Goal: Task Accomplishment & Management: Use online tool/utility

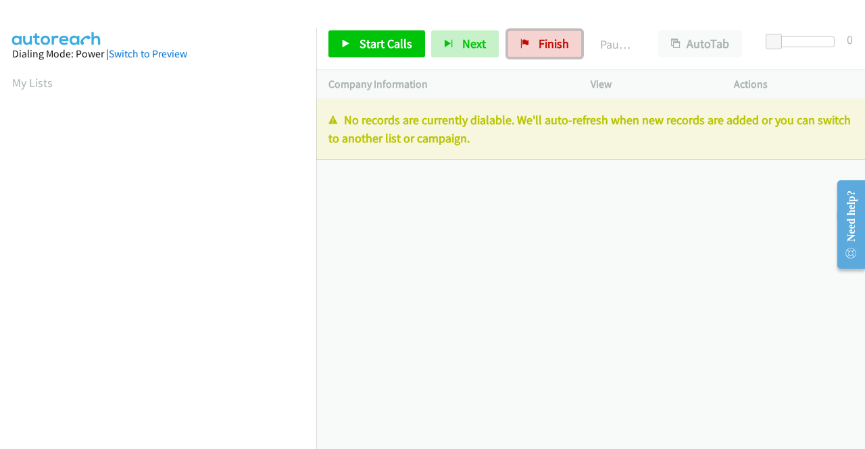
click at [554, 47] on span "Finish" at bounding box center [554, 44] width 30 height 16
click at [543, 39] on span "Finish" at bounding box center [554, 44] width 30 height 16
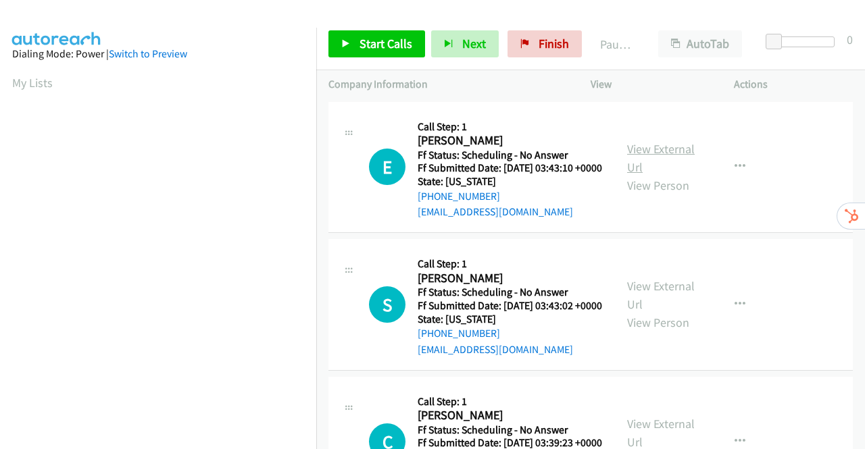
click at [637, 152] on link "View External Url" at bounding box center [661, 158] width 68 height 34
click at [656, 305] on link "View External Url" at bounding box center [661, 295] width 68 height 34
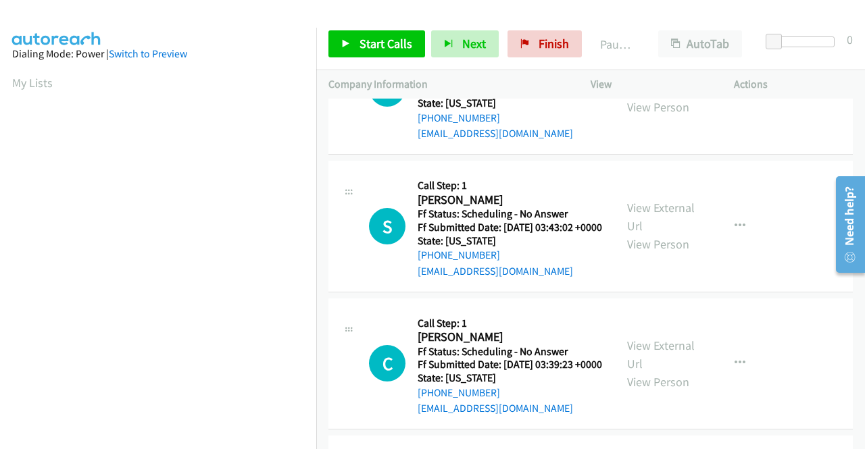
scroll to position [135, 0]
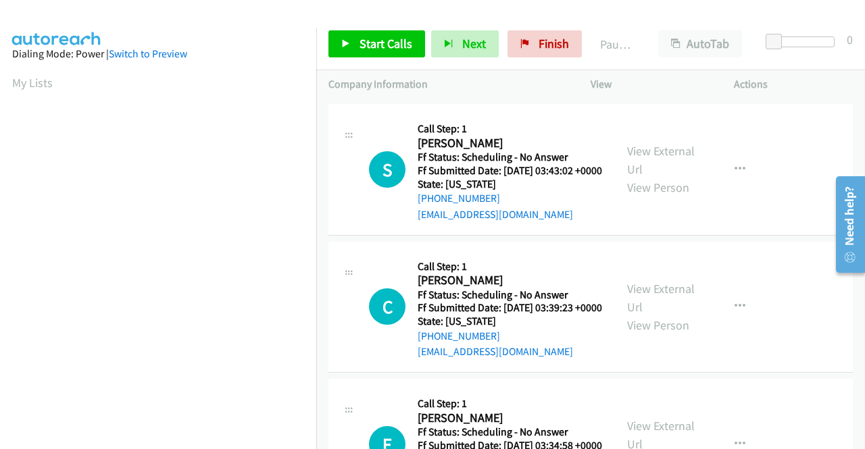
click at [672, 330] on div "View External Url View Person" at bounding box center [662, 307] width 70 height 55
click at [671, 315] on link "View External Url" at bounding box center [661, 298] width 68 height 34
click at [361, 45] on span "Start Calls" at bounding box center [386, 44] width 53 height 16
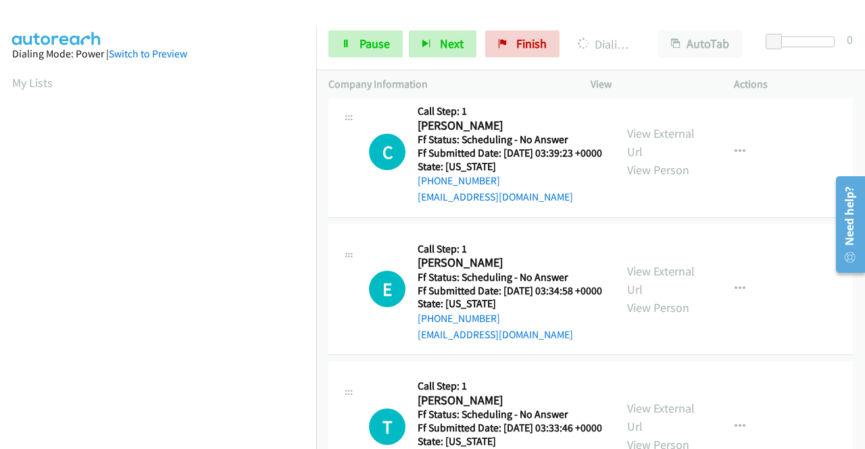
scroll to position [338, 0]
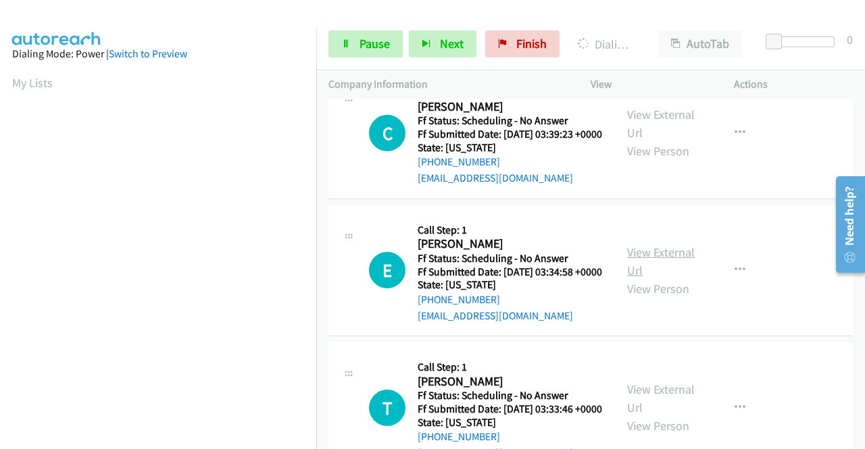
click at [642, 278] on link "View External Url" at bounding box center [661, 262] width 68 height 34
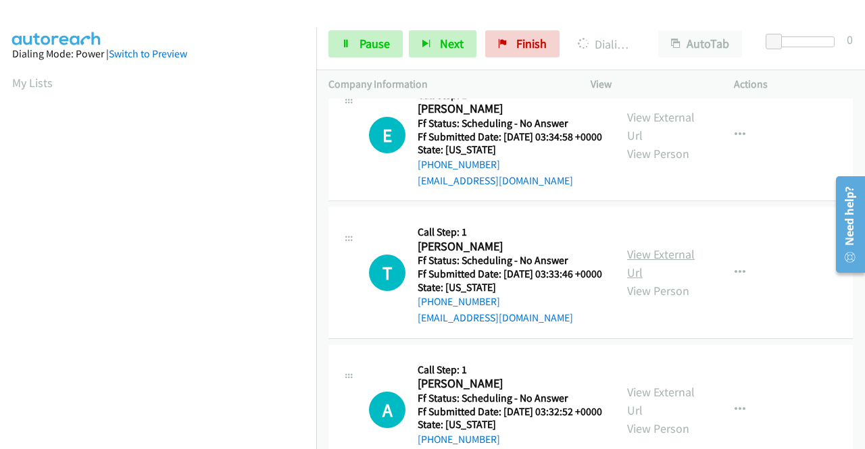
click at [652, 280] on link "View External Url" at bounding box center [661, 264] width 68 height 34
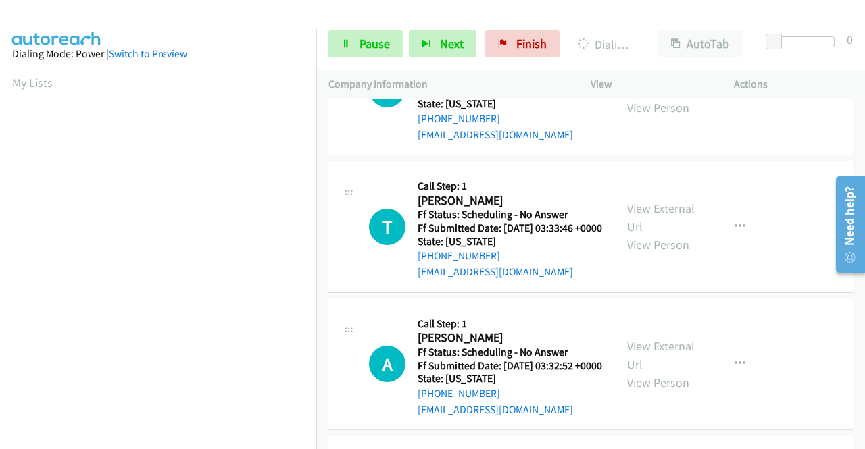
scroll to position [541, 0]
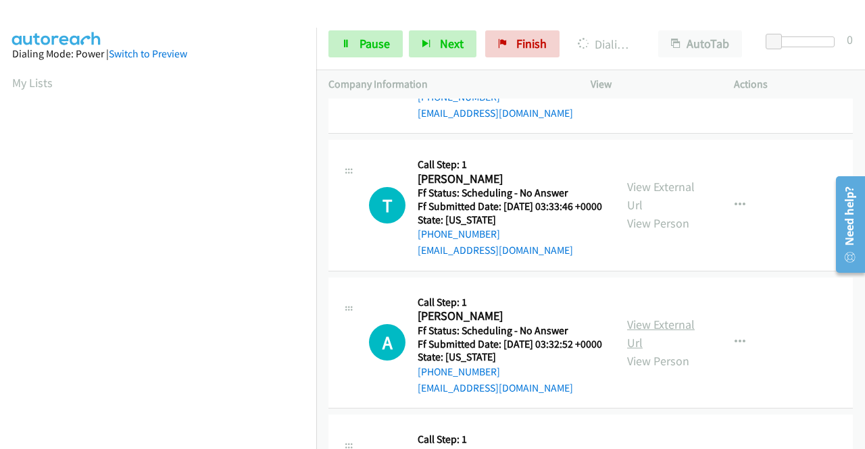
click at [661, 351] on link "View External Url" at bounding box center [661, 334] width 68 height 34
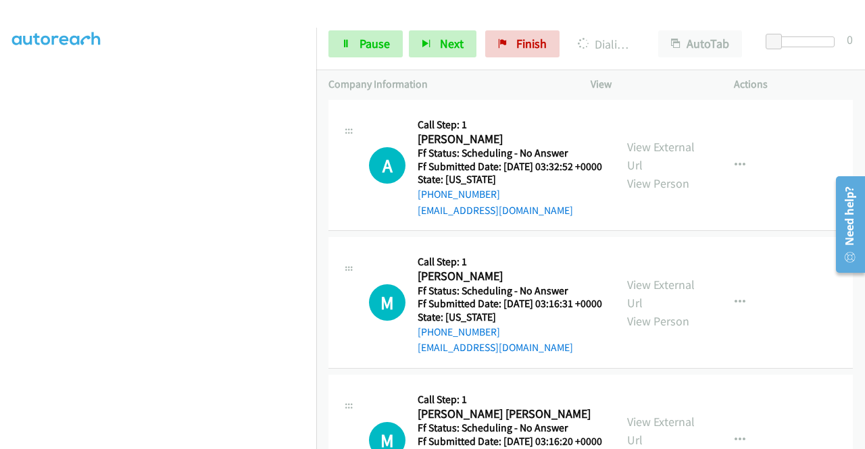
scroll to position [800, 0]
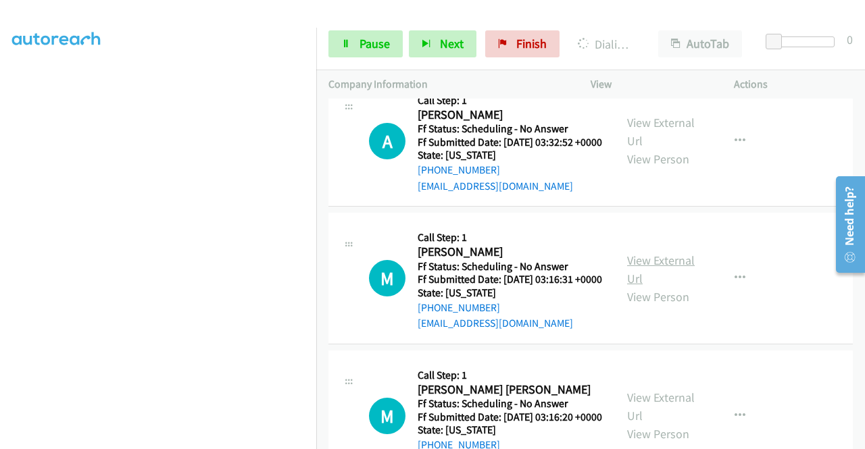
click at [631, 287] on link "View External Url" at bounding box center [661, 270] width 68 height 34
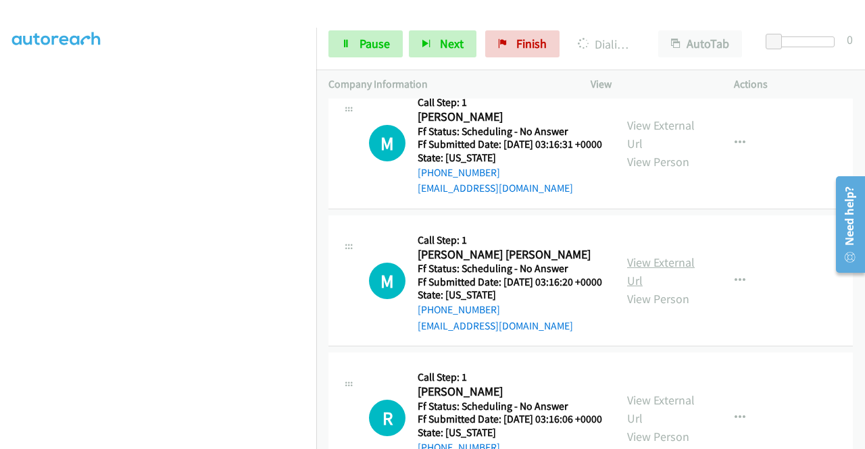
click at [642, 289] on link "View External Url" at bounding box center [661, 272] width 68 height 34
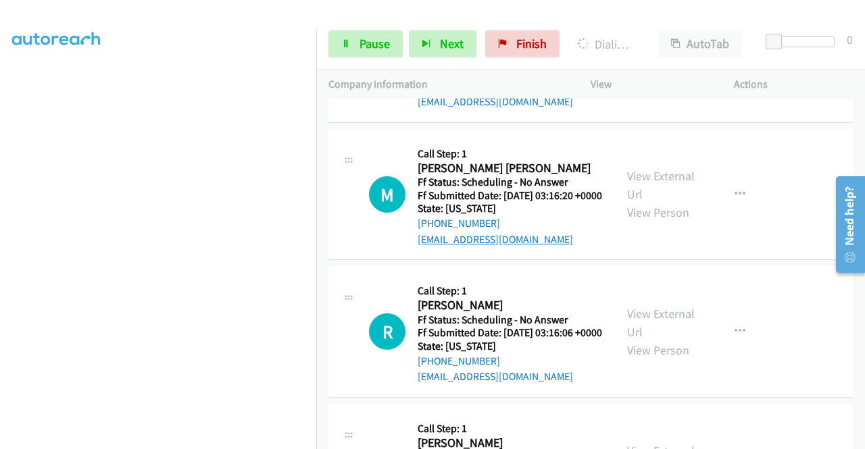
scroll to position [1070, 0]
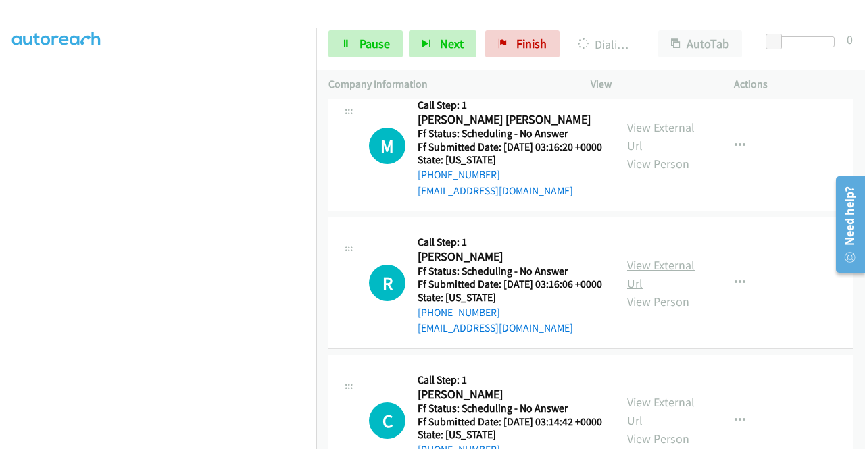
click at [643, 291] on link "View External Url" at bounding box center [661, 274] width 68 height 34
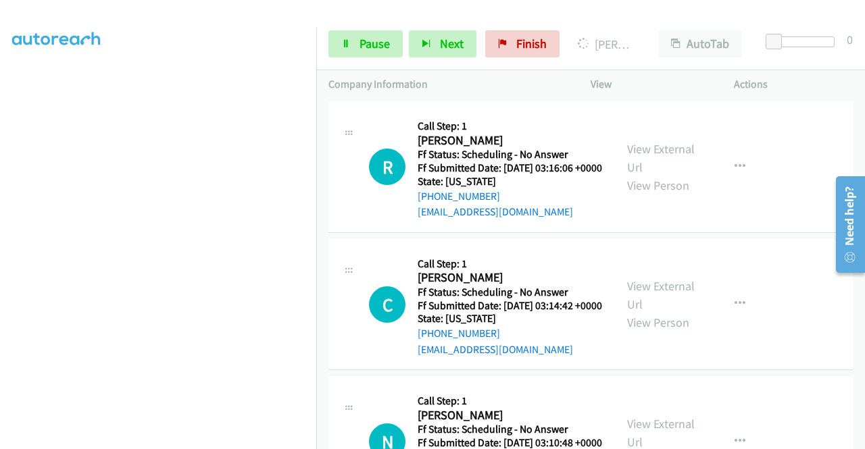
scroll to position [1408, 0]
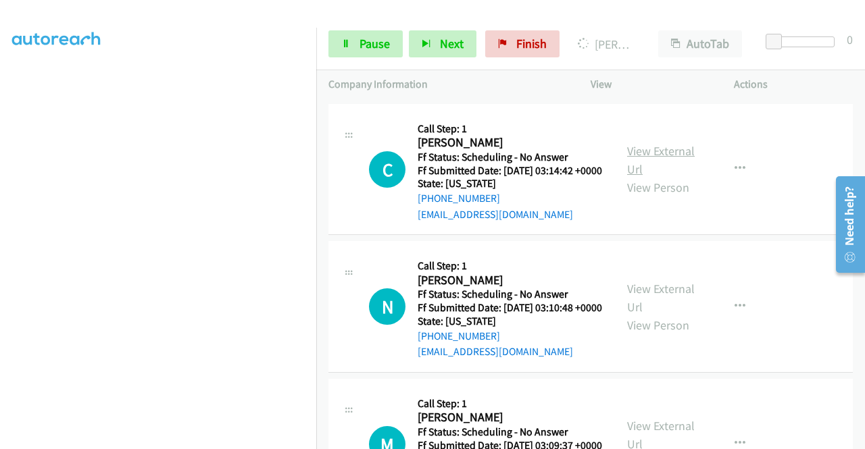
click at [649, 177] on link "View External Url" at bounding box center [661, 160] width 68 height 34
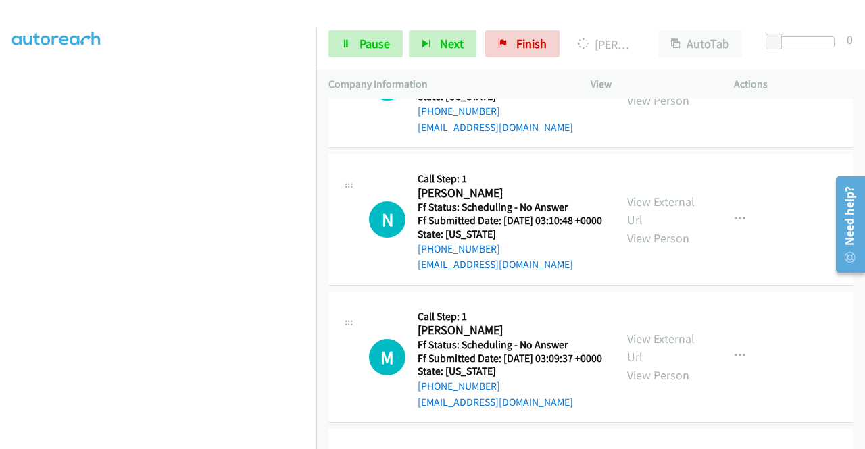
scroll to position [1544, 0]
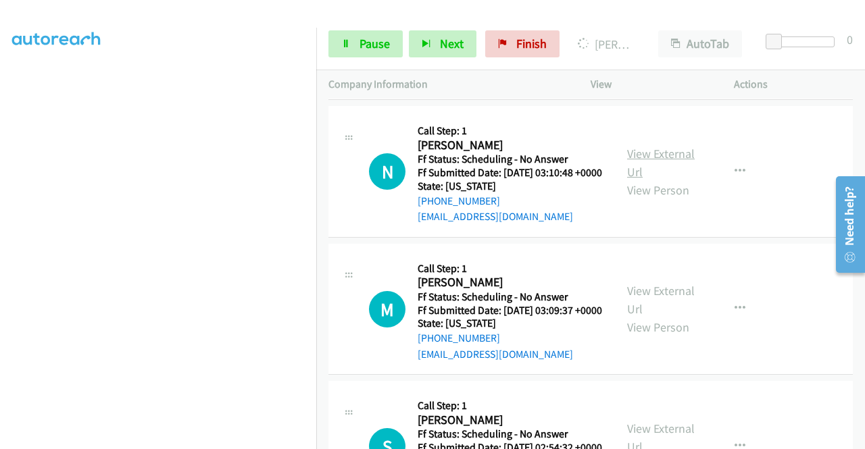
click at [653, 180] on link "View External Url" at bounding box center [661, 163] width 68 height 34
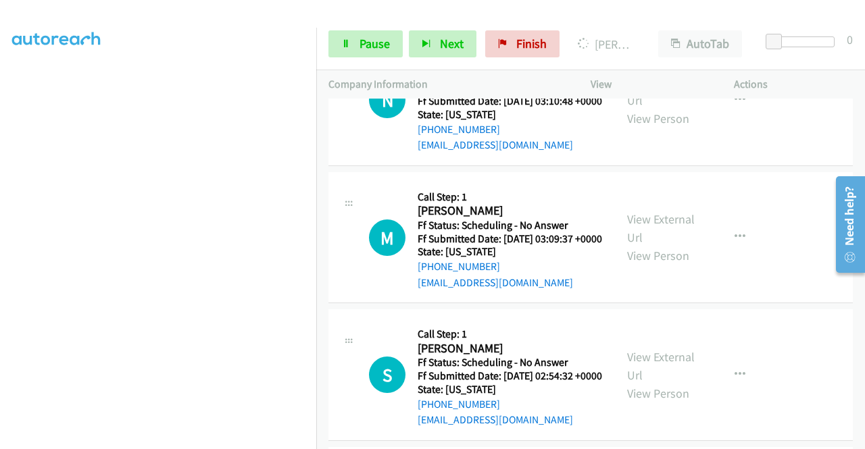
scroll to position [1679, 0]
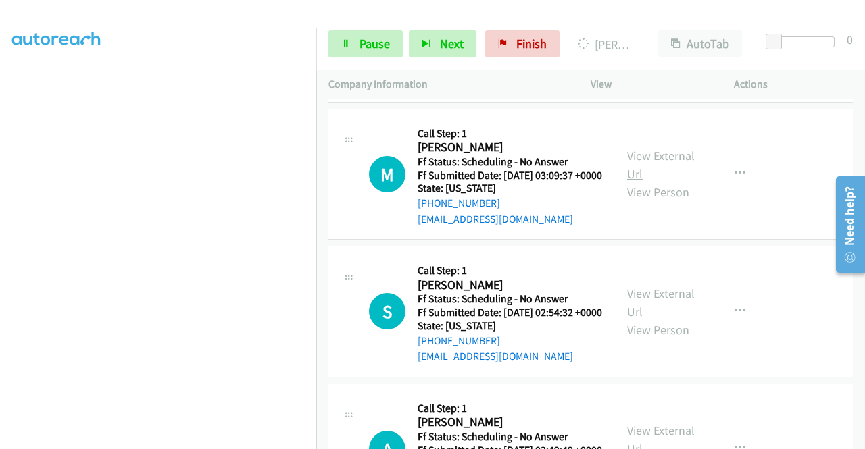
click at [663, 182] on link "View External Url" at bounding box center [661, 165] width 68 height 34
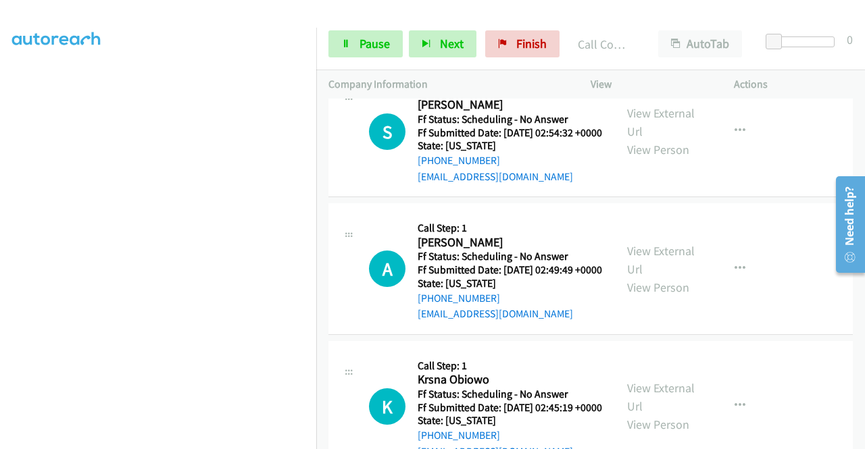
scroll to position [2019, 0]
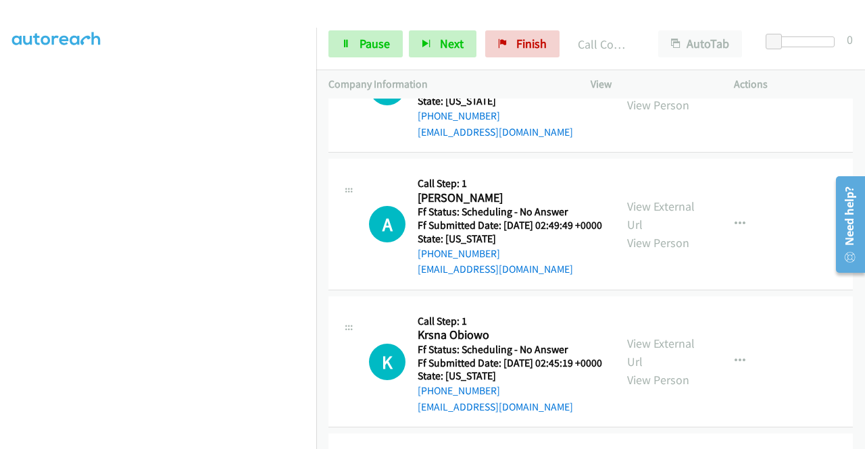
click at [676, 95] on link "View External Url" at bounding box center [661, 78] width 68 height 34
click at [632, 232] on link "View External Url" at bounding box center [661, 216] width 68 height 34
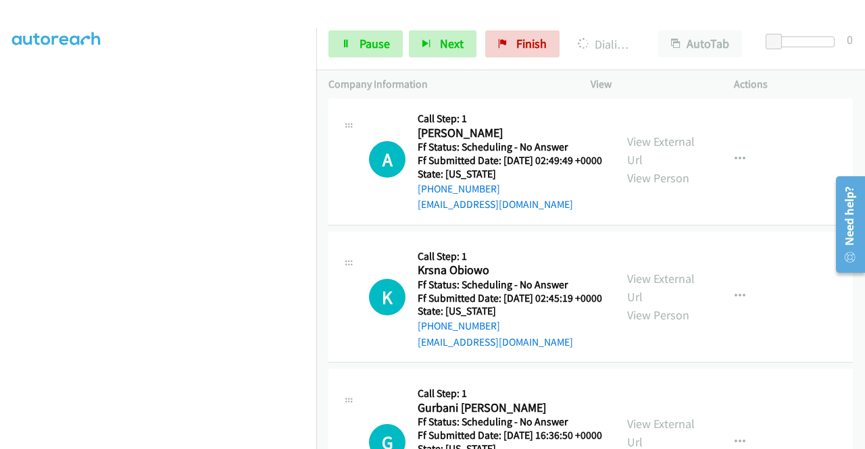
scroll to position [2154, 0]
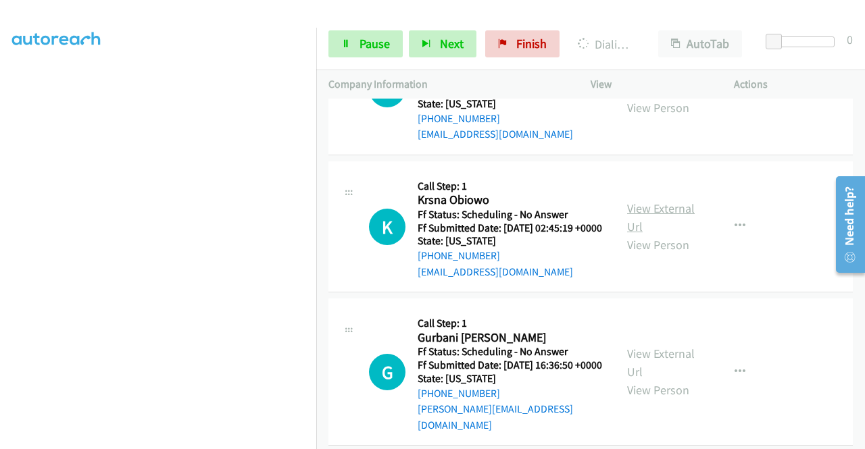
click at [639, 234] on link "View External Url" at bounding box center [661, 218] width 68 height 34
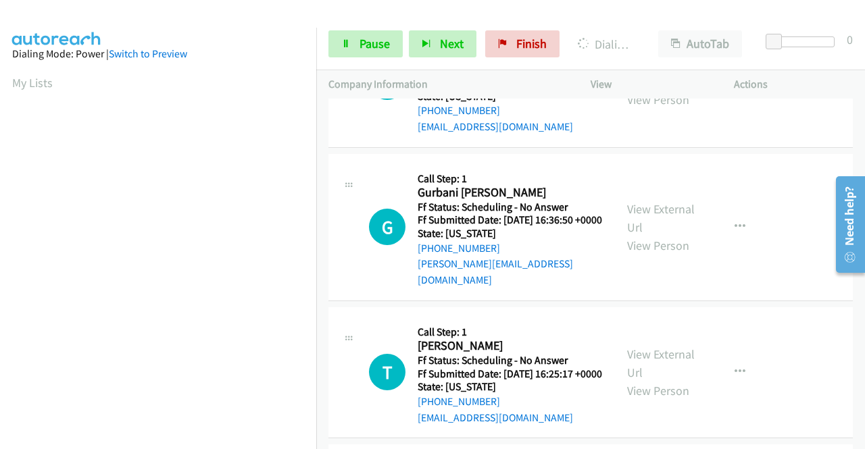
scroll to position [2492, 0]
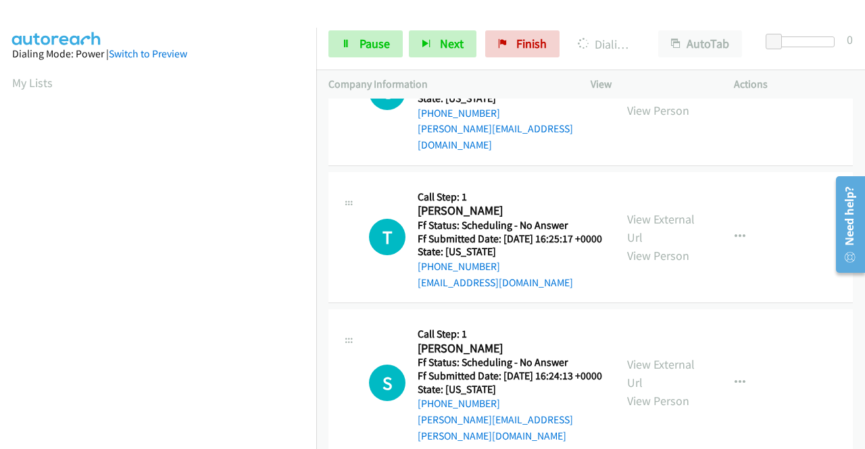
click at [642, 100] on link "View External Url" at bounding box center [661, 83] width 68 height 34
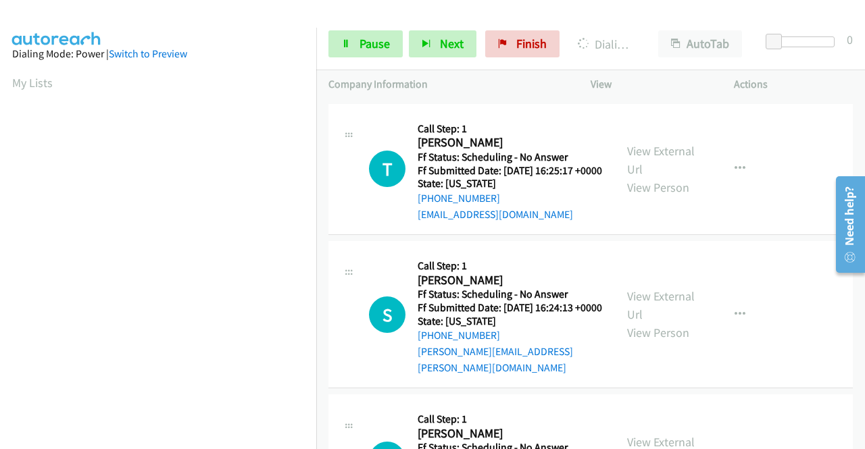
scroll to position [2627, 0]
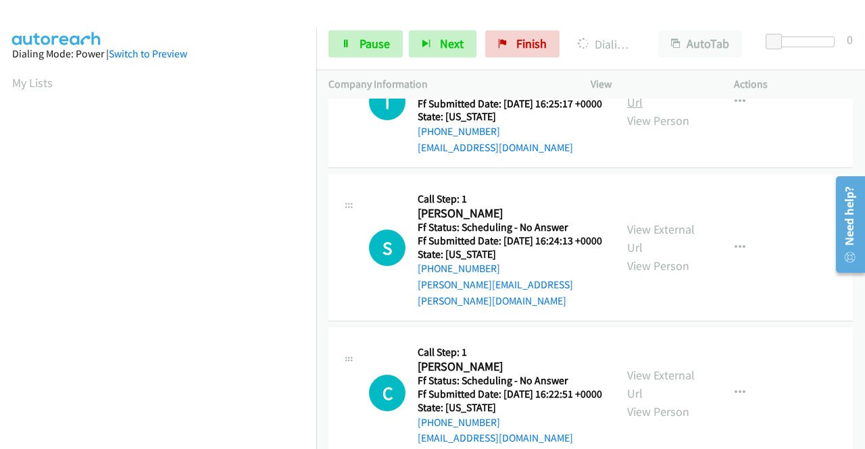
click at [650, 110] on link "View External Url" at bounding box center [661, 93] width 68 height 34
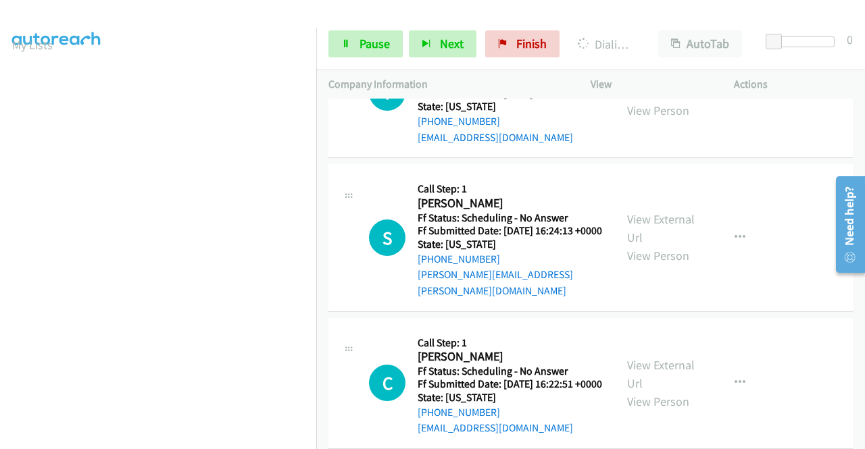
scroll to position [2830, 0]
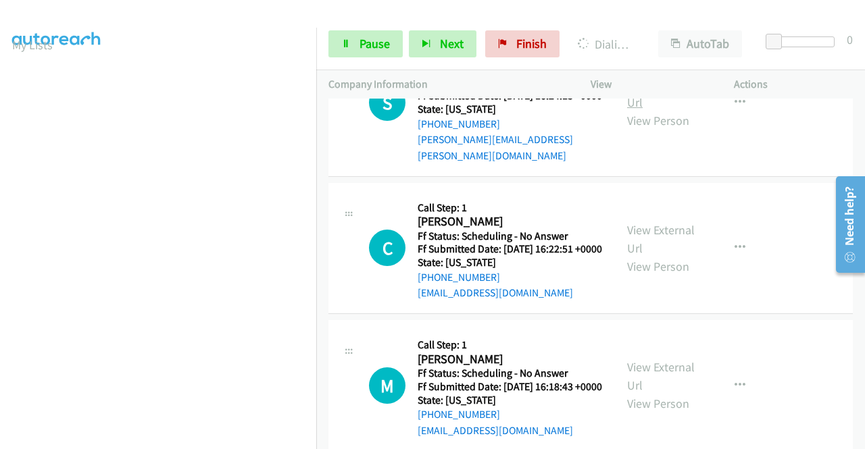
click at [670, 110] on link "View External Url" at bounding box center [661, 93] width 68 height 34
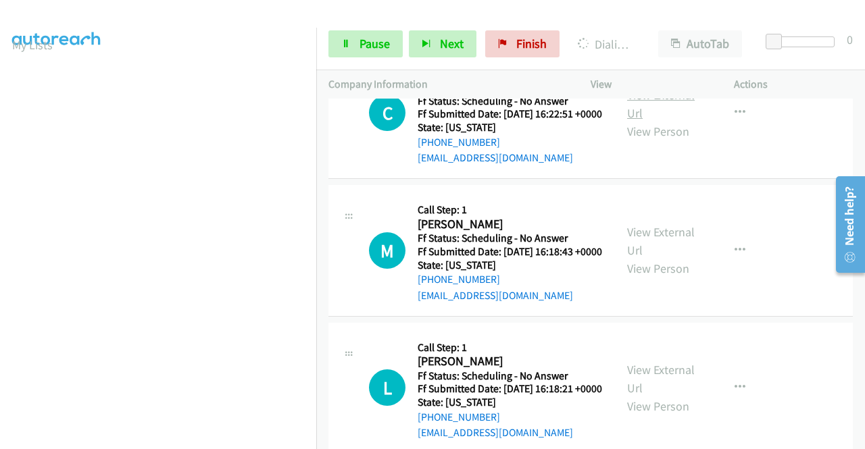
click at [638, 121] on link "View External Url" at bounding box center [661, 104] width 68 height 34
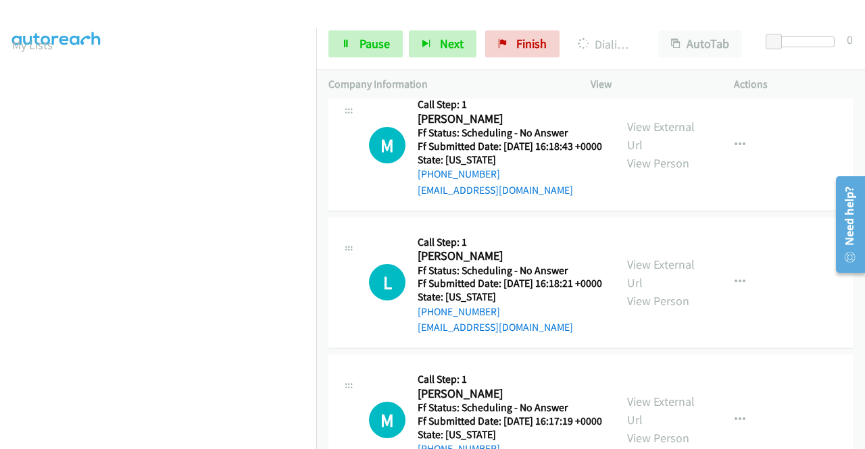
scroll to position [3100, 0]
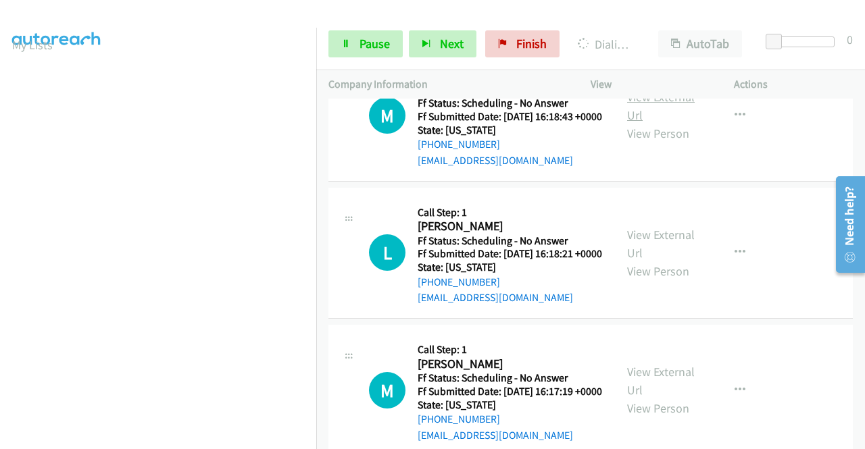
click at [681, 123] on link "View External Url" at bounding box center [661, 106] width 68 height 34
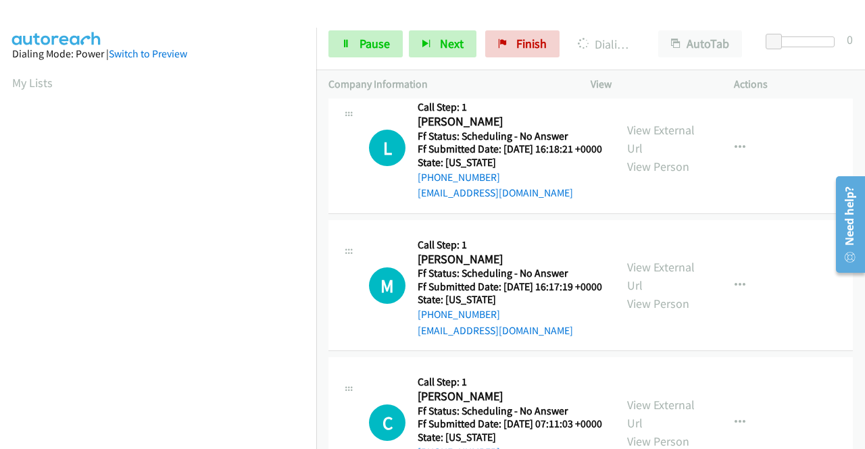
scroll to position [3370, 0]
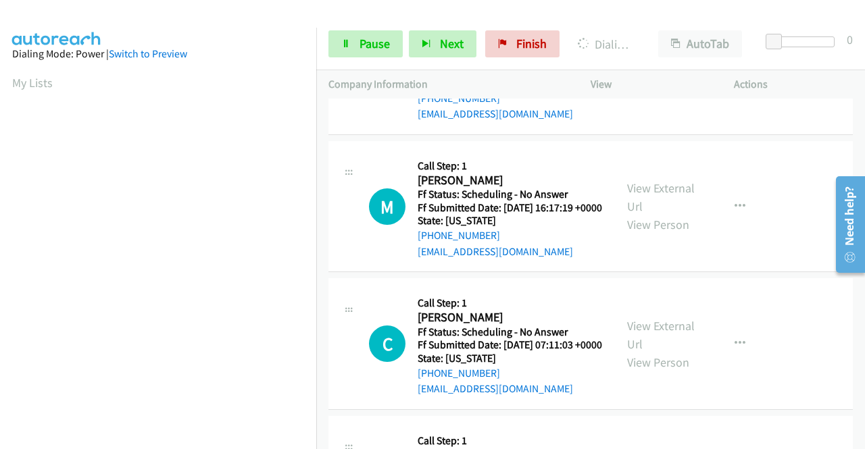
click at [643, 77] on link "View External Url" at bounding box center [661, 60] width 68 height 34
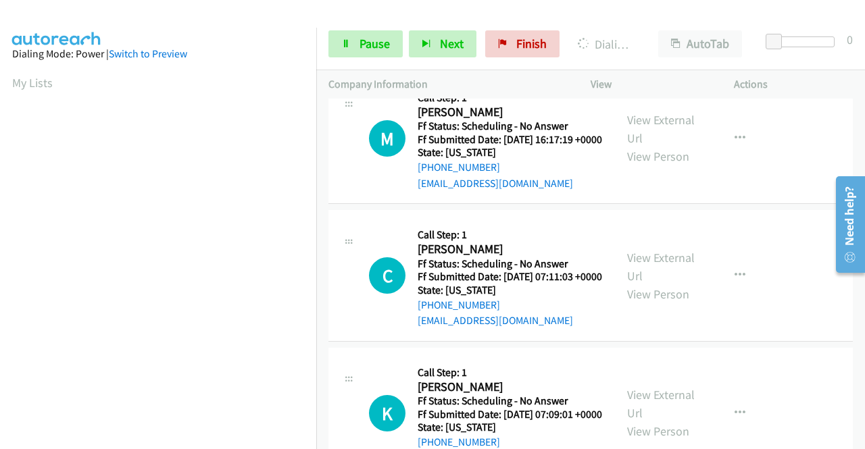
scroll to position [3505, 0]
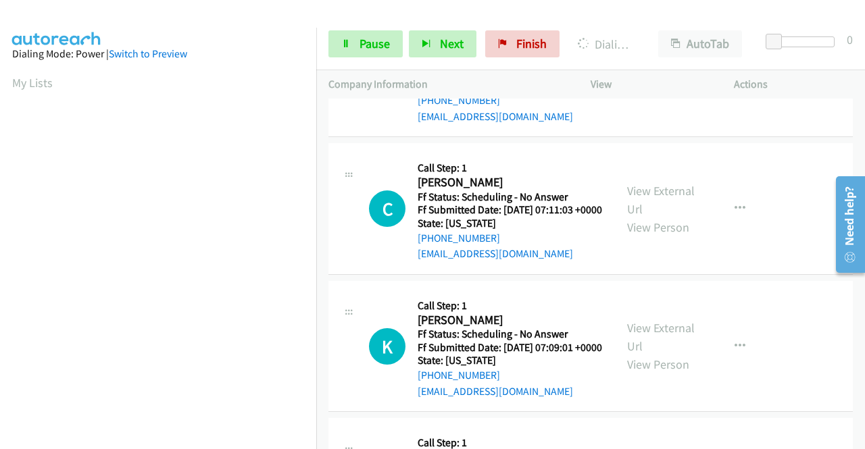
click at [666, 79] on link "View External Url" at bounding box center [661, 62] width 68 height 34
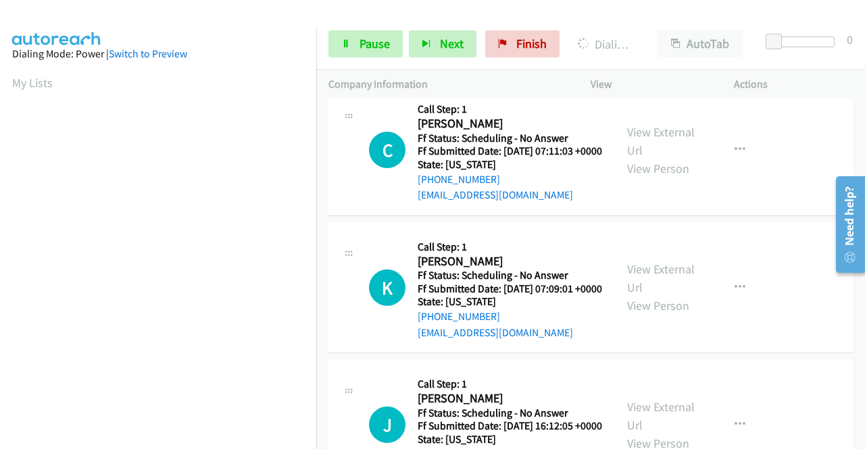
scroll to position [3640, 0]
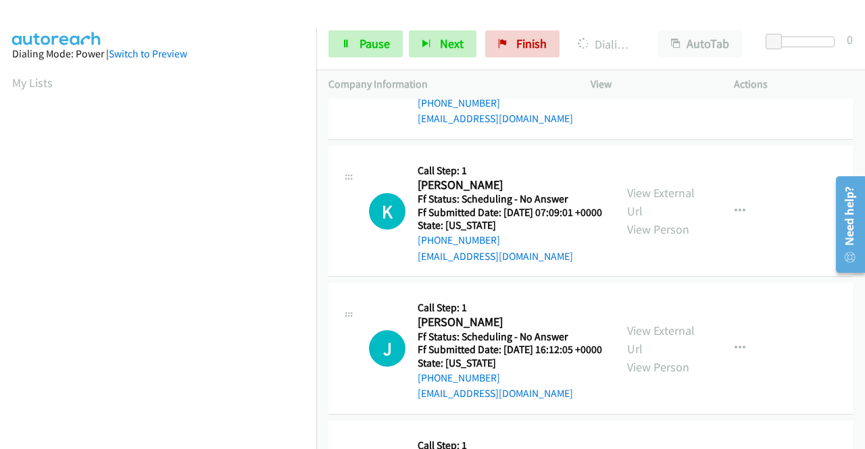
click at [664, 82] on link "View External Url" at bounding box center [661, 65] width 68 height 34
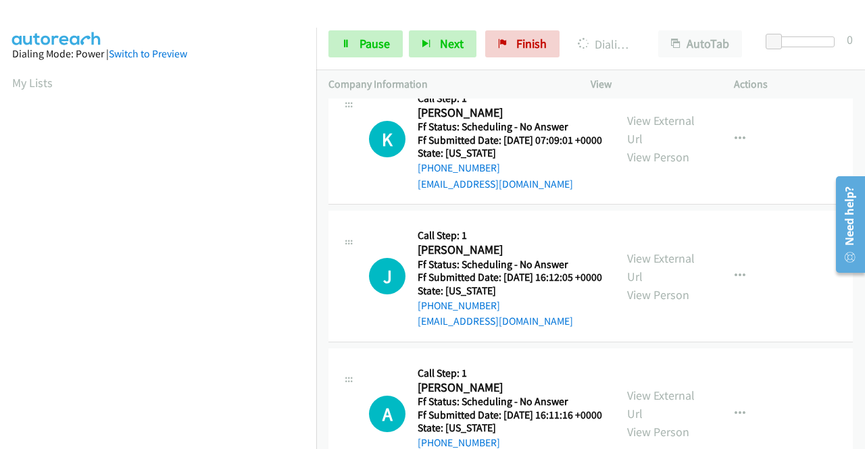
scroll to position [3776, 0]
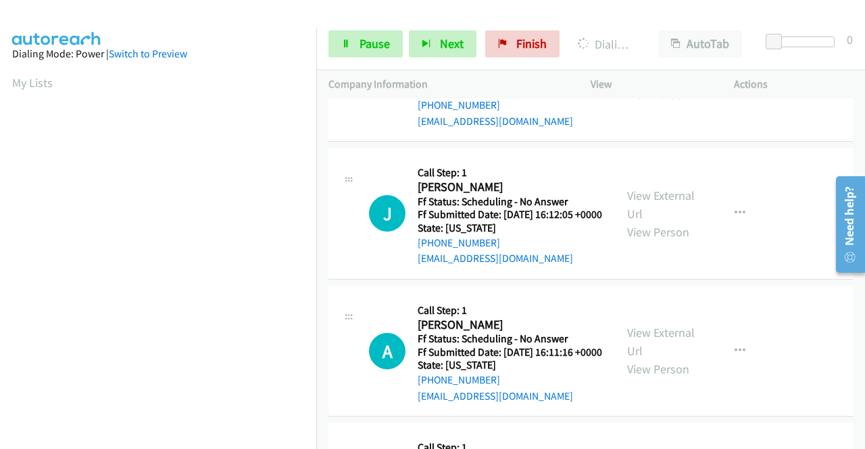
click at [651, 84] on link "View External Url" at bounding box center [661, 67] width 68 height 34
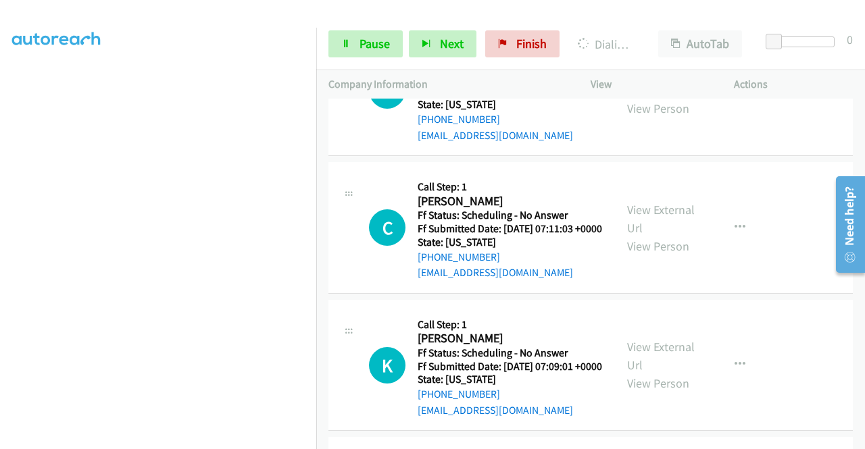
scroll to position [308, 0]
click at [381, 47] on span "Pause" at bounding box center [375, 44] width 30 height 16
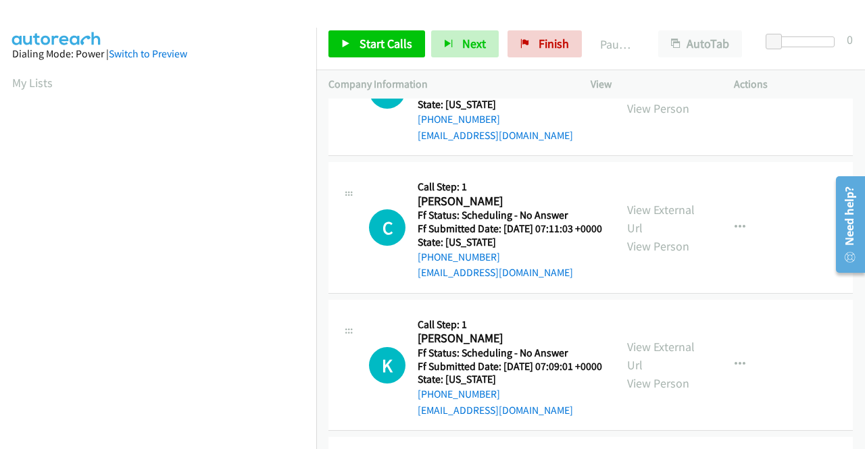
scroll to position [0, 0]
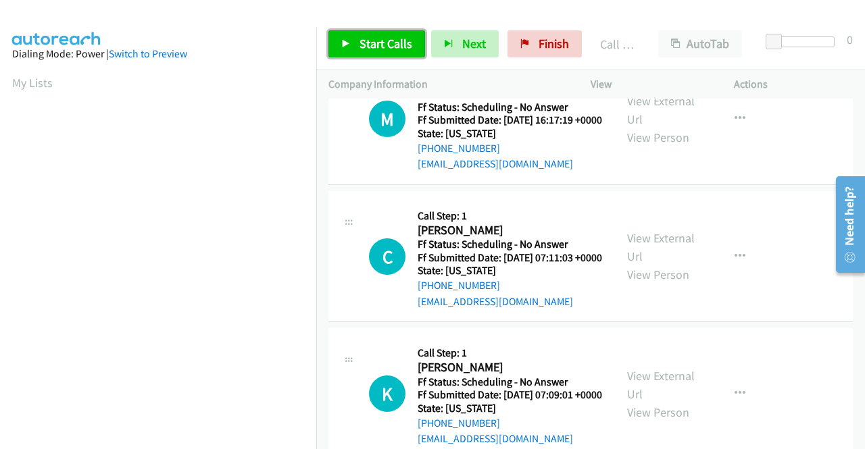
click at [374, 39] on span "Start Calls" at bounding box center [386, 44] width 53 height 16
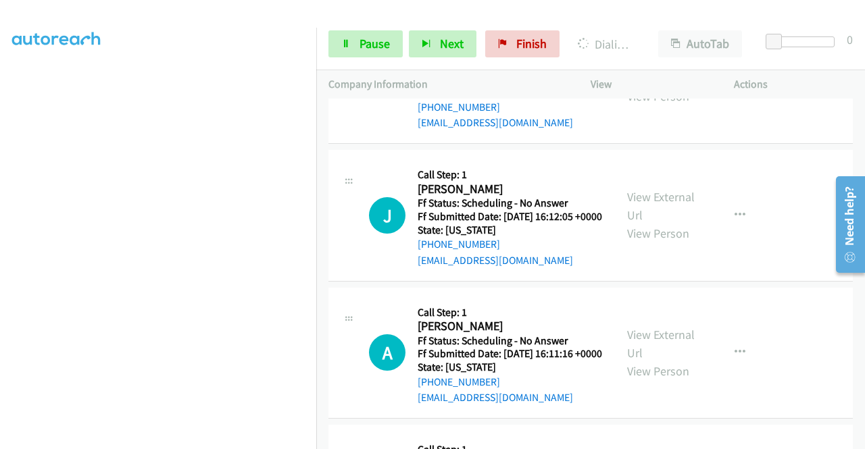
scroll to position [308, 0]
click at [369, 45] on span "Pause" at bounding box center [375, 44] width 30 height 16
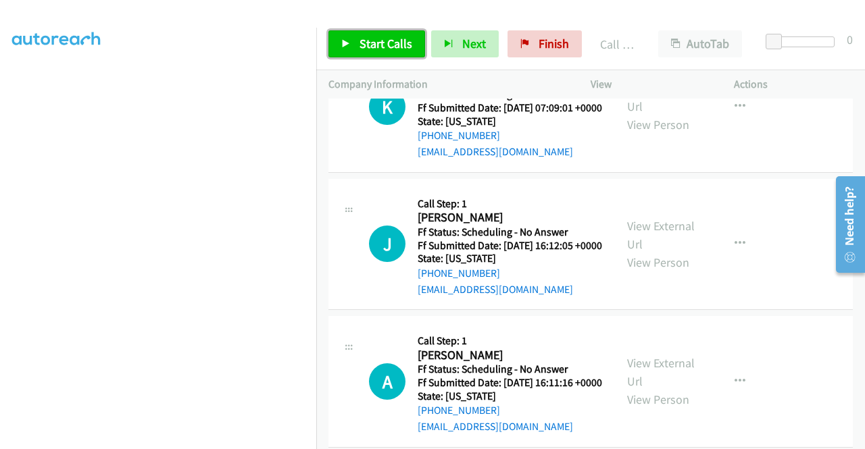
click at [384, 40] on span "Start Calls" at bounding box center [386, 44] width 53 height 16
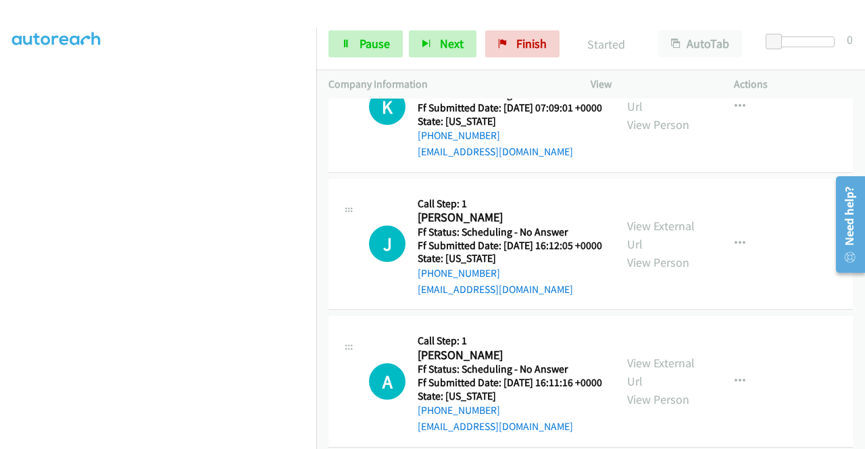
scroll to position [4053, 0]
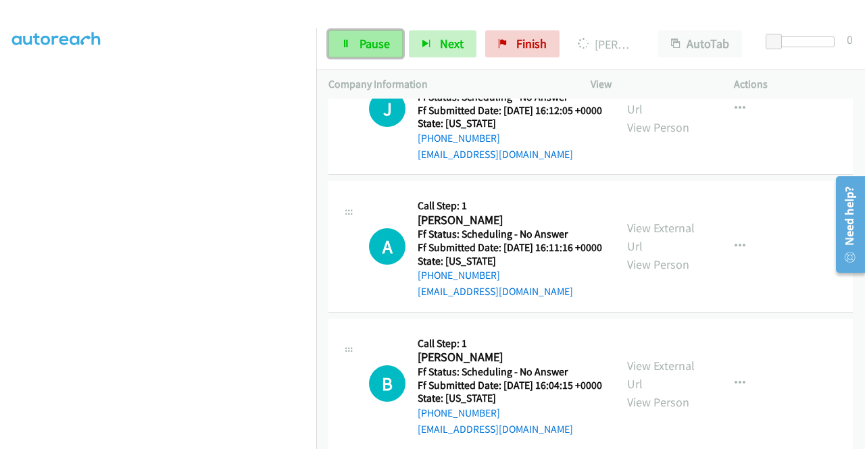
click at [362, 36] on span "Pause" at bounding box center [375, 44] width 30 height 16
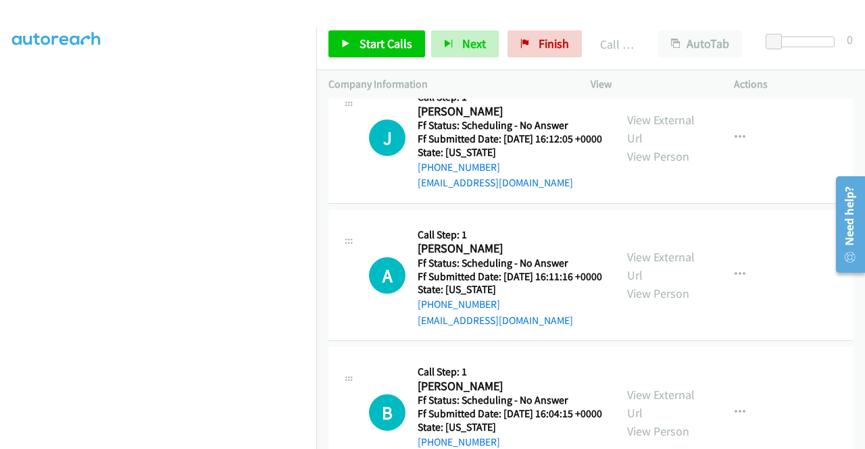
scroll to position [308, 0]
drag, startPoint x: 549, startPoint y: 44, endPoint x: 486, endPoint y: 55, distance: 63.8
click at [549, 44] on span "Finish" at bounding box center [554, 44] width 30 height 16
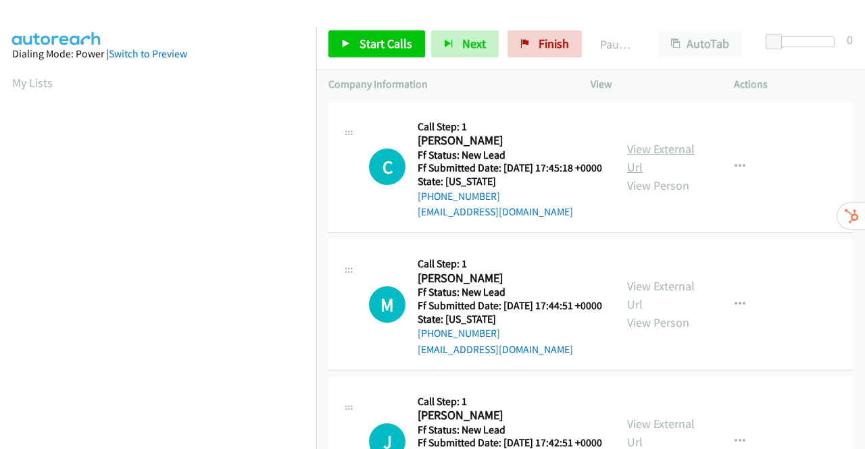
click at [635, 158] on link "View External Url" at bounding box center [661, 158] width 68 height 34
click at [661, 310] on link "View External Url" at bounding box center [661, 295] width 68 height 34
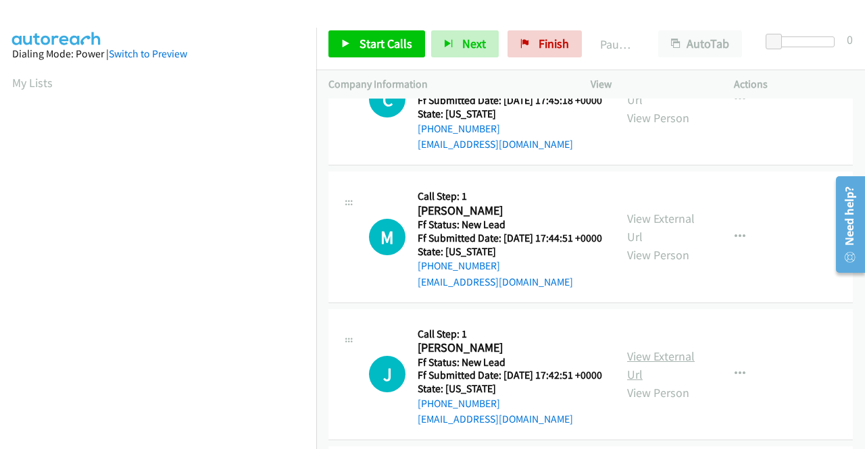
click at [670, 382] on link "View External Url" at bounding box center [661, 366] width 68 height 34
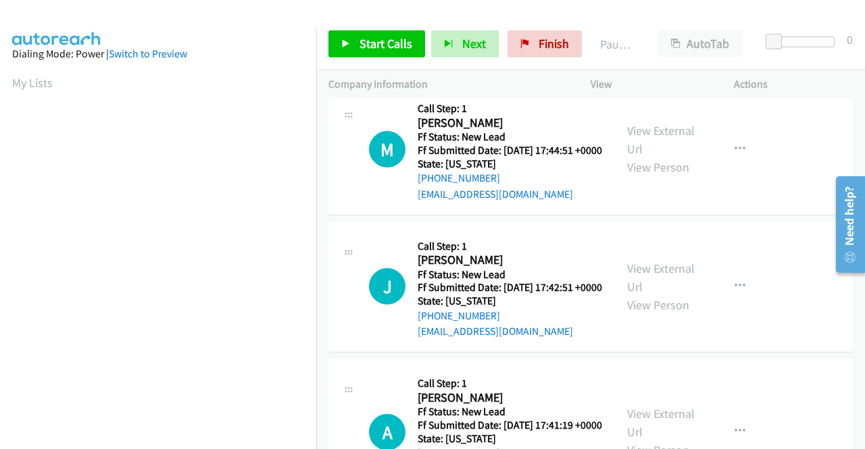
scroll to position [203, 0]
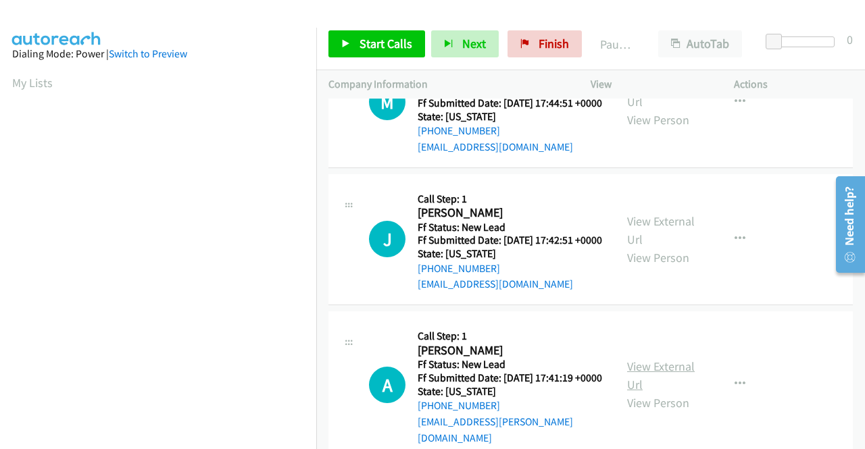
click at [661, 393] on link "View External Url" at bounding box center [661, 376] width 68 height 34
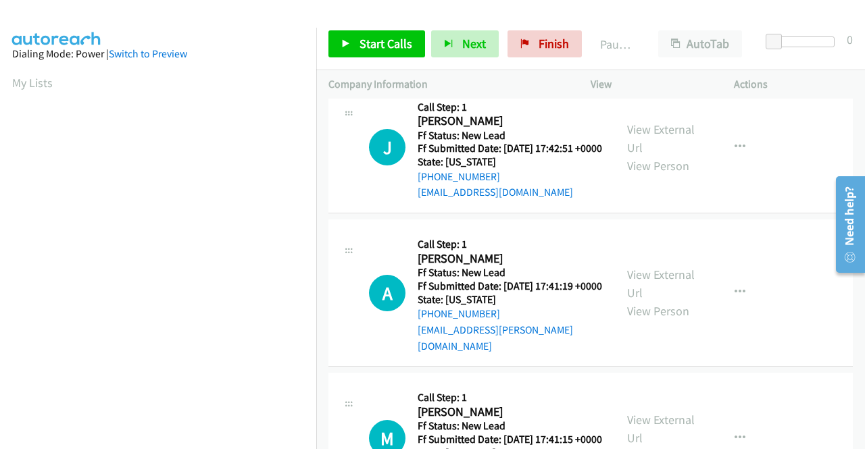
scroll to position [405, 0]
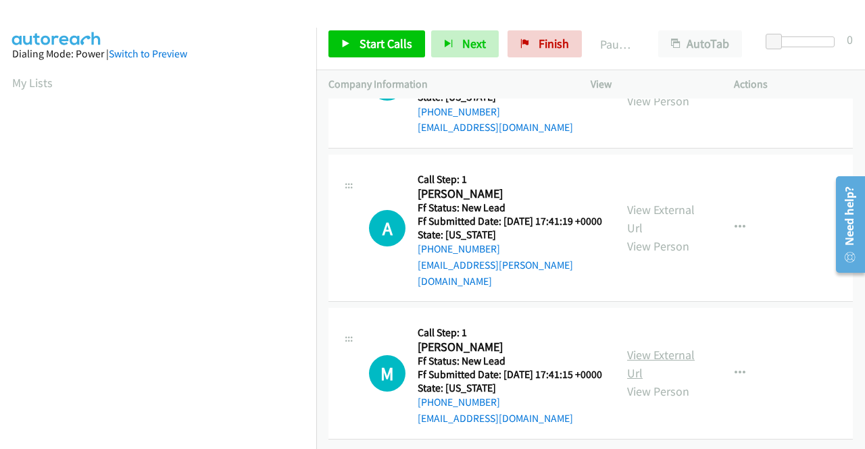
click at [647, 351] on link "View External Url" at bounding box center [661, 364] width 68 height 34
click at [363, 47] on span "Start Calls" at bounding box center [386, 44] width 53 height 16
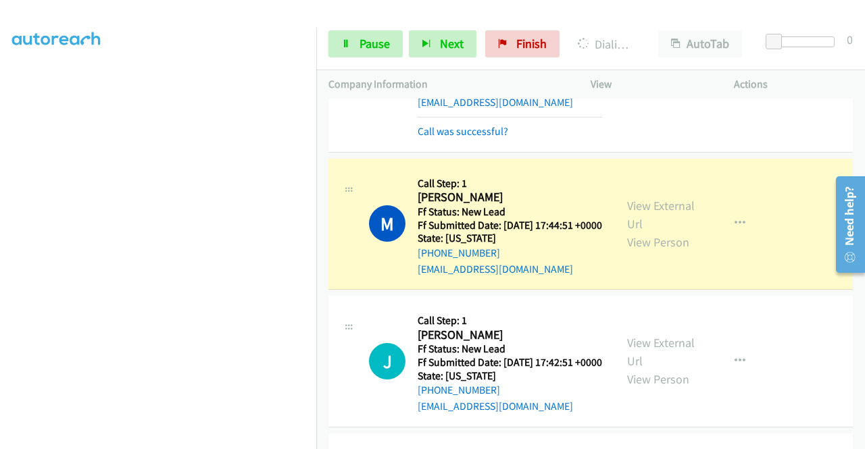
scroll to position [245, 0]
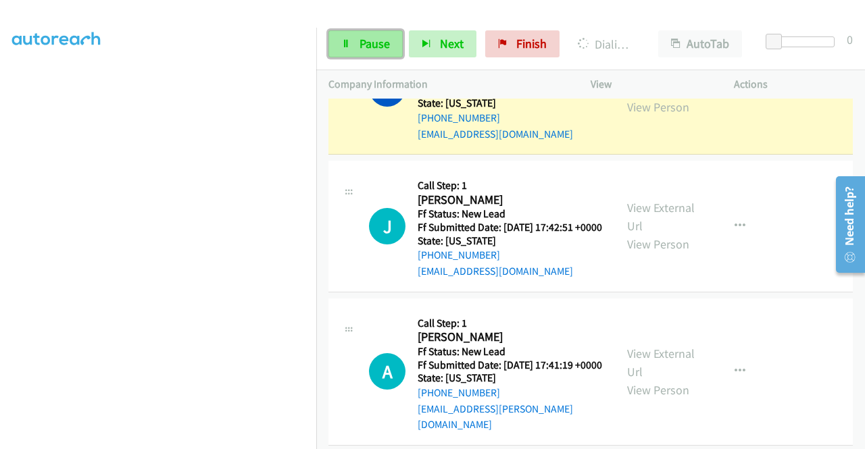
click at [364, 41] on span "Pause" at bounding box center [375, 44] width 30 height 16
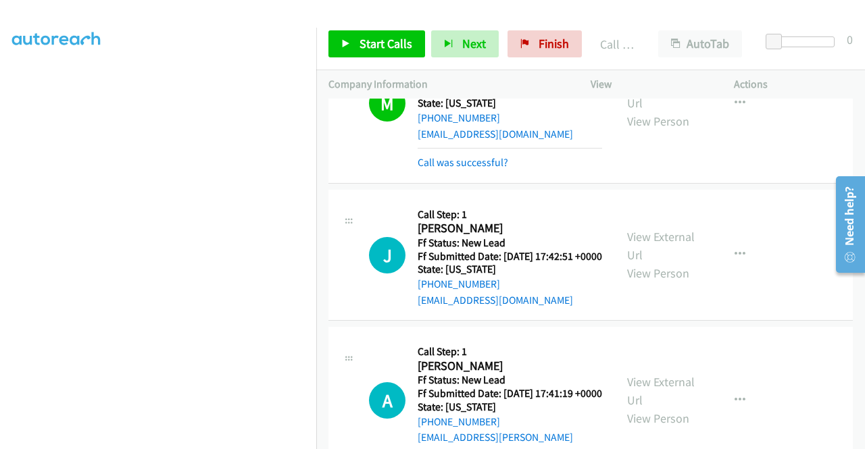
scroll to position [260, 0]
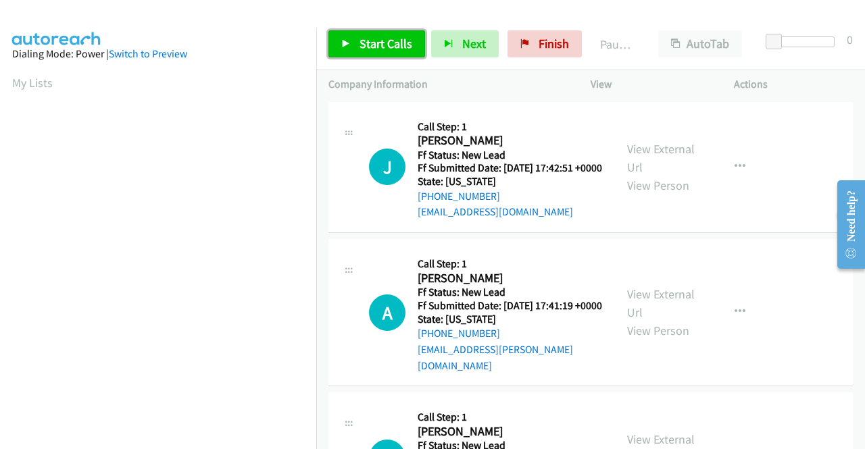
click at [374, 45] on span "Start Calls" at bounding box center [386, 44] width 53 height 16
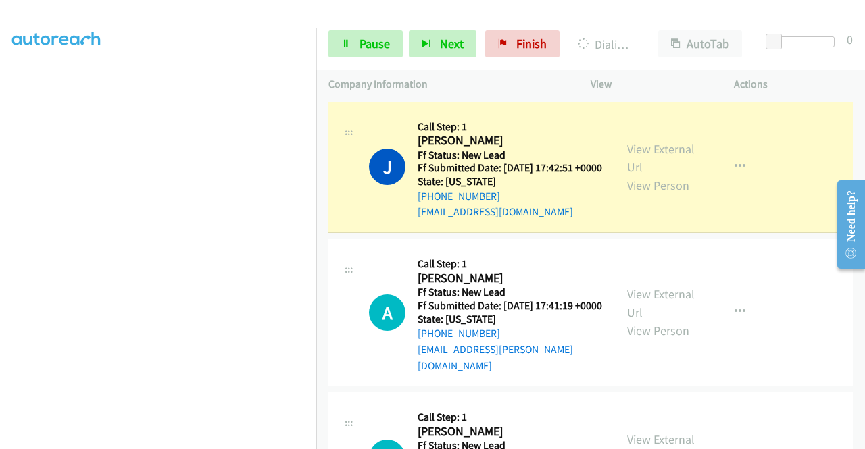
scroll to position [308, 0]
click at [366, 36] on span "Pause" at bounding box center [375, 44] width 30 height 16
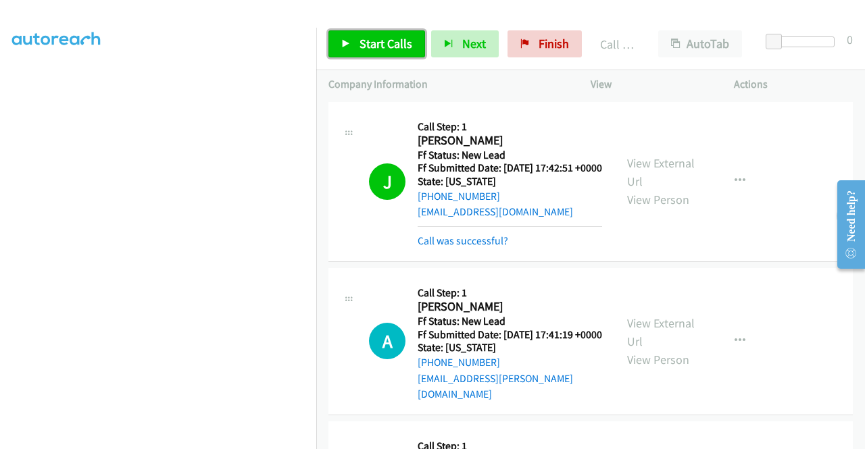
click at [363, 43] on span "Start Calls" at bounding box center [386, 44] width 53 height 16
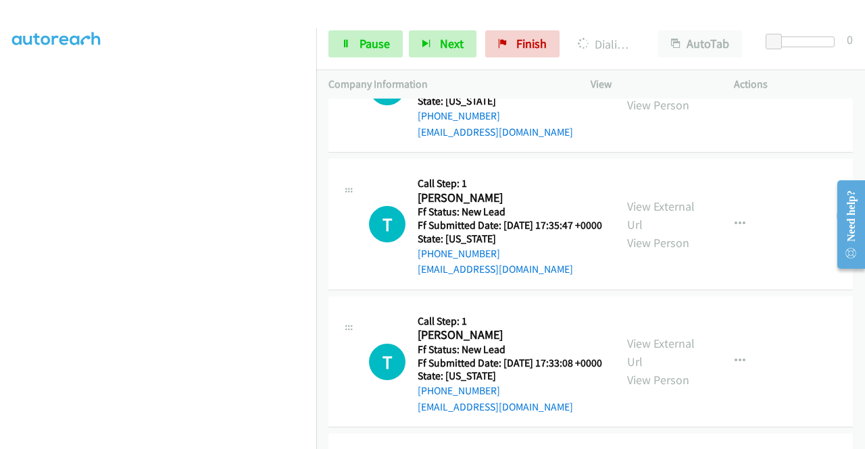
scroll to position [473, 0]
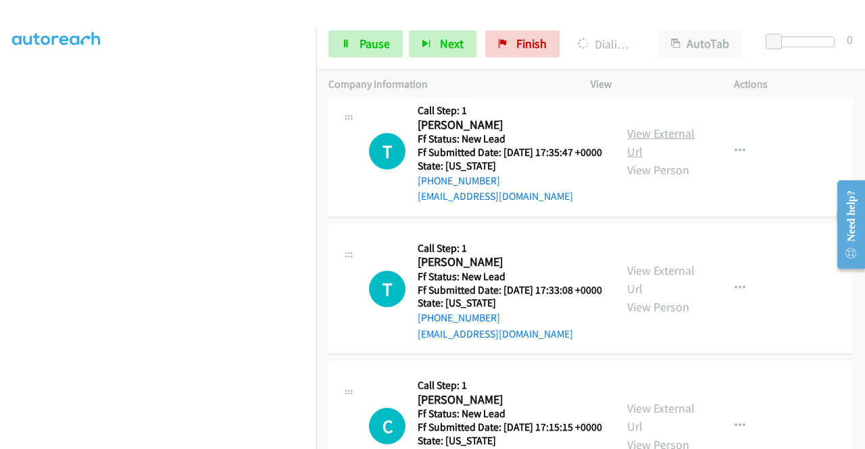
click at [675, 159] on link "View External Url" at bounding box center [661, 143] width 68 height 34
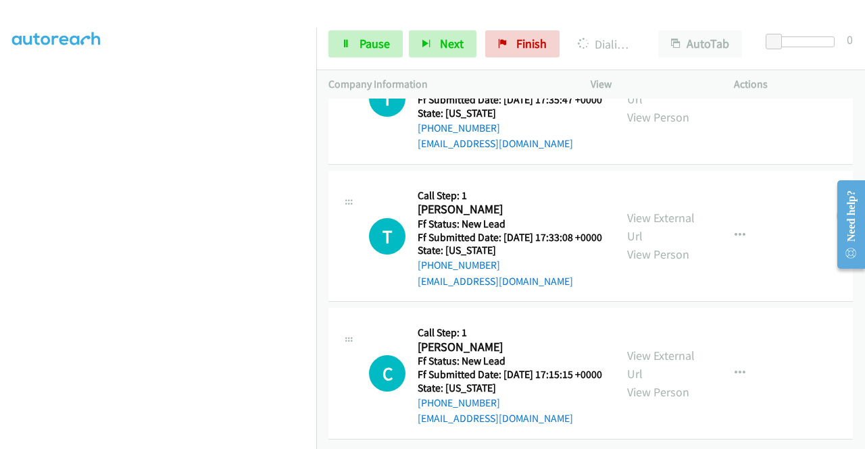
scroll to position [598, 0]
click at [656, 210] on link "View External Url" at bounding box center [661, 227] width 68 height 34
click at [656, 348] on link "View External Url" at bounding box center [661, 365] width 68 height 34
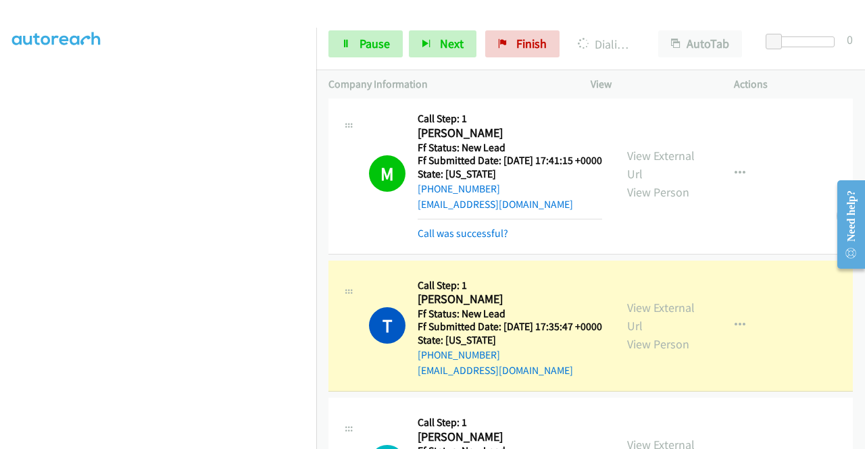
scroll to position [0, 0]
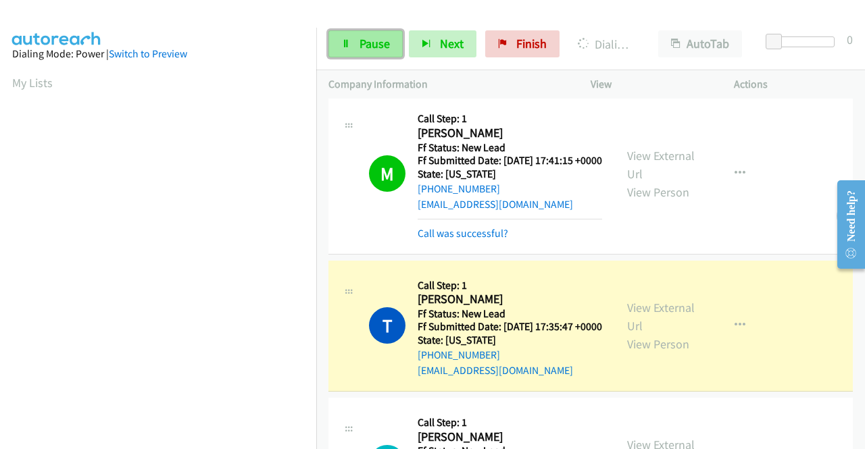
click at [373, 41] on span "Pause" at bounding box center [375, 44] width 30 height 16
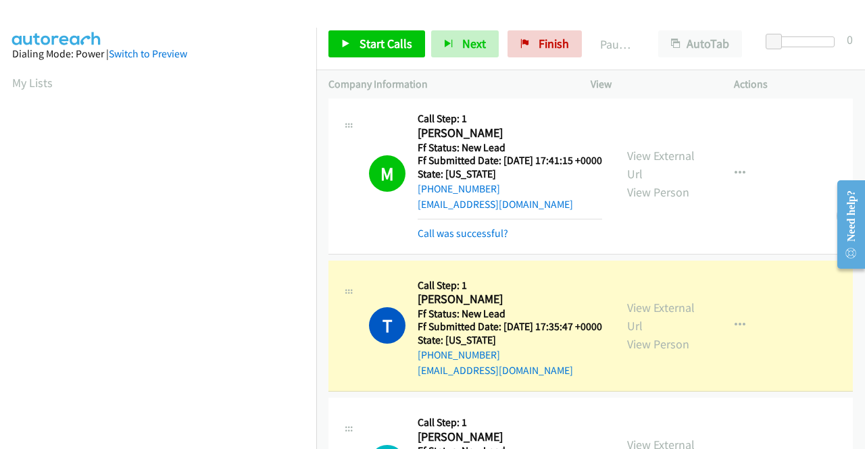
scroll to position [308, 0]
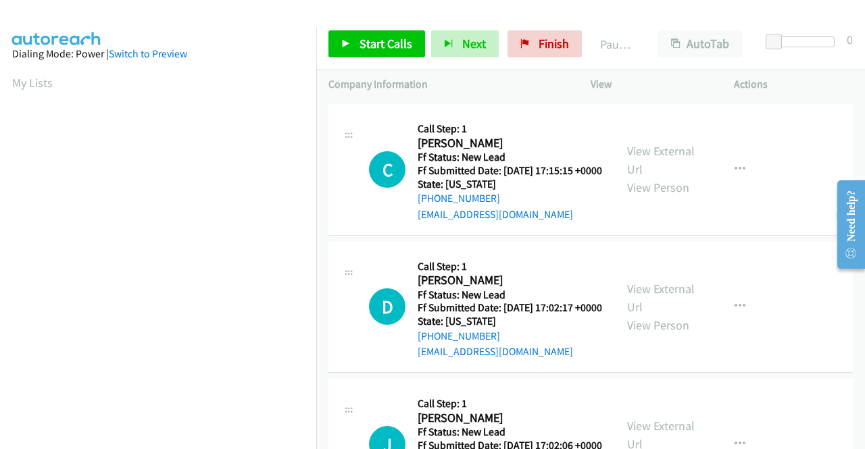
scroll to position [270, 0]
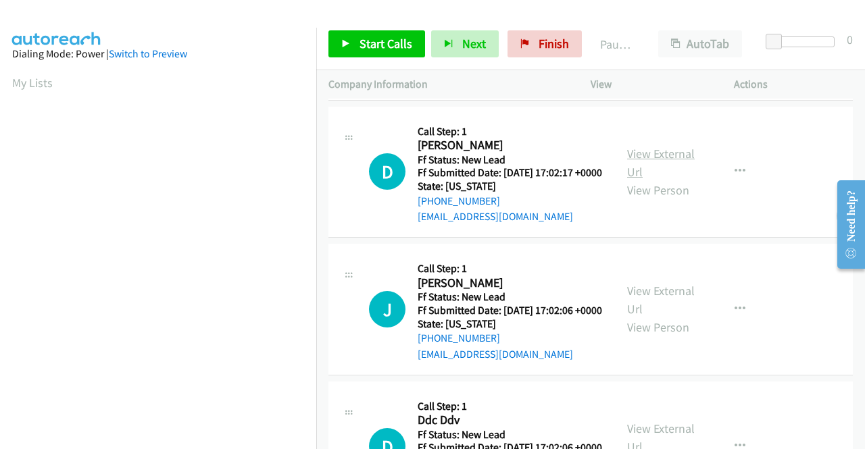
click at [661, 180] on link "View External Url" at bounding box center [661, 163] width 68 height 34
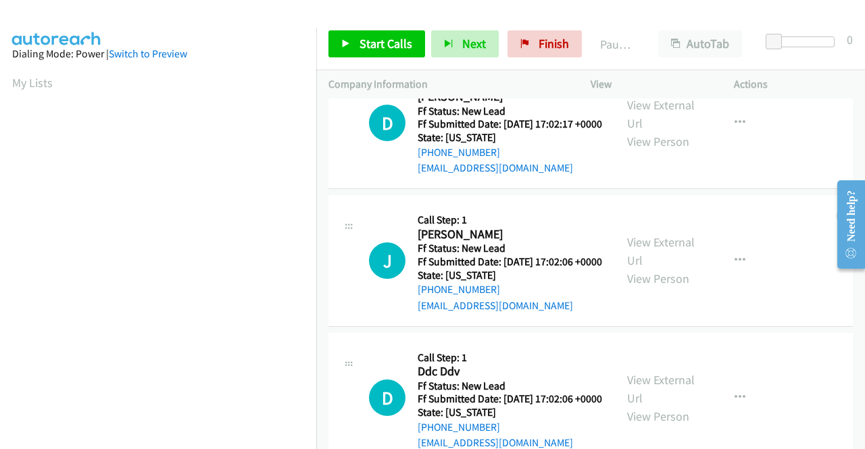
scroll to position [338, 0]
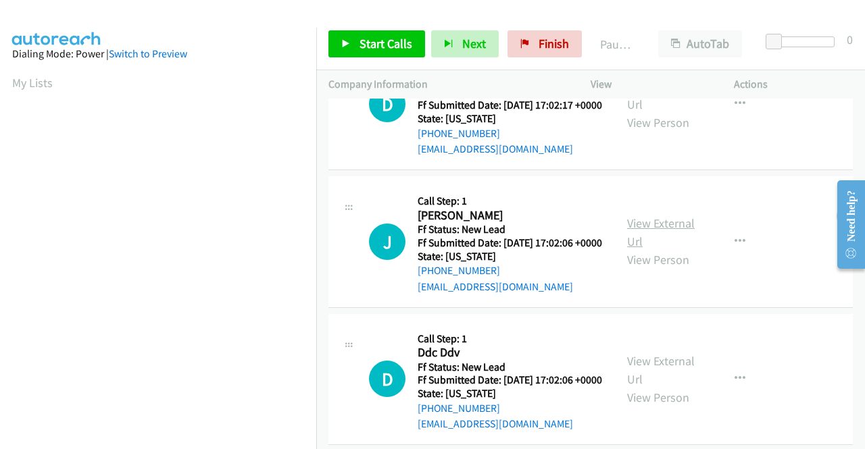
click at [664, 249] on link "View External Url" at bounding box center [661, 233] width 68 height 34
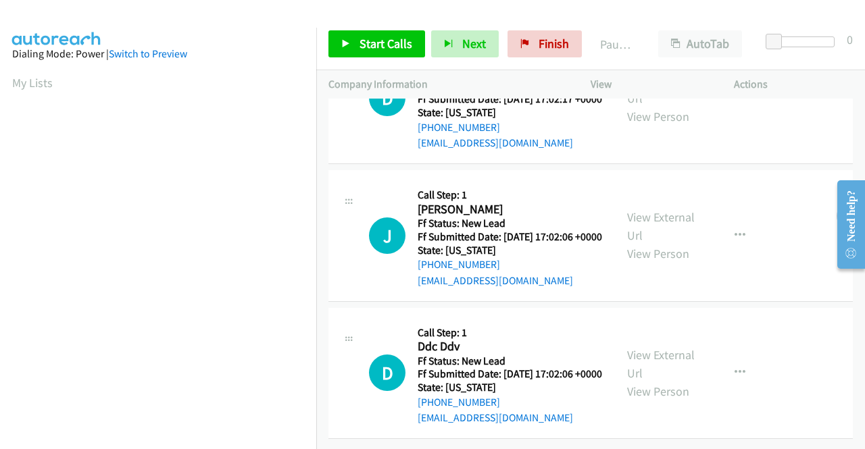
scroll to position [419, 0]
click at [666, 347] on link "View External Url" at bounding box center [661, 364] width 68 height 34
click at [380, 44] on span "Start Calls" at bounding box center [386, 44] width 53 height 16
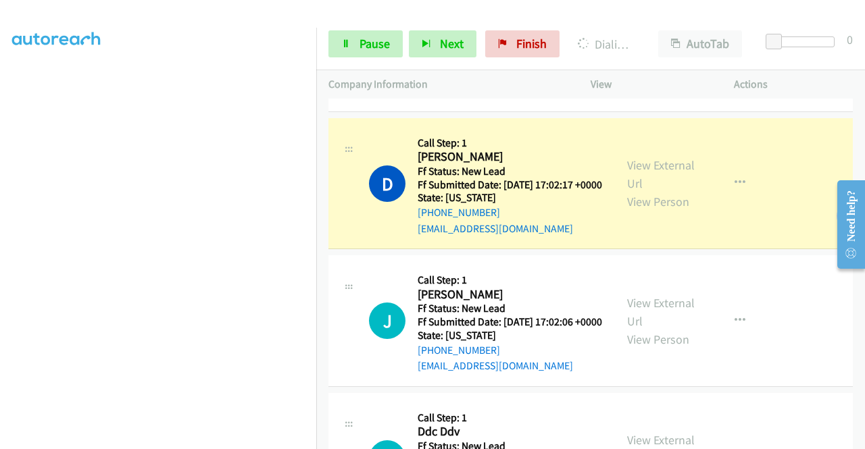
scroll to position [338, 0]
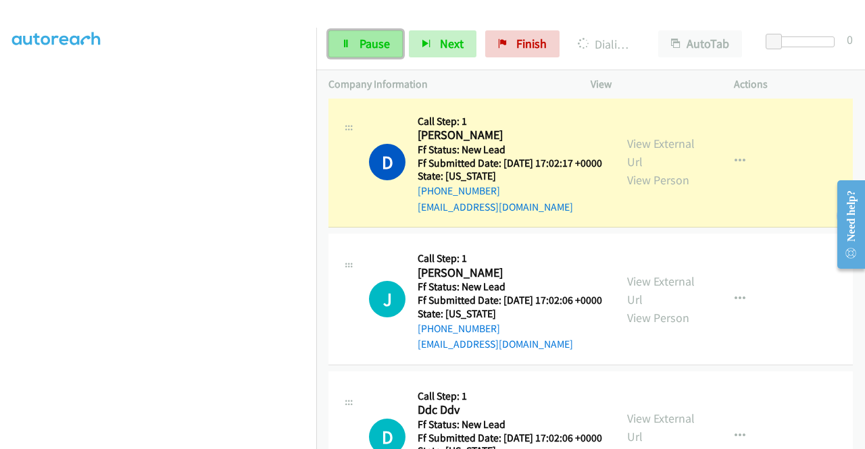
click at [376, 48] on span "Pause" at bounding box center [375, 44] width 30 height 16
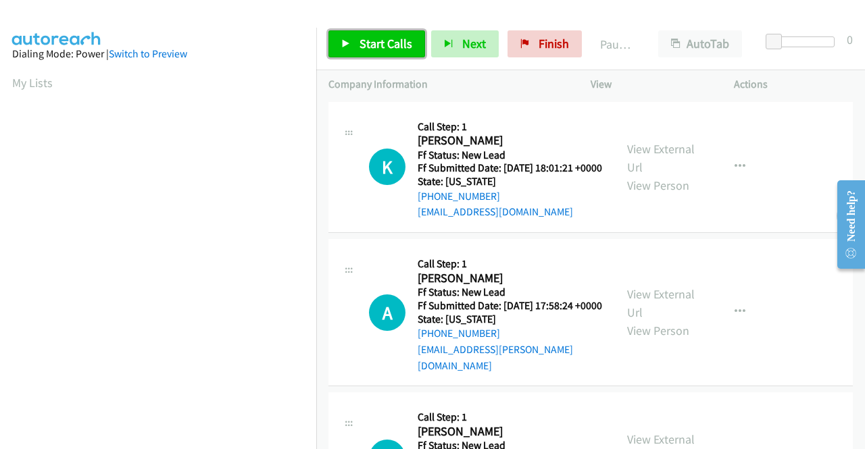
click at [382, 43] on span "Start Calls" at bounding box center [386, 44] width 53 height 16
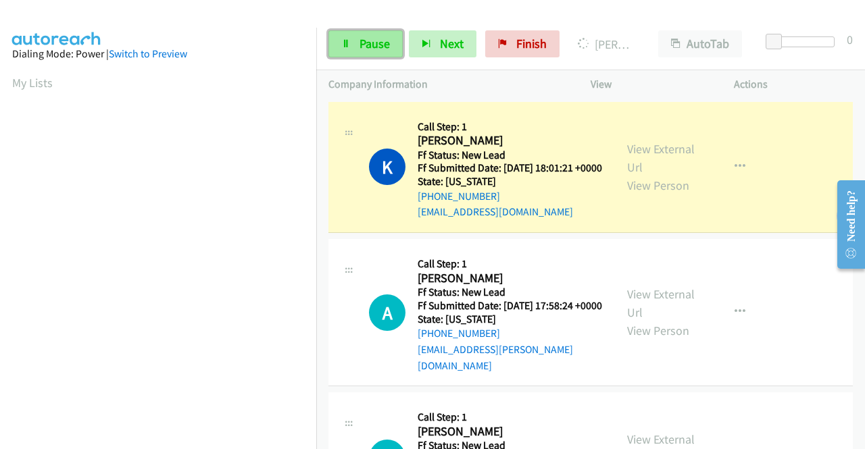
click at [353, 40] on link "Pause" at bounding box center [365, 43] width 74 height 27
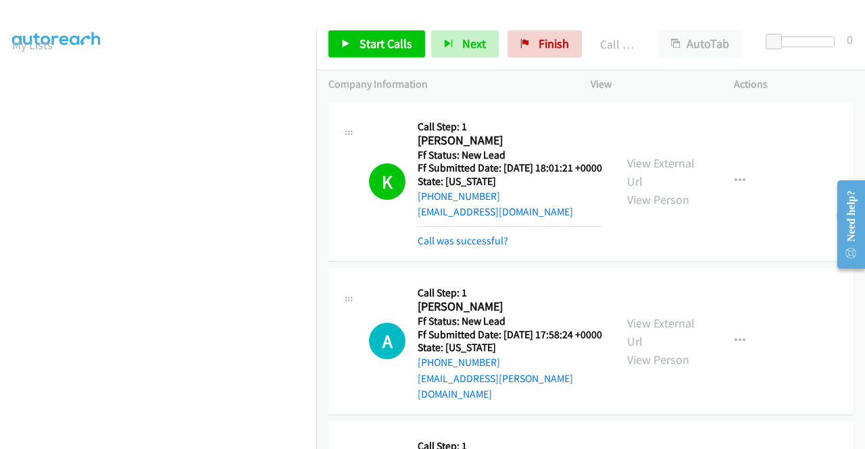
scroll to position [308, 0]
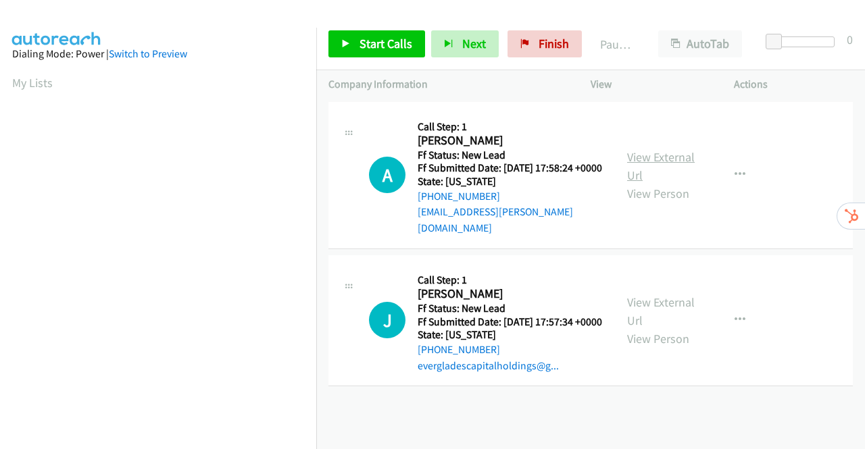
click at [655, 159] on link "View External Url" at bounding box center [661, 166] width 68 height 34
click at [659, 303] on link "View External Url" at bounding box center [661, 312] width 68 height 34
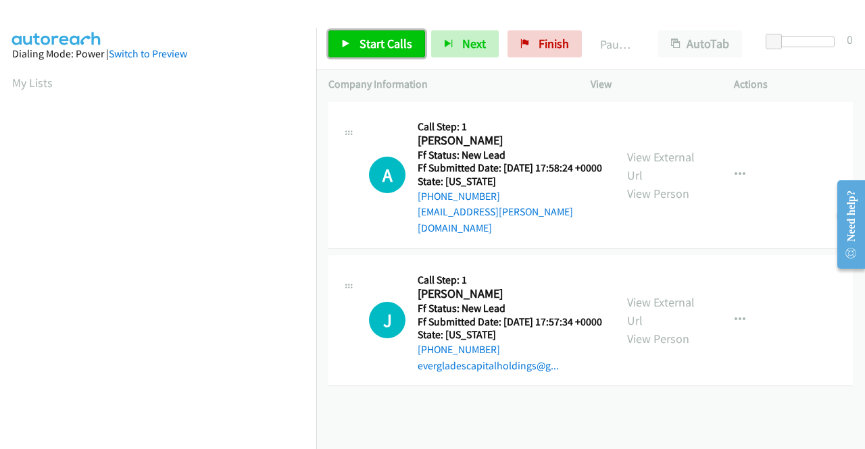
drag, startPoint x: 395, startPoint y: 42, endPoint x: 435, endPoint y: 28, distance: 41.5
click at [395, 42] on span "Start Calls" at bounding box center [386, 44] width 53 height 16
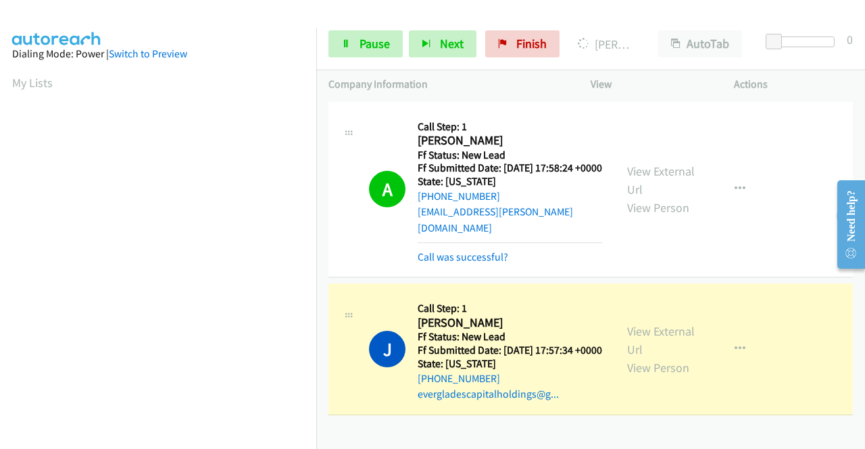
scroll to position [308, 0]
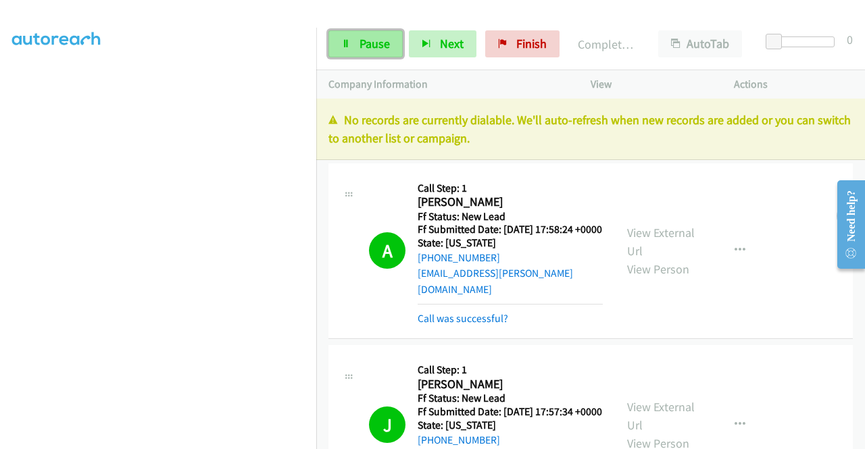
click at [368, 43] on span "Pause" at bounding box center [375, 44] width 30 height 16
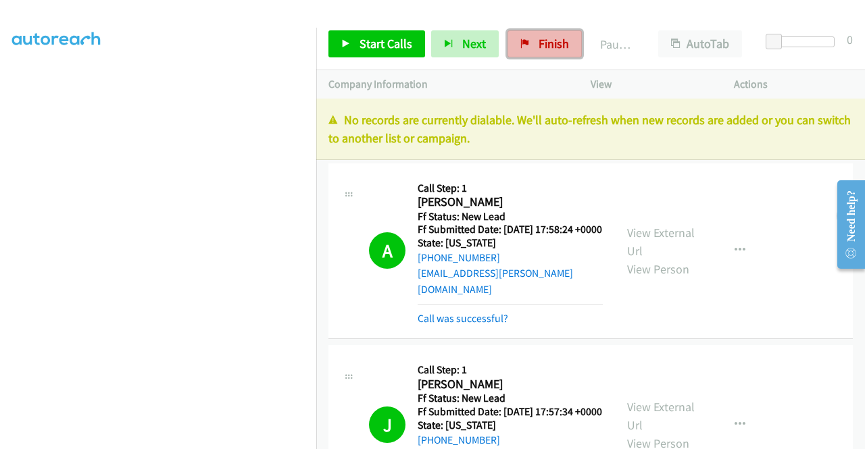
click at [527, 47] on link "Finish" at bounding box center [545, 43] width 74 height 27
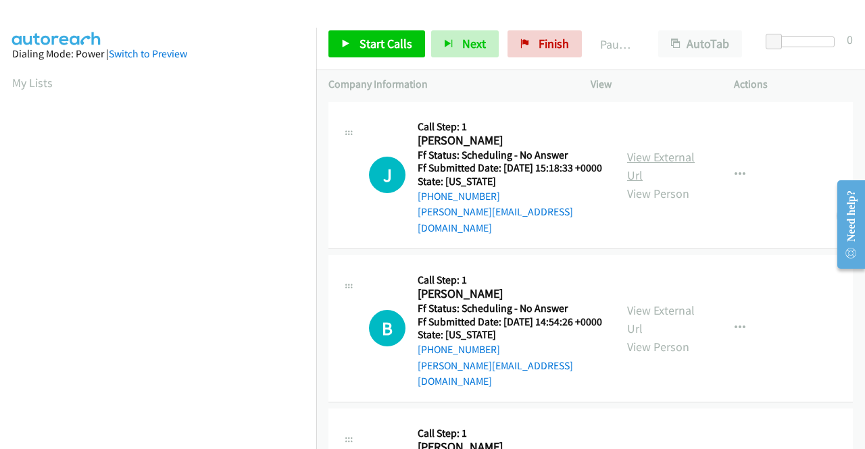
click at [668, 157] on link "View External Url" at bounding box center [661, 166] width 68 height 34
click at [666, 305] on link "View External Url" at bounding box center [661, 320] width 68 height 34
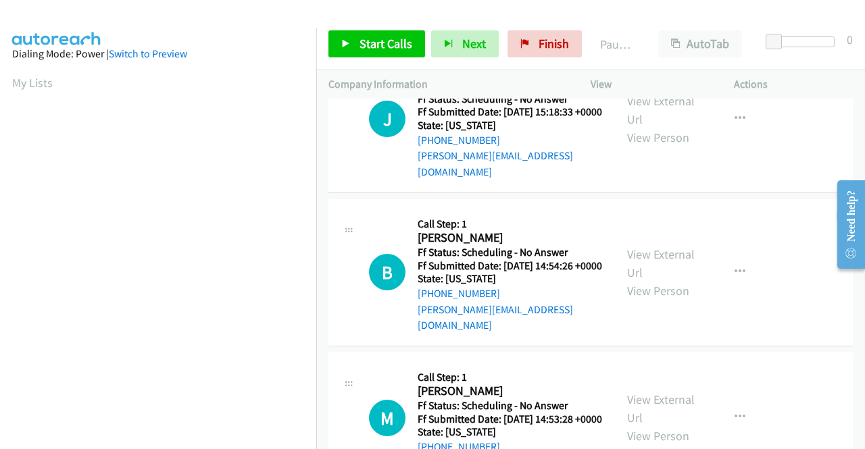
scroll to position [203, 0]
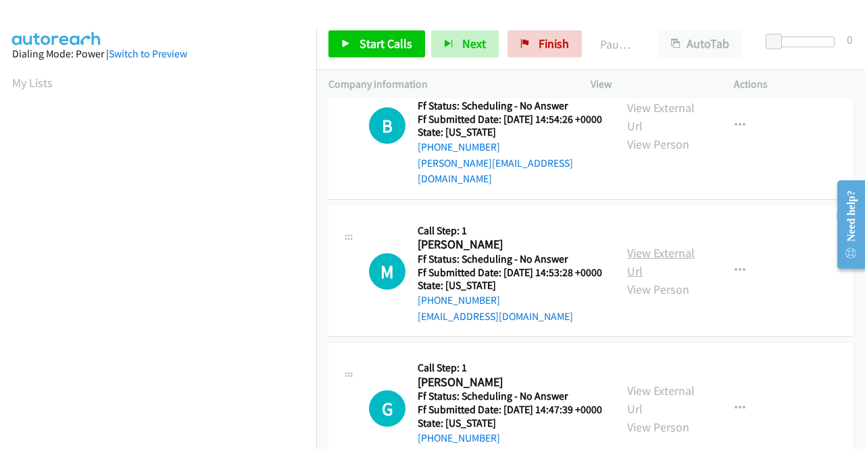
click at [672, 255] on link "View External Url" at bounding box center [661, 262] width 68 height 34
click at [374, 55] on link "Start Calls" at bounding box center [376, 43] width 97 height 27
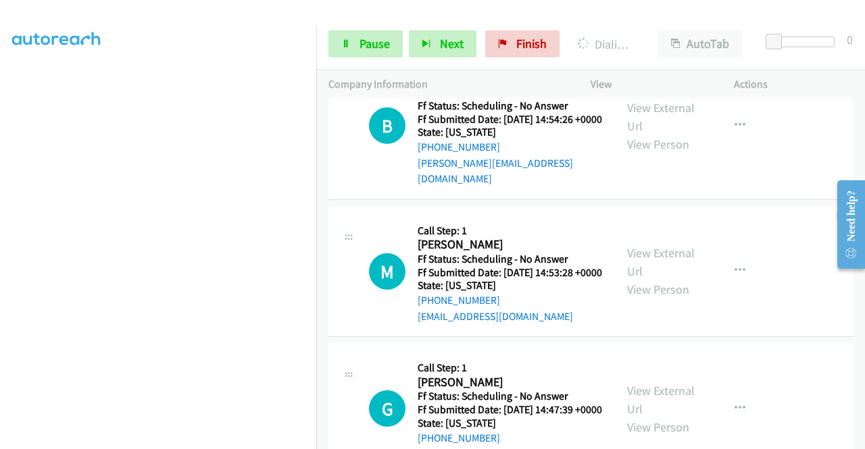
scroll to position [308, 0]
click at [374, 41] on span "Pause" at bounding box center [375, 44] width 30 height 16
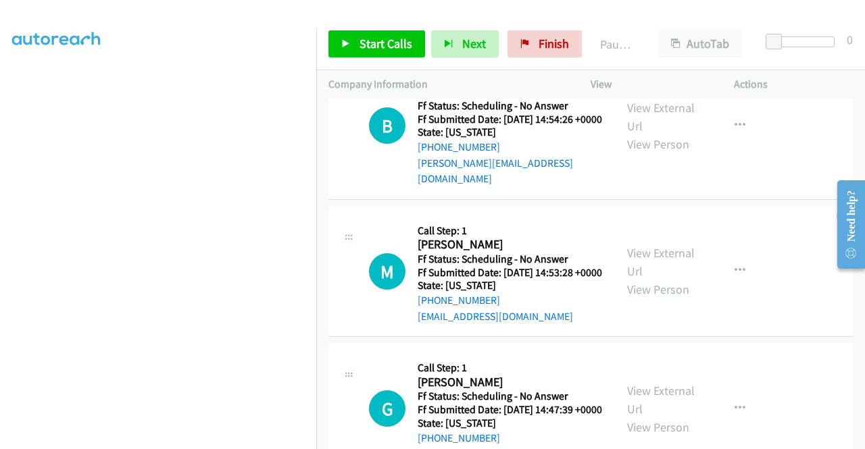
scroll to position [231, 0]
click at [370, 46] on span "Start Calls" at bounding box center [386, 44] width 53 height 16
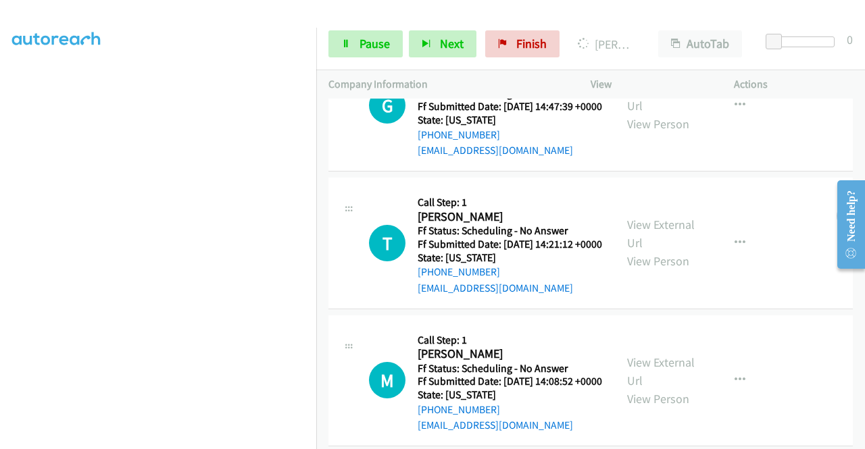
scroll to position [637, 0]
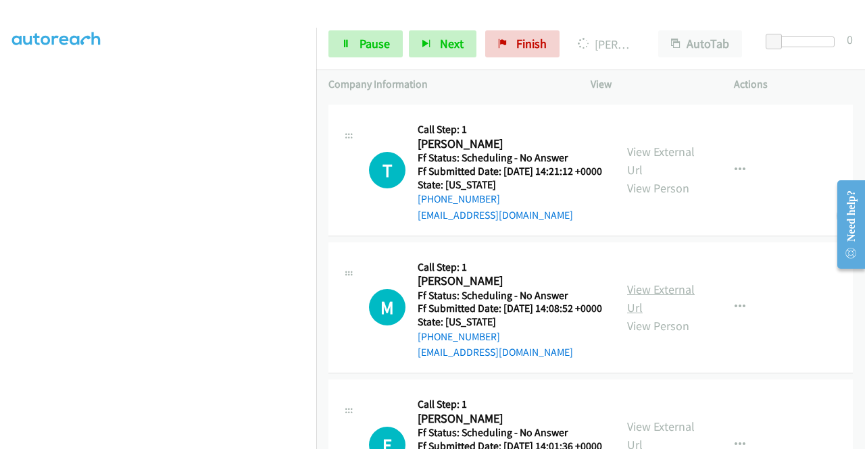
click at [630, 316] on link "View External Url" at bounding box center [661, 299] width 68 height 34
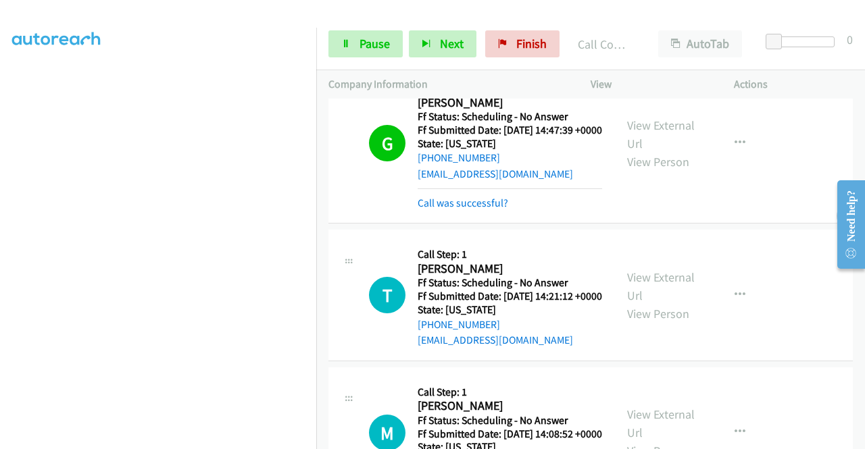
scroll to position [704, 0]
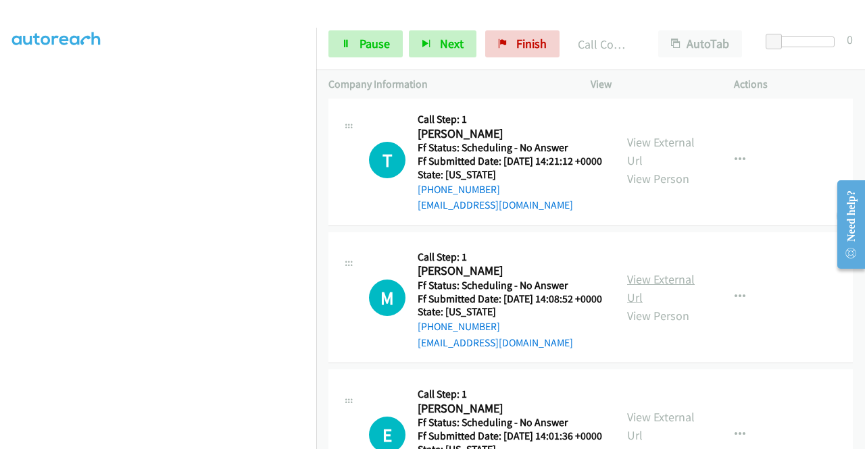
click at [646, 305] on link "View External Url" at bounding box center [661, 289] width 68 height 34
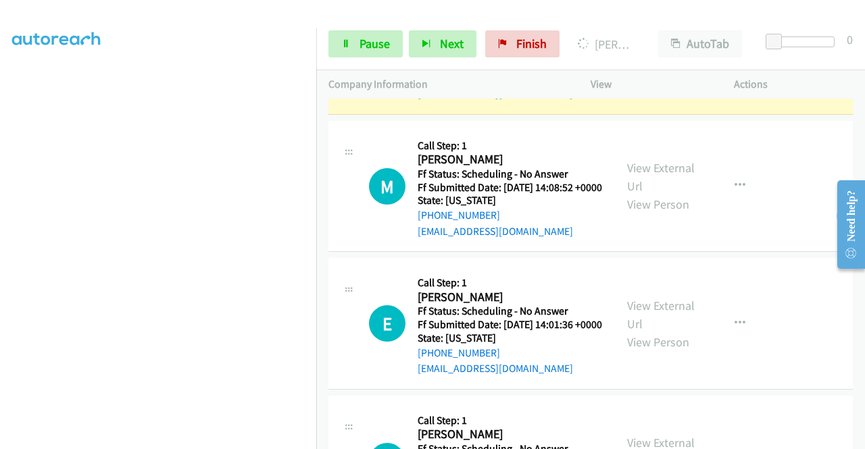
scroll to position [907, 0]
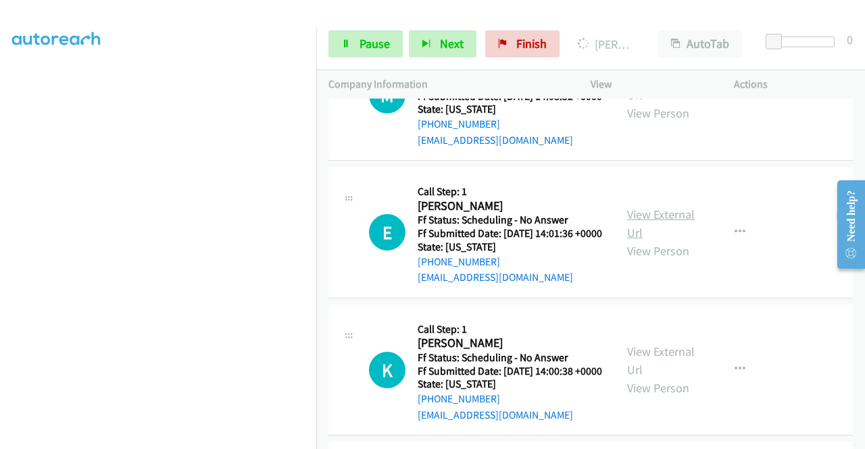
click at [666, 241] on link "View External Url" at bounding box center [661, 224] width 68 height 34
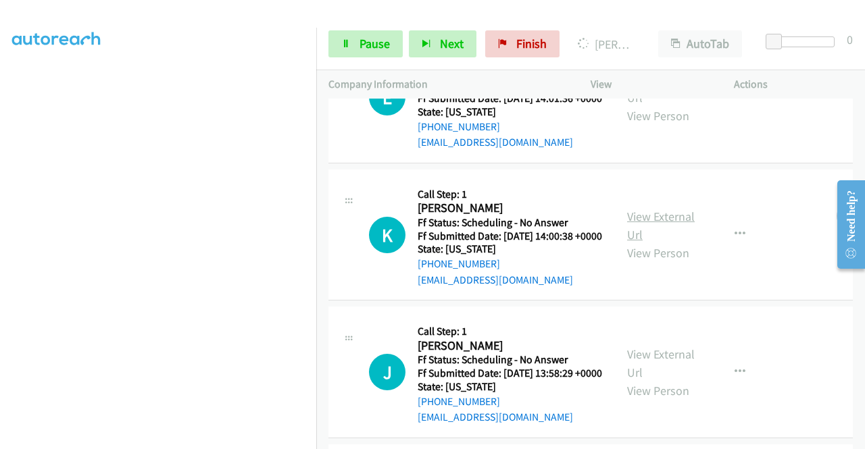
click at [662, 243] on link "View External Url" at bounding box center [661, 226] width 68 height 34
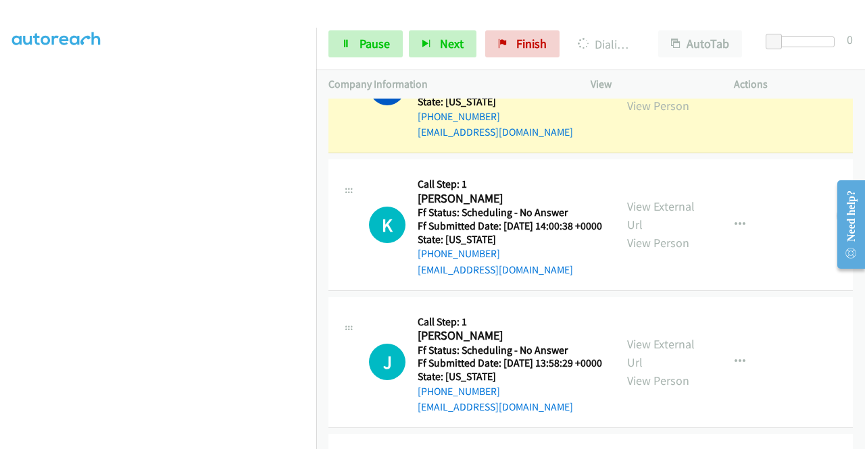
scroll to position [1245, 0]
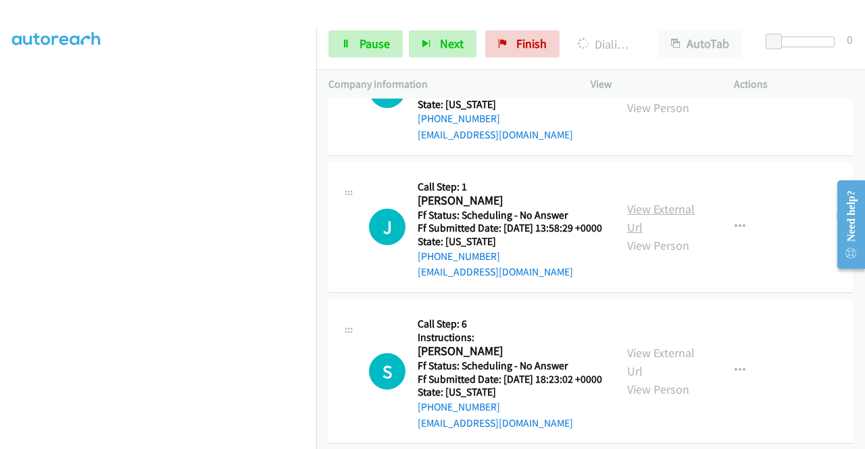
click at [645, 235] on link "View External Url" at bounding box center [661, 218] width 68 height 34
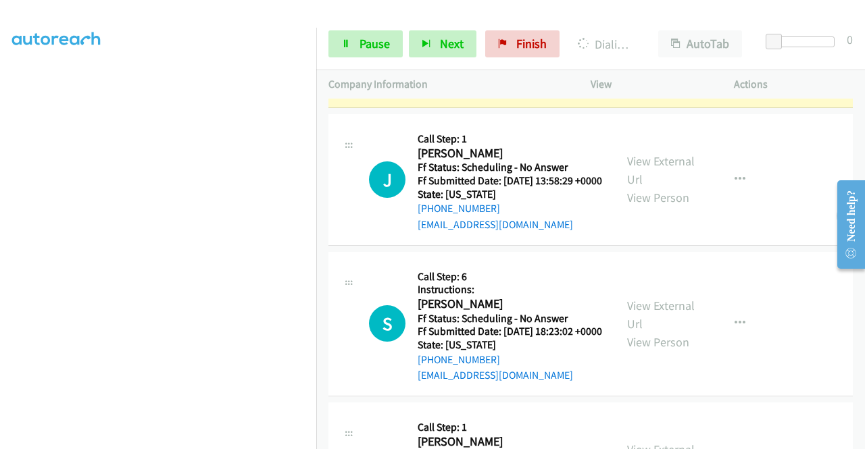
scroll to position [1380, 0]
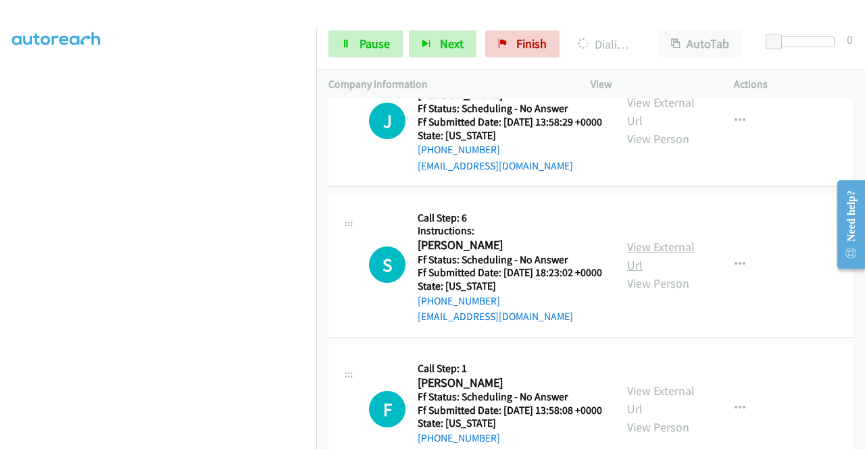
click at [658, 273] on link "View External Url" at bounding box center [661, 256] width 68 height 34
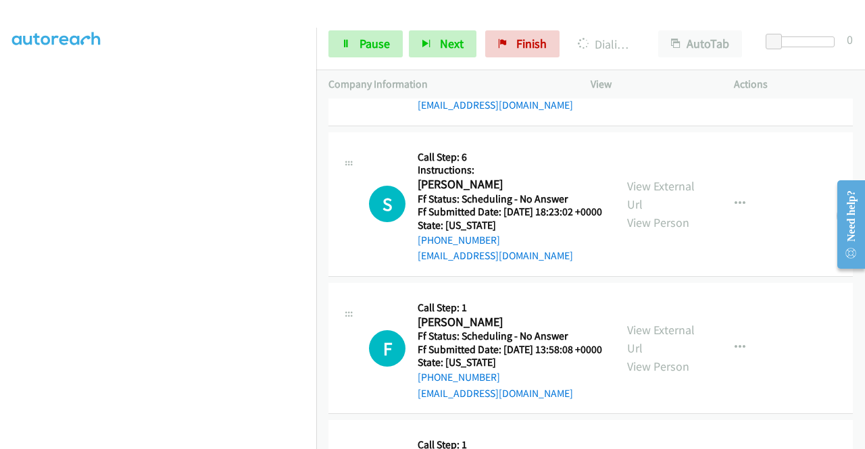
scroll to position [1583, 0]
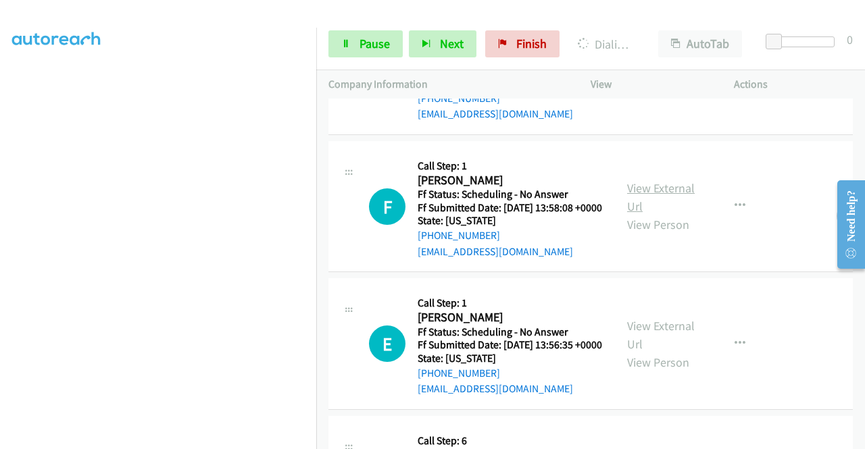
click at [635, 214] on link "View External Url" at bounding box center [661, 197] width 68 height 34
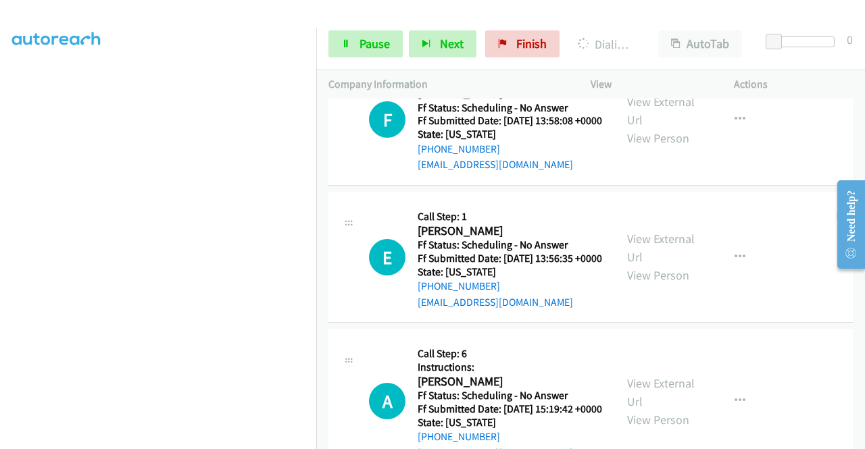
scroll to position [1747, 0]
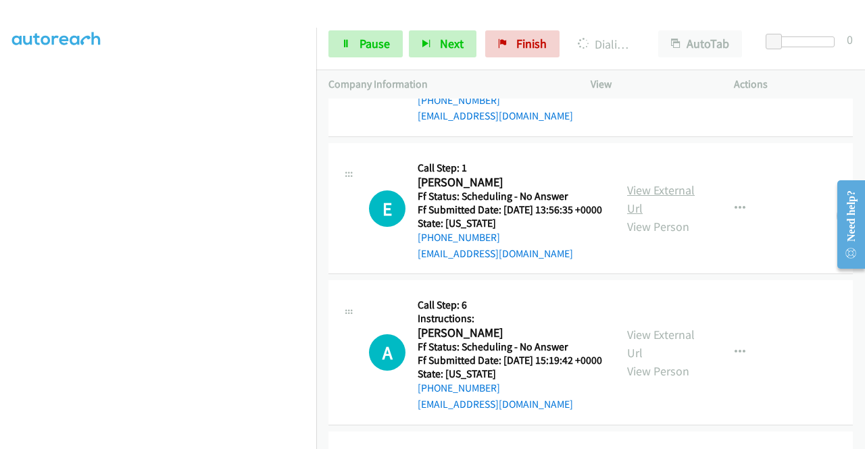
click at [668, 216] on link "View External Url" at bounding box center [661, 199] width 68 height 34
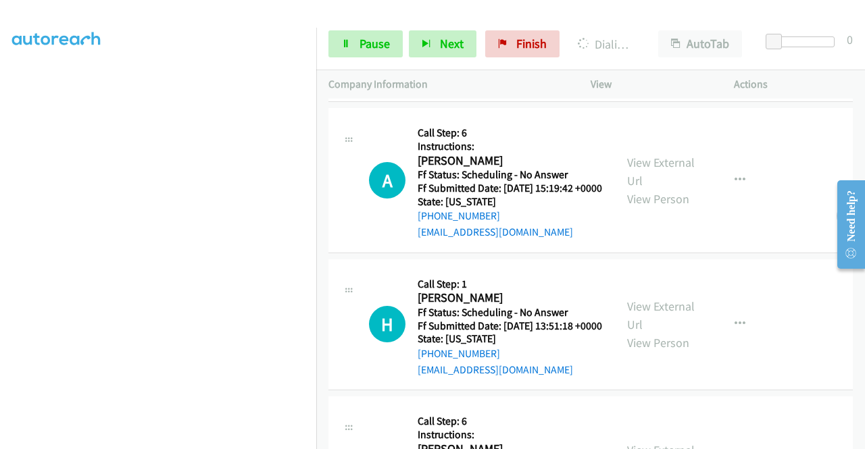
scroll to position [1950, 0]
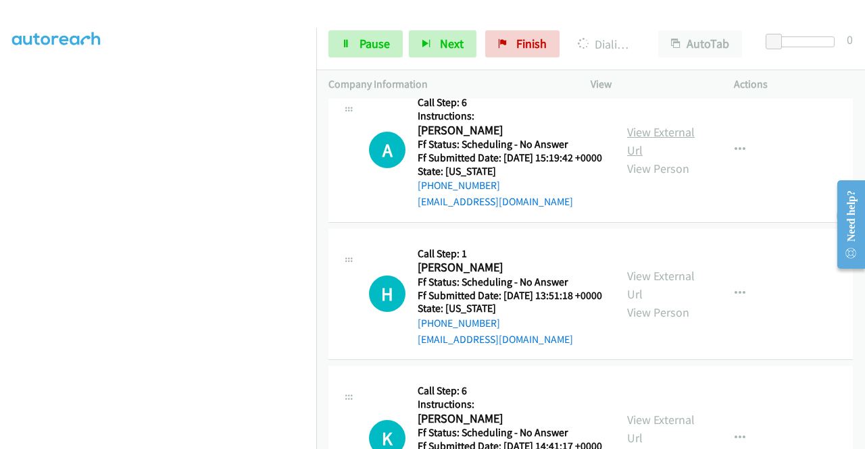
click at [669, 158] on link "View External Url" at bounding box center [661, 141] width 68 height 34
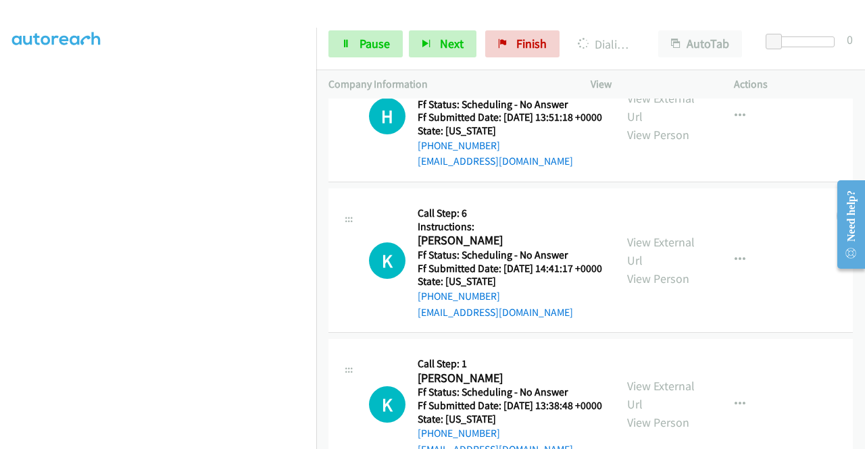
scroll to position [2220, 0]
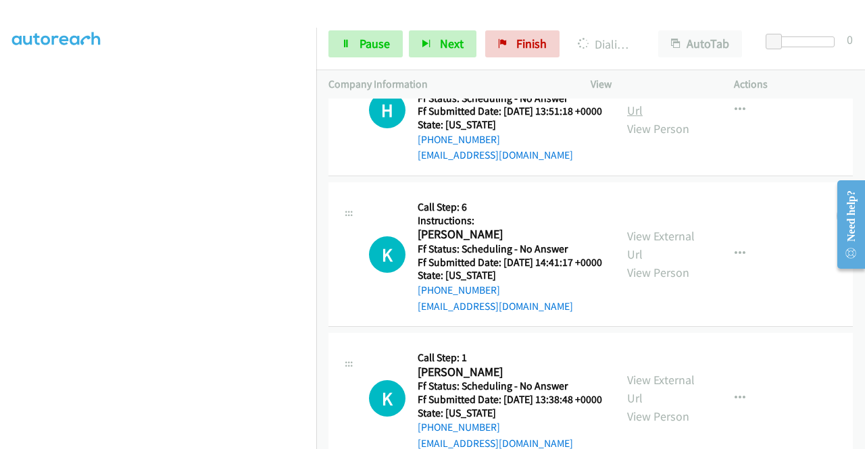
click at [651, 118] on link "View External Url" at bounding box center [661, 101] width 68 height 34
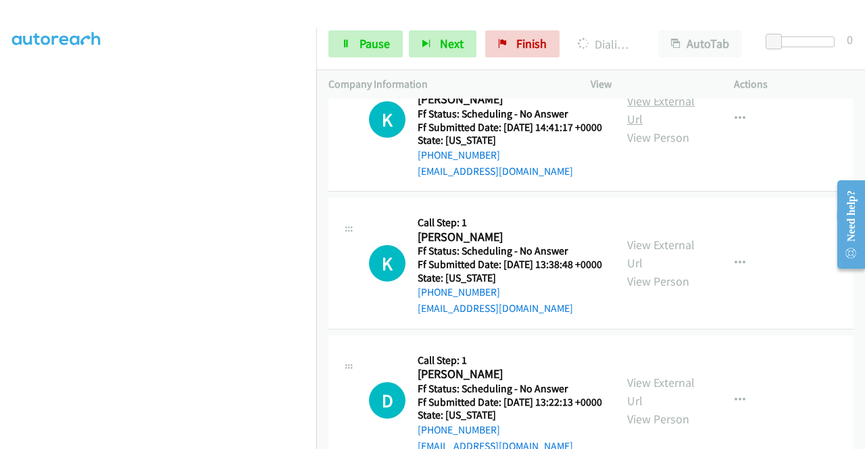
click at [656, 127] on link "View External Url" at bounding box center [661, 110] width 68 height 34
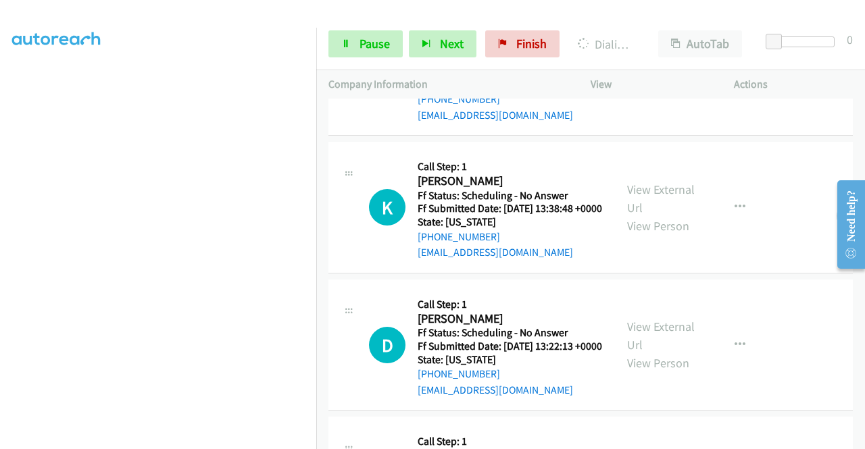
scroll to position [2533, 0]
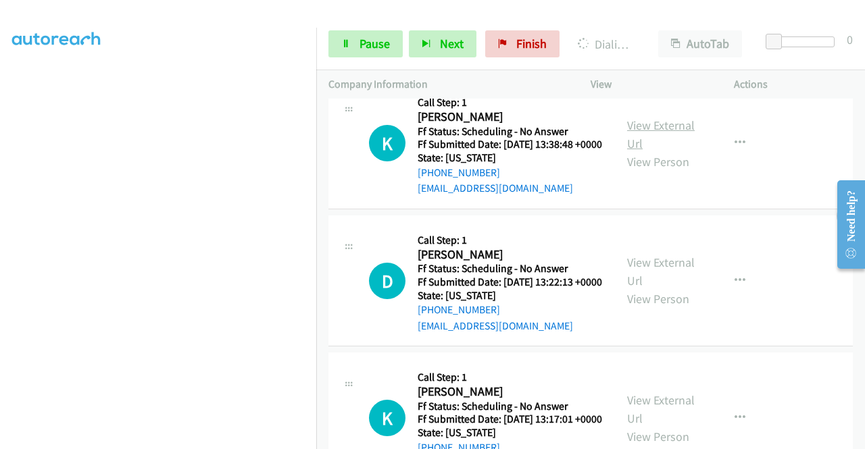
click at [653, 151] on link "View External Url" at bounding box center [661, 135] width 68 height 34
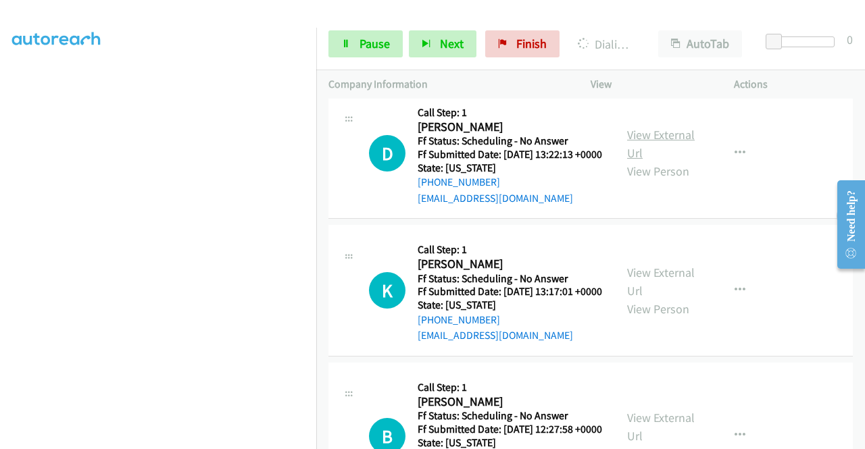
scroll to position [2668, 0]
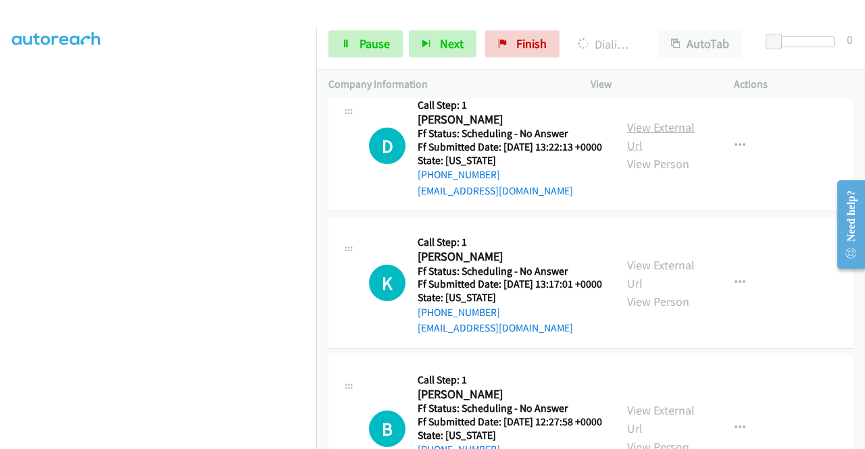
click at [653, 153] on link "View External Url" at bounding box center [661, 137] width 68 height 34
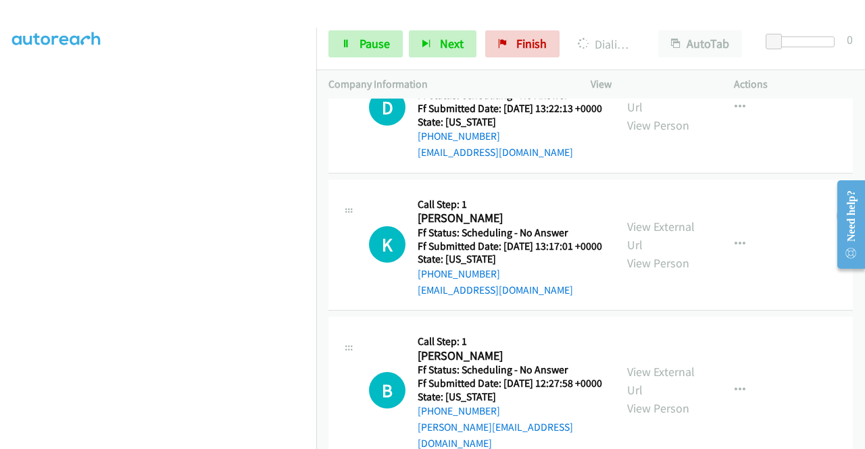
scroll to position [2967, 0]
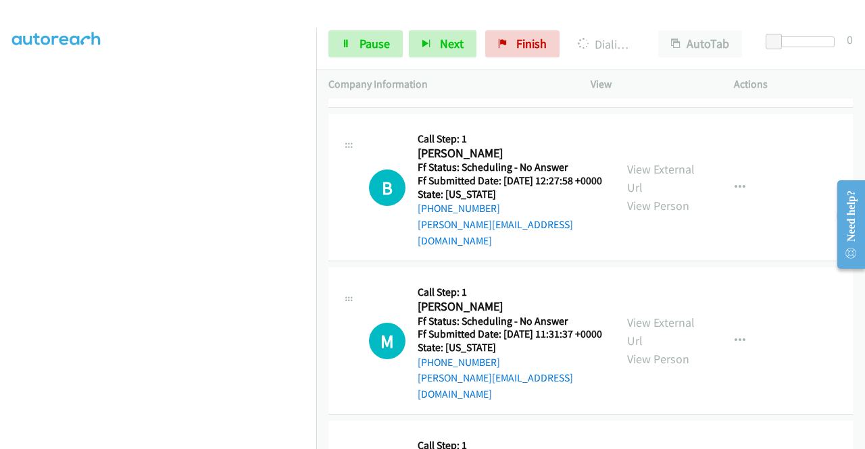
click at [673, 50] on link "View External Url" at bounding box center [661, 33] width 68 height 34
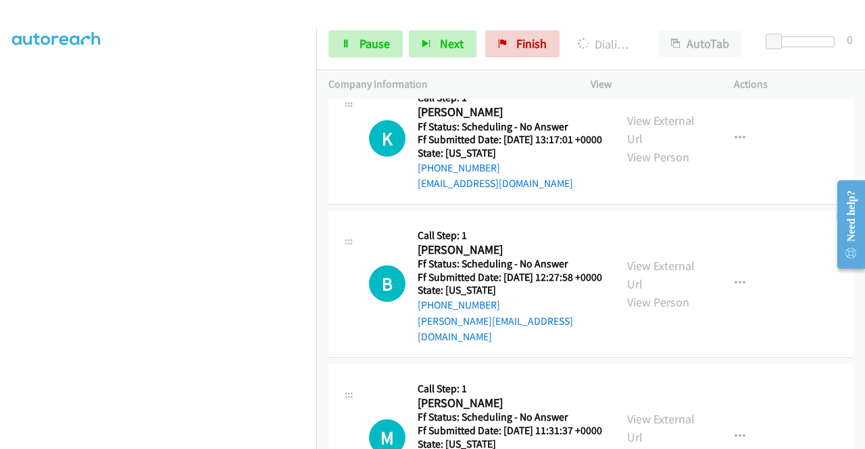
scroll to position [3102, 0]
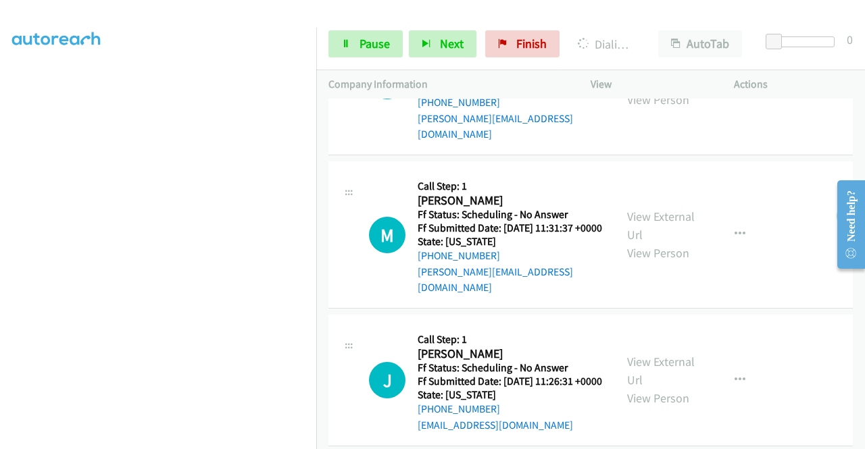
click at [647, 89] on link "View External Url" at bounding box center [661, 72] width 68 height 34
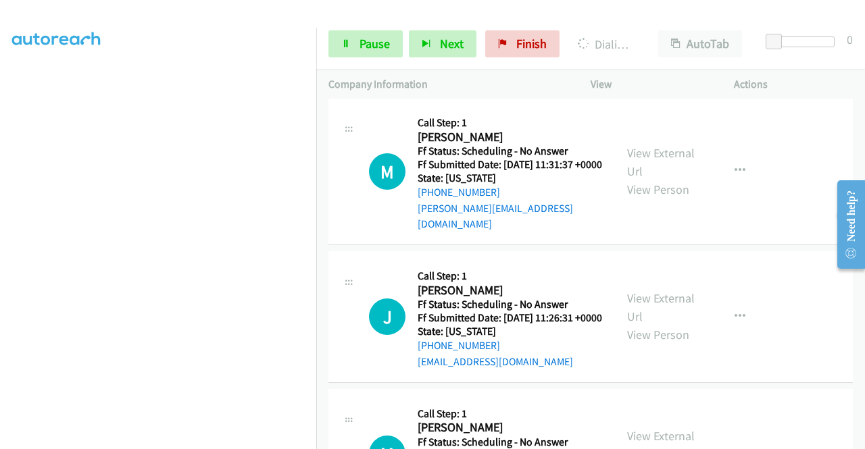
scroll to position [3237, 0]
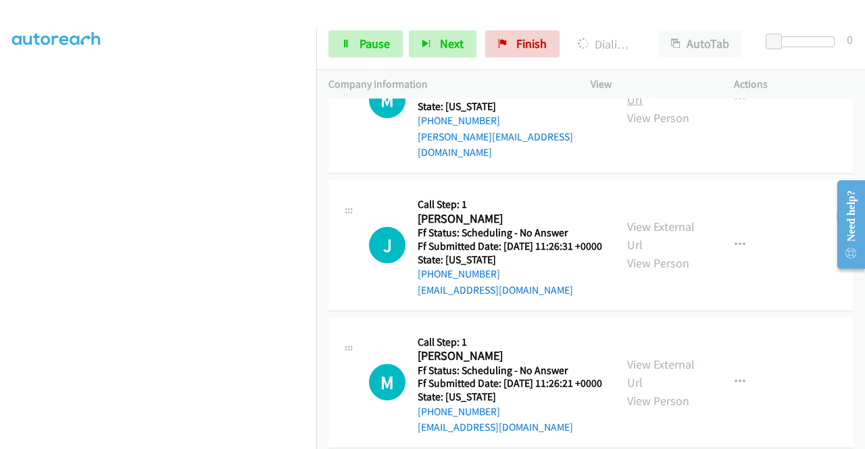
click at [641, 107] on link "View External Url" at bounding box center [661, 91] width 68 height 34
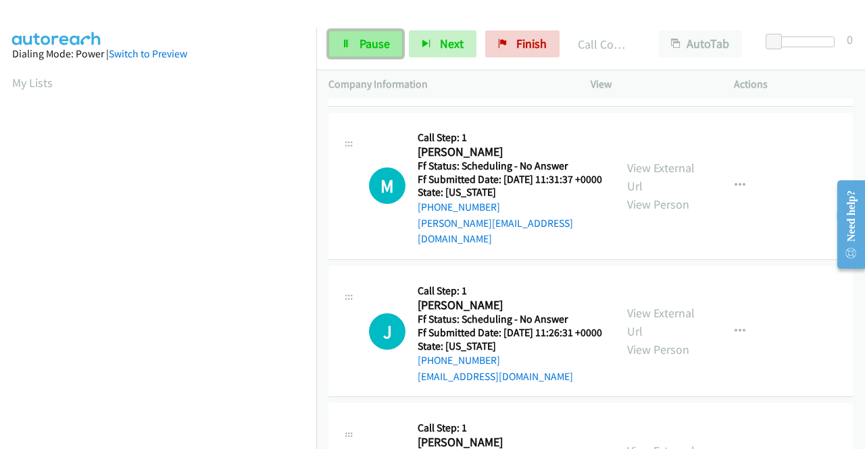
click at [370, 44] on span "Pause" at bounding box center [375, 44] width 30 height 16
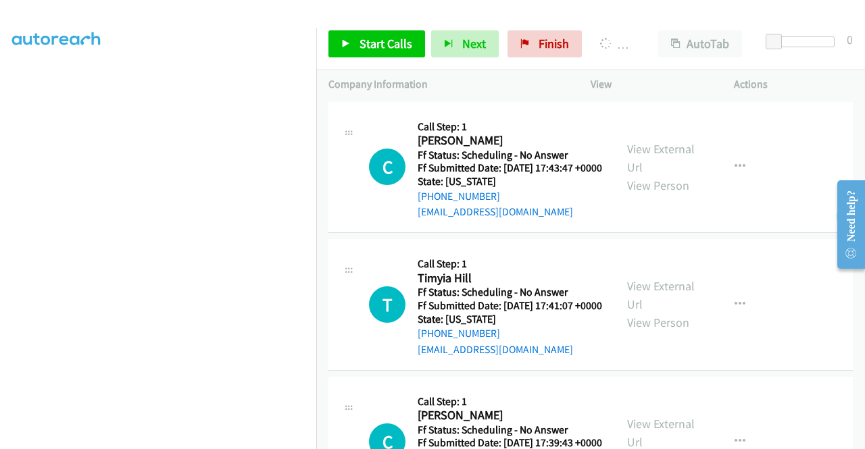
scroll to position [308, 0]
click at [542, 43] on span "Finish" at bounding box center [554, 44] width 30 height 16
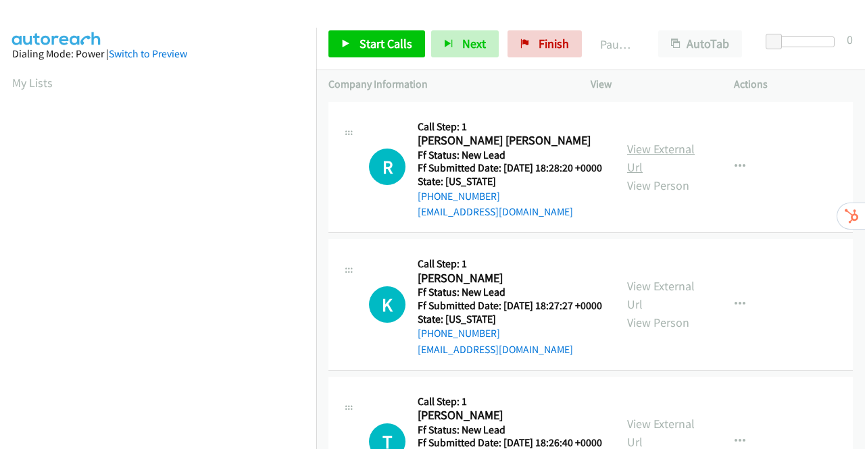
click at [669, 154] on link "View External Url" at bounding box center [661, 158] width 68 height 34
click at [669, 307] on link "View External Url" at bounding box center [661, 295] width 68 height 34
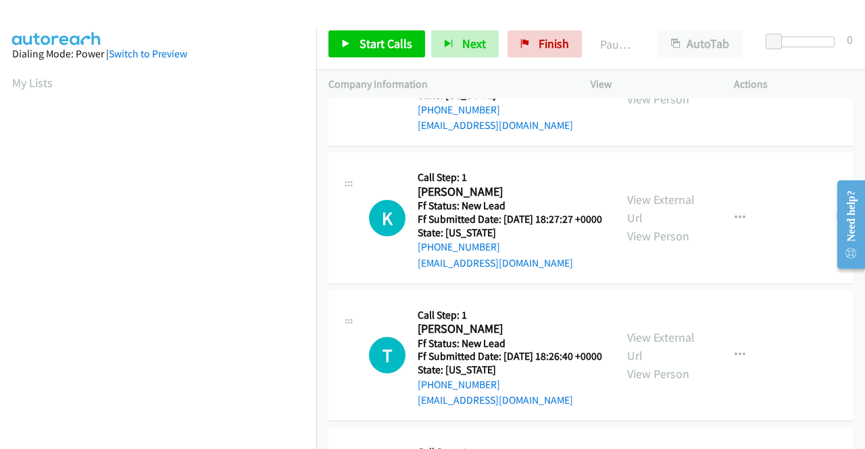
scroll to position [135, 0]
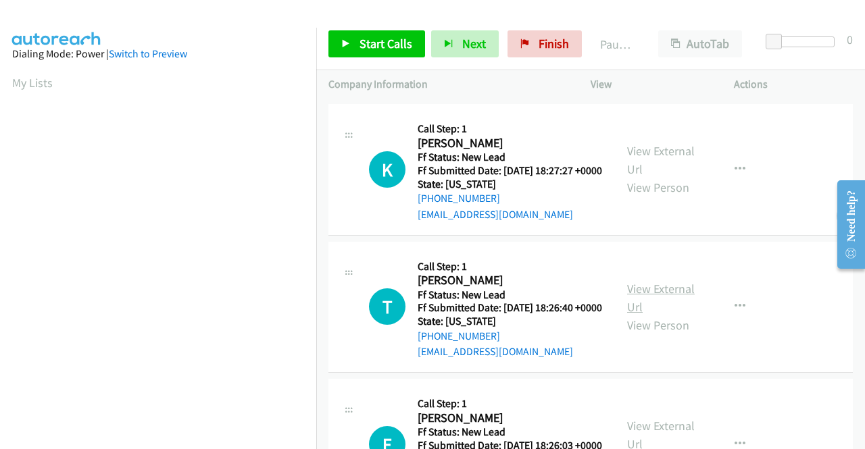
click at [663, 315] on link "View External Url" at bounding box center [661, 298] width 68 height 34
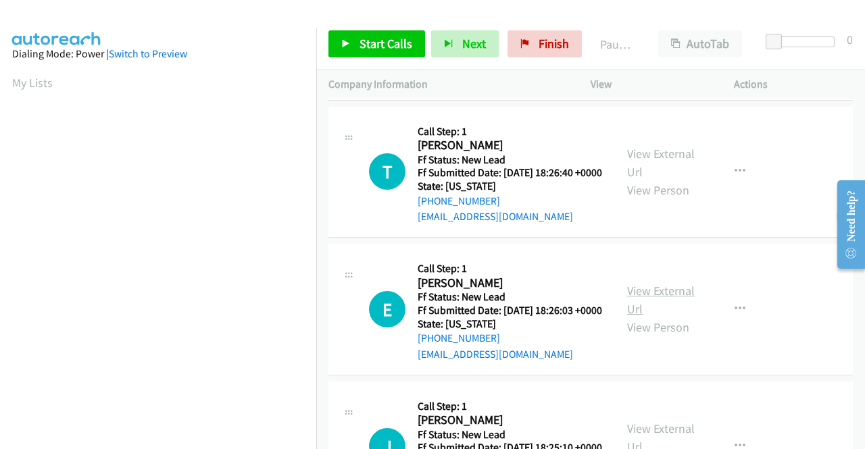
click at [651, 317] on link "View External Url" at bounding box center [661, 300] width 68 height 34
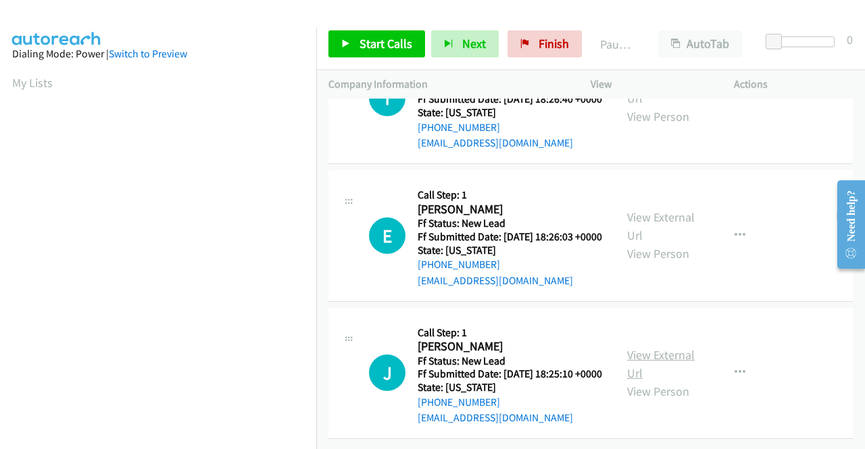
click at [649, 347] on link "View External Url" at bounding box center [661, 364] width 68 height 34
click at [372, 47] on span "Start Calls" at bounding box center [386, 44] width 53 height 16
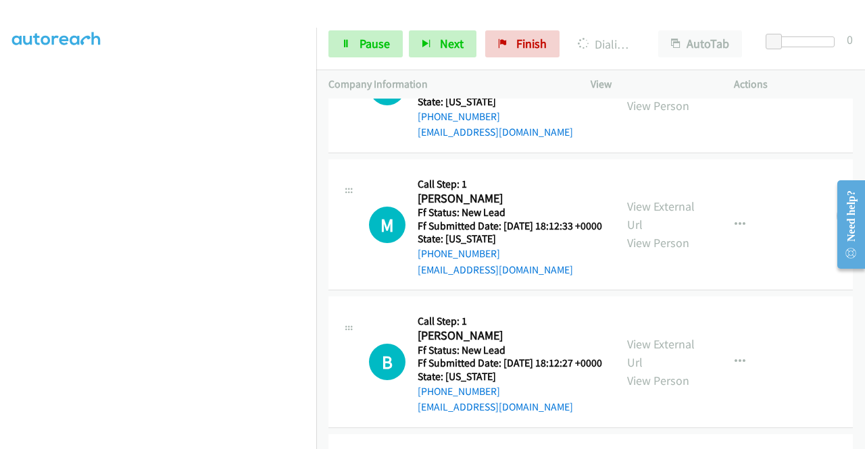
scroll to position [676, 0]
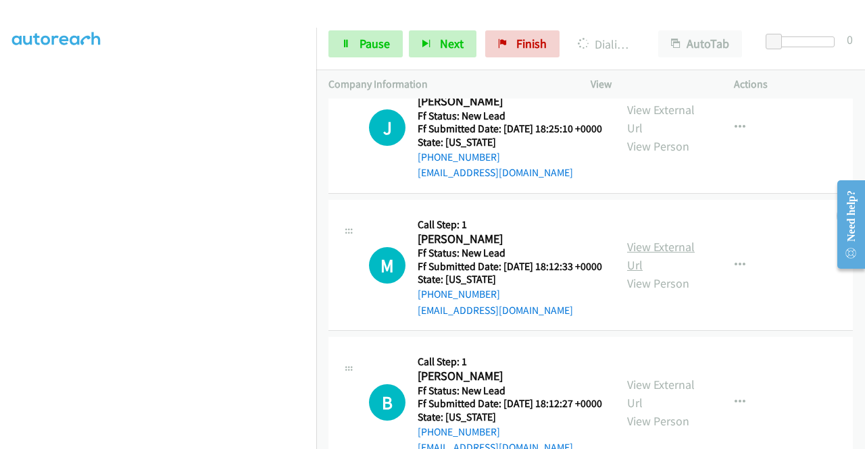
click at [644, 273] on link "View External Url" at bounding box center [661, 256] width 68 height 34
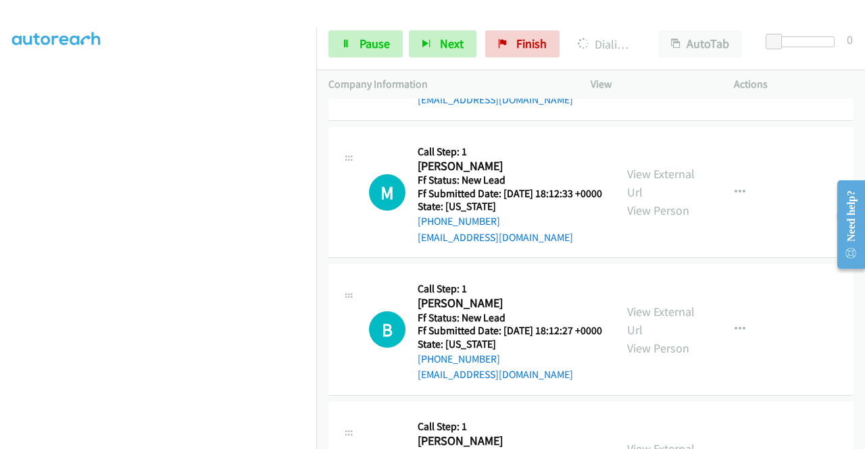
scroll to position [811, 0]
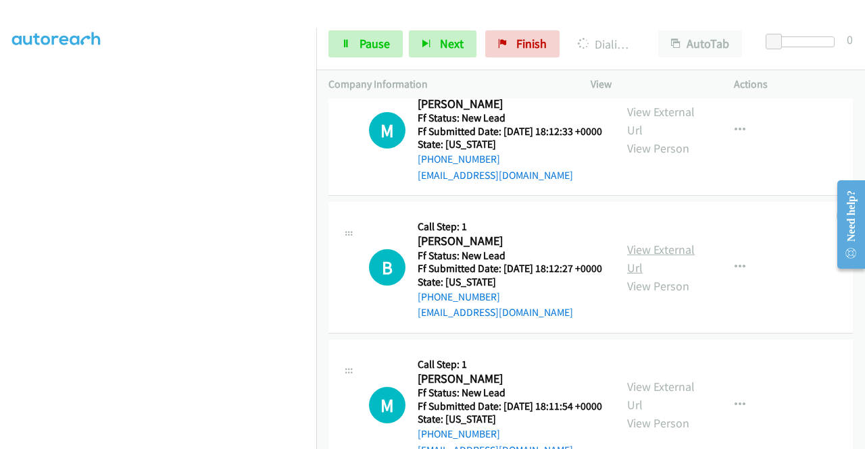
click at [648, 276] on link "View External Url" at bounding box center [661, 259] width 68 height 34
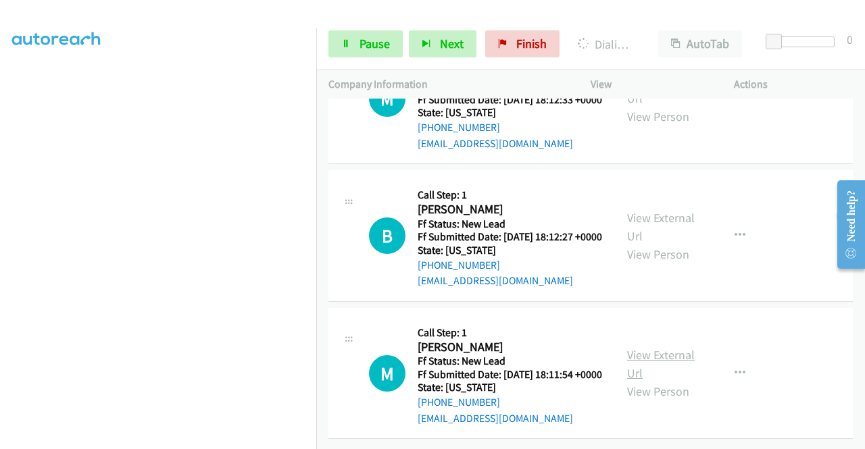
click at [662, 347] on link "View External Url" at bounding box center [661, 364] width 68 height 34
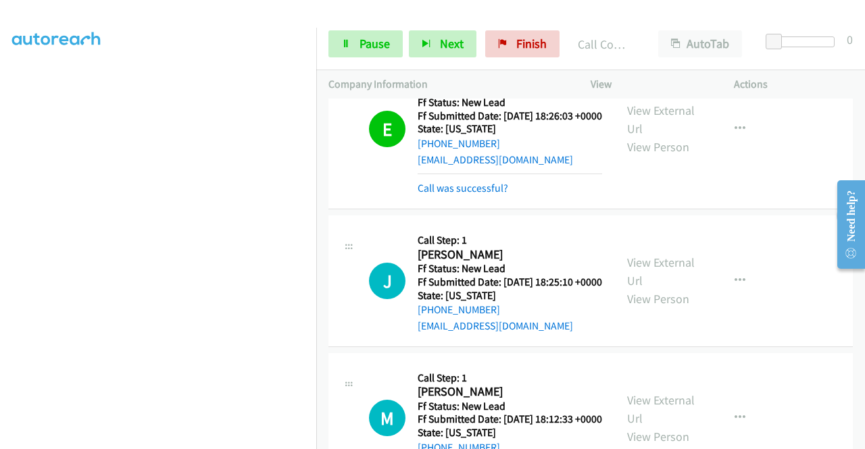
scroll to position [105, 0]
click at [360, 39] on span "Pause" at bounding box center [375, 44] width 30 height 16
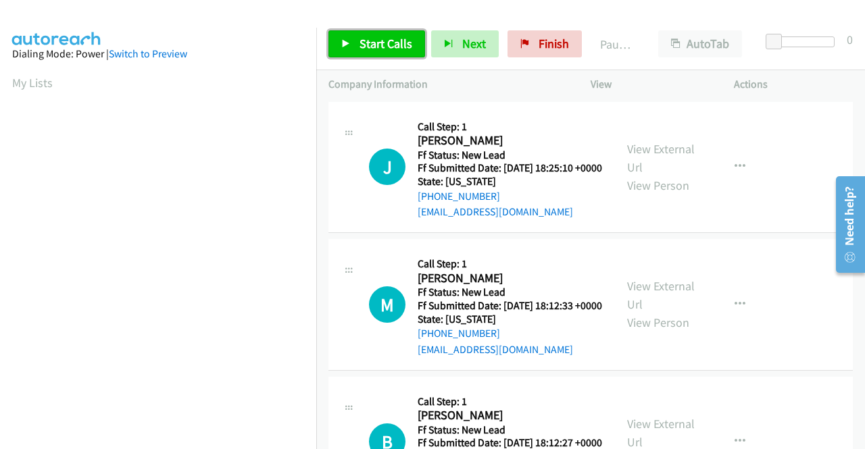
click at [370, 40] on span "Start Calls" at bounding box center [386, 44] width 53 height 16
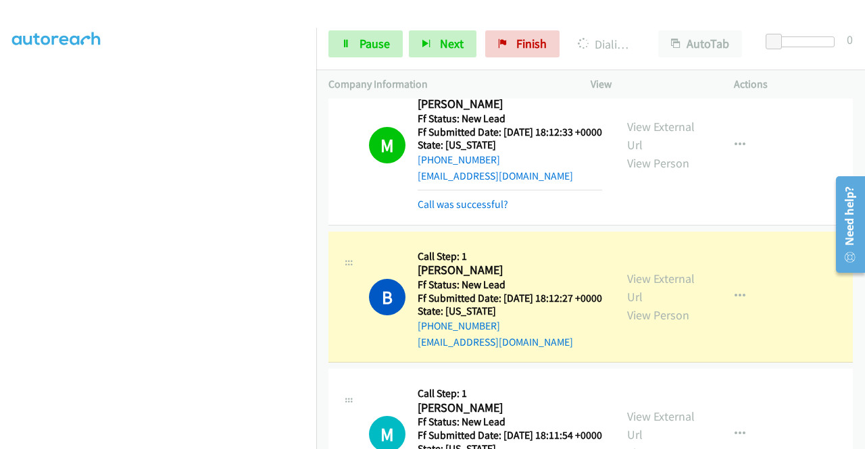
scroll to position [285, 0]
click at [349, 45] on icon at bounding box center [345, 44] width 9 height 9
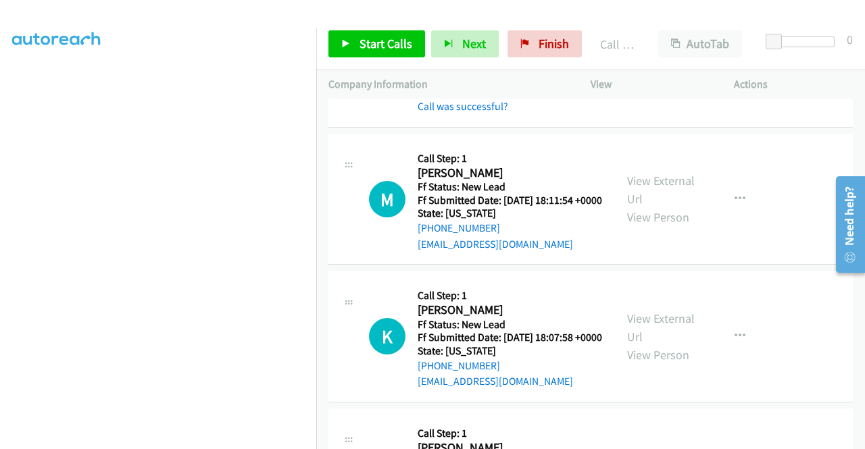
scroll to position [541, 0]
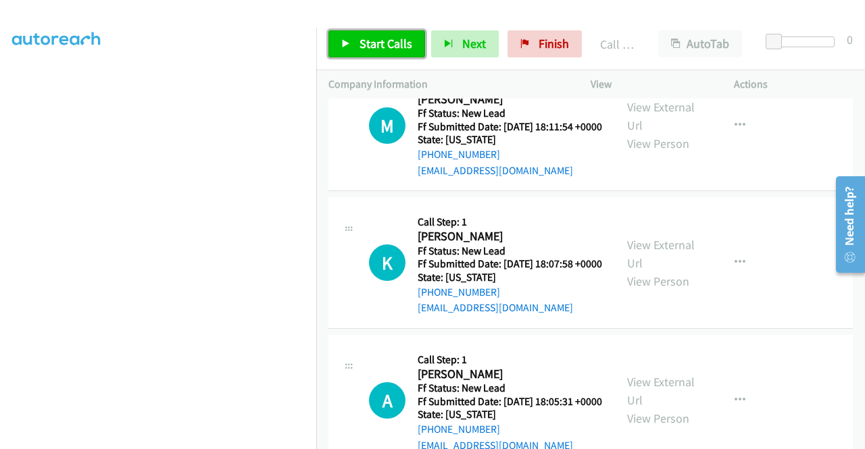
click at [376, 39] on span "Start Calls" at bounding box center [386, 44] width 53 height 16
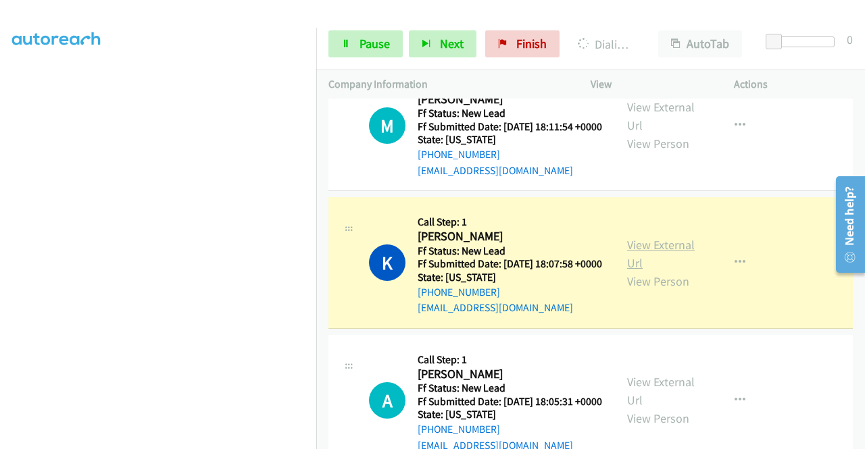
click at [652, 271] on link "View External Url" at bounding box center [661, 254] width 68 height 34
click at [371, 46] on span "Pause" at bounding box center [375, 44] width 30 height 16
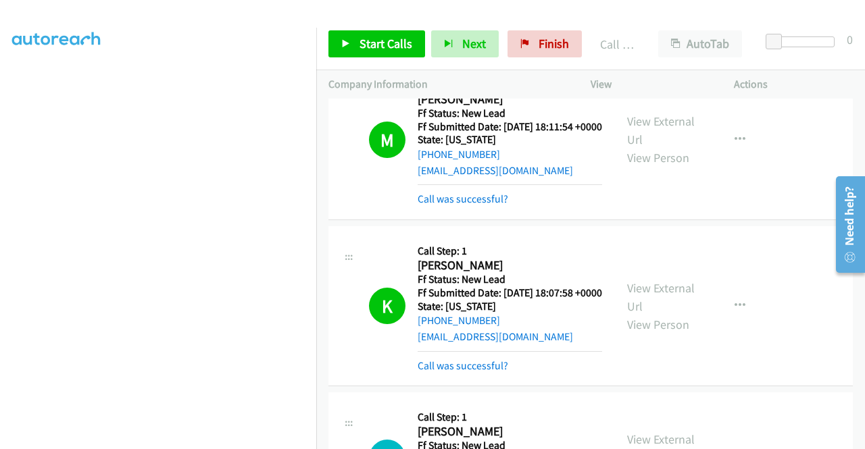
scroll to position [279, 0]
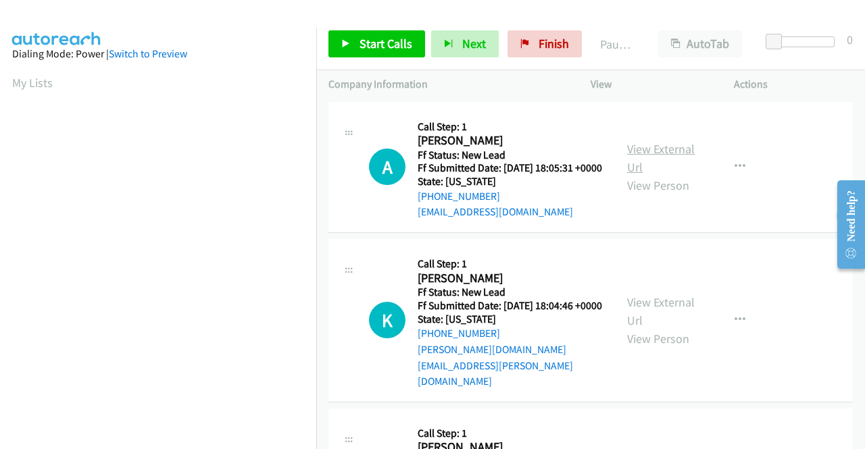
click at [657, 160] on link "View External Url" at bounding box center [661, 158] width 68 height 34
click at [658, 309] on link "View External Url" at bounding box center [661, 312] width 68 height 34
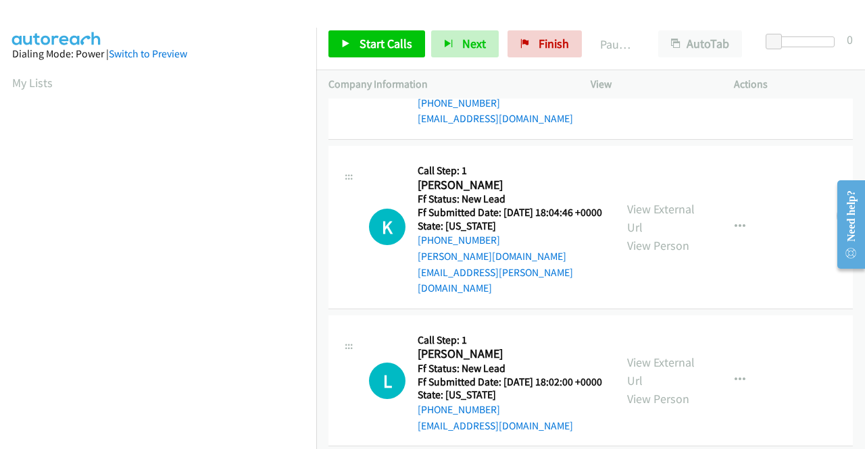
scroll to position [135, 0]
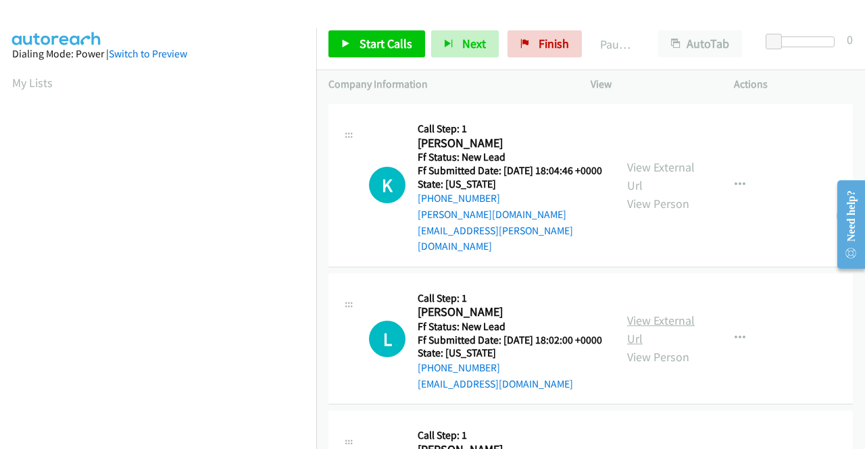
click at [666, 324] on link "View External Url" at bounding box center [661, 330] width 68 height 34
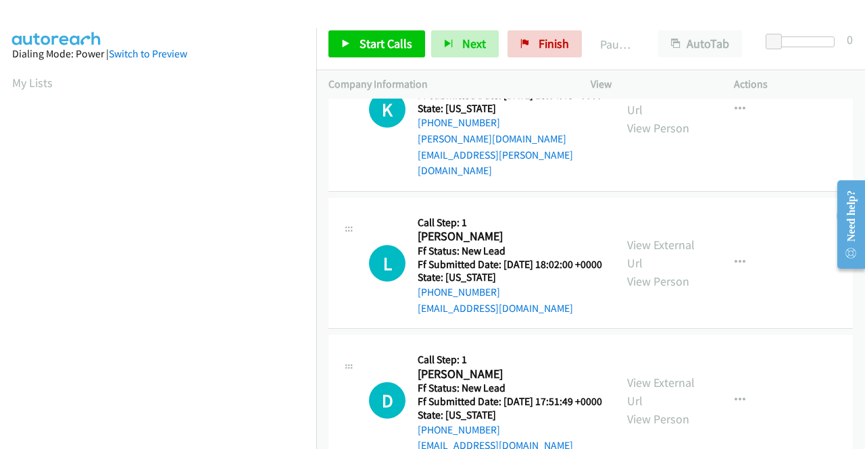
scroll to position [270, 0]
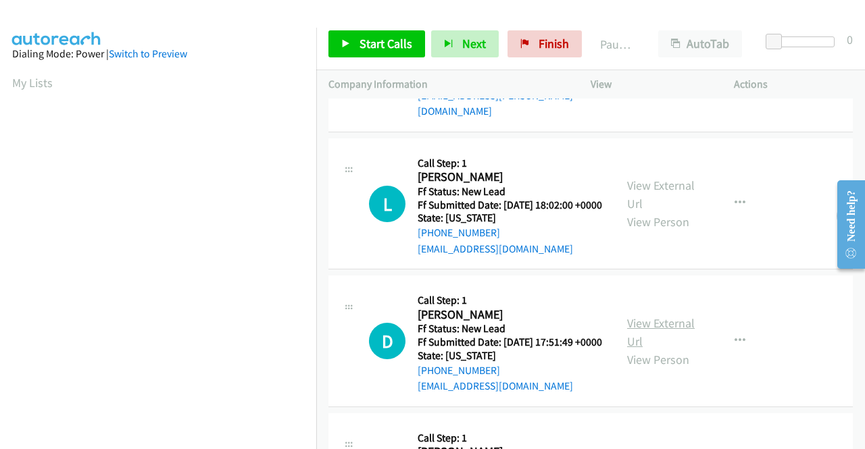
click at [664, 334] on link "View External Url" at bounding box center [661, 333] width 68 height 34
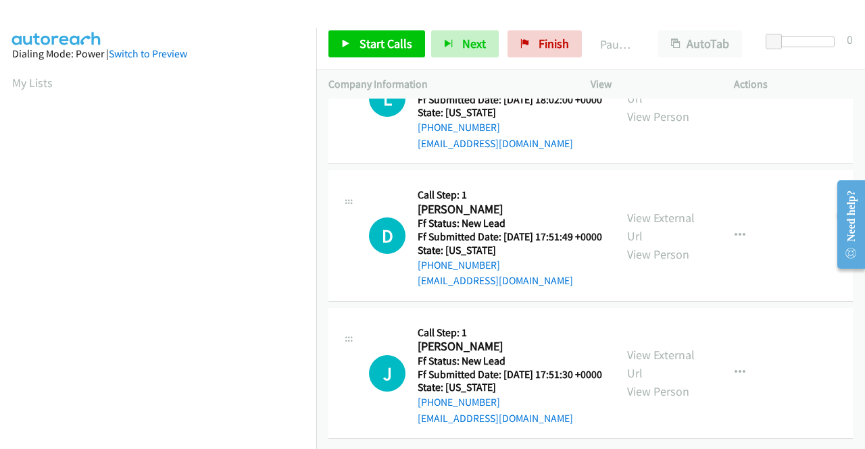
scroll to position [419, 0]
click at [650, 347] on link "View External Url" at bounding box center [661, 364] width 68 height 34
click at [362, 44] on span "Start Calls" at bounding box center [386, 44] width 53 height 16
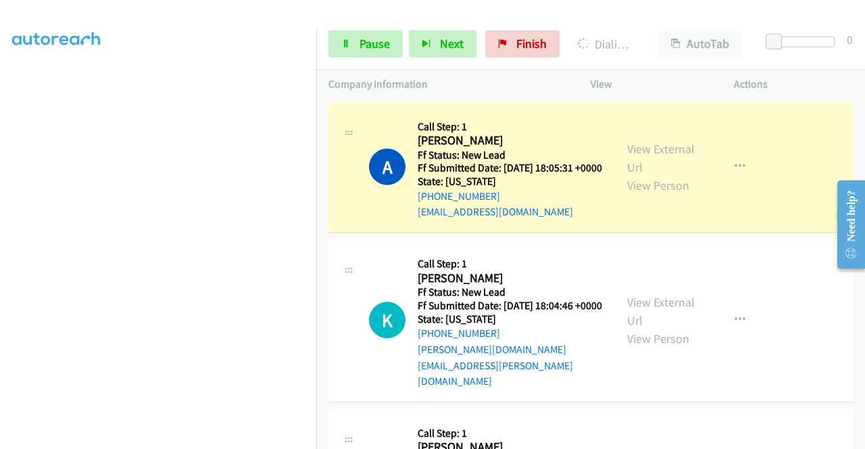
scroll to position [0, 0]
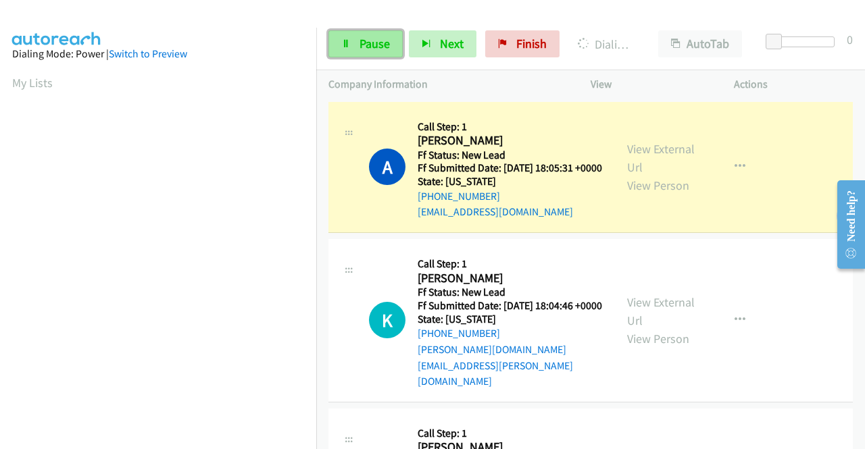
click at [364, 40] on span "Pause" at bounding box center [375, 44] width 30 height 16
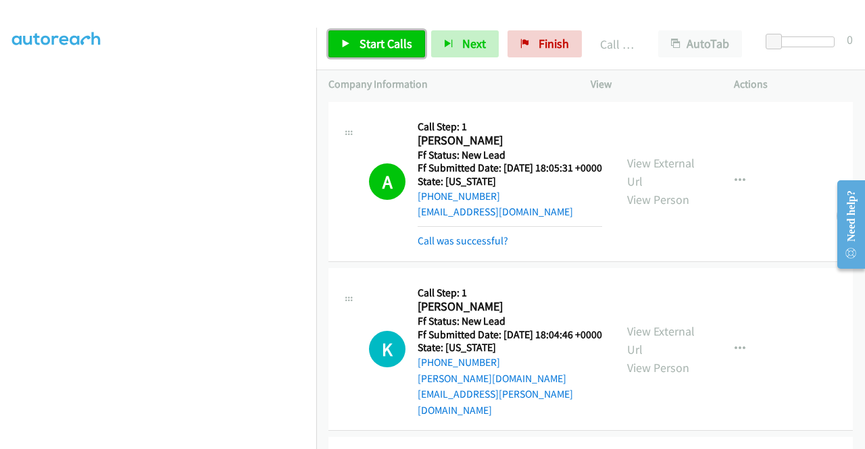
click at [389, 45] on span "Start Calls" at bounding box center [386, 44] width 53 height 16
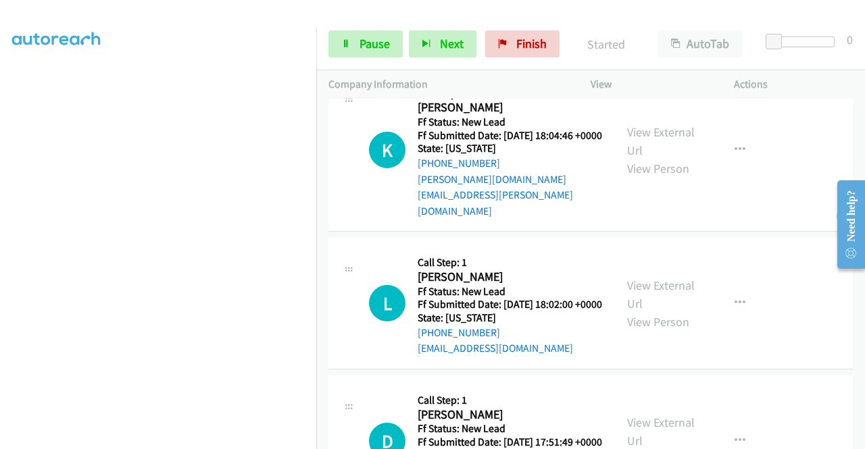
scroll to position [203, 0]
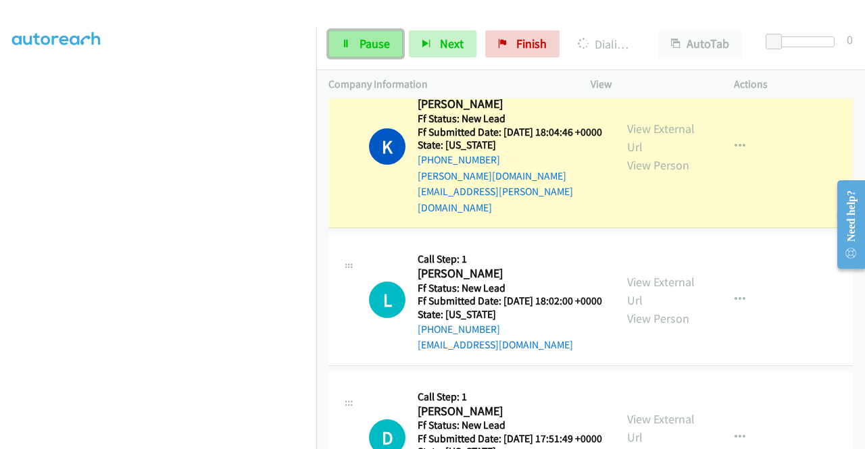
click at [376, 43] on span "Pause" at bounding box center [375, 44] width 30 height 16
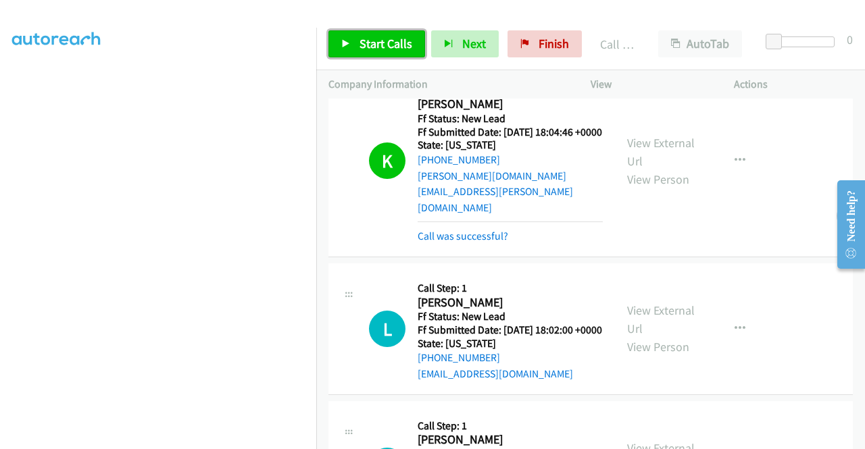
click at [353, 32] on link "Start Calls" at bounding box center [376, 43] width 97 height 27
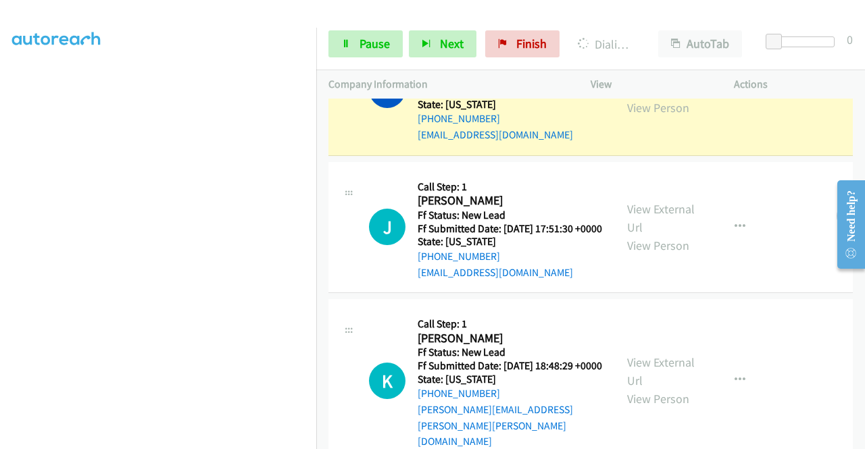
scroll to position [743, 0]
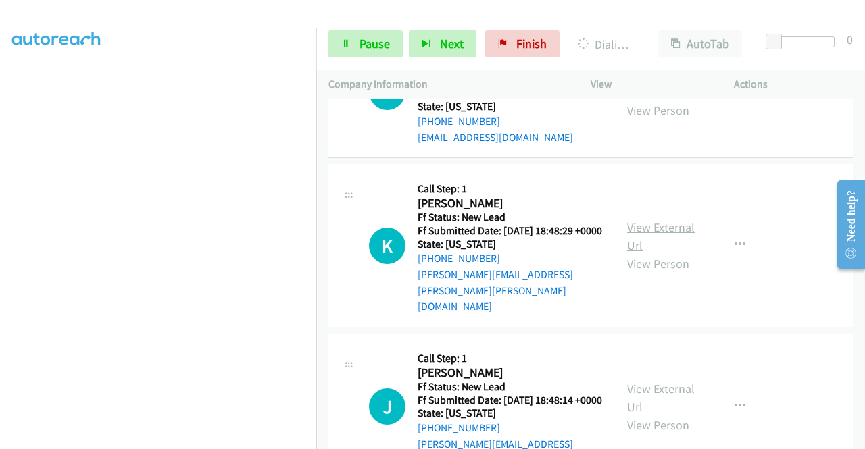
click at [677, 252] on link "View External Url" at bounding box center [661, 237] width 68 height 34
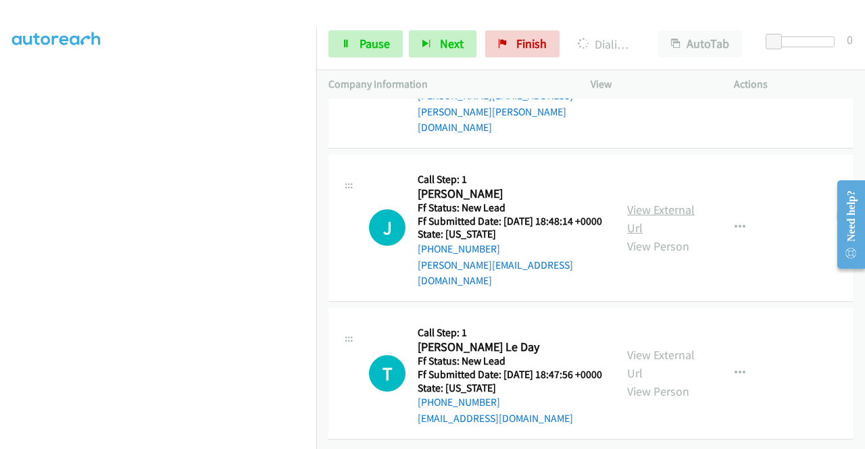
click at [662, 203] on link "View External Url" at bounding box center [661, 219] width 68 height 34
click at [645, 347] on link "View External Url" at bounding box center [661, 364] width 68 height 34
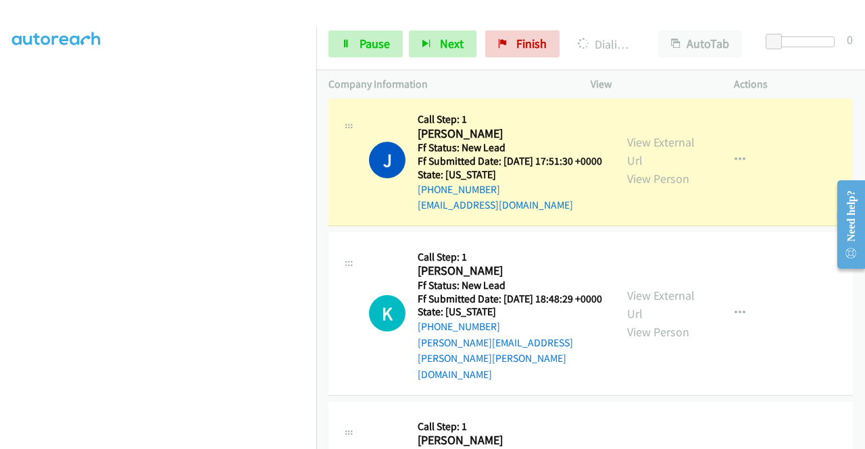
scroll to position [0, 0]
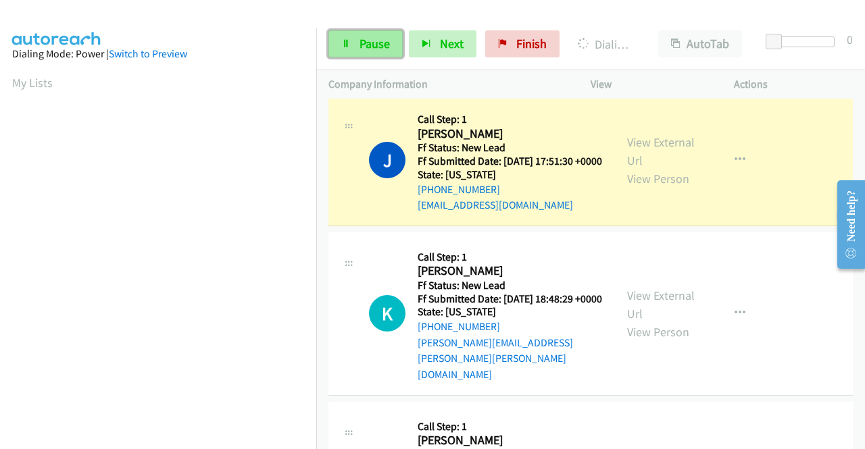
click at [357, 37] on link "Pause" at bounding box center [365, 43] width 74 height 27
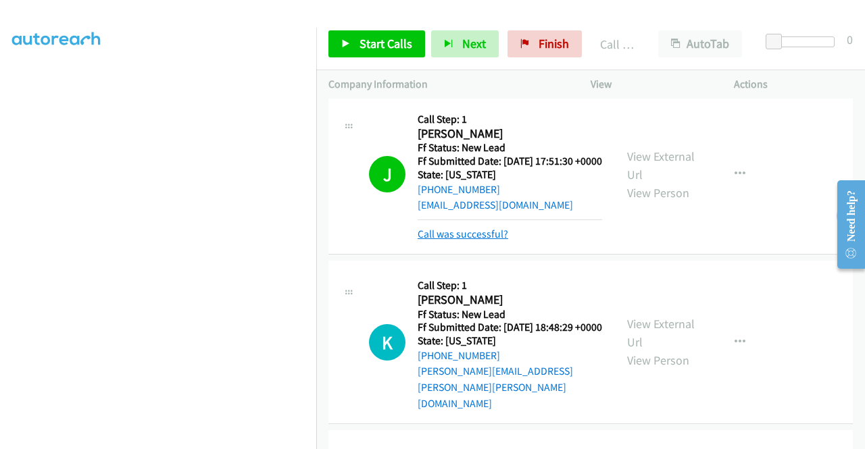
scroll to position [839, 0]
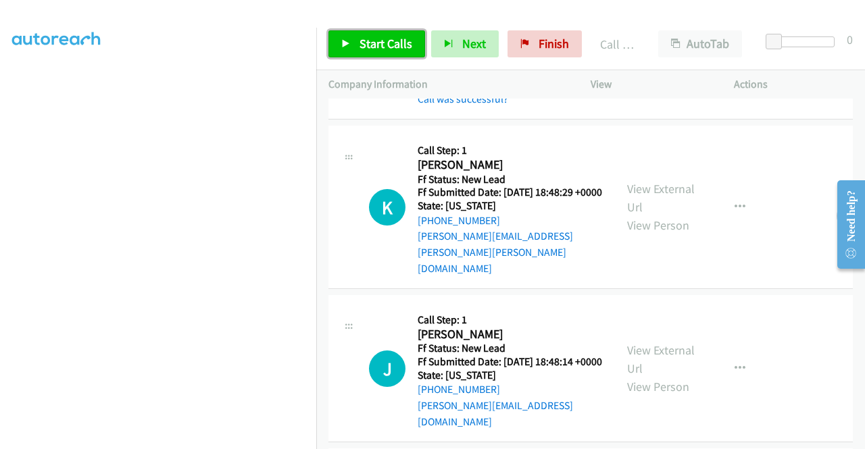
click at [380, 45] on span "Start Calls" at bounding box center [386, 44] width 53 height 16
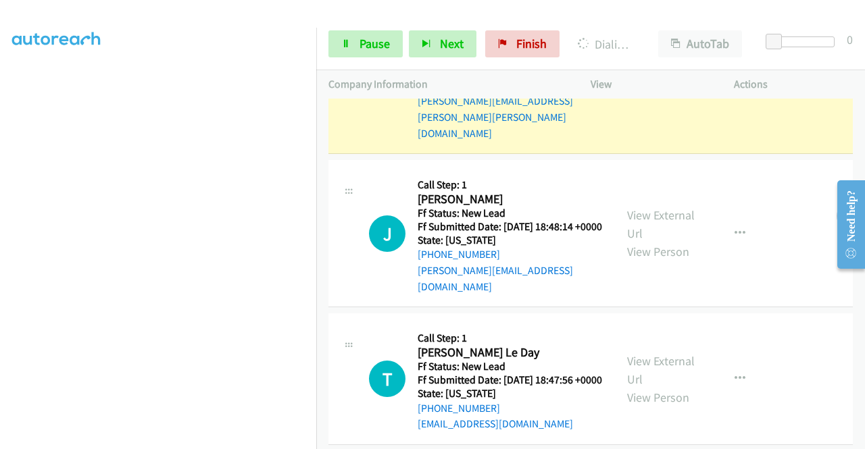
scroll to position [907, 0]
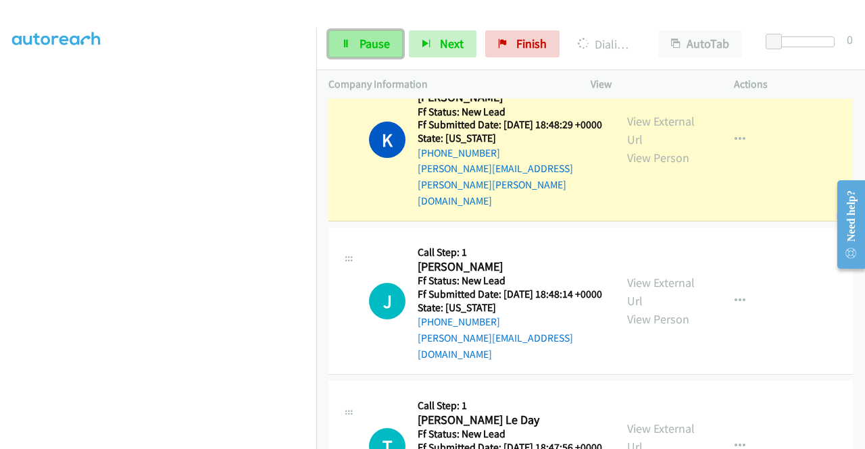
click at [372, 37] on span "Pause" at bounding box center [375, 44] width 30 height 16
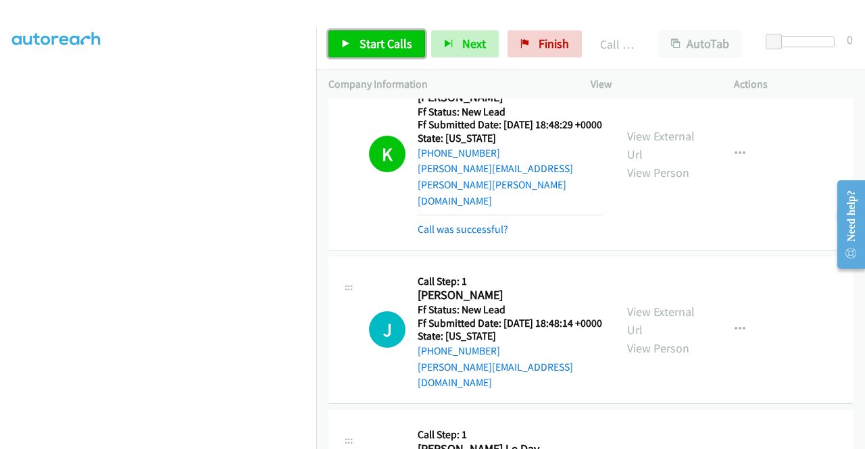
click at [382, 44] on span "Start Calls" at bounding box center [386, 44] width 53 height 16
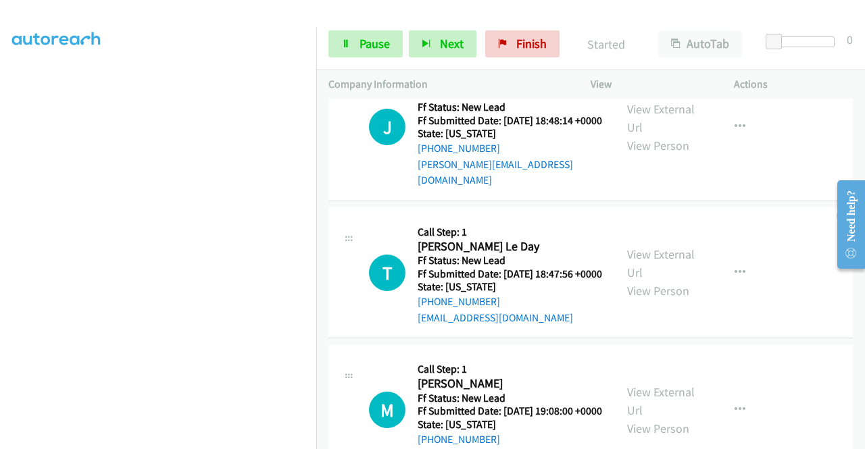
scroll to position [1042, 0]
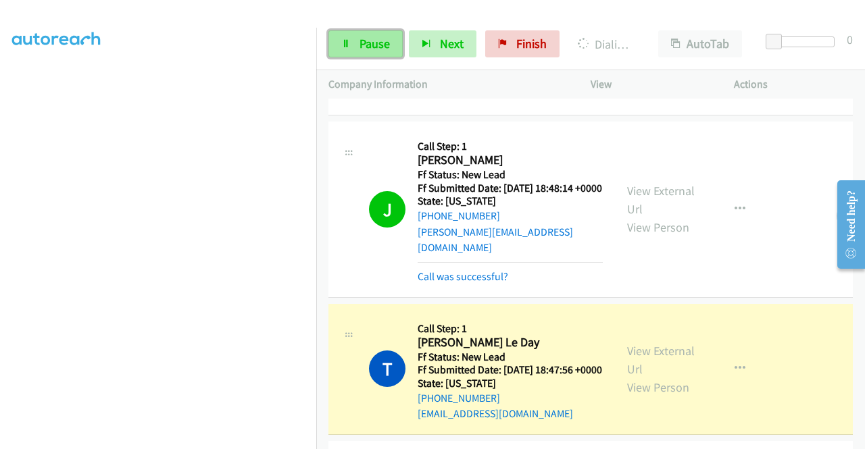
click at [376, 41] on span "Pause" at bounding box center [375, 44] width 30 height 16
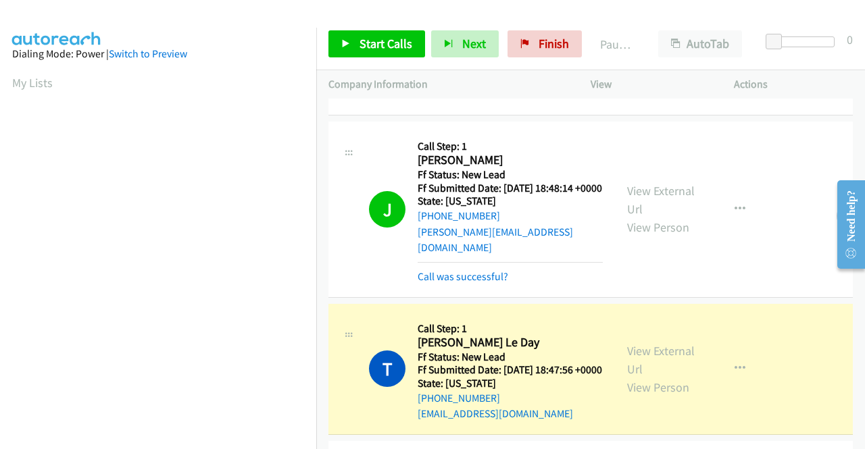
scroll to position [308, 0]
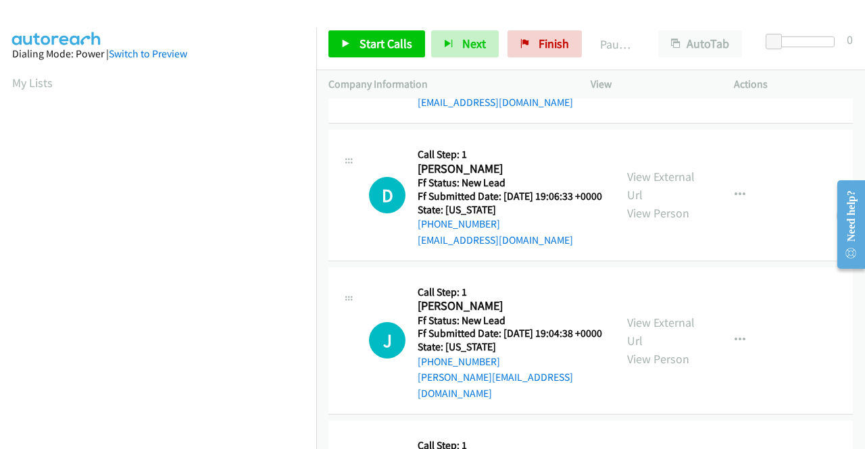
scroll to position [68, 0]
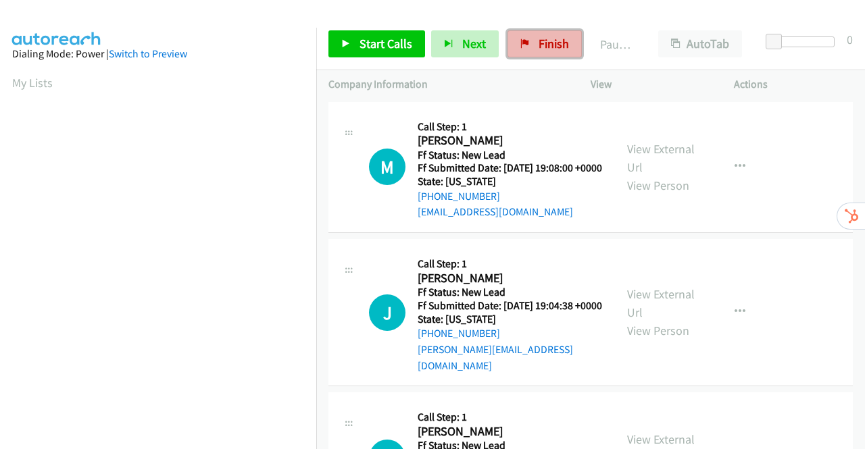
click at [543, 41] on span "Finish" at bounding box center [554, 44] width 30 height 16
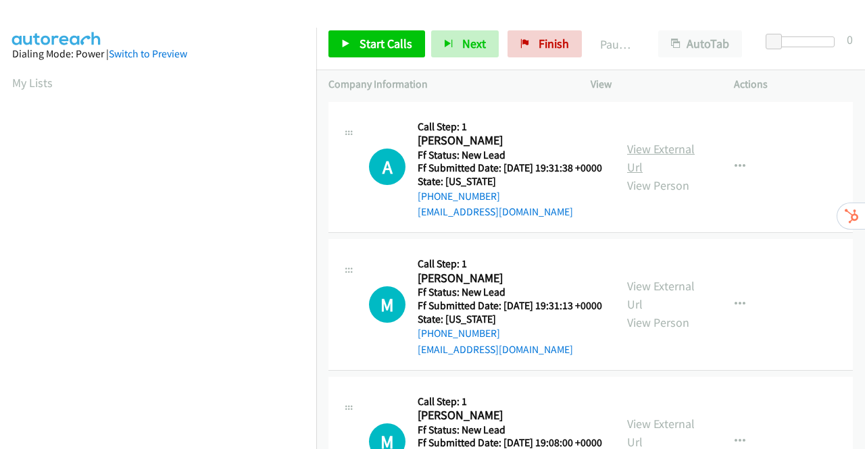
click at [651, 160] on link "View External Url" at bounding box center [661, 158] width 68 height 34
click at [668, 307] on link "View External Url" at bounding box center [661, 295] width 68 height 34
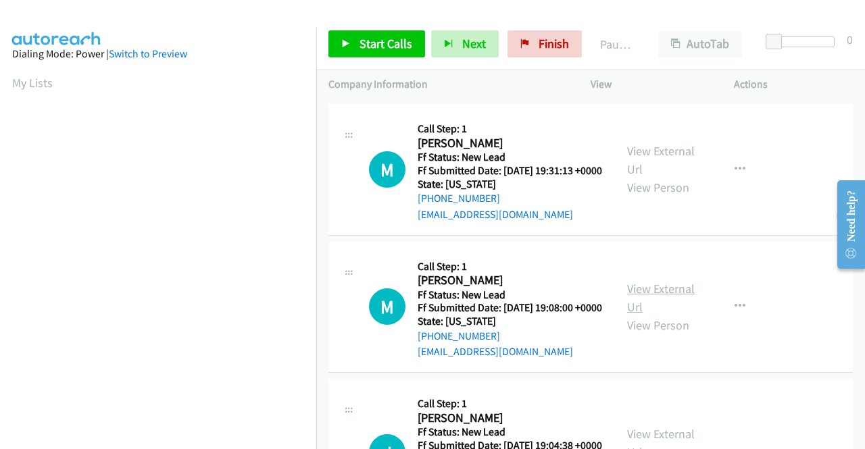
click at [670, 315] on link "View External Url" at bounding box center [661, 298] width 68 height 34
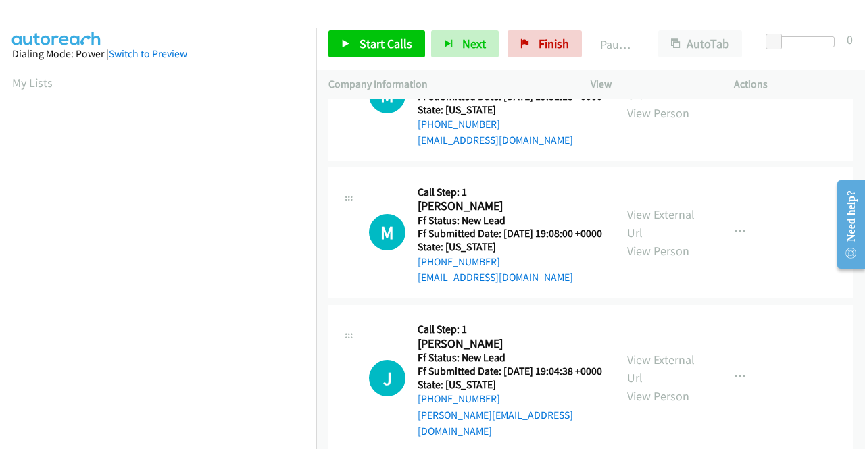
scroll to position [270, 0]
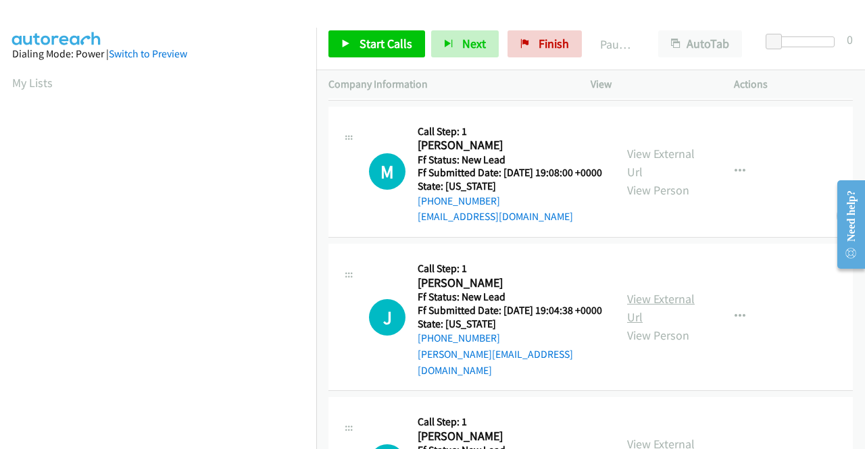
click at [669, 325] on link "View External Url" at bounding box center [661, 308] width 68 height 34
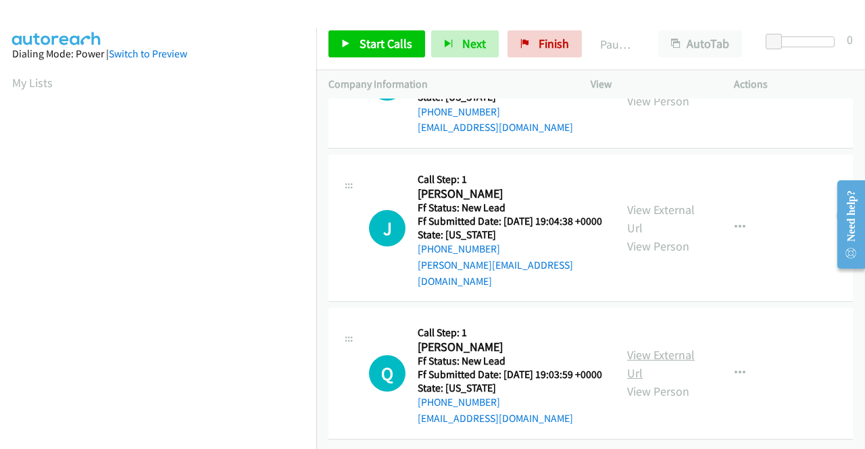
scroll to position [419, 0]
click at [666, 347] on div "View External Url View Person" at bounding box center [662, 373] width 70 height 55
click at [666, 347] on link "View External Url" at bounding box center [661, 364] width 68 height 34
drag, startPoint x: 384, startPoint y: 49, endPoint x: 458, endPoint y: 25, distance: 78.0
click at [385, 48] on span "Start Calls" at bounding box center [386, 44] width 53 height 16
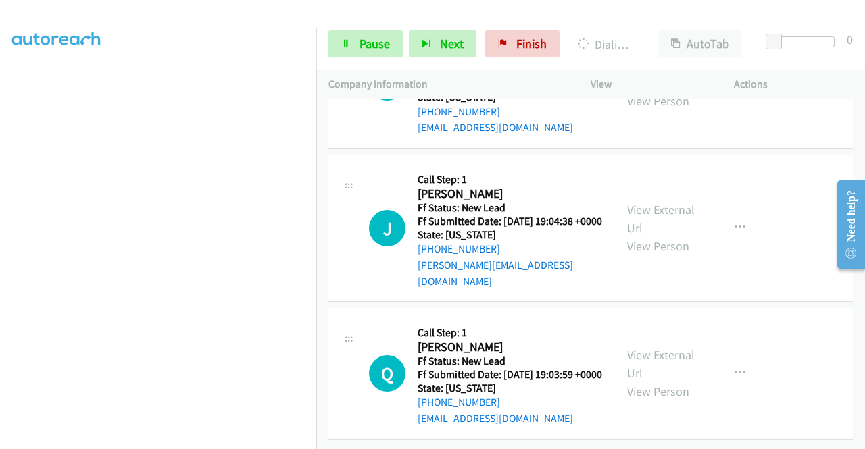
scroll to position [308, 0]
click at [374, 36] on span "Pause" at bounding box center [375, 44] width 30 height 16
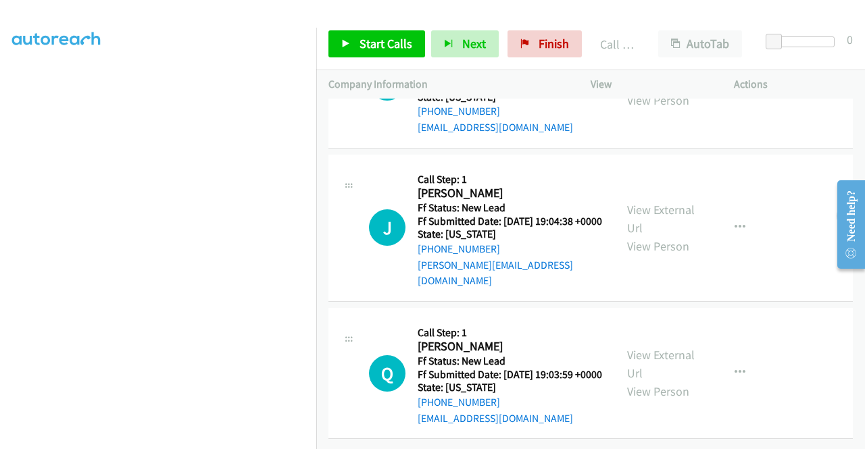
scroll to position [105, 0]
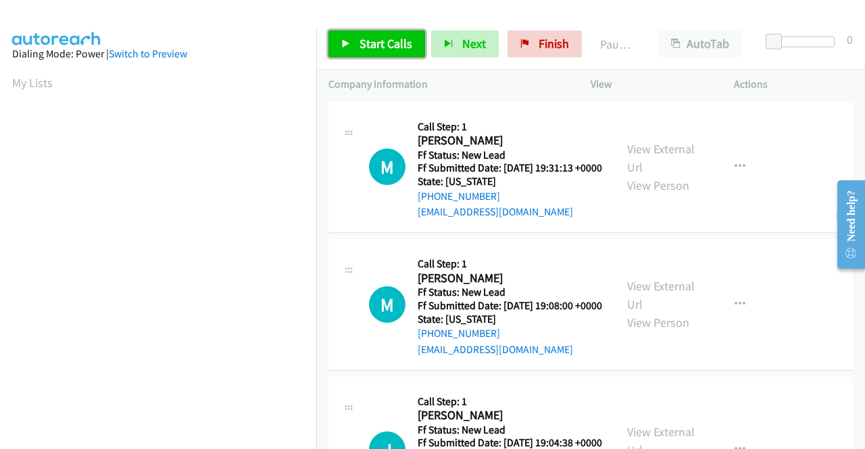
click at [381, 42] on span "Start Calls" at bounding box center [386, 44] width 53 height 16
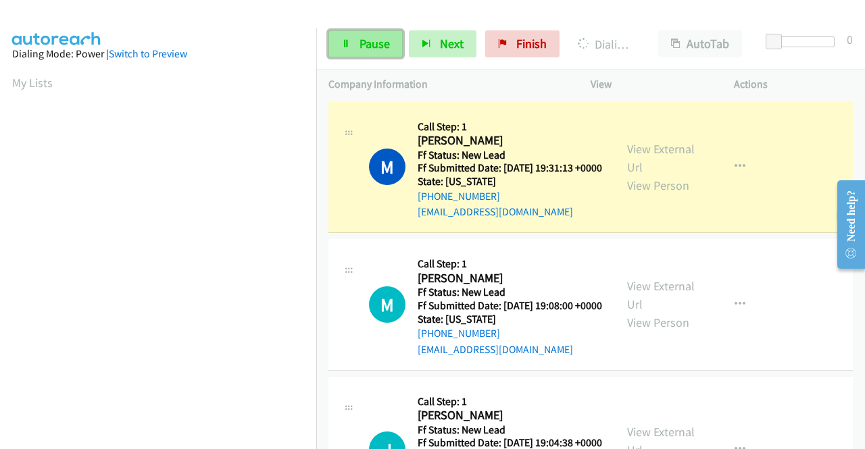
click at [381, 45] on span "Pause" at bounding box center [375, 44] width 30 height 16
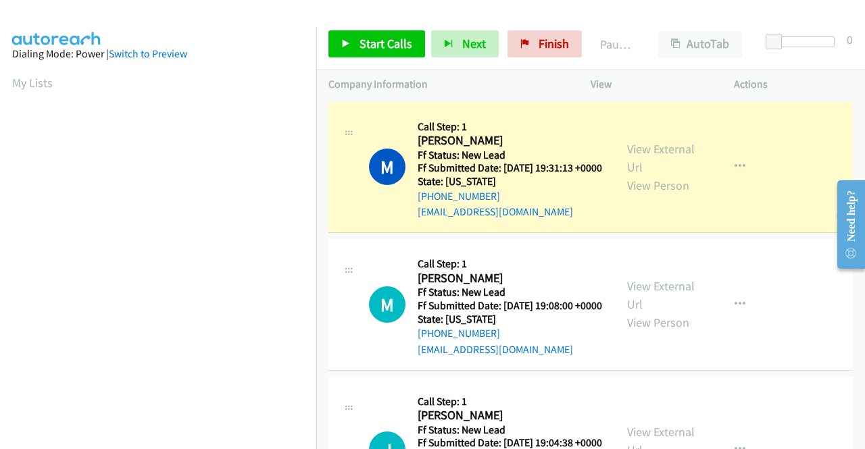
scroll to position [308, 0]
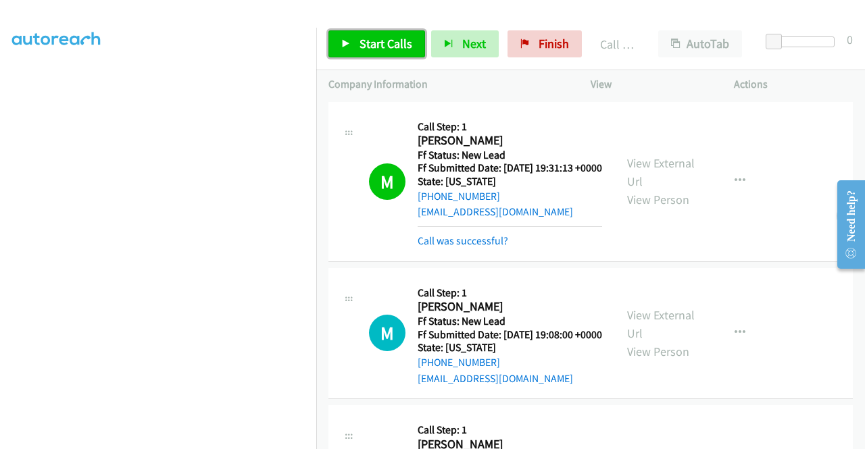
click at [361, 35] on link "Start Calls" at bounding box center [376, 43] width 97 height 27
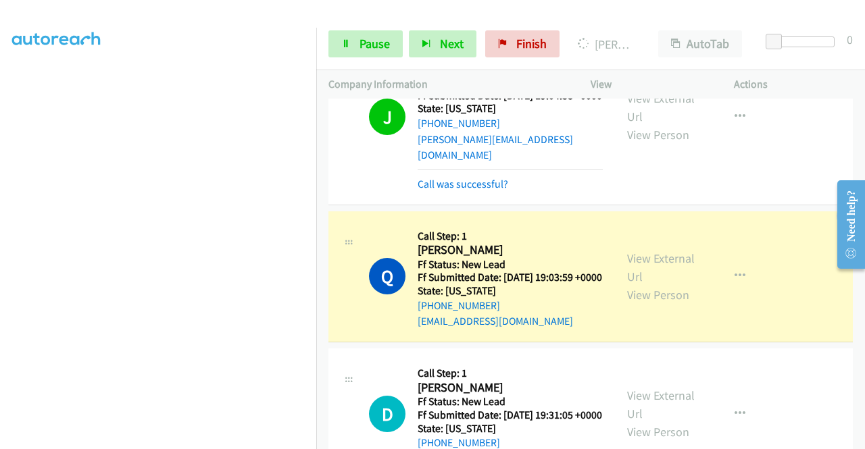
scroll to position [608, 0]
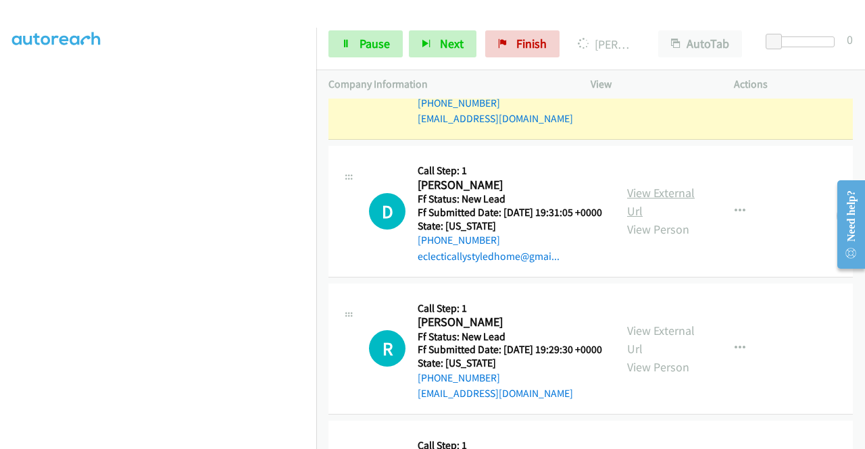
click at [673, 219] on link "View External Url" at bounding box center [661, 202] width 68 height 34
click at [668, 357] on link "View External Url" at bounding box center [661, 340] width 68 height 34
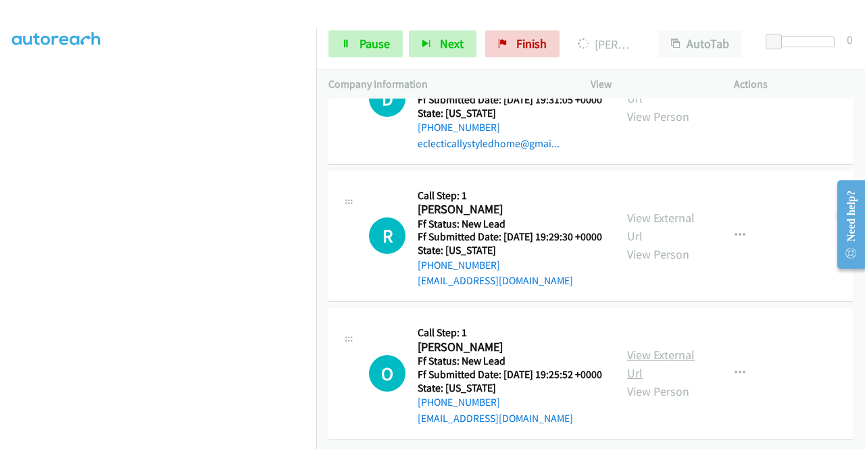
click at [651, 347] on link "View External Url" at bounding box center [661, 364] width 68 height 34
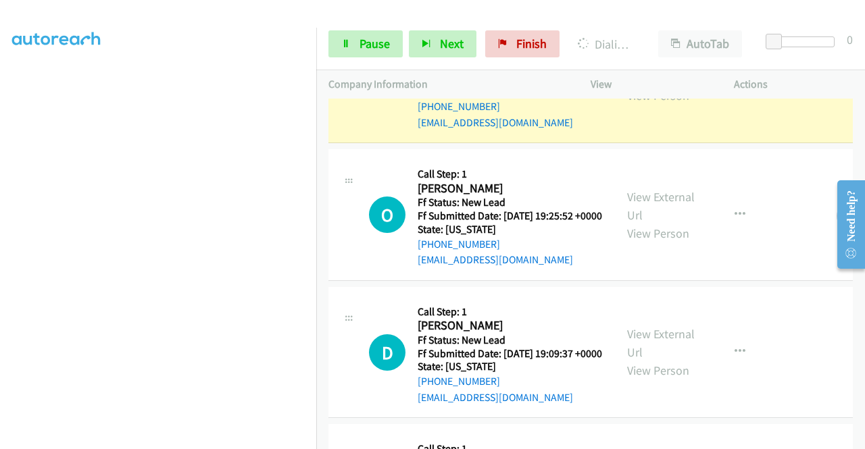
scroll to position [1037, 0]
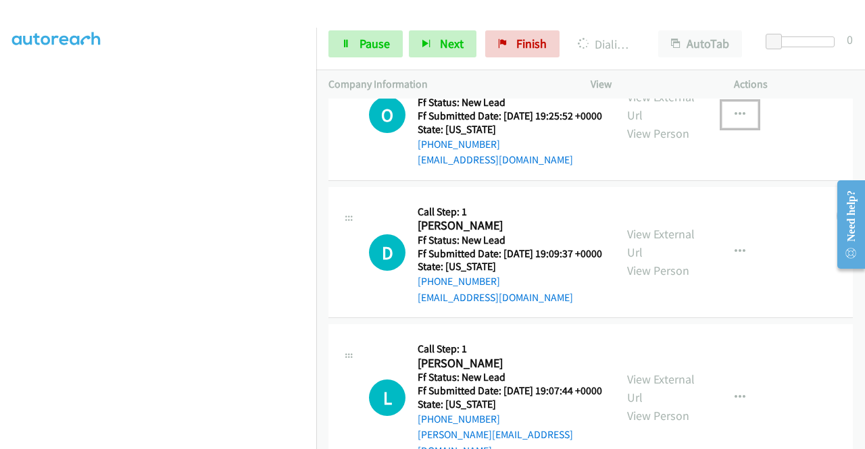
click at [724, 128] on button "button" at bounding box center [740, 114] width 36 height 27
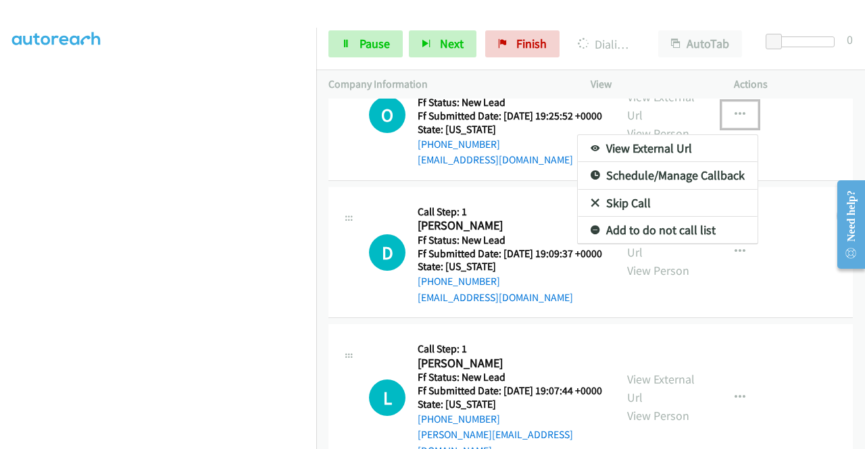
click at [640, 217] on link "Skip Call" at bounding box center [668, 203] width 180 height 27
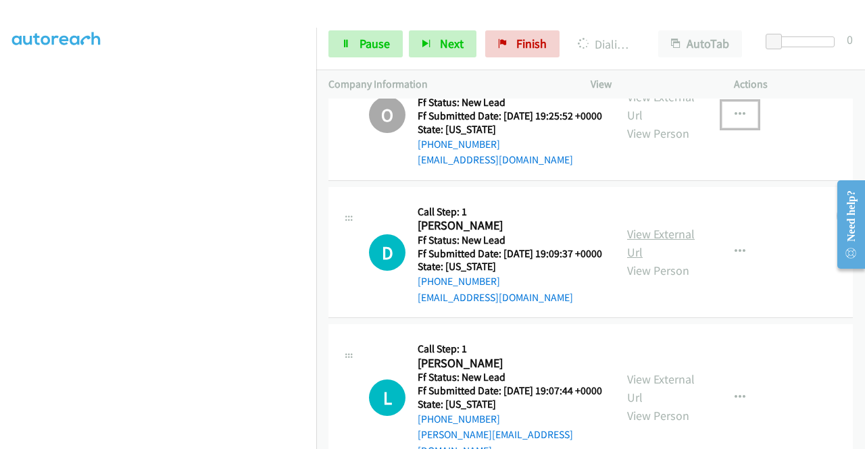
click at [645, 260] on link "View External Url" at bounding box center [661, 243] width 68 height 34
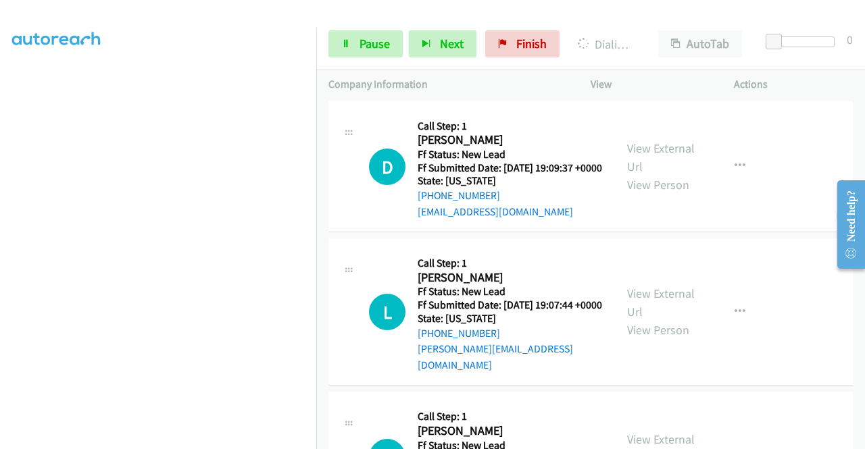
scroll to position [1172, 0]
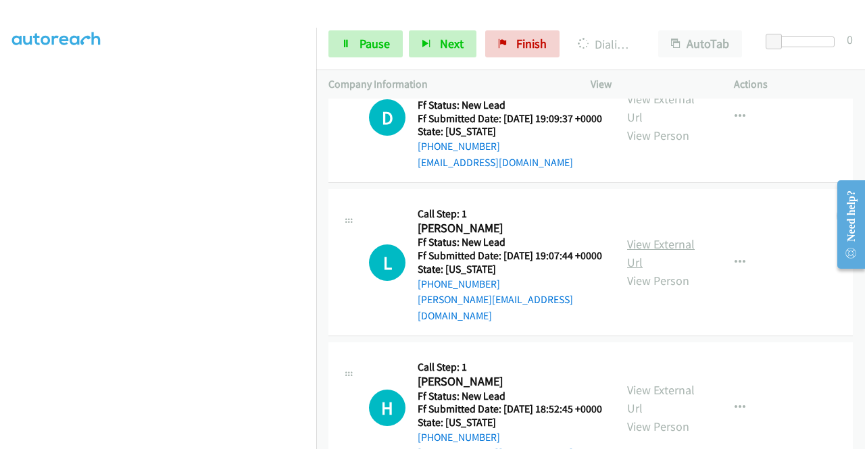
click at [645, 270] on link "View External Url" at bounding box center [661, 254] width 68 height 34
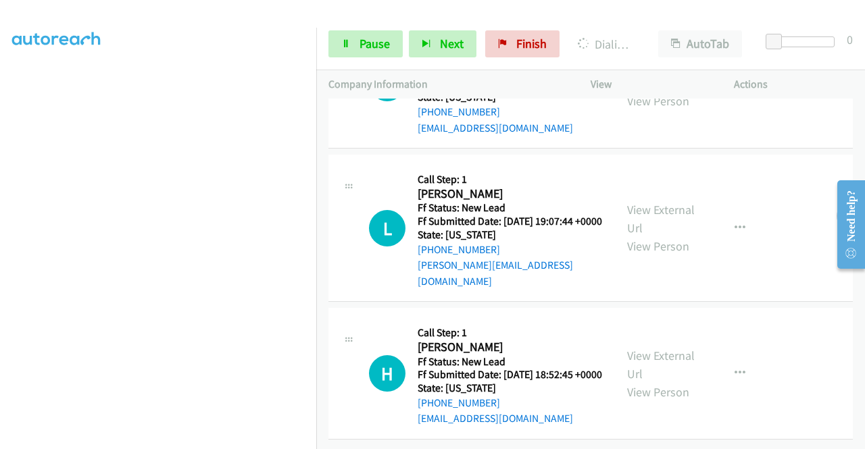
scroll to position [1315, 0]
click at [638, 348] on link "View External Url" at bounding box center [661, 365] width 68 height 34
click at [356, 51] on link "Pause" at bounding box center [365, 43] width 74 height 27
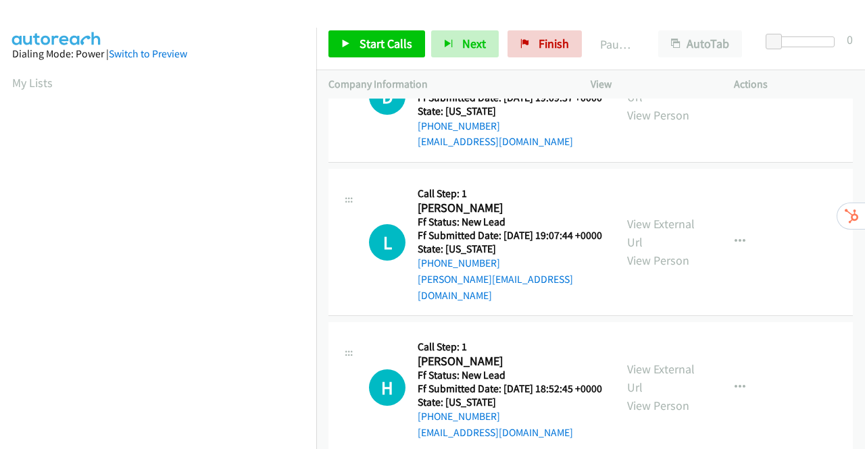
scroll to position [118, 0]
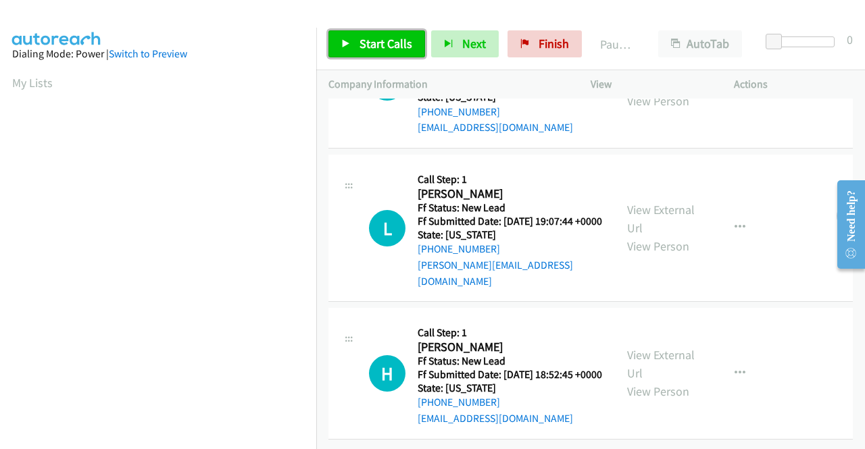
click at [401, 43] on span "Start Calls" at bounding box center [386, 44] width 53 height 16
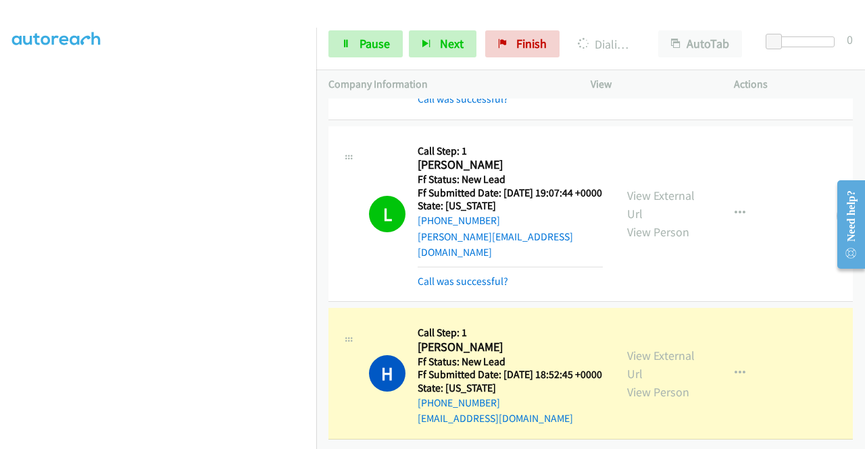
scroll to position [175, 0]
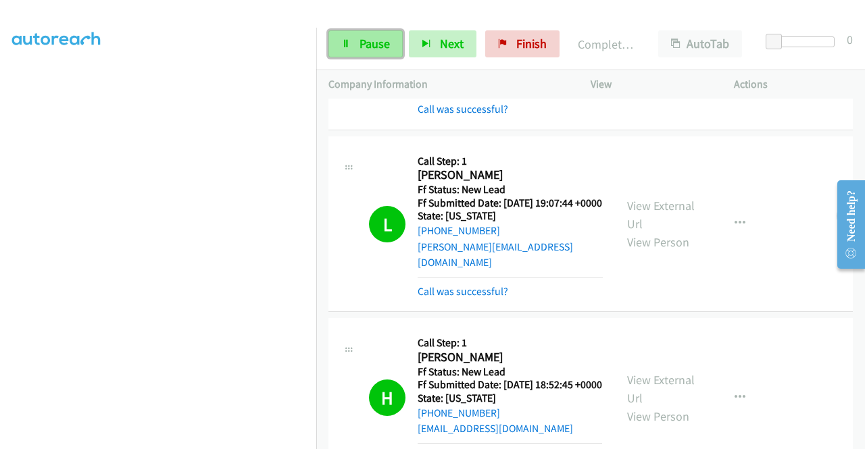
click at [377, 36] on span "Pause" at bounding box center [375, 44] width 30 height 16
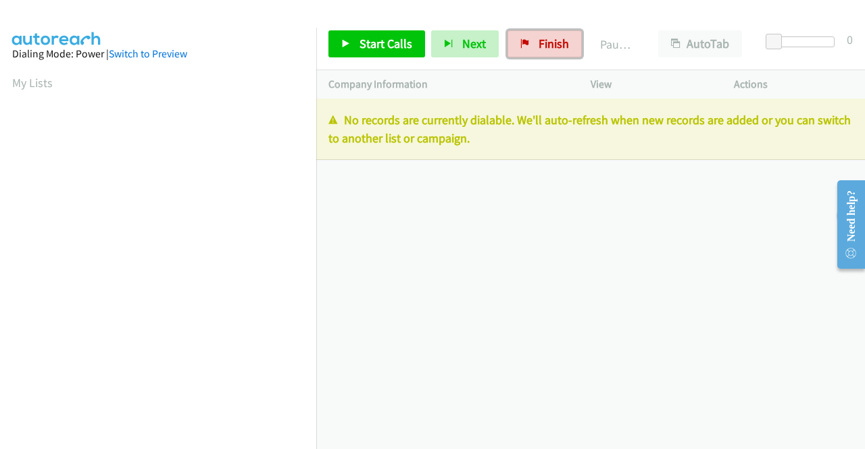
click at [554, 45] on span "Finish" at bounding box center [554, 44] width 30 height 16
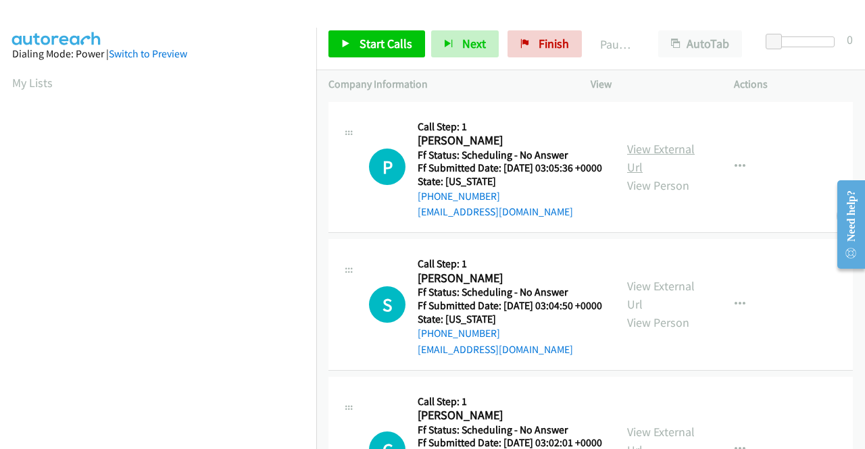
click at [656, 159] on link "View External Url" at bounding box center [661, 158] width 68 height 34
click at [666, 303] on link "View External Url" at bounding box center [661, 295] width 68 height 34
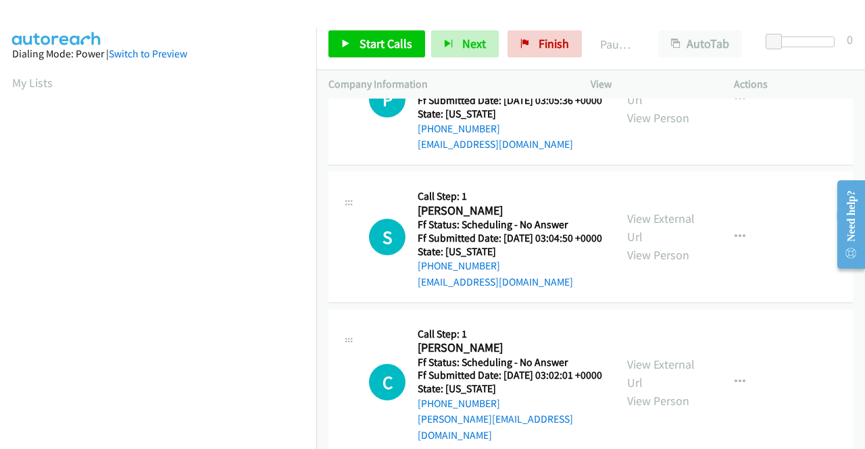
scroll to position [135, 0]
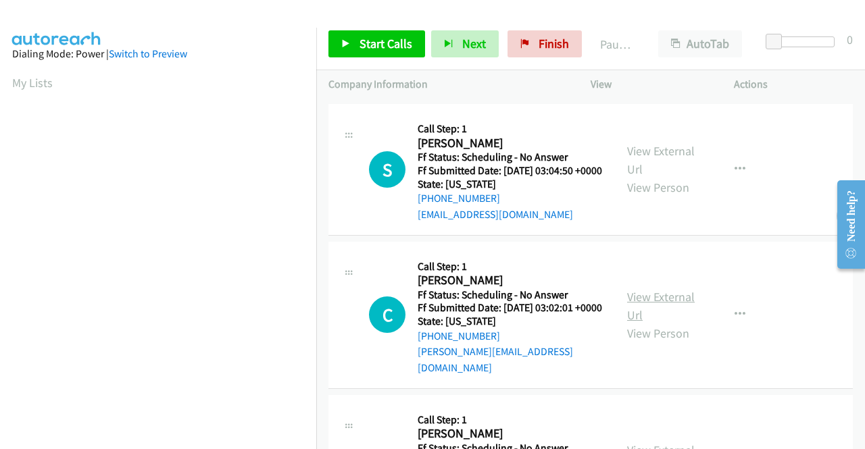
click at [660, 321] on link "View External Url" at bounding box center [661, 306] width 68 height 34
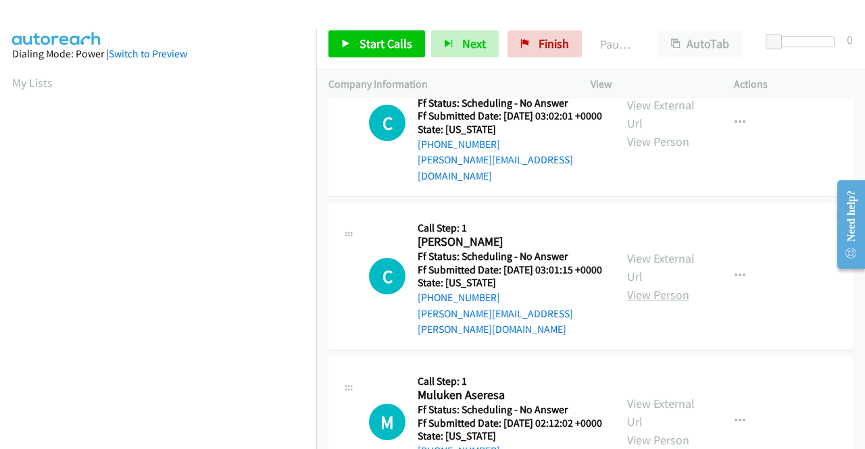
scroll to position [338, 0]
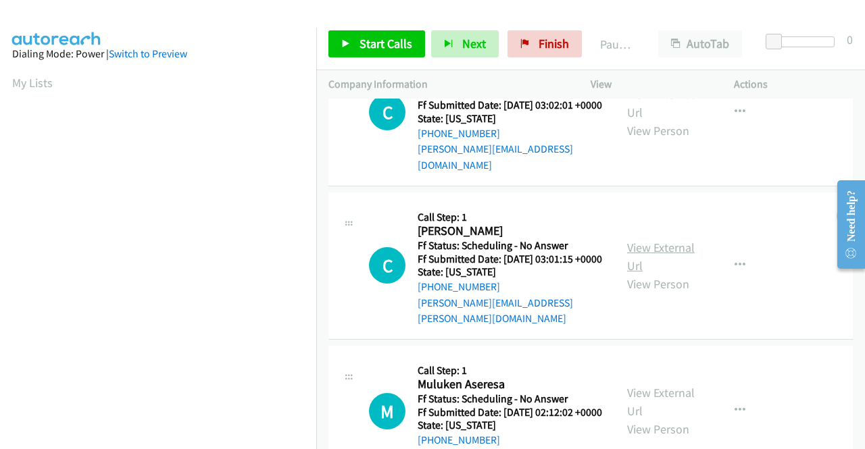
click at [665, 272] on link "View External Url" at bounding box center [661, 257] width 68 height 34
click at [369, 46] on span "Start Calls" at bounding box center [386, 44] width 53 height 16
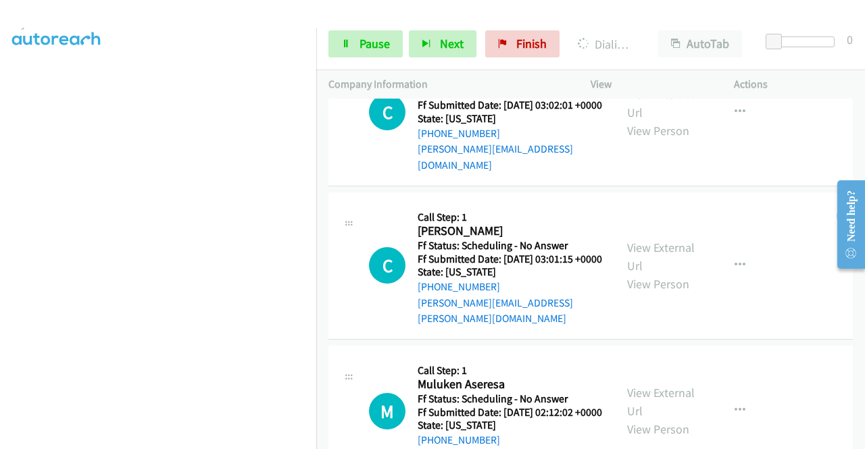
scroll to position [61, 0]
click at [360, 42] on span "Pause" at bounding box center [375, 44] width 30 height 16
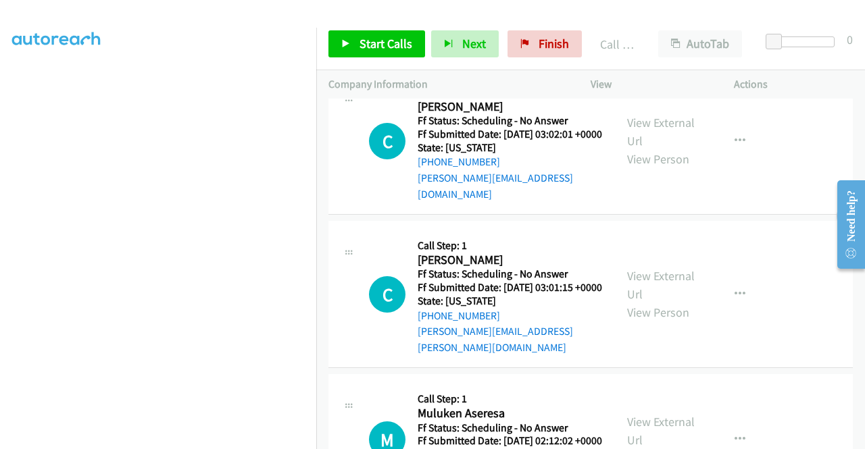
scroll to position [366, 0]
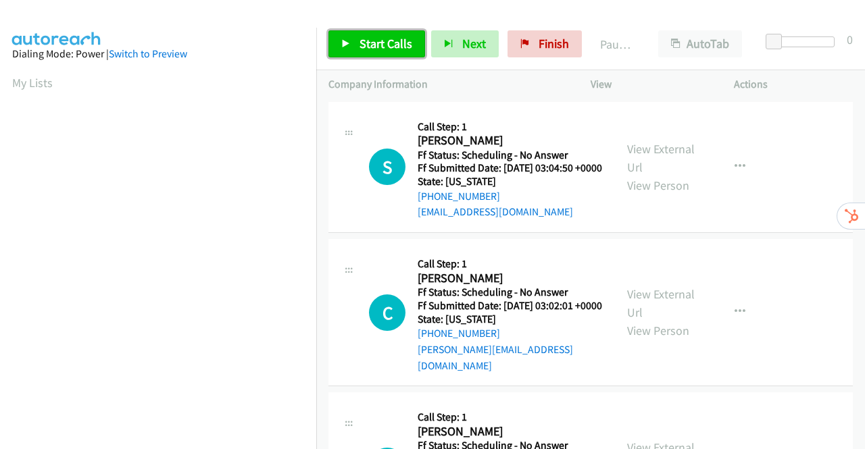
click at [387, 45] on span "Start Calls" at bounding box center [386, 44] width 53 height 16
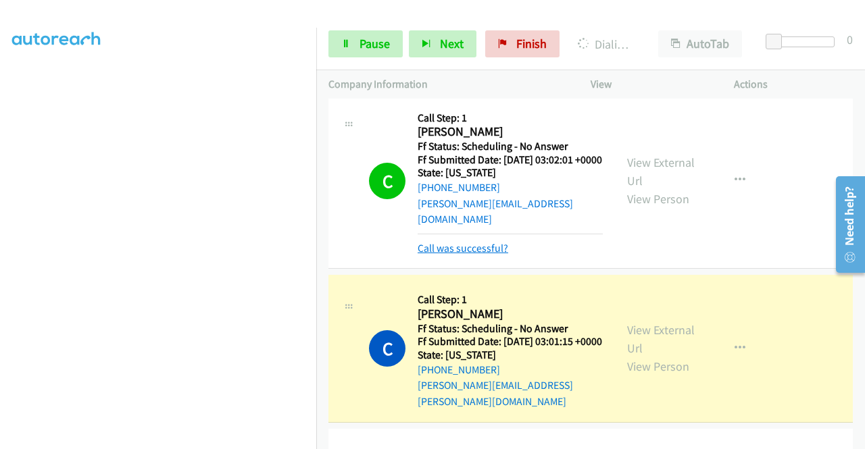
scroll to position [203, 0]
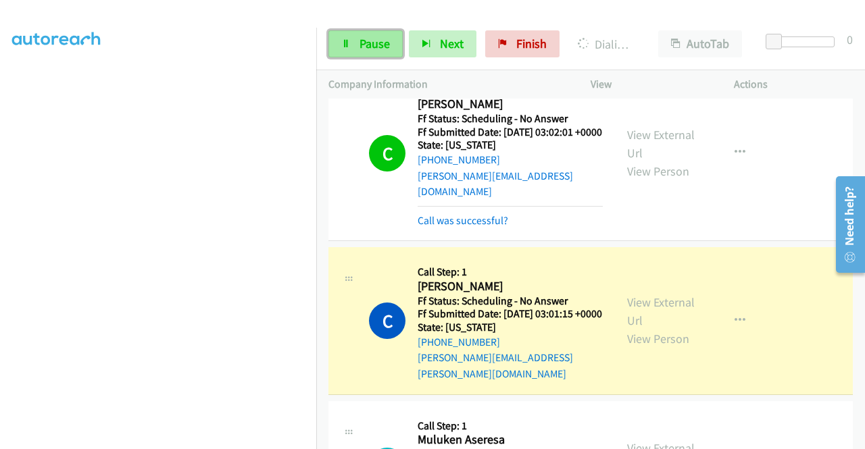
click at [360, 37] on span "Pause" at bounding box center [375, 44] width 30 height 16
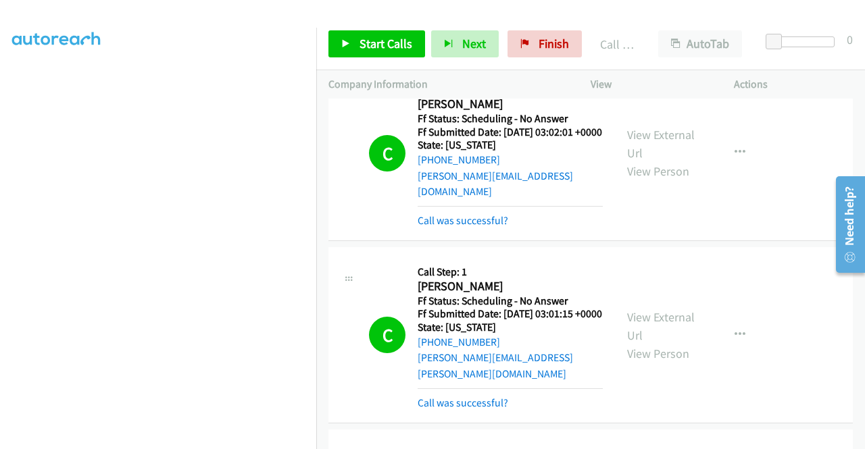
scroll to position [473, 0]
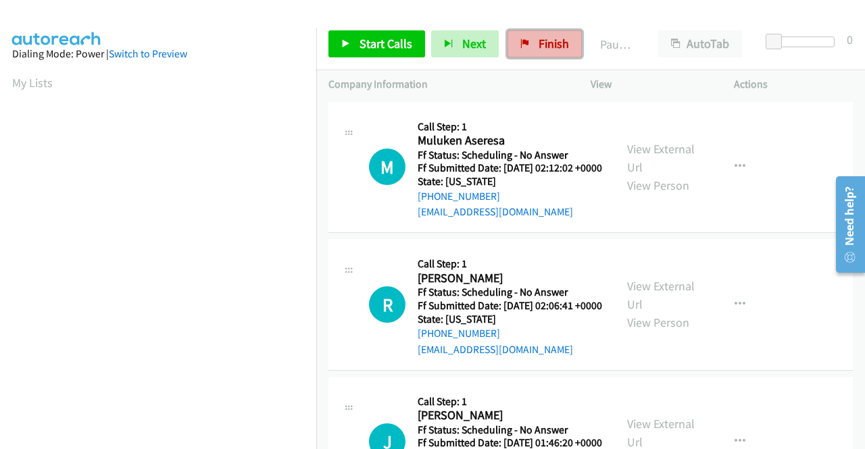
click at [539, 46] on span "Finish" at bounding box center [554, 44] width 30 height 16
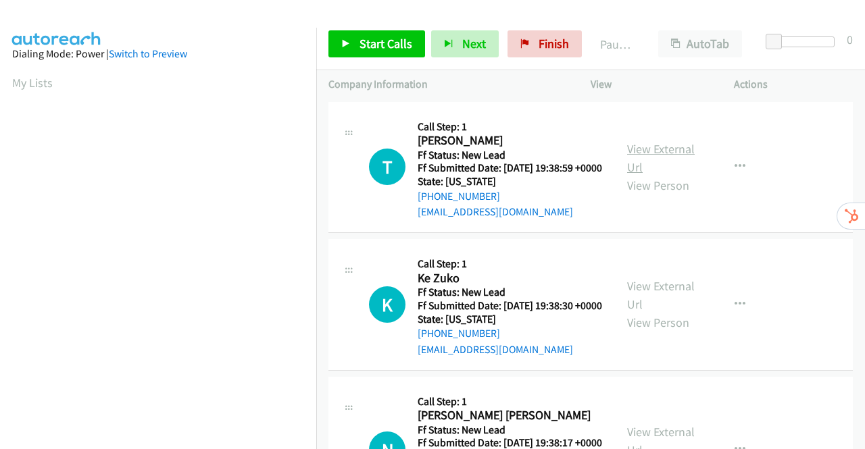
click at [672, 157] on link "View External Url" at bounding box center [661, 158] width 68 height 34
click at [661, 302] on link "View External Url" at bounding box center [661, 295] width 68 height 34
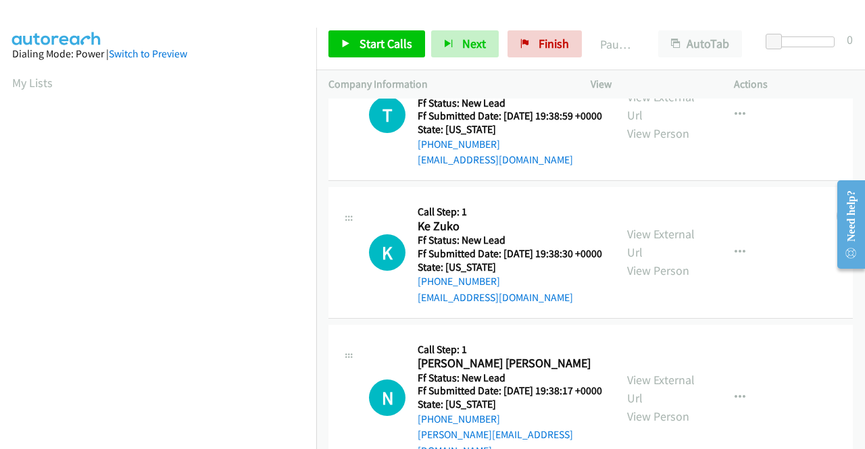
scroll to position [135, 0]
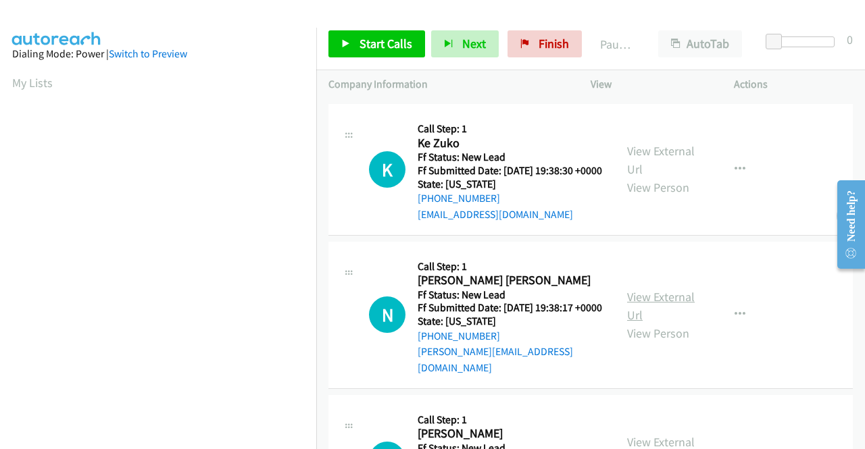
click at [631, 318] on link "View External Url" at bounding box center [661, 306] width 68 height 34
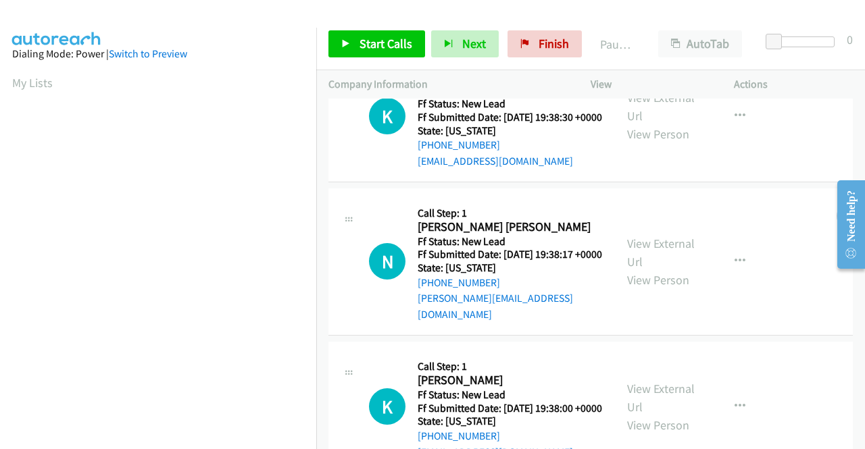
scroll to position [338, 0]
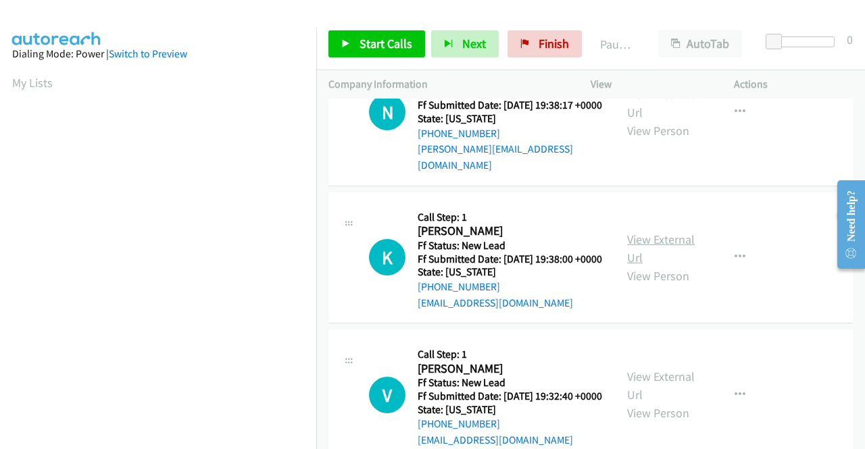
click at [649, 266] on link "View External Url" at bounding box center [661, 249] width 68 height 34
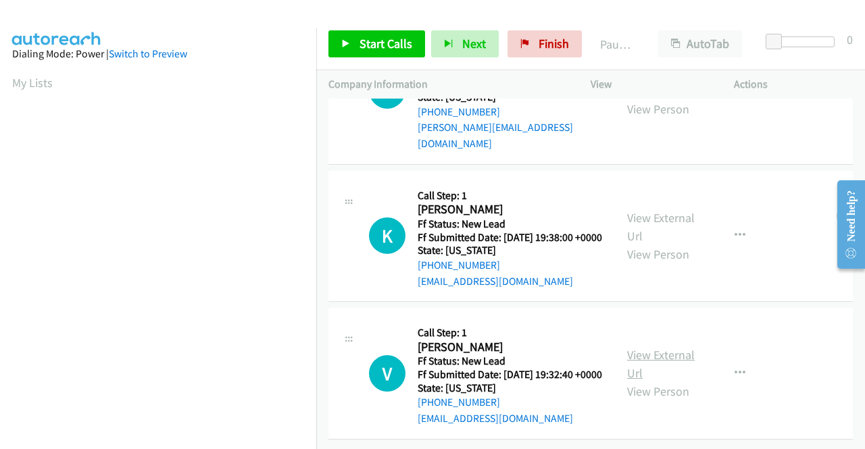
click at [667, 347] on link "View External Url" at bounding box center [661, 364] width 68 height 34
click at [360, 47] on span "Start Calls" at bounding box center [386, 44] width 53 height 16
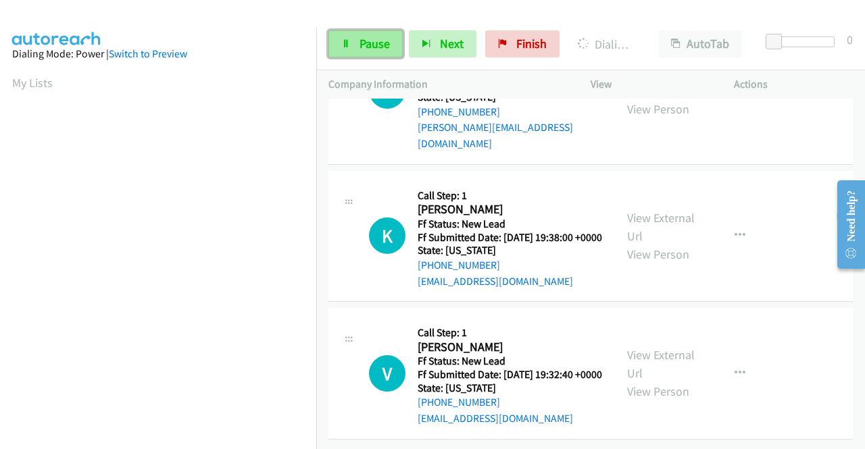
click at [354, 48] on link "Pause" at bounding box center [365, 43] width 74 height 27
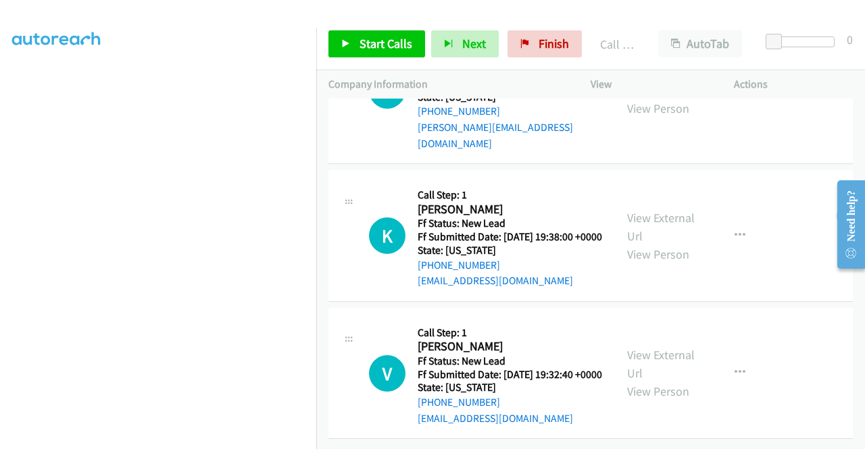
scroll to position [447, 0]
click at [364, 43] on span "Start Calls" at bounding box center [386, 44] width 53 height 16
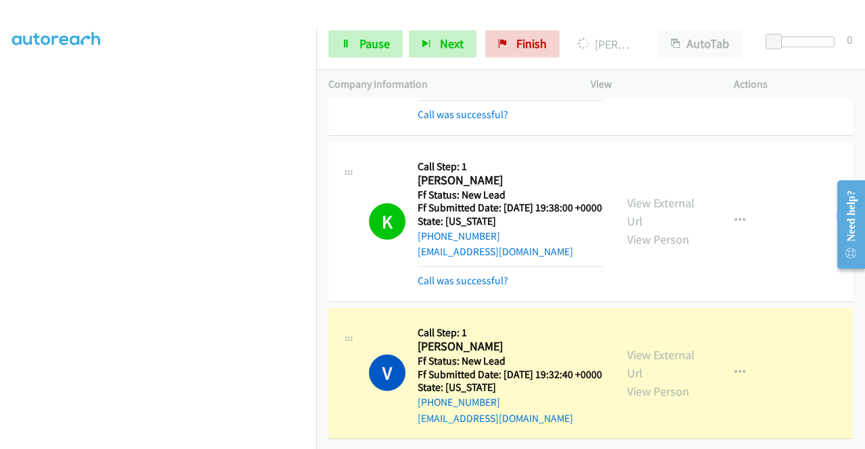
scroll to position [533, 0]
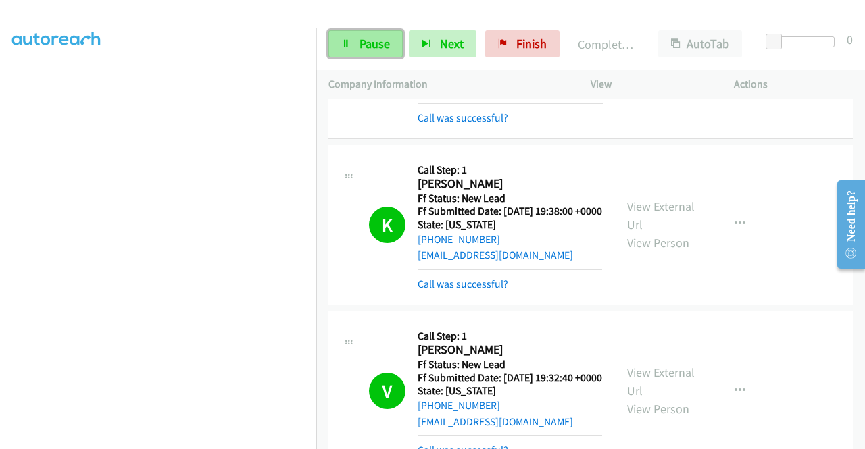
click at [372, 44] on span "Pause" at bounding box center [375, 44] width 30 height 16
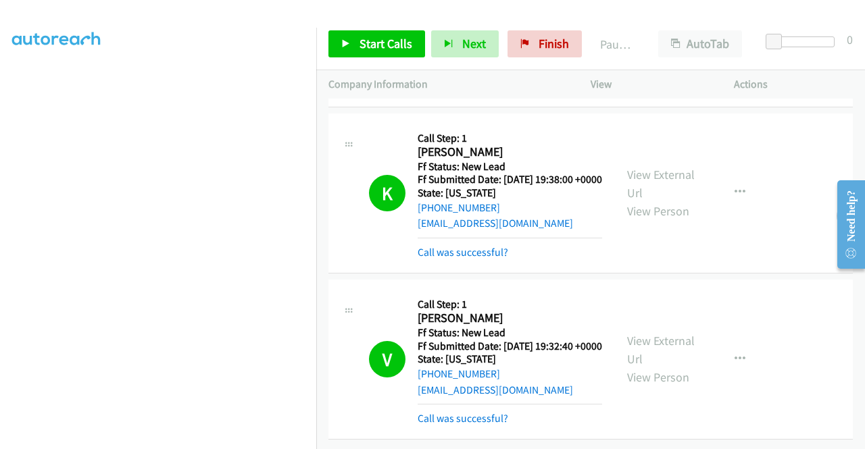
scroll to position [623, 0]
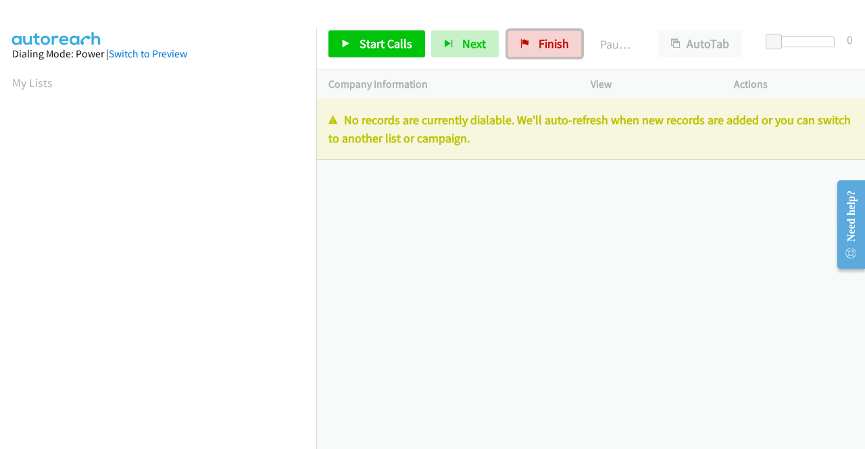
drag, startPoint x: 547, startPoint y: 48, endPoint x: 484, endPoint y: 68, distance: 66.7
click at [547, 47] on span "Finish" at bounding box center [554, 44] width 30 height 16
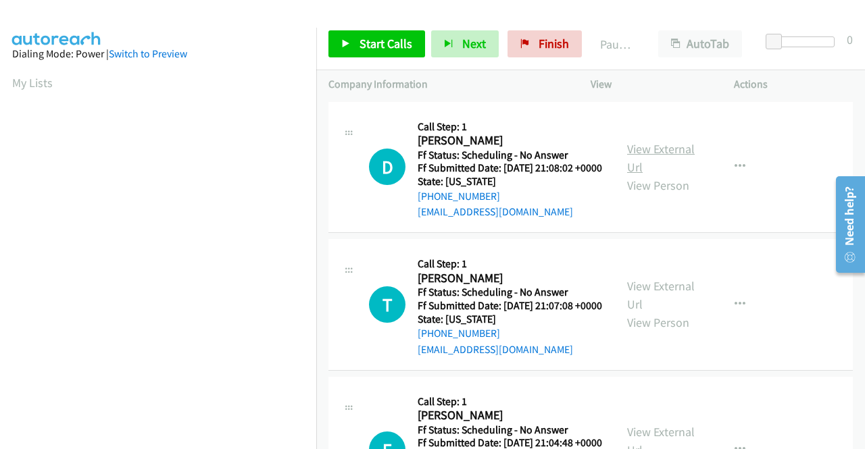
click at [673, 161] on link "View External Url" at bounding box center [661, 158] width 68 height 34
click at [662, 304] on link "View External Url" at bounding box center [661, 295] width 68 height 34
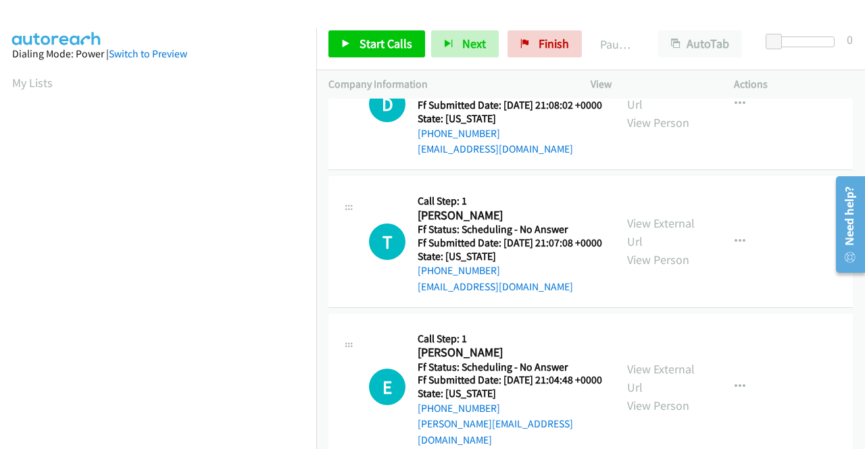
scroll to position [135, 0]
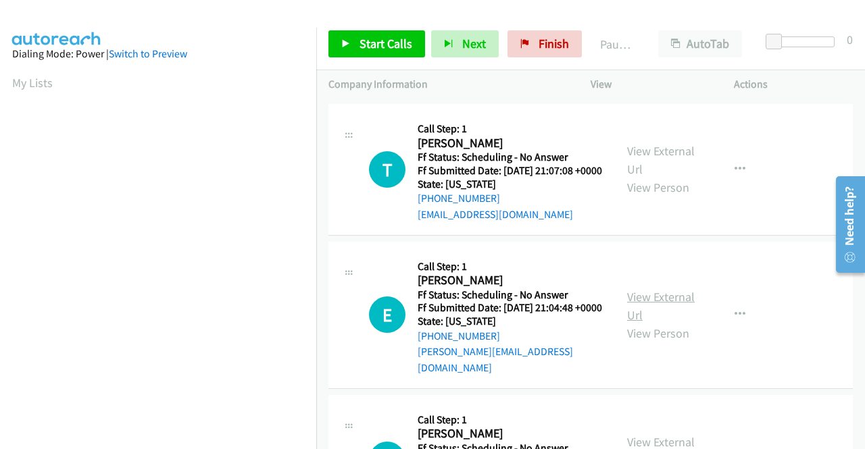
click at [652, 318] on link "View External Url" at bounding box center [661, 306] width 68 height 34
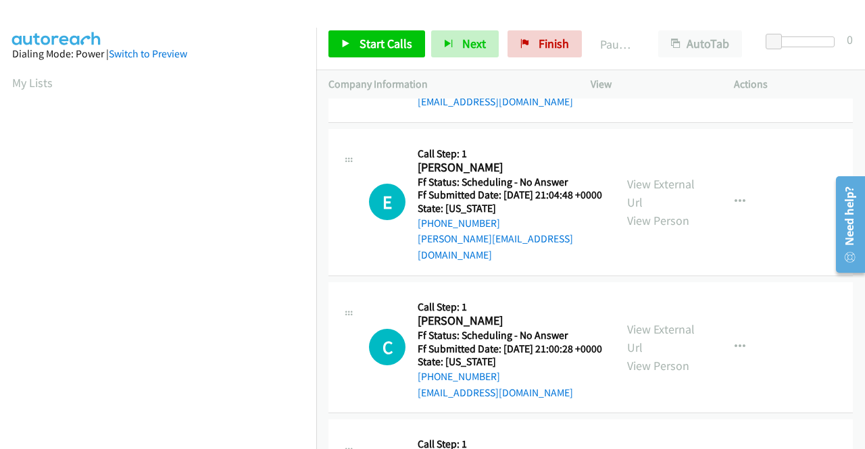
scroll to position [338, 0]
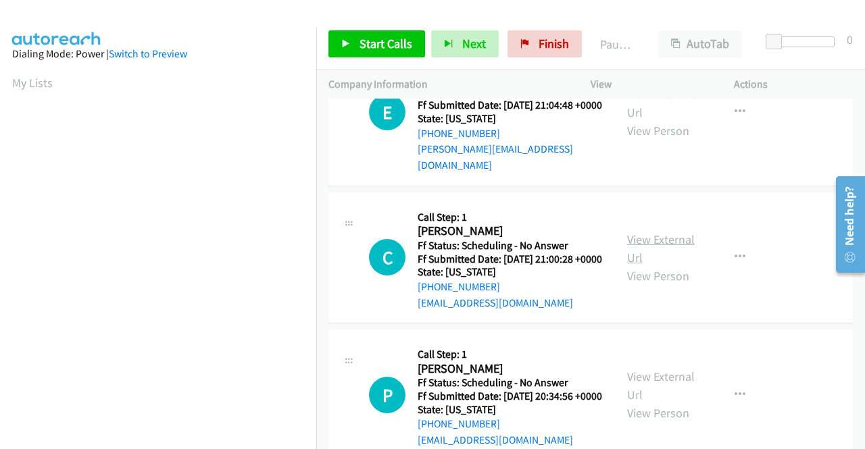
click at [651, 266] on link "View External Url" at bounding box center [661, 249] width 68 height 34
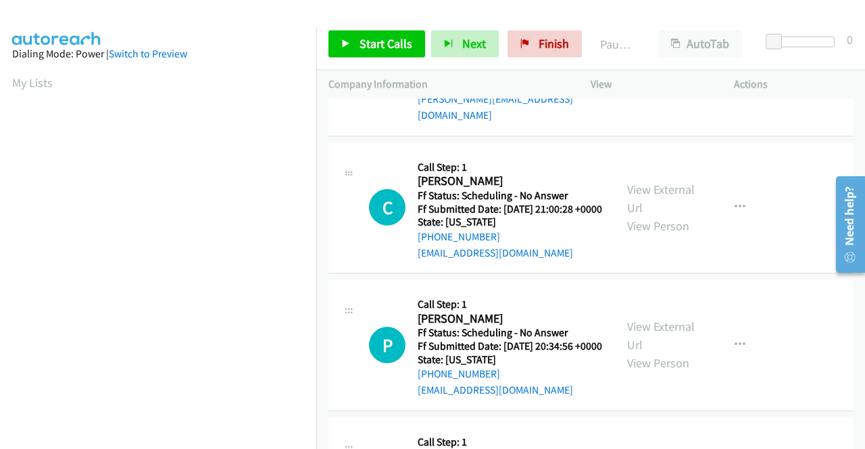
scroll to position [405, 0]
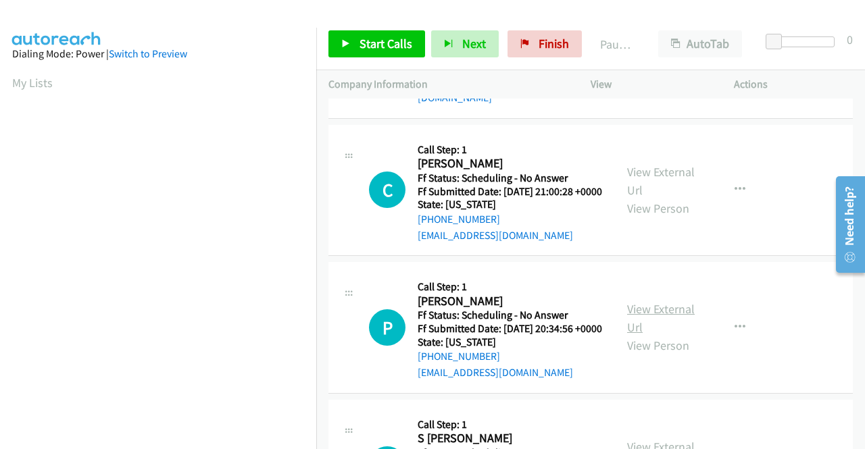
click at [650, 335] on link "View External Url" at bounding box center [661, 318] width 68 height 34
click at [380, 50] on span "Start Calls" at bounding box center [386, 44] width 53 height 16
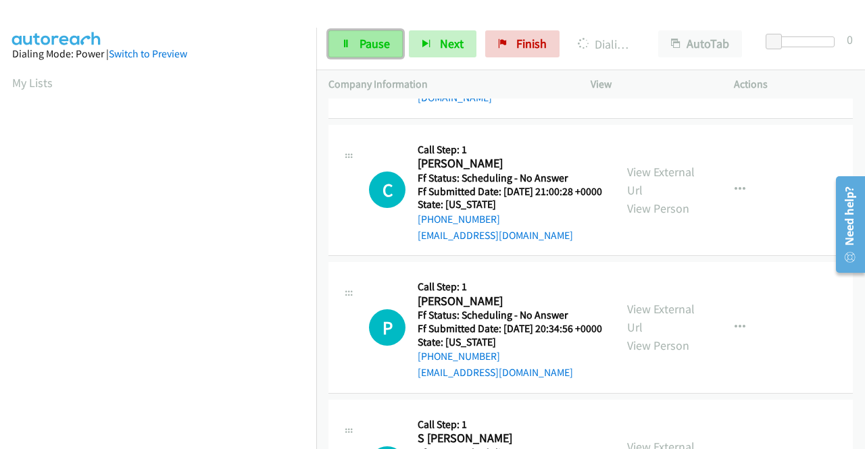
click at [357, 45] on link "Pause" at bounding box center [365, 43] width 74 height 27
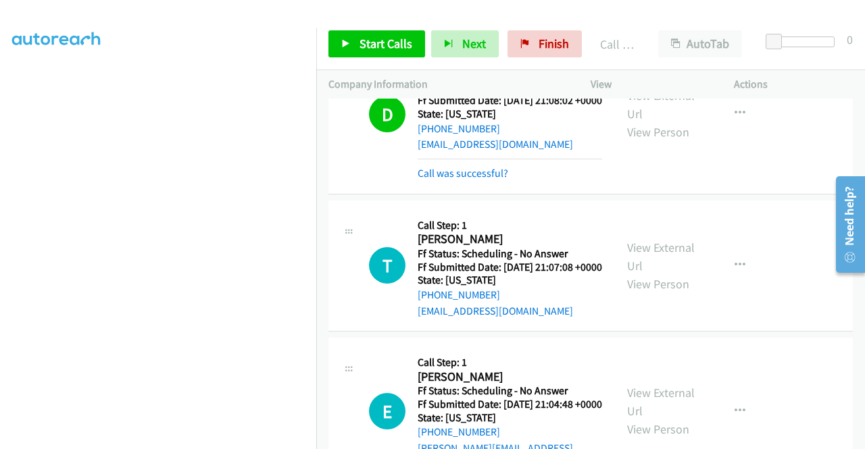
scroll to position [0, 0]
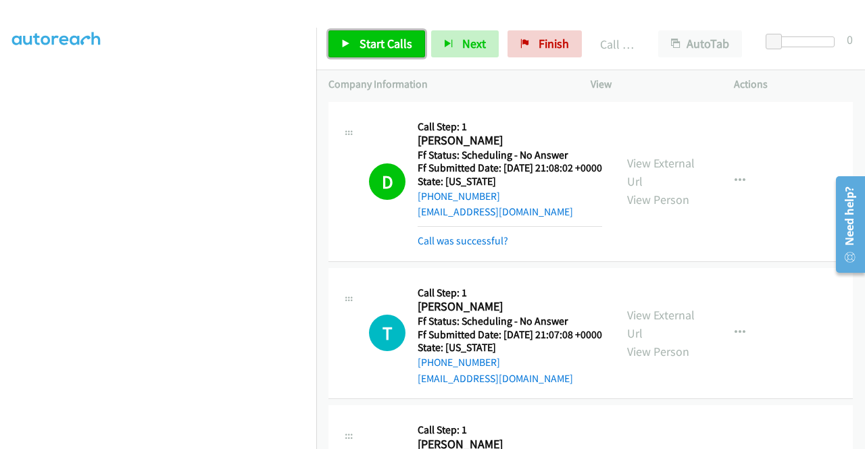
click at [370, 41] on span "Start Calls" at bounding box center [386, 44] width 53 height 16
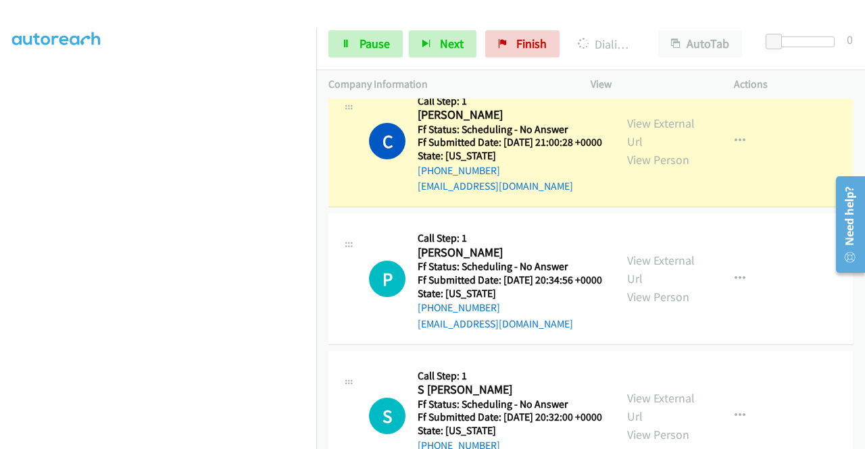
scroll to position [676, 0]
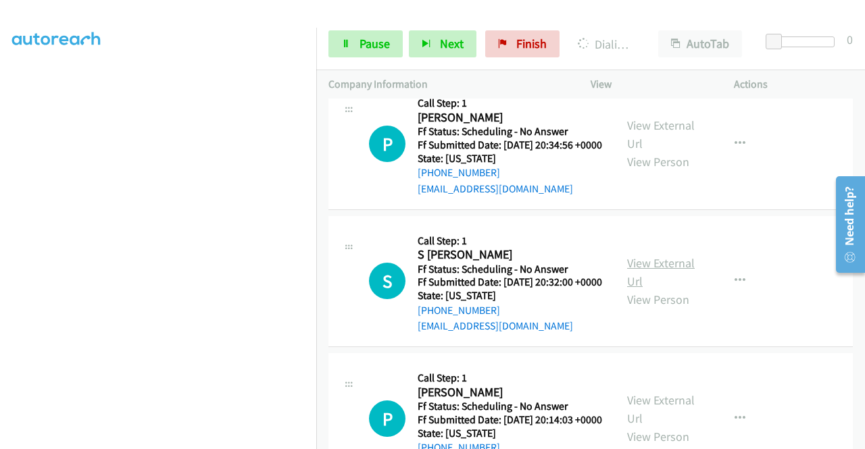
click at [673, 289] on link "View External Url" at bounding box center [661, 272] width 68 height 34
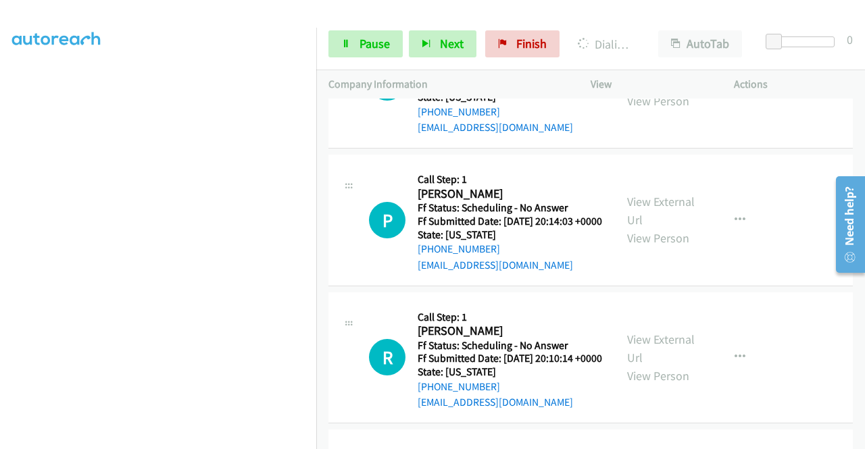
scroll to position [879, 0]
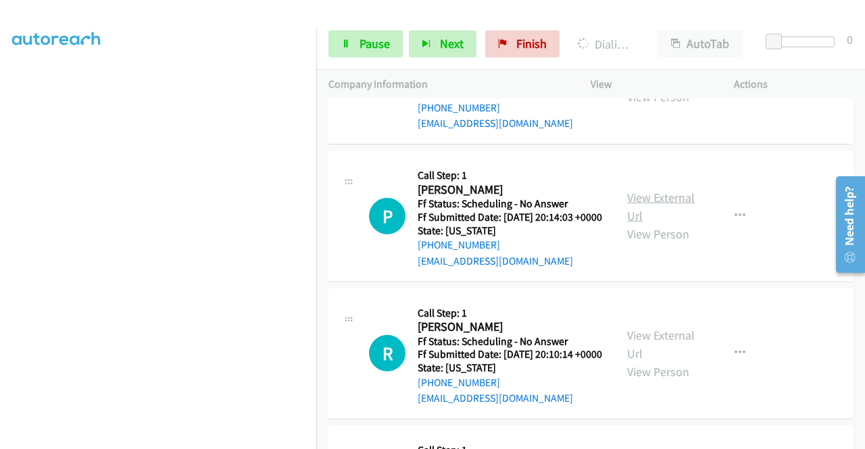
click at [638, 224] on link "View External Url" at bounding box center [661, 207] width 68 height 34
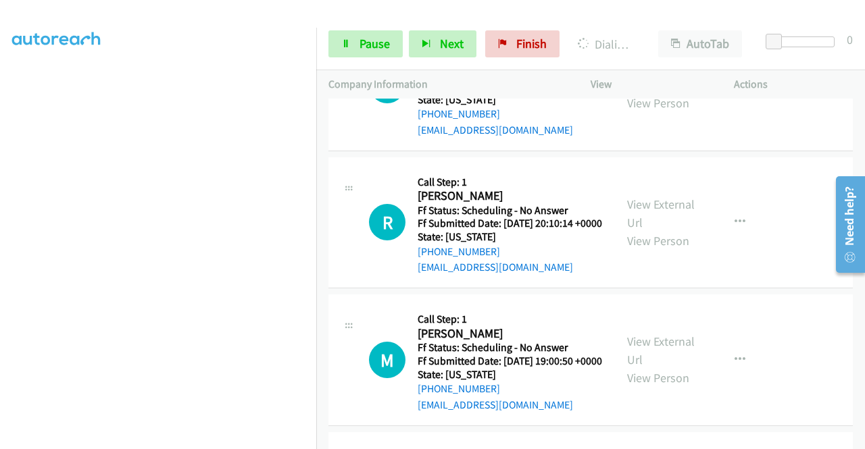
scroll to position [1014, 0]
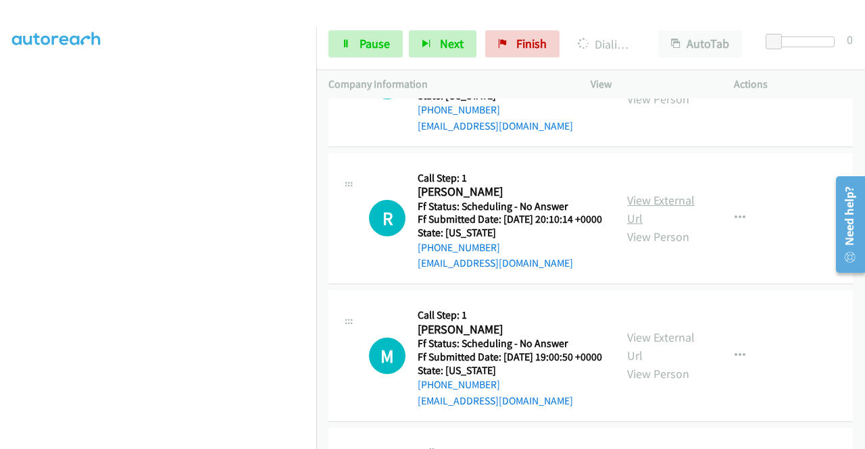
click at [658, 226] on link "View External Url" at bounding box center [661, 210] width 68 height 34
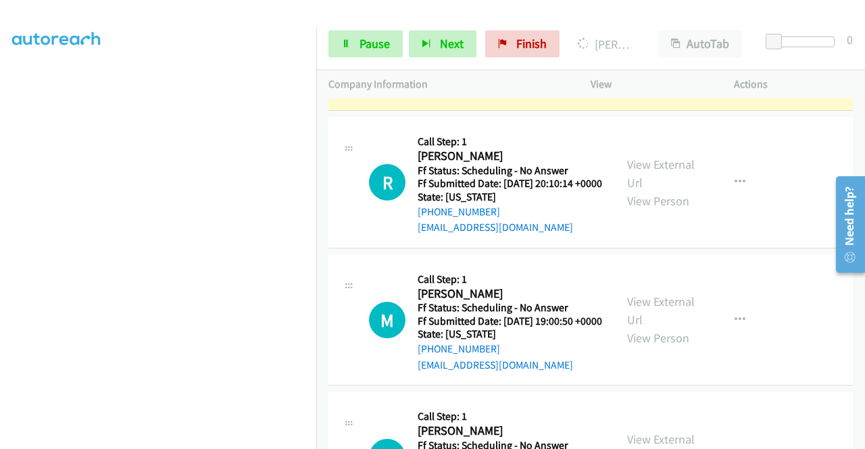
scroll to position [1191, 0]
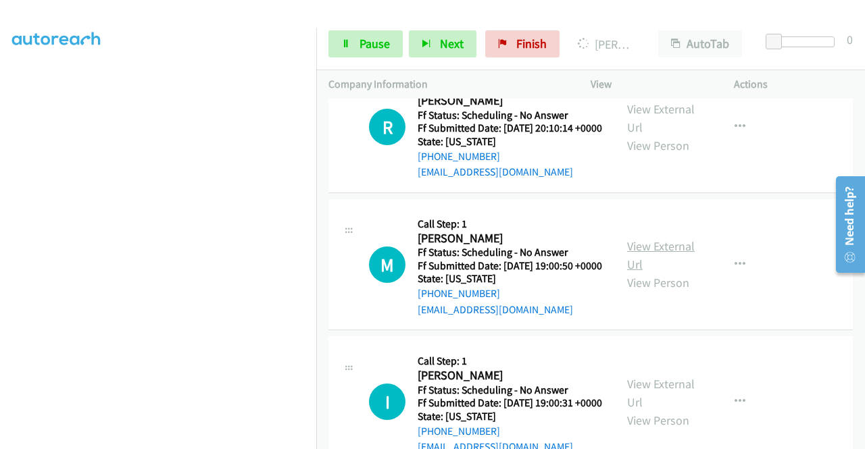
click at [677, 272] on link "View External Url" at bounding box center [661, 256] width 68 height 34
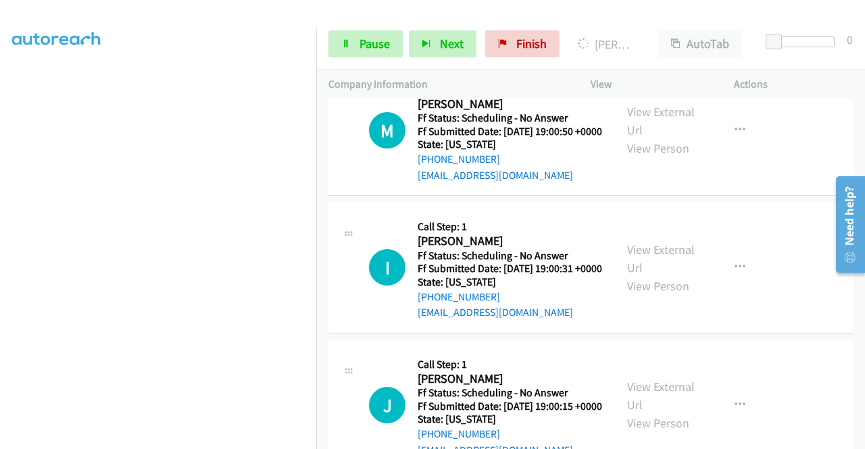
scroll to position [1327, 0]
click at [642, 275] on link "View External Url" at bounding box center [661, 258] width 68 height 34
click at [361, 34] on link "Pause" at bounding box center [365, 43] width 74 height 27
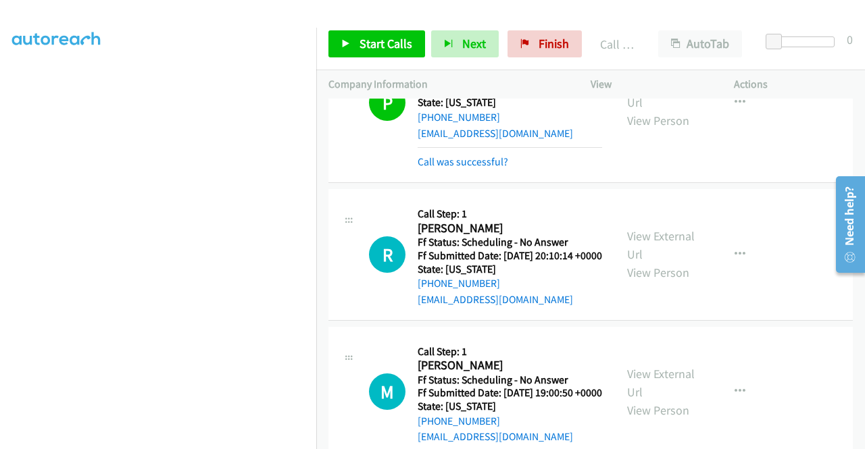
scroll to position [1152, 0]
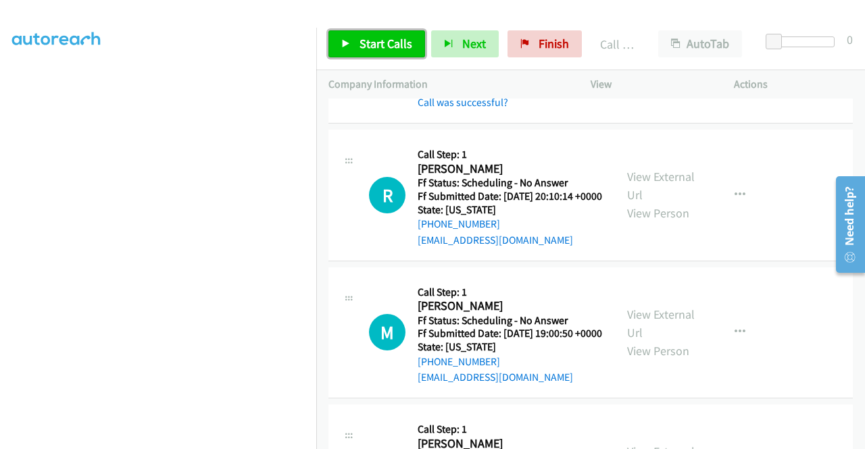
click at [383, 43] on span "Start Calls" at bounding box center [386, 44] width 53 height 16
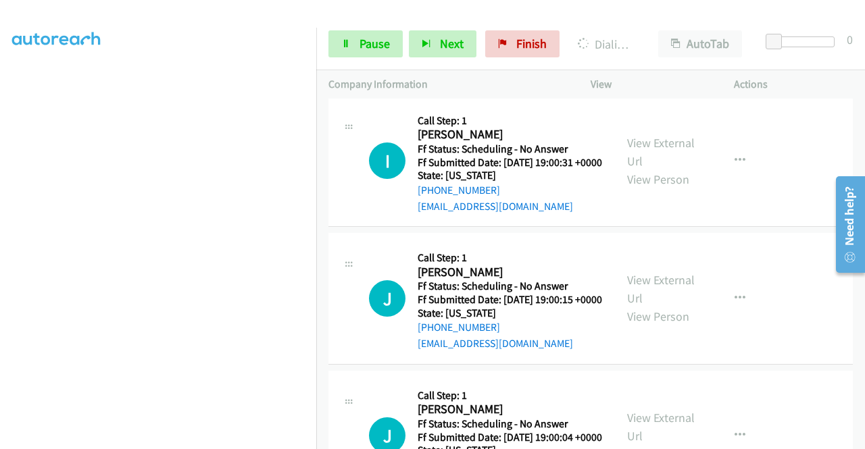
scroll to position [1625, 0]
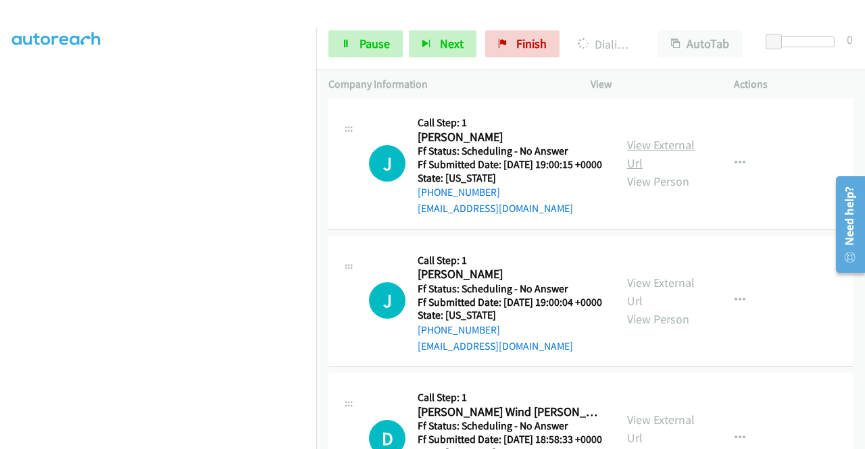
click at [652, 171] on link "View External Url" at bounding box center [661, 154] width 68 height 34
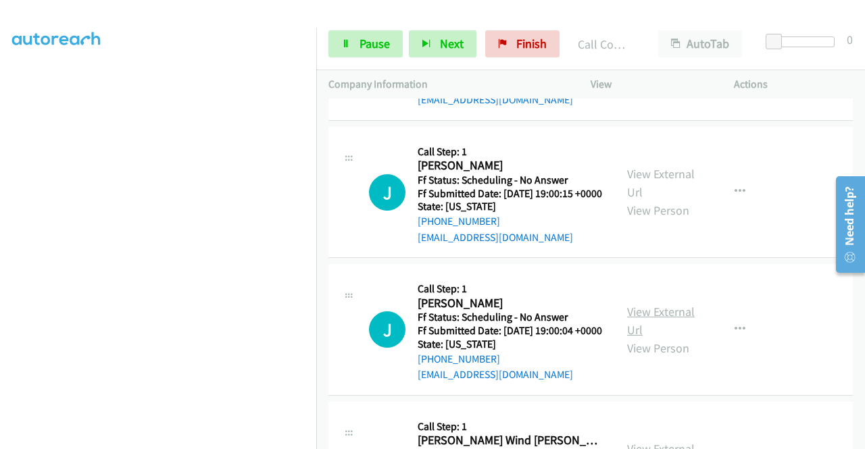
scroll to position [1654, 0]
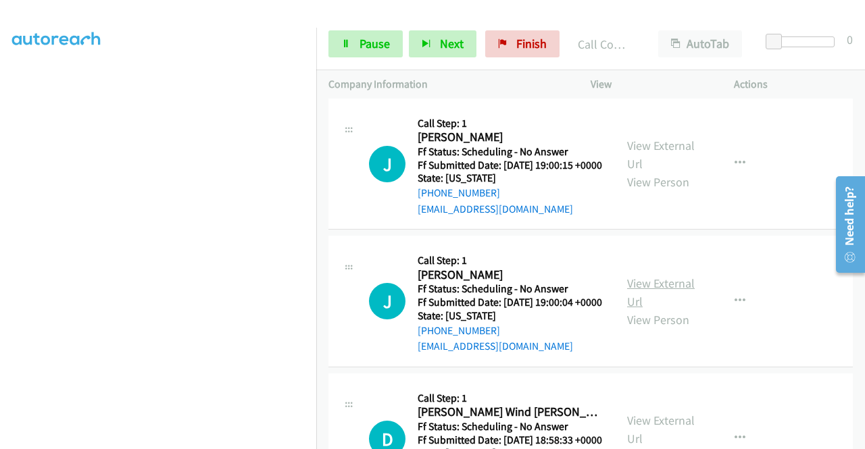
click at [649, 310] on link "View External Url" at bounding box center [661, 293] width 68 height 34
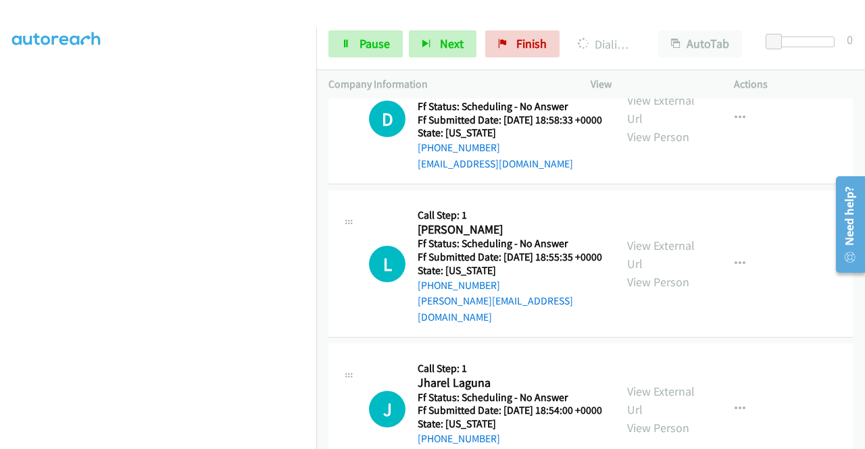
scroll to position [1992, 0]
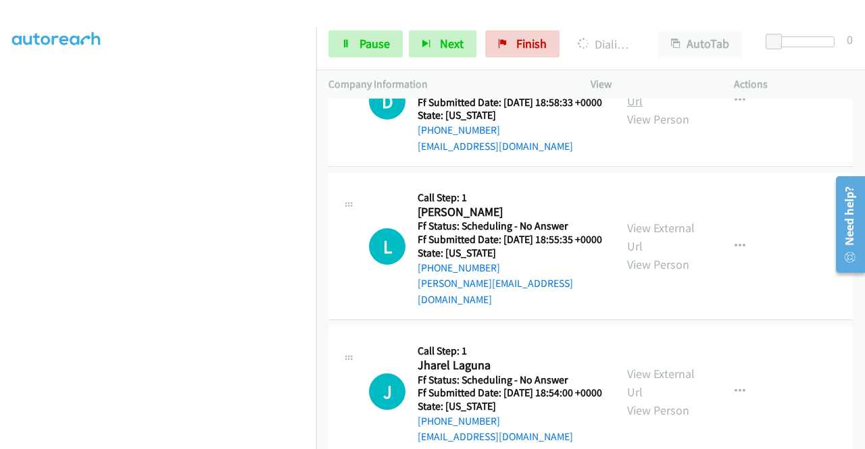
click at [641, 109] on link "View External Url" at bounding box center [661, 92] width 68 height 34
click at [654, 254] on link "View External Url" at bounding box center [661, 237] width 68 height 34
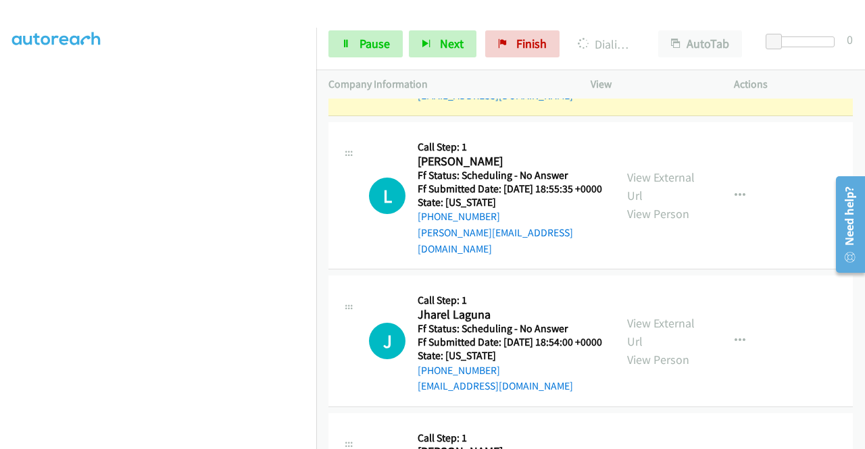
scroll to position [2223, 0]
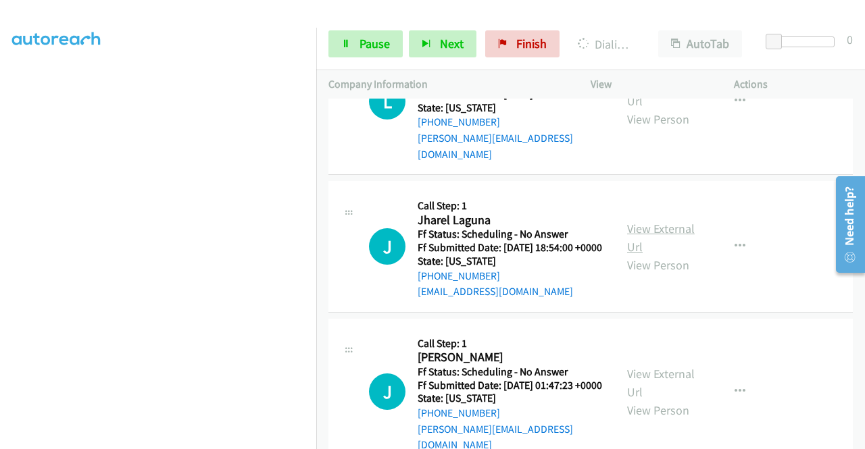
click at [650, 255] on link "View External Url" at bounding box center [661, 238] width 68 height 34
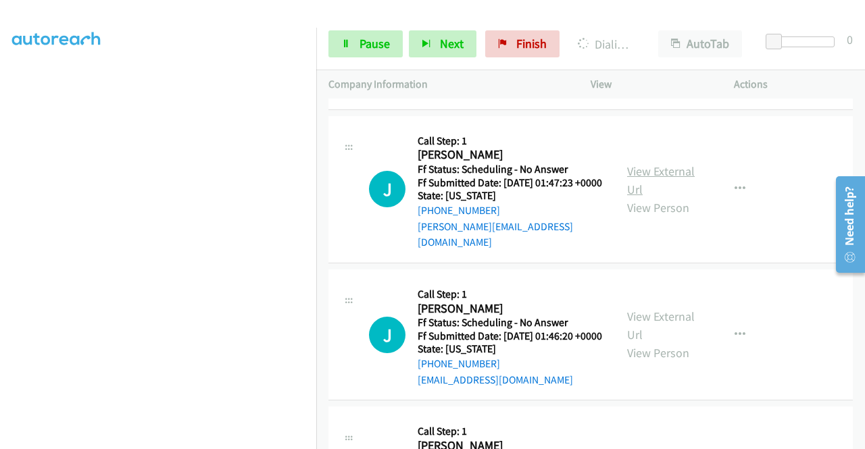
click at [658, 197] on link "View External Url" at bounding box center [661, 181] width 68 height 34
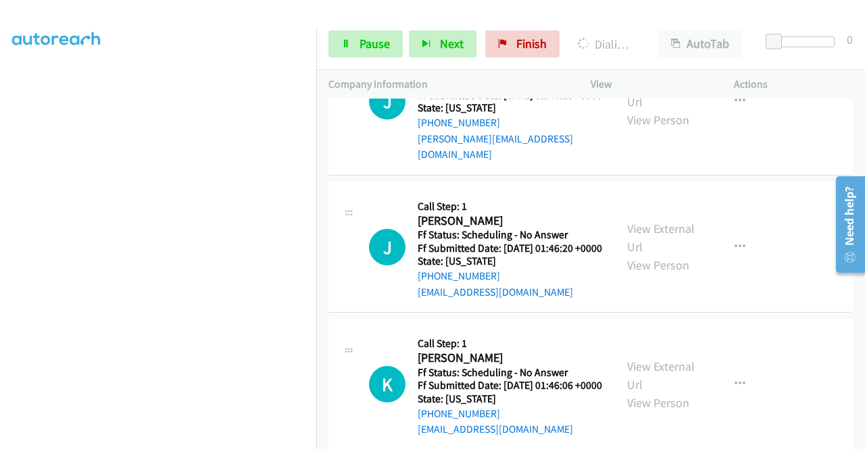
scroll to position [2561, 0]
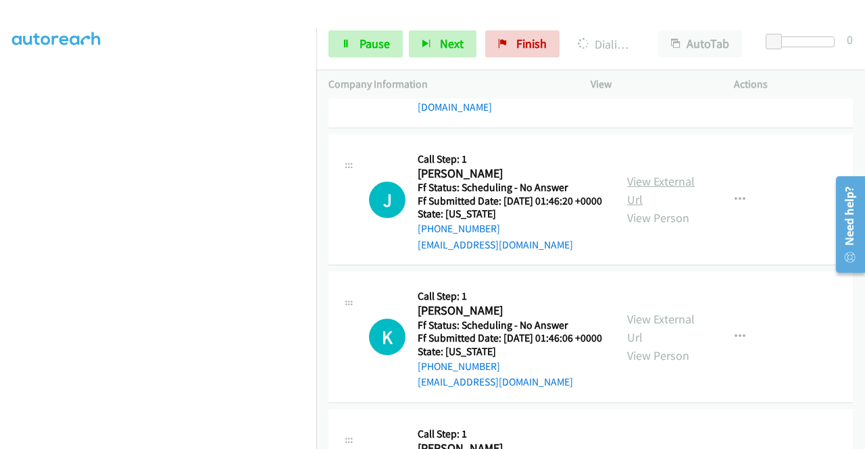
click at [660, 207] on link "View External Url" at bounding box center [661, 191] width 68 height 34
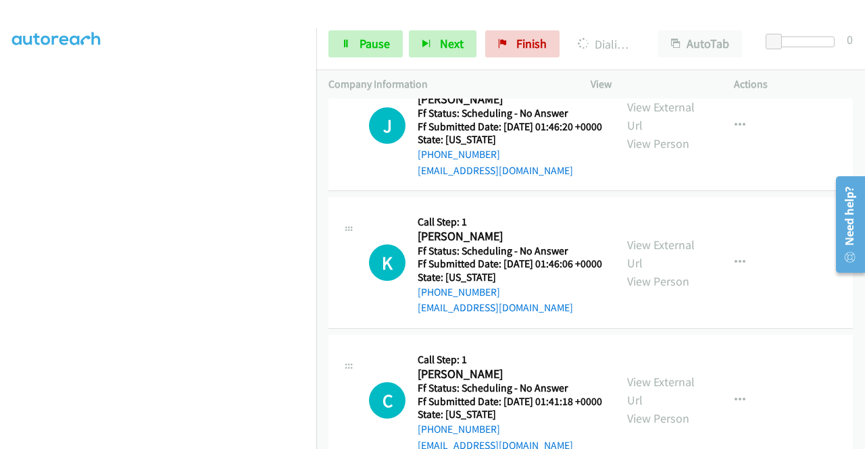
scroll to position [2696, 0]
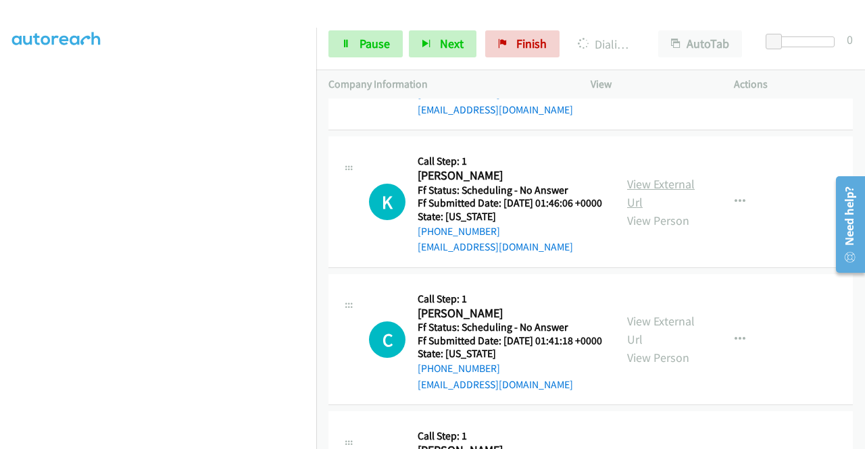
click at [635, 210] on link "View External Url" at bounding box center [661, 193] width 68 height 34
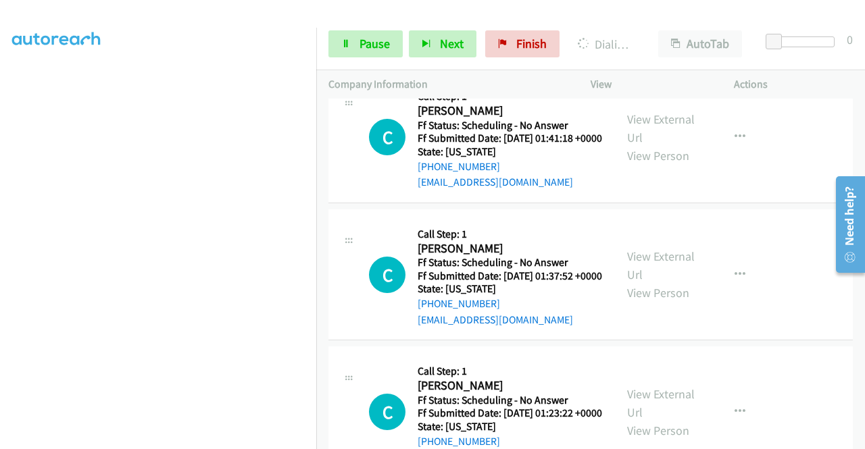
scroll to position [3091, 0]
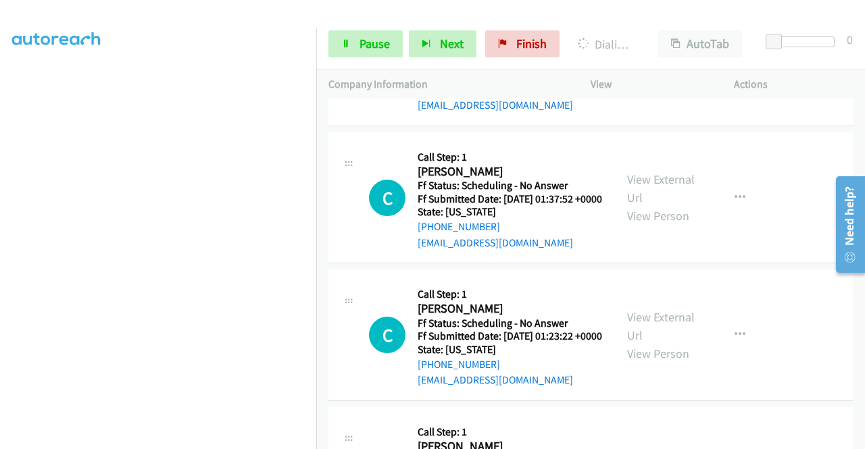
click at [650, 68] on link "View External Url" at bounding box center [661, 51] width 68 height 34
click at [668, 205] on link "View External Url" at bounding box center [661, 189] width 68 height 34
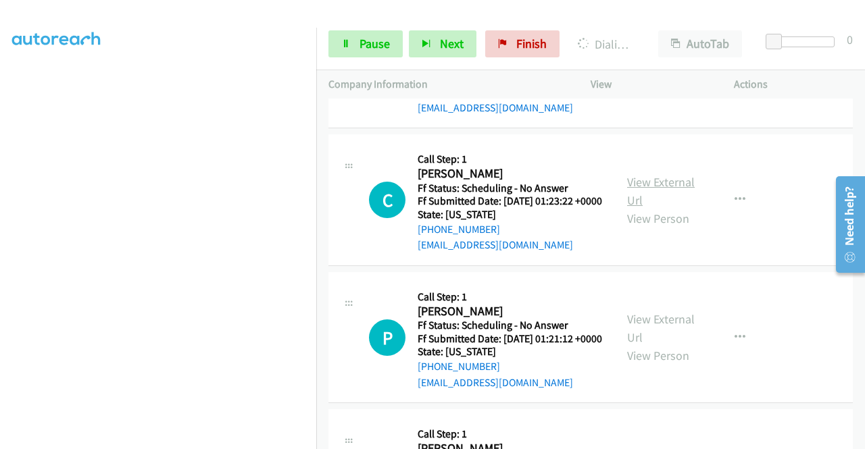
click at [627, 208] on link "View External Url" at bounding box center [661, 191] width 68 height 34
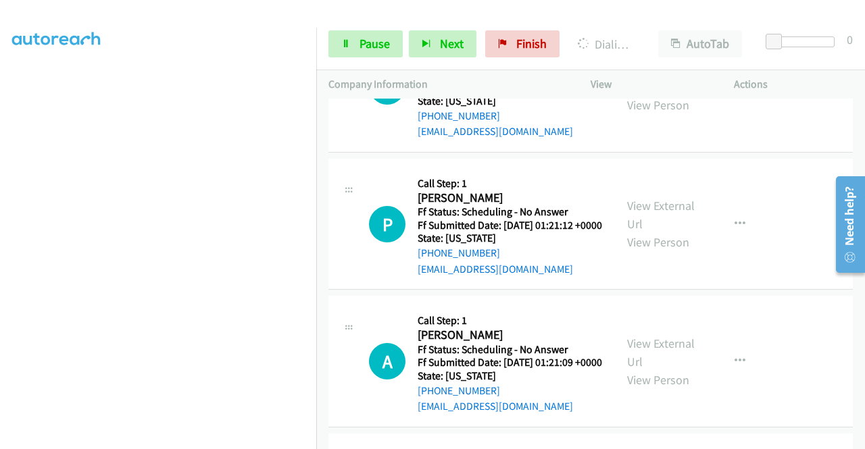
scroll to position [3429, 0]
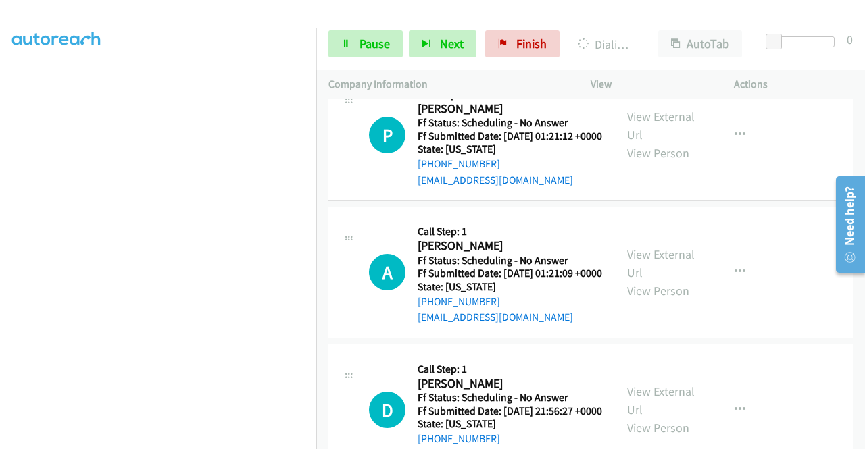
click at [657, 143] on link "View External Url" at bounding box center [661, 126] width 68 height 34
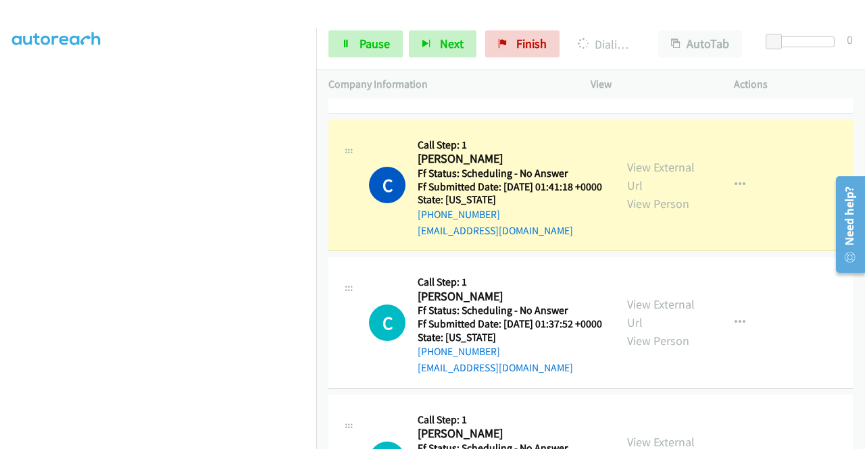
scroll to position [0, 0]
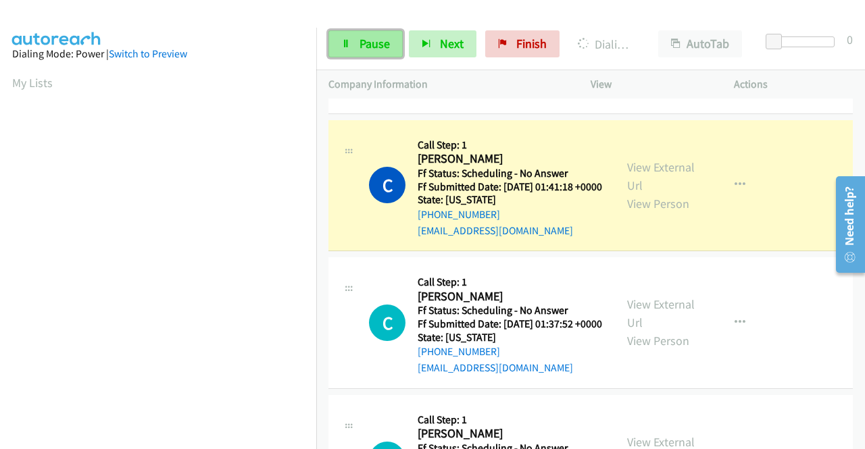
click at [380, 45] on span "Pause" at bounding box center [375, 44] width 30 height 16
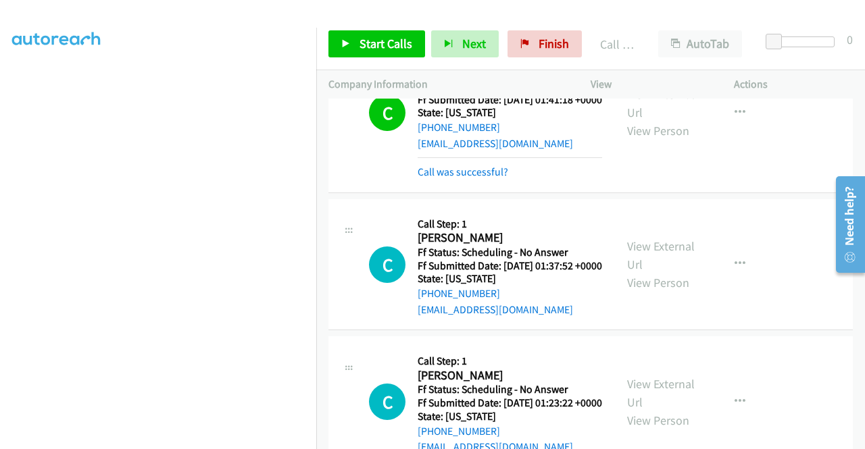
scroll to position [3226, 0]
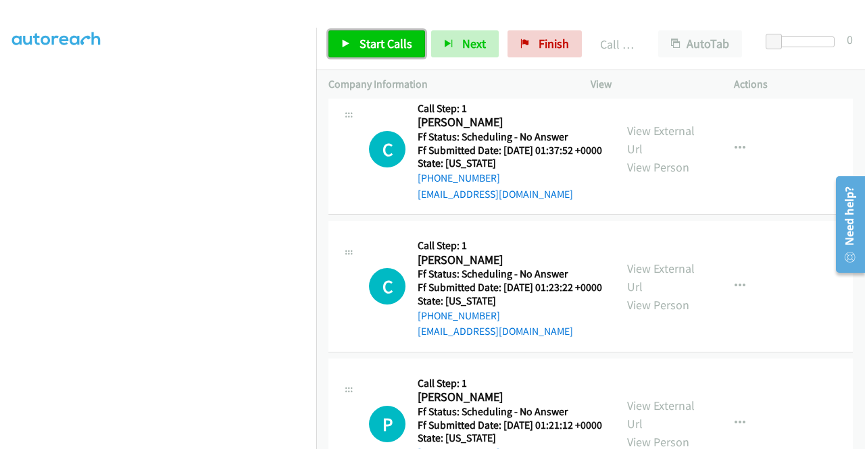
click at [378, 45] on span "Start Calls" at bounding box center [386, 44] width 53 height 16
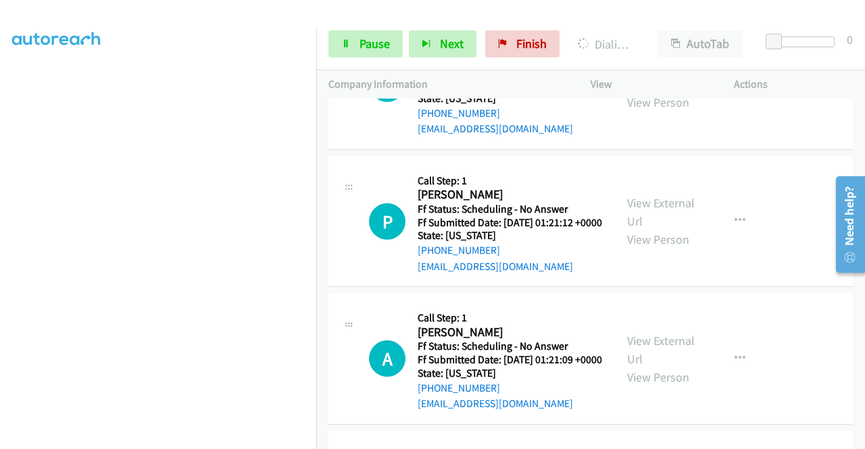
scroll to position [308, 0]
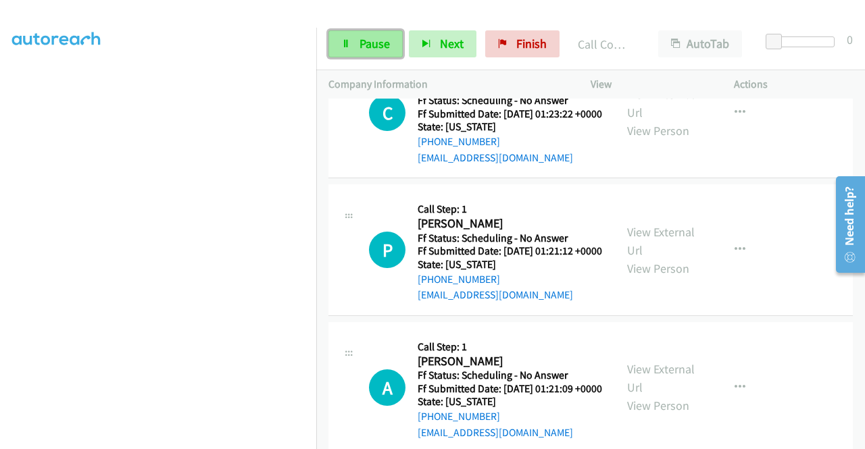
click at [370, 40] on span "Pause" at bounding box center [375, 44] width 30 height 16
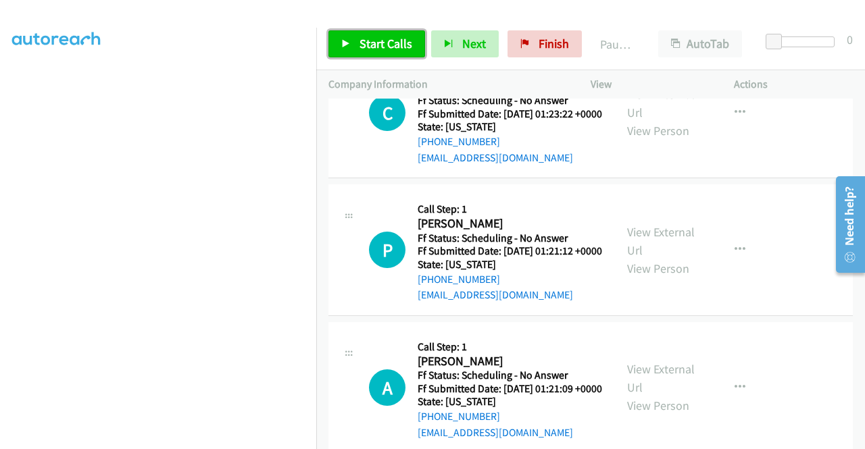
click at [392, 37] on span "Start Calls" at bounding box center [386, 44] width 53 height 16
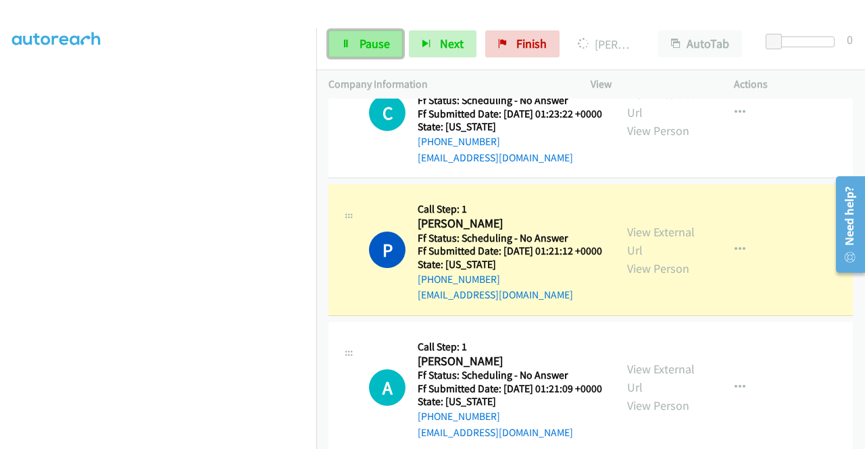
click at [369, 42] on span "Pause" at bounding box center [375, 44] width 30 height 16
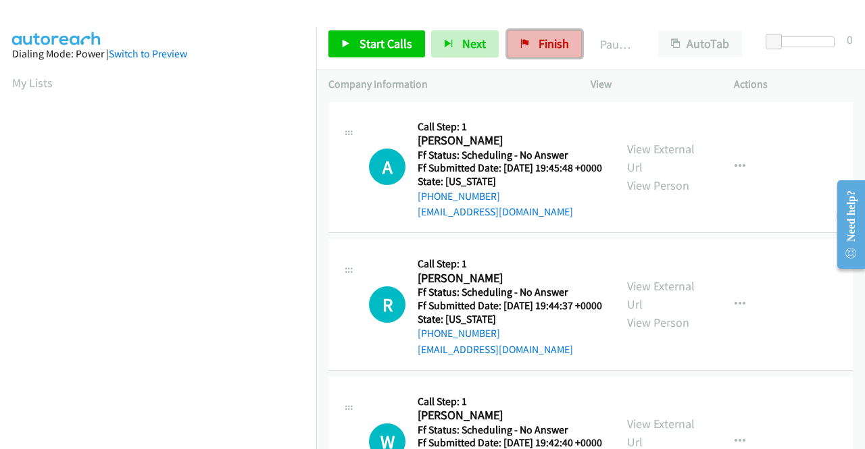
click at [549, 43] on span "Finish" at bounding box center [554, 44] width 30 height 16
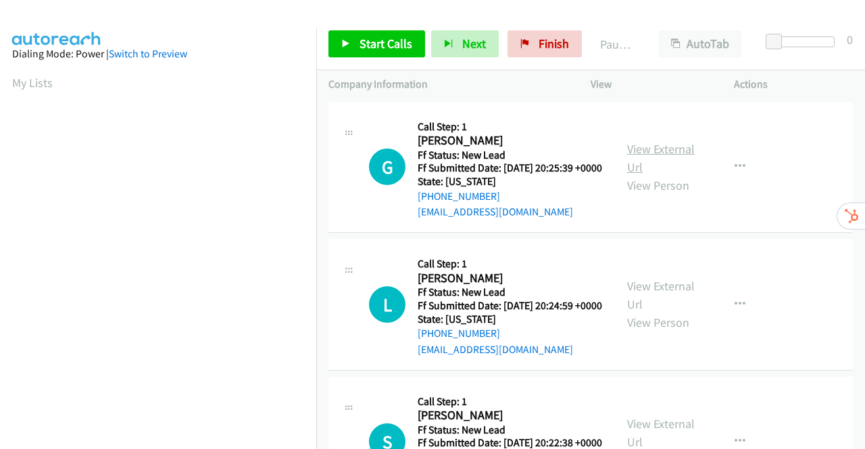
click at [638, 159] on link "View External Url" at bounding box center [661, 158] width 68 height 34
click at [649, 307] on link "View External Url" at bounding box center [661, 295] width 68 height 34
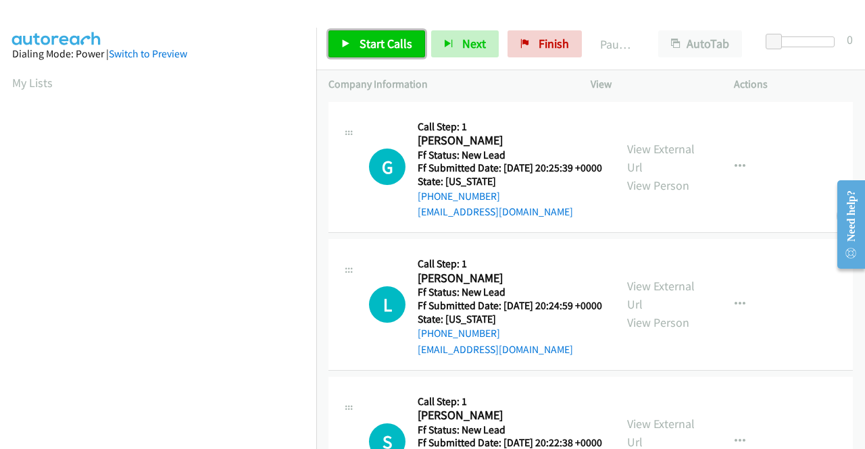
click at [360, 49] on span "Start Calls" at bounding box center [386, 44] width 53 height 16
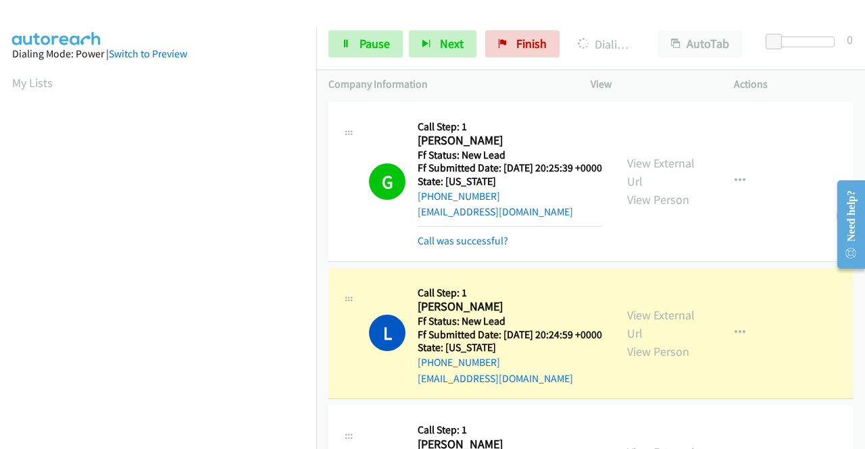
scroll to position [308, 0]
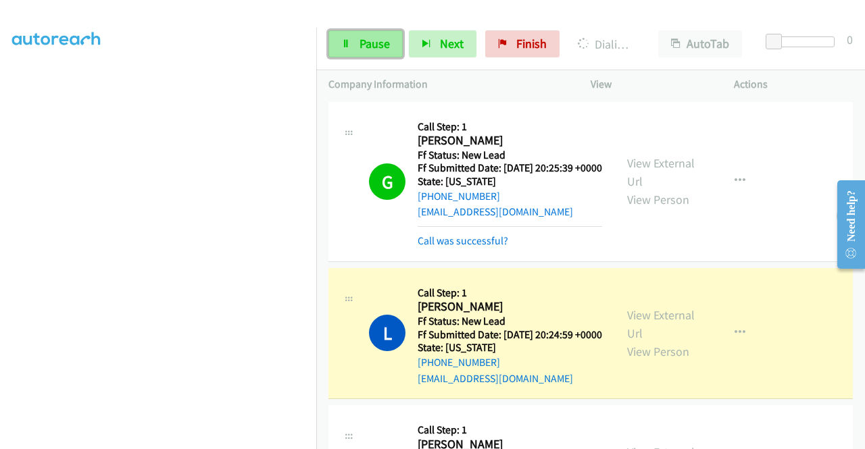
click at [361, 39] on span "Pause" at bounding box center [375, 44] width 30 height 16
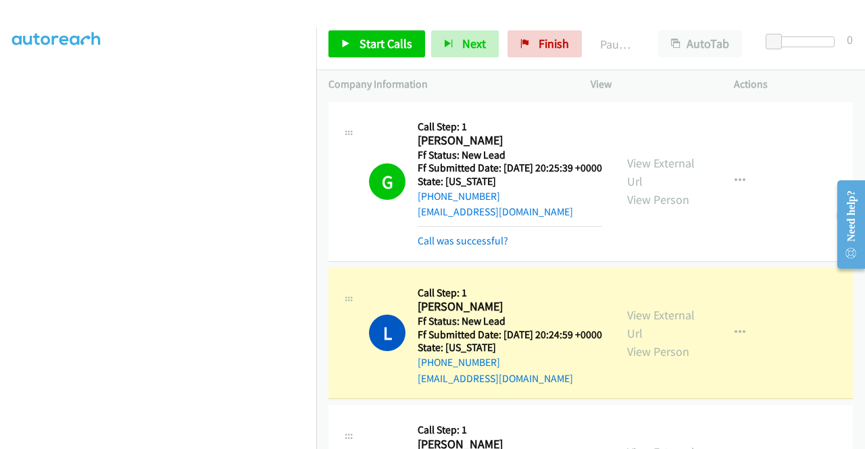
scroll to position [0, 0]
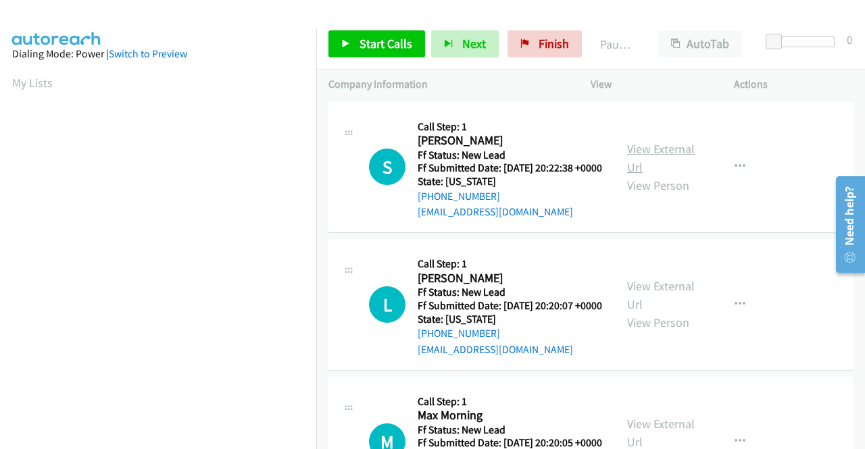
click at [682, 157] on link "View External Url" at bounding box center [661, 158] width 68 height 34
click at [377, 51] on link "Start Calls" at bounding box center [376, 43] width 97 height 27
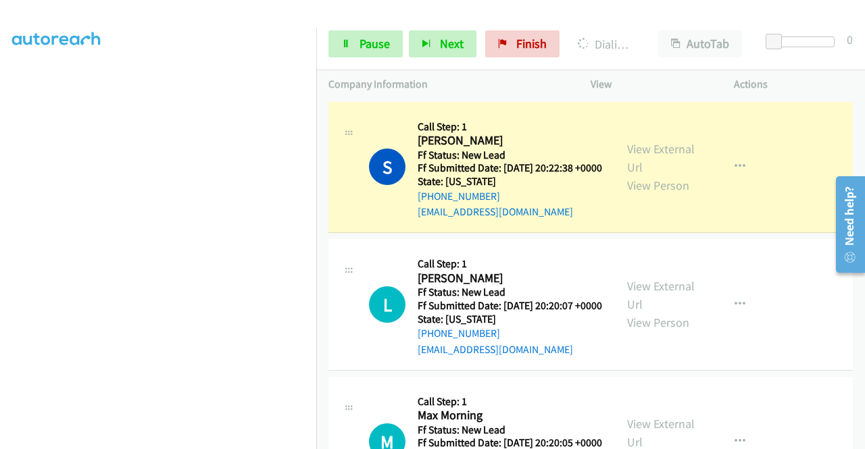
scroll to position [270, 0]
click at [374, 45] on span "Pause" at bounding box center [375, 44] width 30 height 16
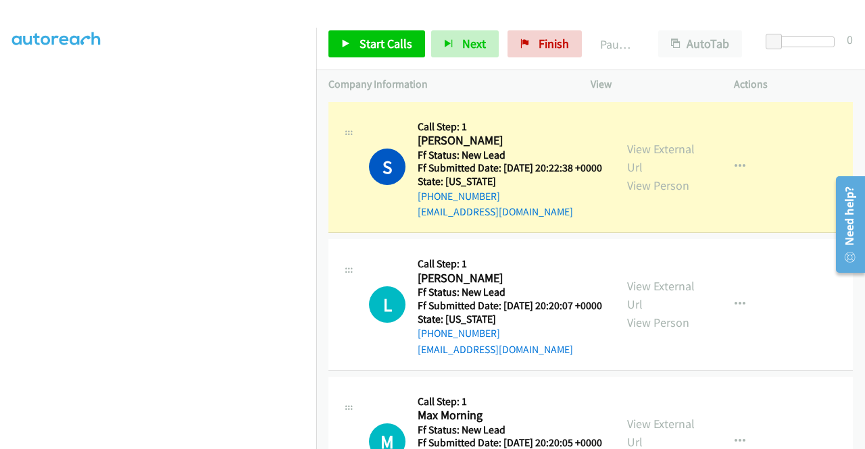
scroll to position [308, 0]
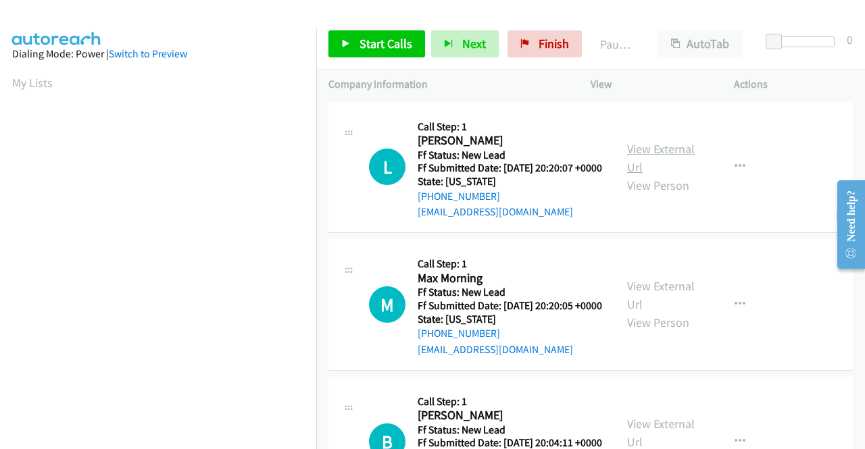
click at [659, 151] on link "View External Url" at bounding box center [661, 158] width 68 height 34
click at [662, 307] on link "View External Url" at bounding box center [661, 295] width 68 height 34
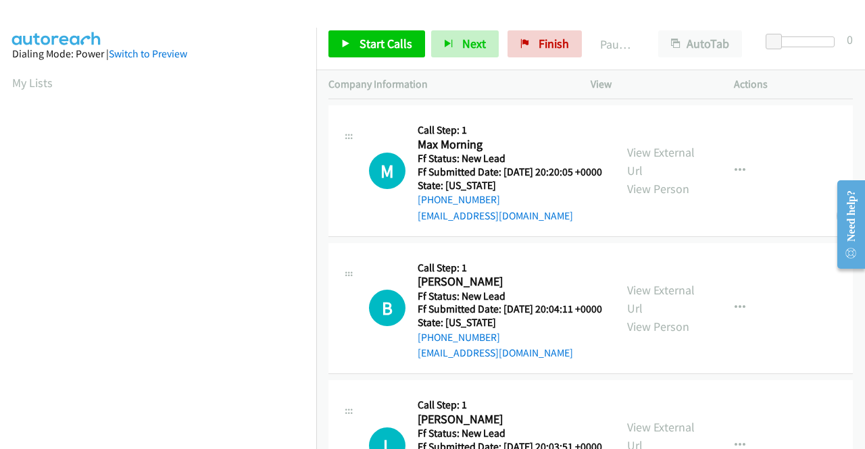
scroll to position [135, 0]
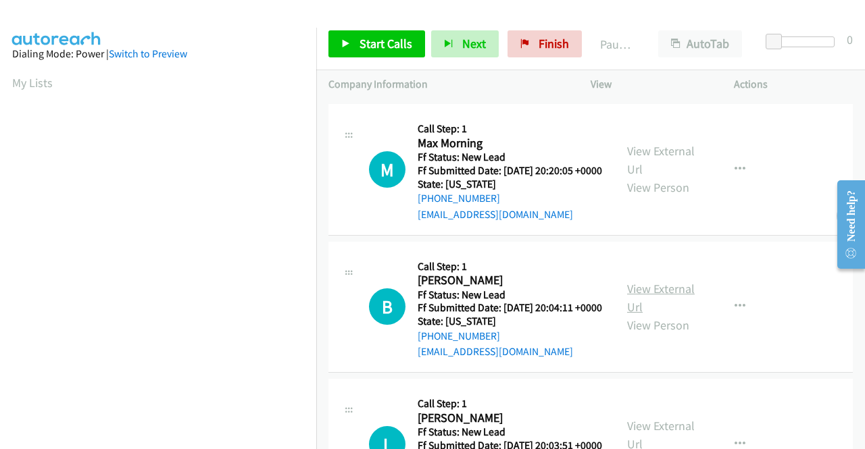
click at [639, 315] on link "View External Url" at bounding box center [661, 298] width 68 height 34
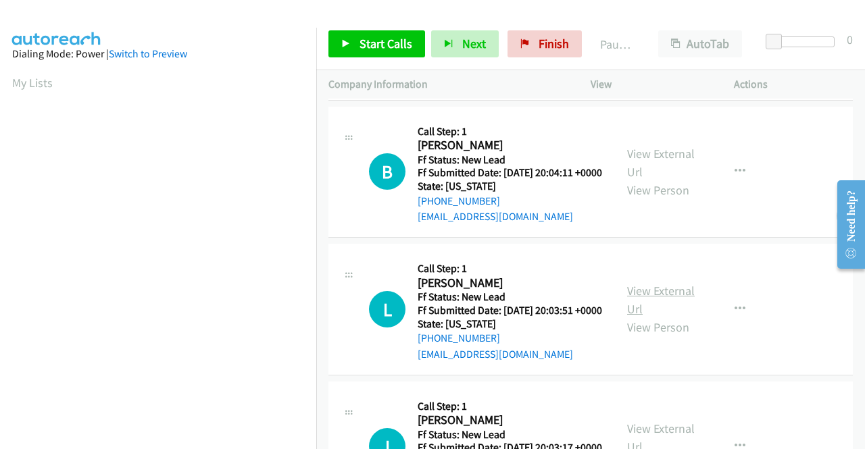
click at [637, 317] on link "View External Url" at bounding box center [661, 300] width 68 height 34
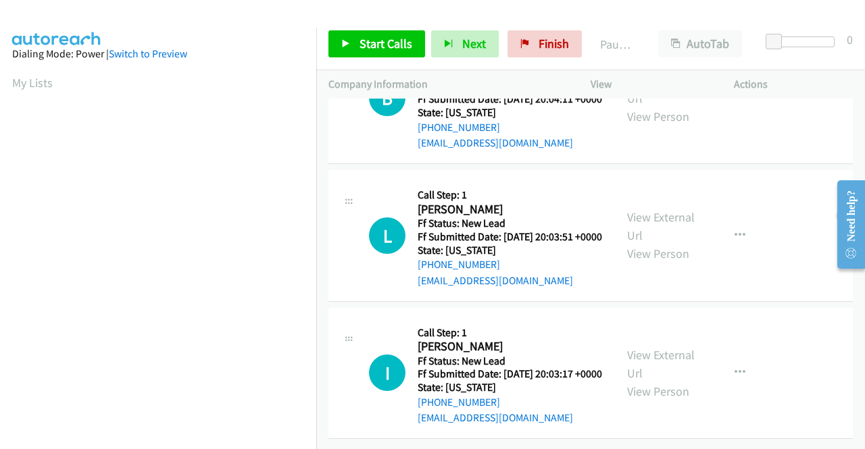
scroll to position [419, 0]
click at [643, 347] on link "View External Url" at bounding box center [661, 364] width 68 height 34
click at [373, 47] on span "Start Calls" at bounding box center [386, 44] width 53 height 16
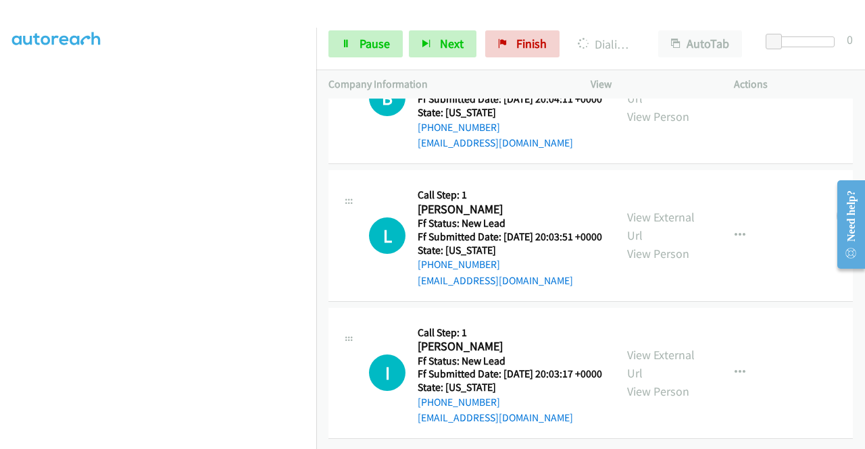
scroll to position [270, 0]
click at [382, 41] on span "Pause" at bounding box center [375, 44] width 30 height 16
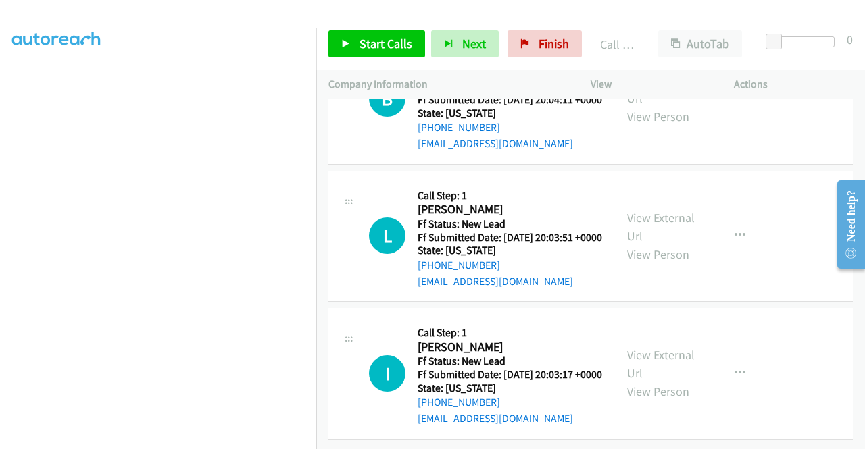
scroll to position [447, 0]
click at [360, 37] on span "Start Calls" at bounding box center [386, 44] width 53 height 16
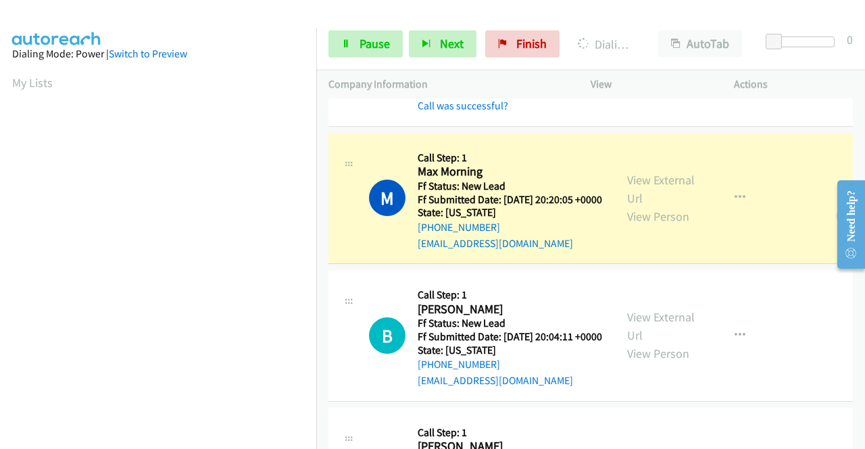
scroll to position [308, 0]
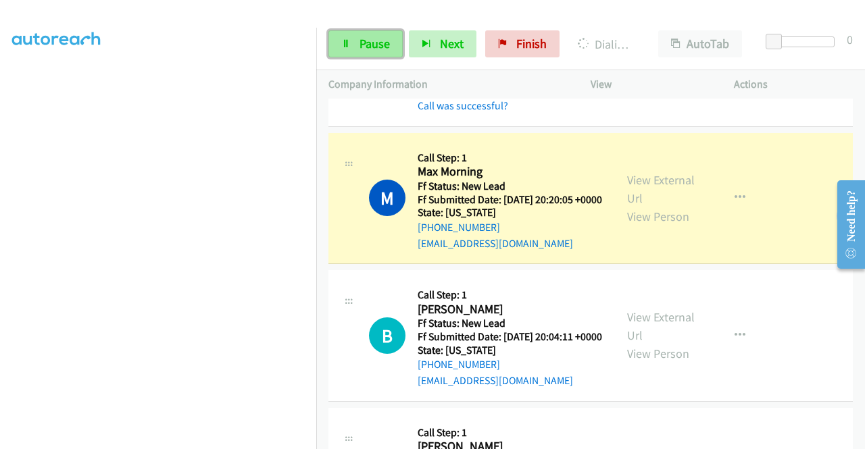
click at [376, 41] on span "Pause" at bounding box center [375, 44] width 30 height 16
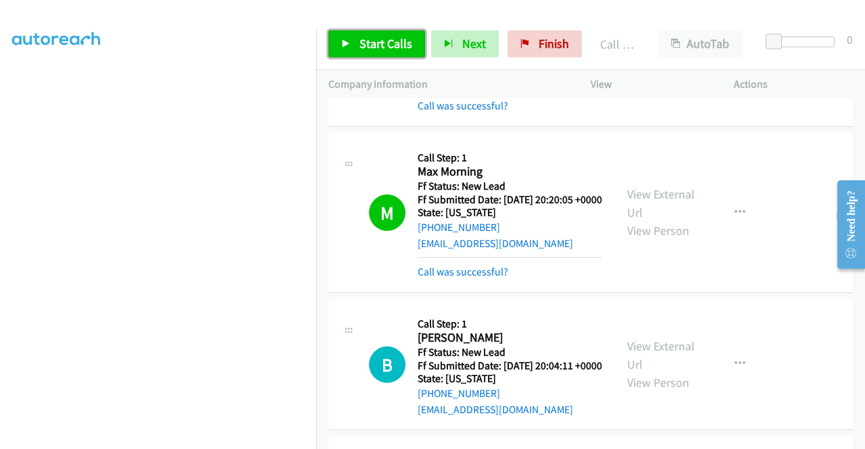
click at [360, 36] on span "Start Calls" at bounding box center [386, 44] width 53 height 16
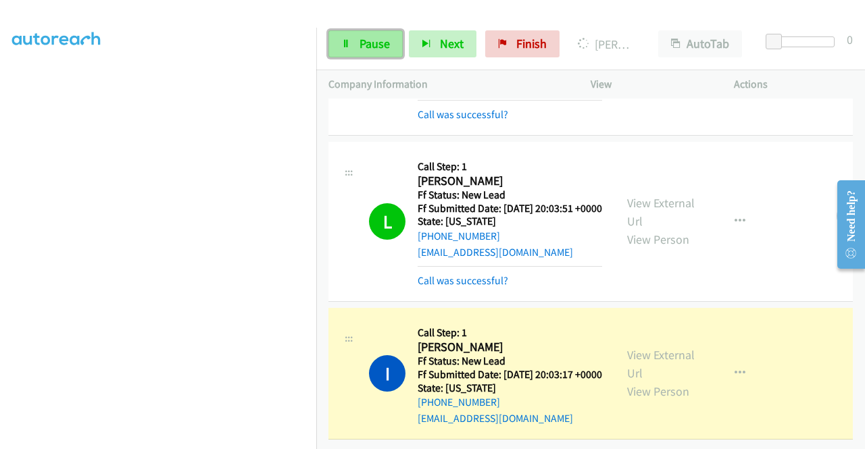
click at [363, 48] on span "Pause" at bounding box center [375, 44] width 30 height 16
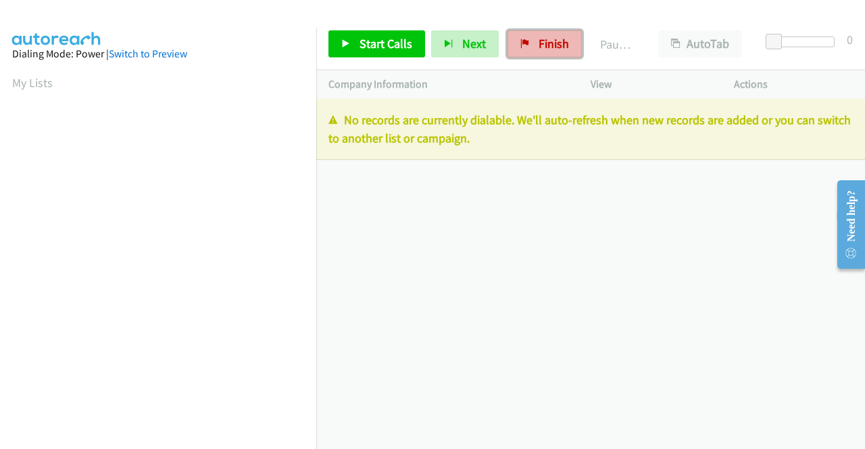
click at [543, 39] on span "Finish" at bounding box center [554, 44] width 30 height 16
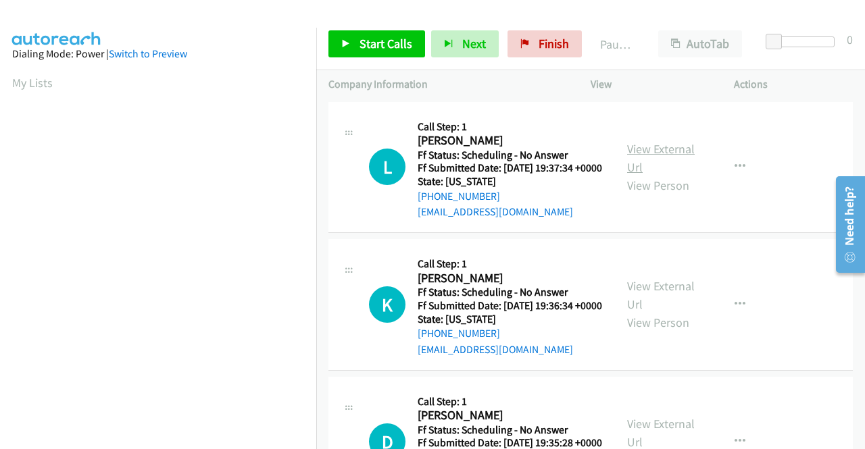
click at [655, 160] on link "View External Url" at bounding box center [661, 158] width 68 height 34
click at [664, 295] on div "View External Url View Person View External Url Email Schedule/Manage Callback …" at bounding box center [692, 304] width 155 height 107
click at [664, 307] on link "View External Url" at bounding box center [661, 295] width 68 height 34
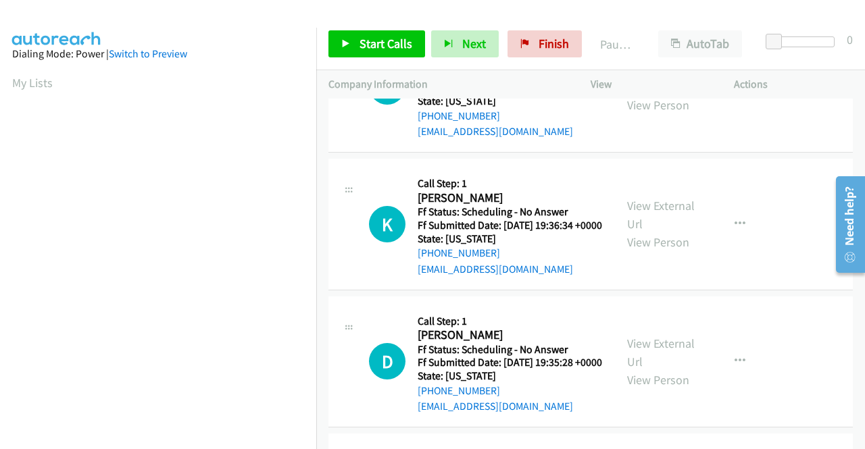
scroll to position [135, 0]
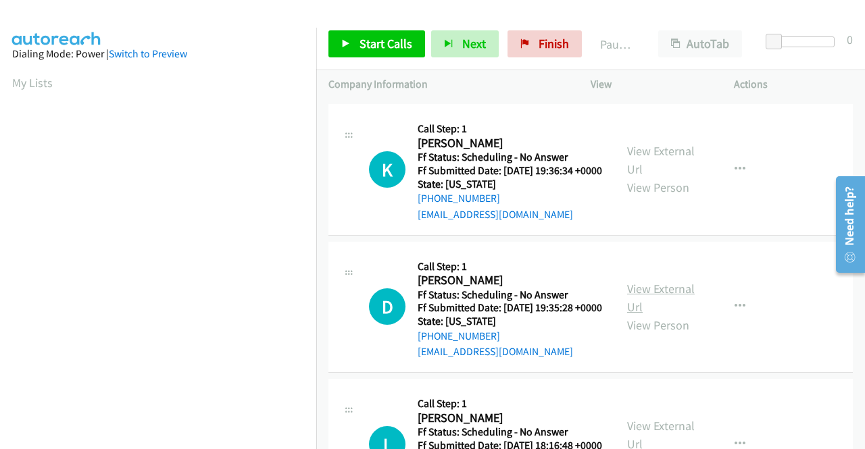
click at [662, 315] on link "View External Url" at bounding box center [661, 298] width 68 height 34
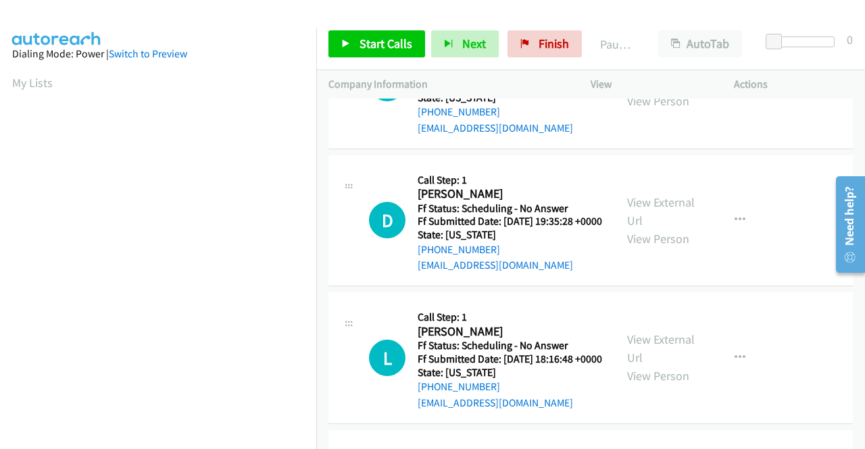
scroll to position [270, 0]
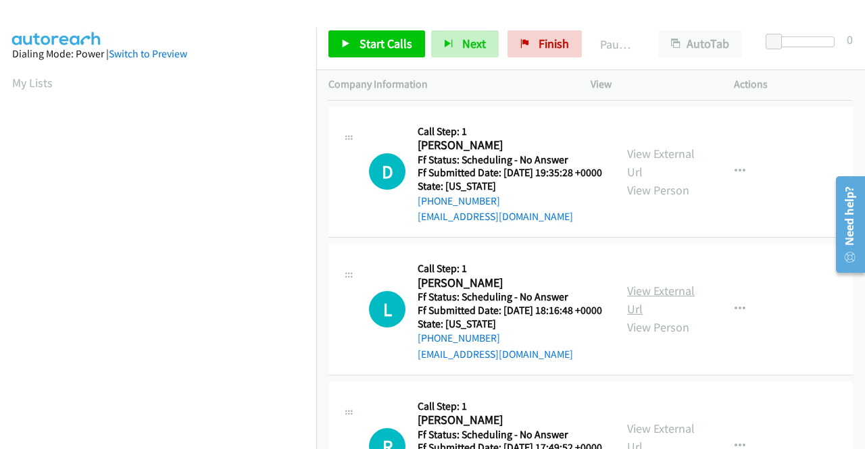
click at [656, 317] on link "View External Url" at bounding box center [661, 300] width 68 height 34
click at [349, 45] on icon at bounding box center [345, 44] width 9 height 9
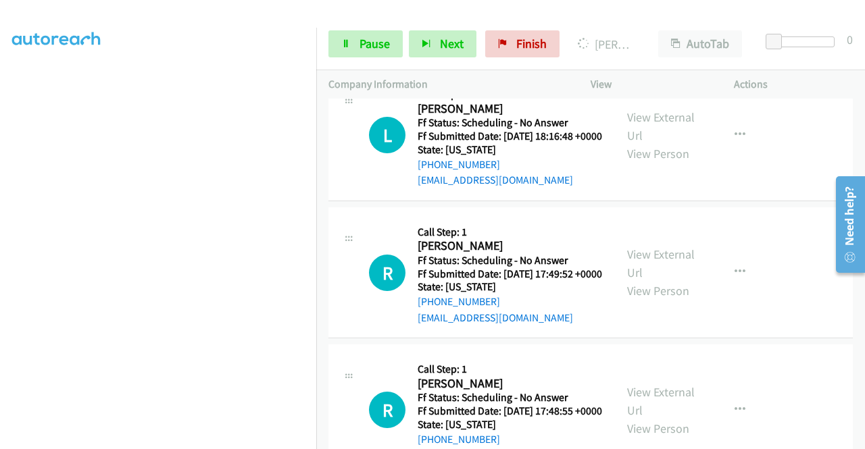
scroll to position [608, 0]
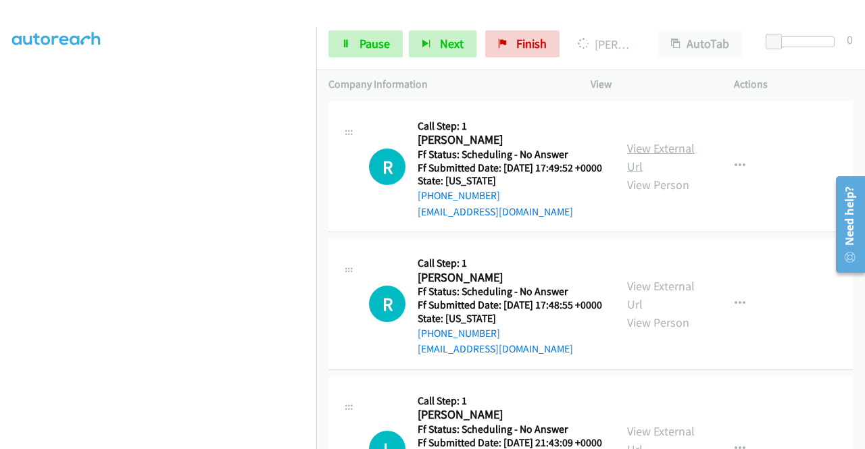
click at [656, 174] on link "View External Url" at bounding box center [661, 158] width 68 height 34
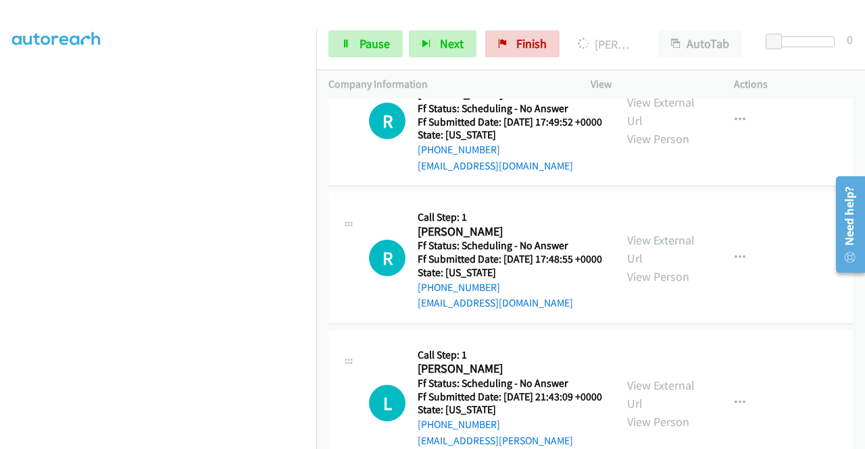
scroll to position [676, 0]
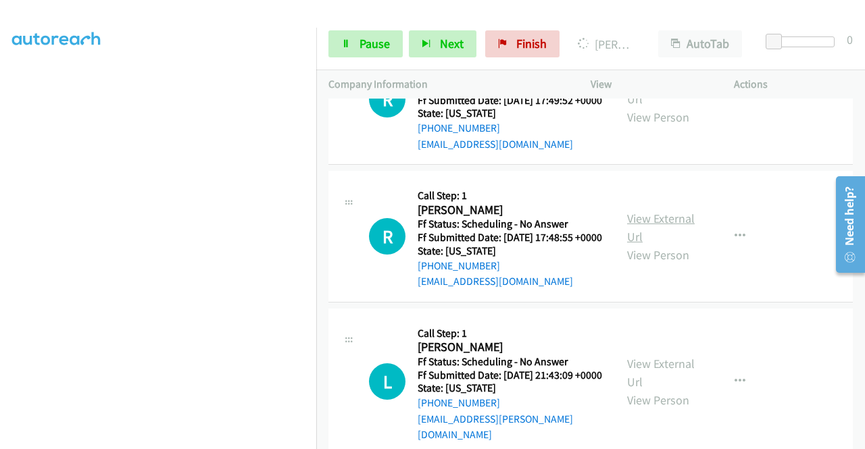
click at [649, 245] on link "View External Url" at bounding box center [661, 228] width 68 height 34
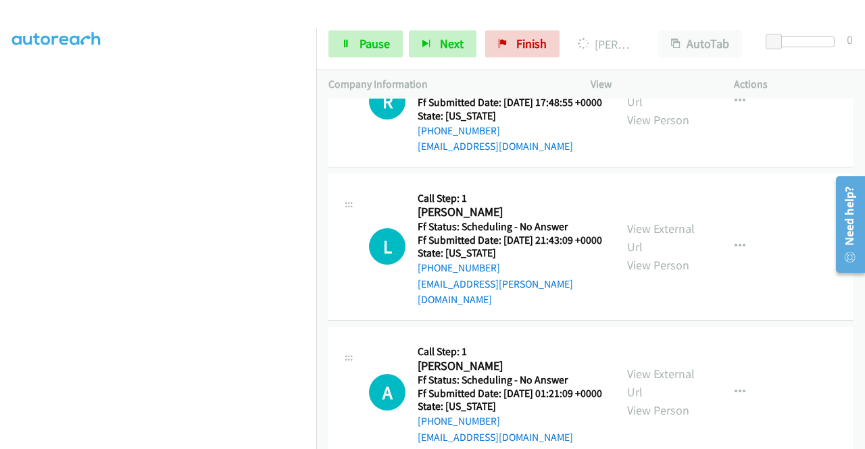
click at [646, 274] on div "View External Url View Person" at bounding box center [662, 247] width 70 height 55
click at [649, 255] on link "View External Url" at bounding box center [661, 238] width 68 height 34
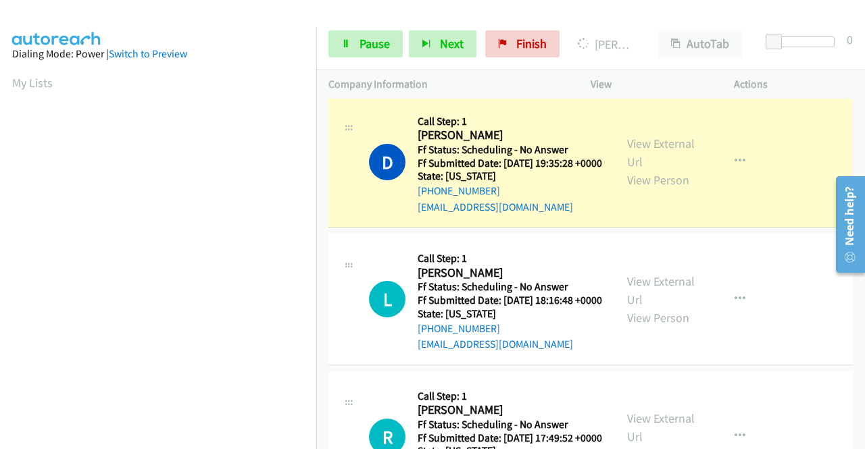
scroll to position [308, 0]
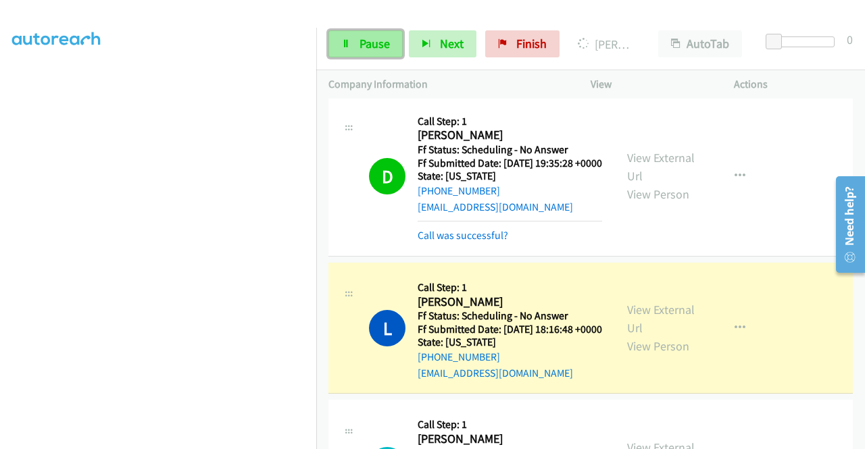
click at [381, 45] on span "Pause" at bounding box center [375, 44] width 30 height 16
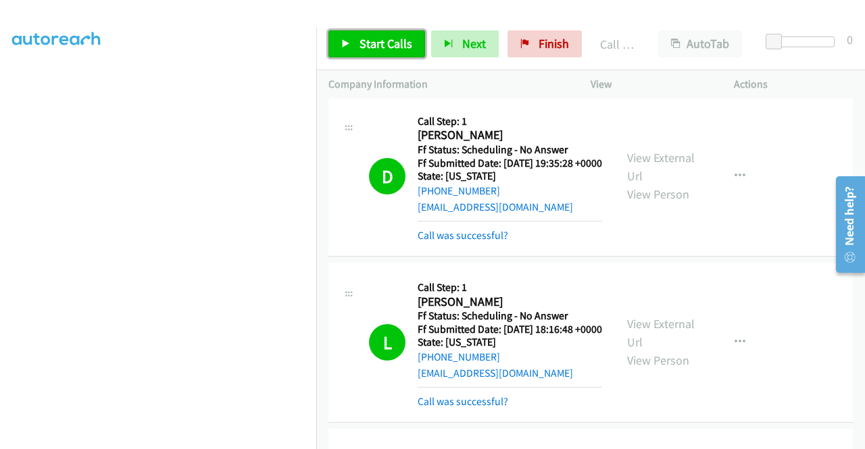
click at [332, 37] on link "Start Calls" at bounding box center [376, 43] width 97 height 27
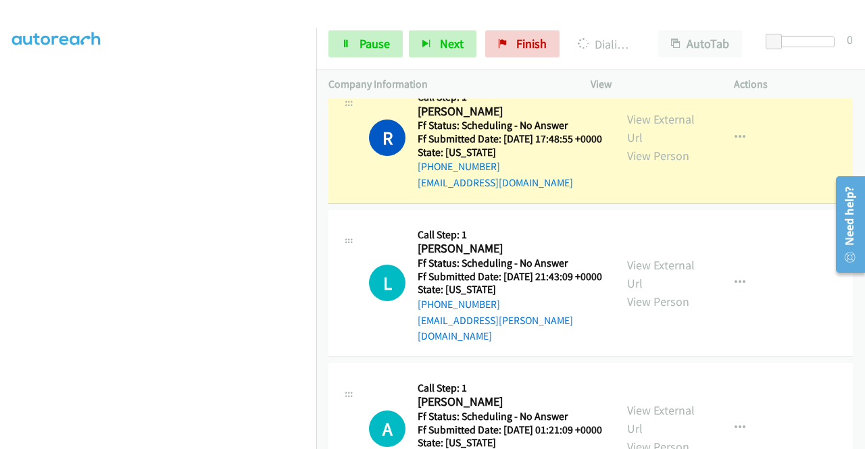
scroll to position [946, 0]
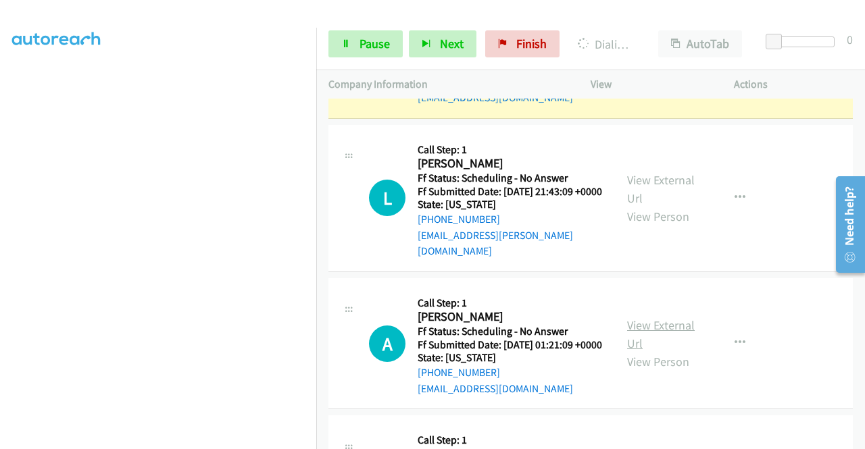
click at [661, 351] on link "View External Url" at bounding box center [661, 335] width 68 height 34
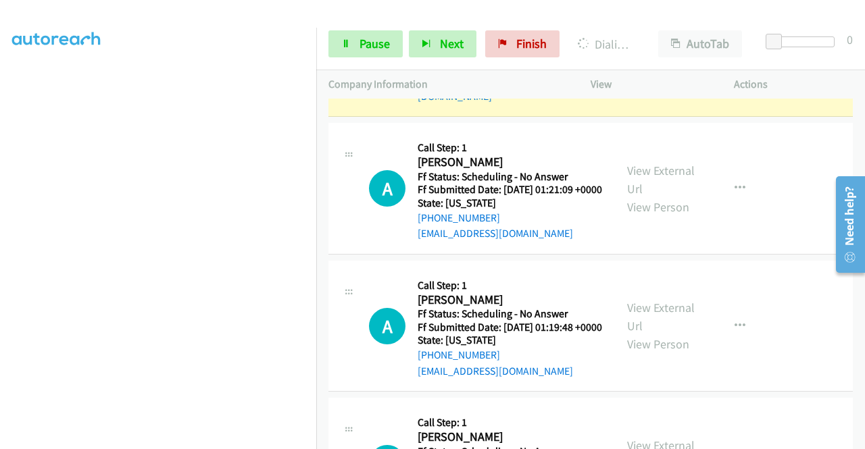
scroll to position [1149, 0]
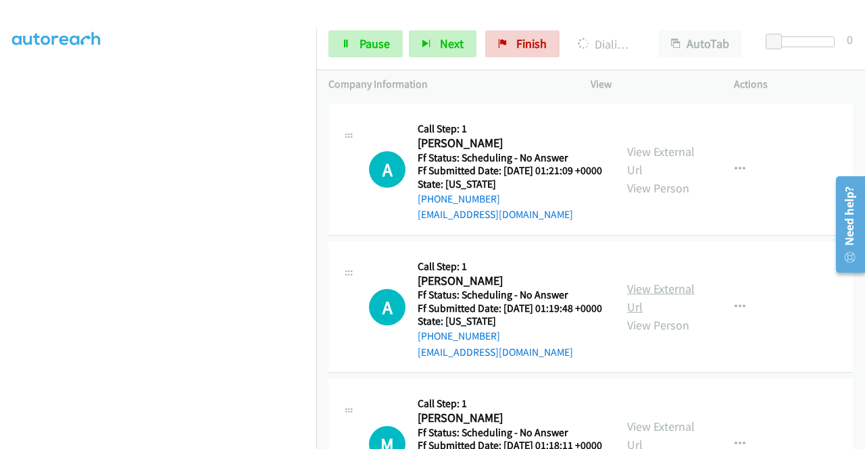
click at [656, 315] on link "View External Url" at bounding box center [661, 298] width 68 height 34
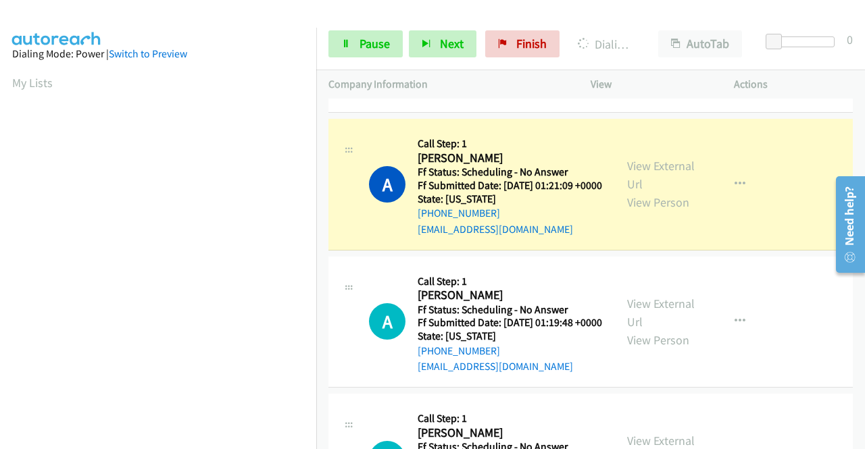
scroll to position [270, 0]
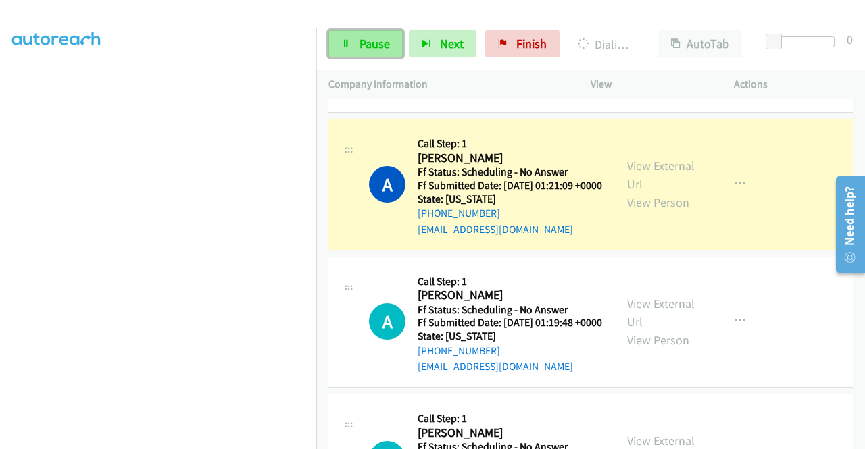
click at [377, 39] on span "Pause" at bounding box center [375, 44] width 30 height 16
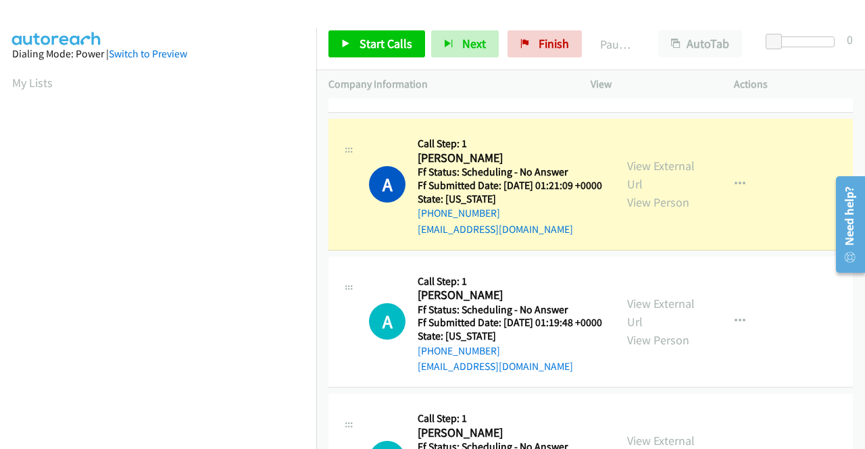
scroll to position [308, 0]
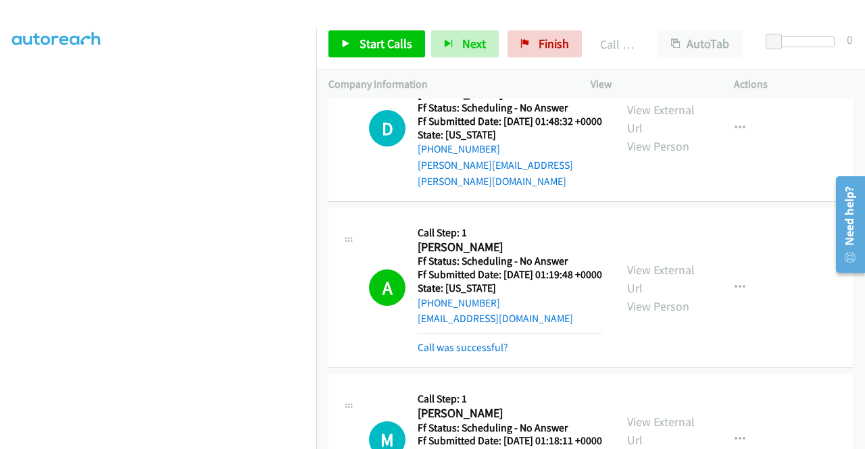
scroll to position [308, 0]
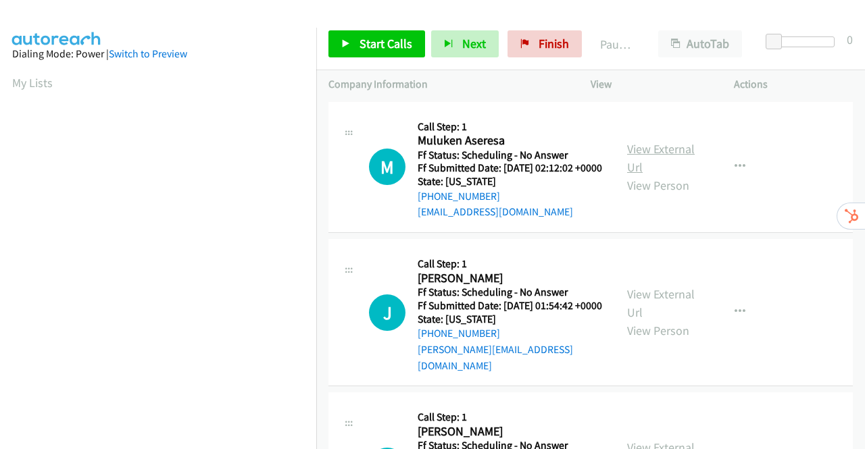
drag, startPoint x: 0, startPoint y: 0, endPoint x: 664, endPoint y: 160, distance: 682.7
click at [664, 160] on link "View External Url" at bounding box center [661, 158] width 68 height 34
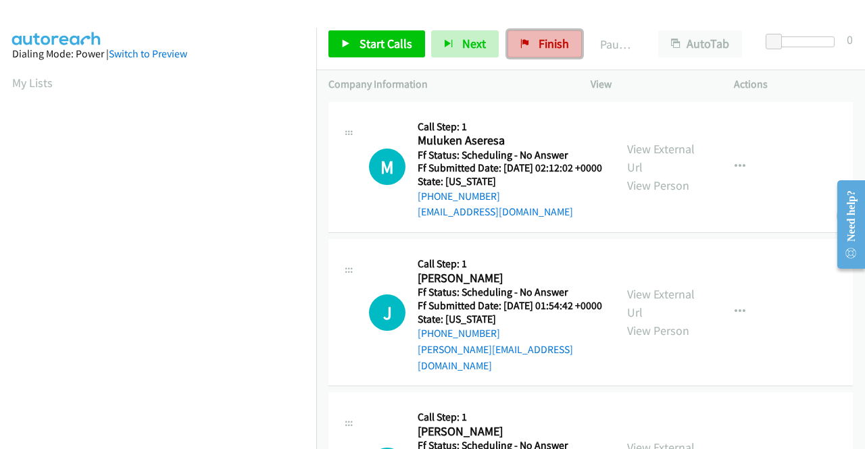
click at [558, 44] on span "Finish" at bounding box center [554, 44] width 30 height 16
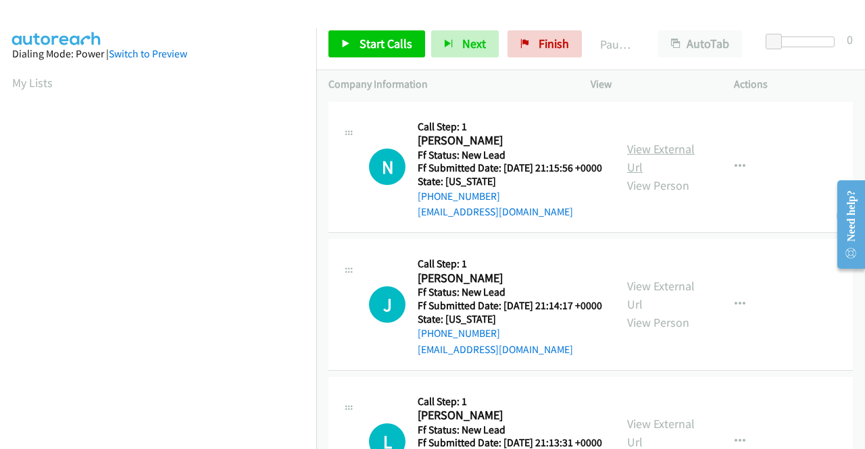
click at [645, 152] on link "View External Url" at bounding box center [661, 158] width 68 height 34
click at [664, 303] on link "View External Url" at bounding box center [661, 295] width 68 height 34
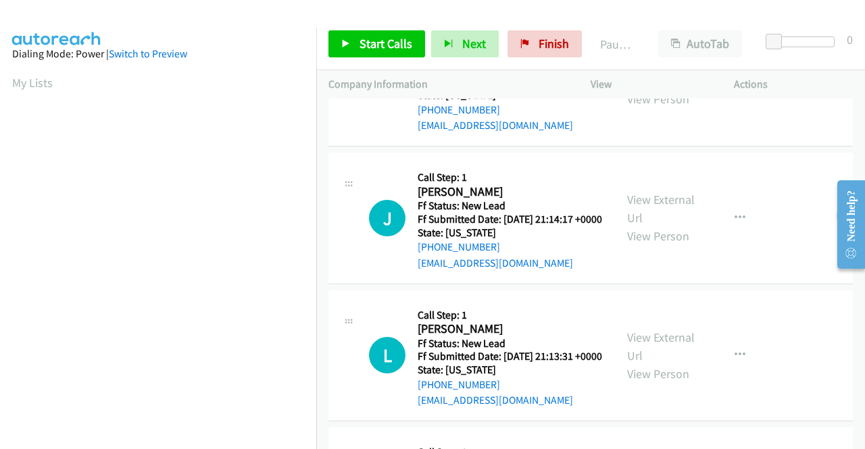
scroll to position [203, 0]
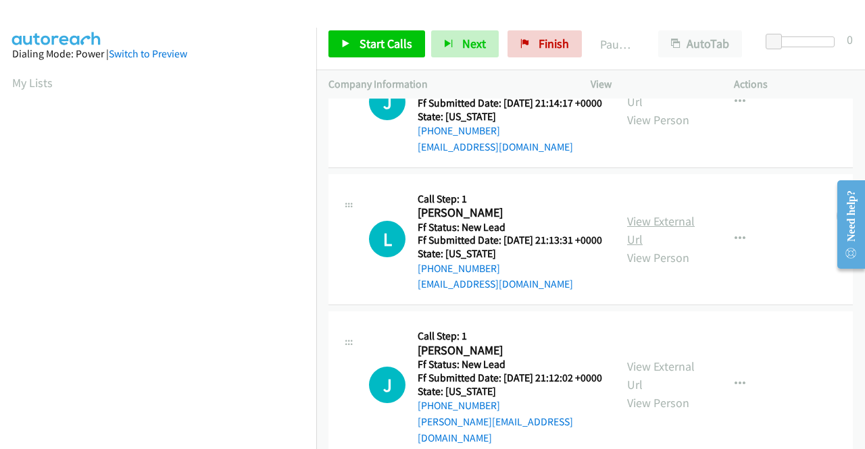
click at [655, 247] on link "View External Url" at bounding box center [661, 231] width 68 height 34
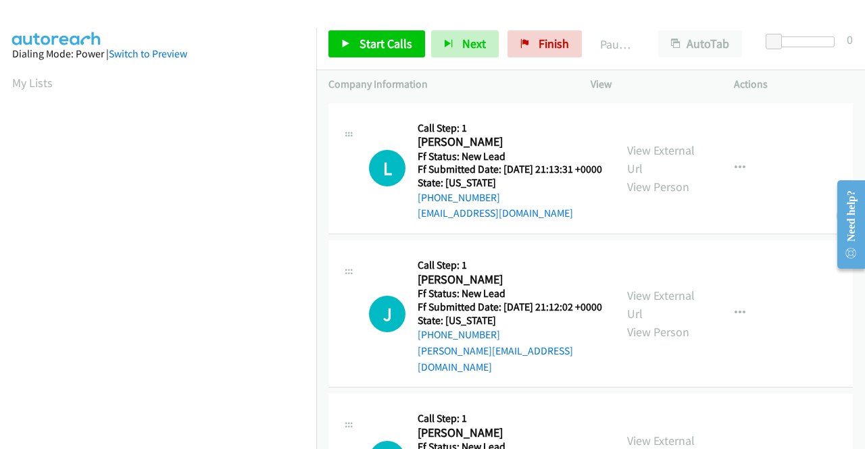
scroll to position [338, 0]
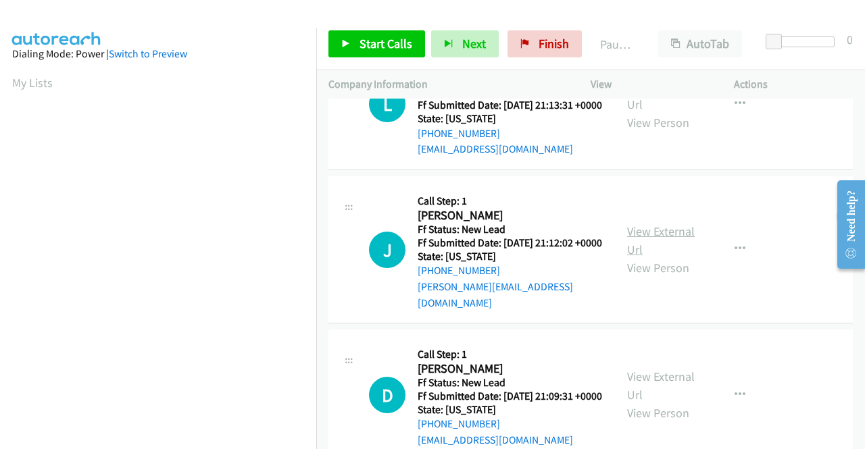
click at [661, 257] on link "View External Url" at bounding box center [661, 241] width 68 height 34
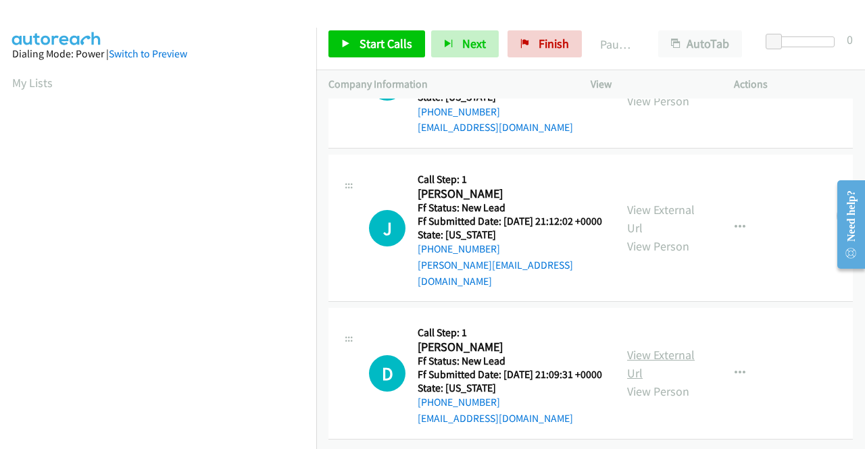
scroll to position [419, 0]
click at [678, 347] on link "View External Url" at bounding box center [661, 364] width 68 height 34
drag, startPoint x: 346, startPoint y: 48, endPoint x: 368, endPoint y: 40, distance: 23.1
click at [346, 48] on link "Start Calls" at bounding box center [376, 43] width 97 height 27
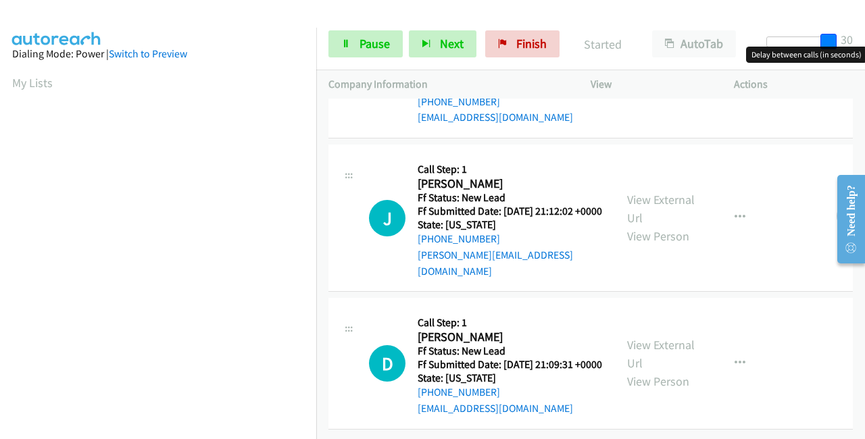
drag, startPoint x: 770, startPoint y: 42, endPoint x: 864, endPoint y: 51, distance: 95.0
click at [864, 51] on body "Start Calls Pause Next Finish Started AutoTab AutoTab 30 Company Information In…" at bounding box center [432, 32] width 865 height 64
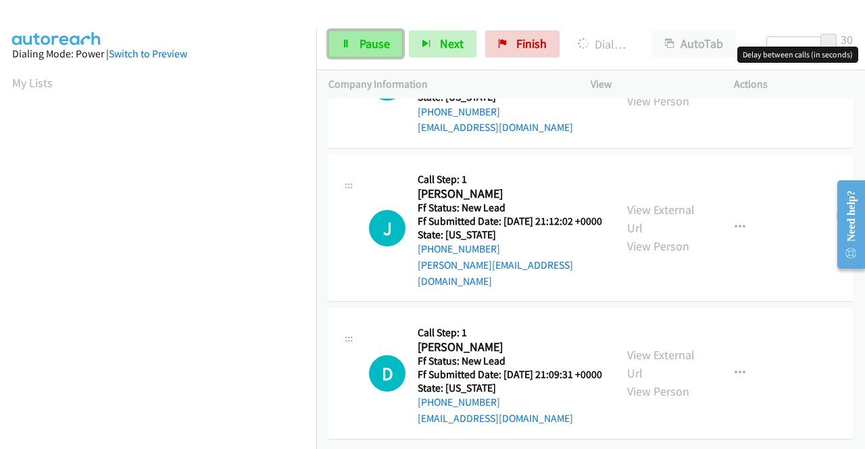
click at [357, 47] on link "Pause" at bounding box center [365, 43] width 74 height 27
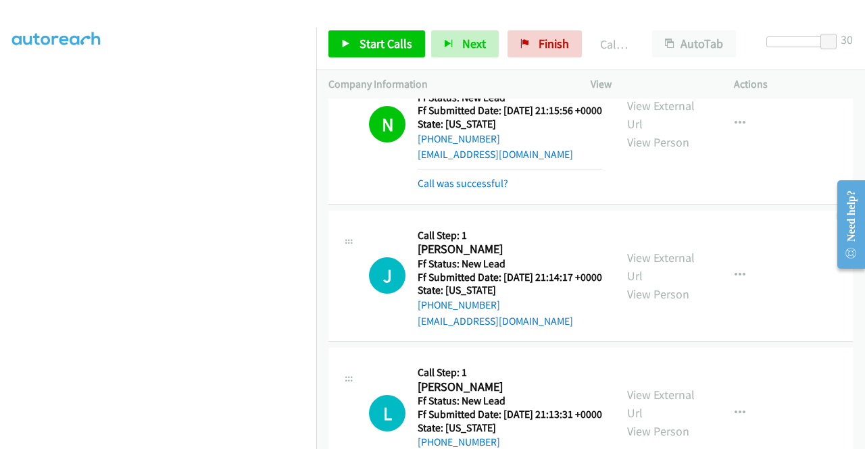
scroll to position [0, 0]
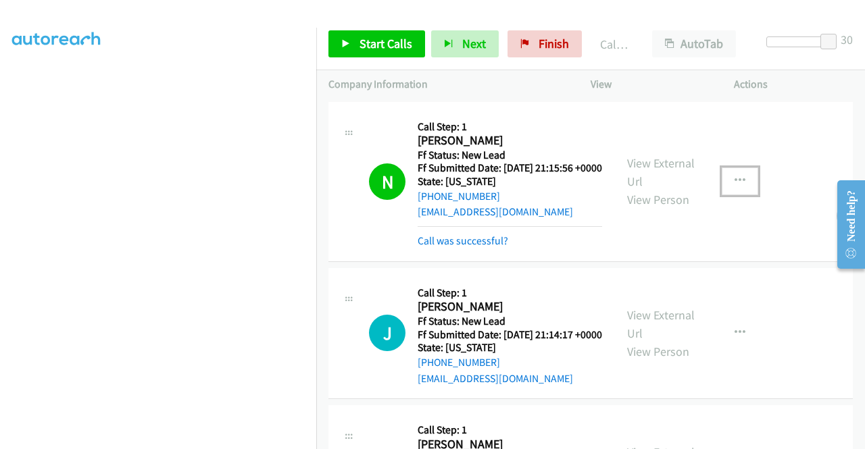
click at [735, 187] on icon "button" at bounding box center [740, 181] width 11 height 11
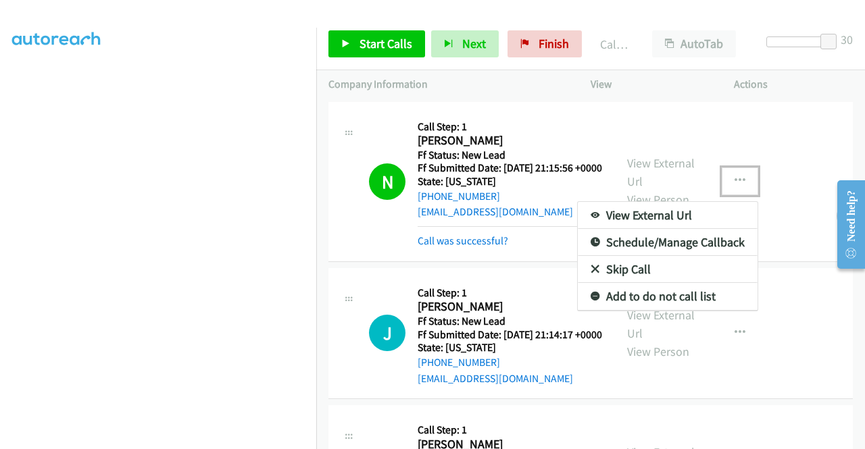
click at [654, 299] on link "Add to do not call list" at bounding box center [668, 296] width 180 height 27
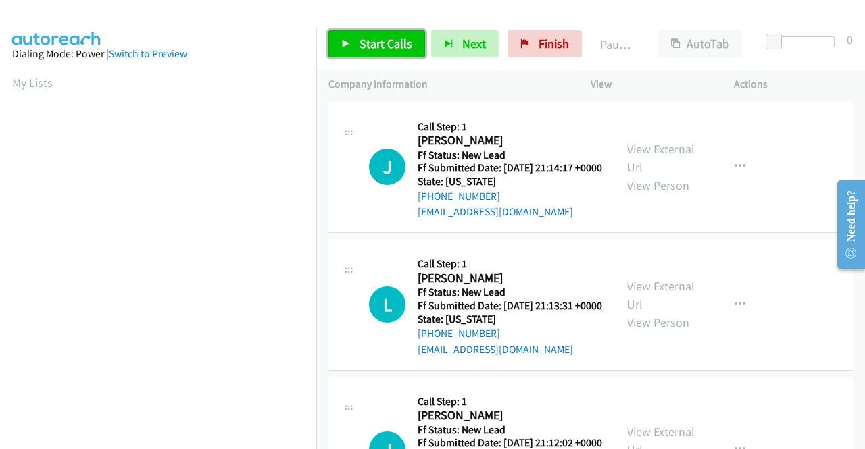
click at [391, 45] on span "Start Calls" at bounding box center [386, 44] width 53 height 16
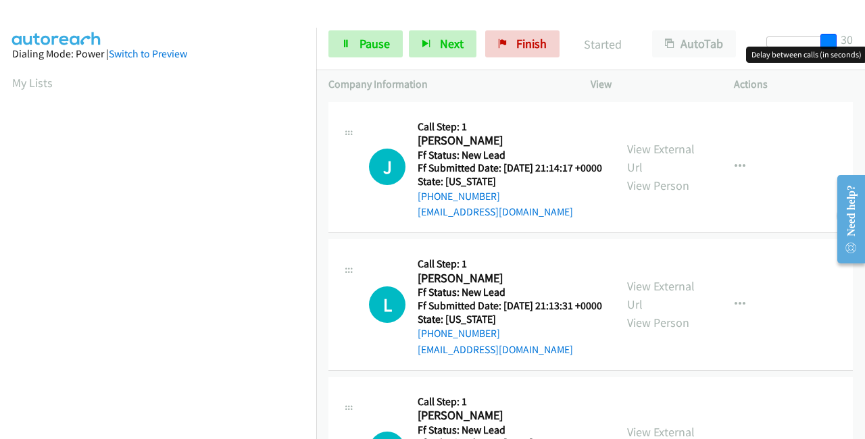
drag, startPoint x: 772, startPoint y: 36, endPoint x: 862, endPoint y: 36, distance: 89.9
click at [862, 36] on div "Start Calls Pause Next Finish Started AutoTab AutoTab 30" at bounding box center [590, 44] width 549 height 52
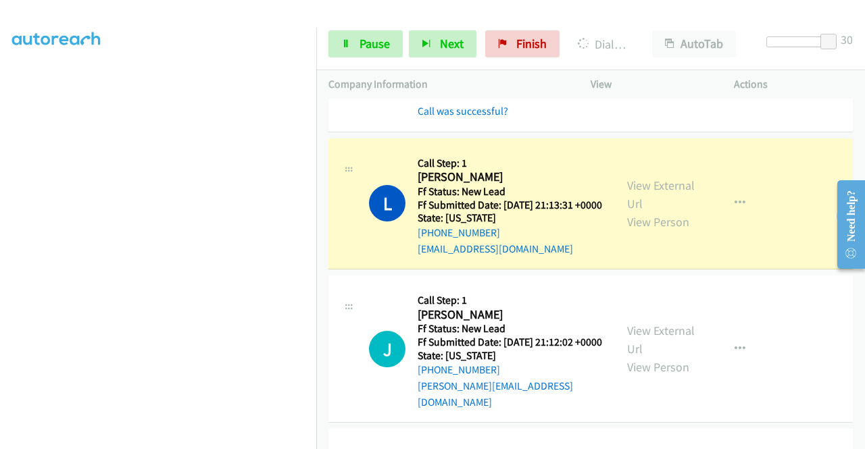
scroll to position [203, 0]
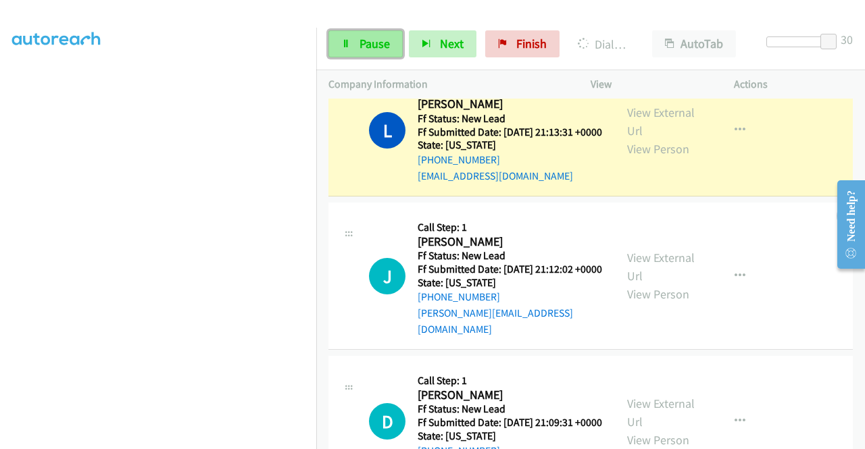
click at [355, 41] on link "Pause" at bounding box center [365, 43] width 74 height 27
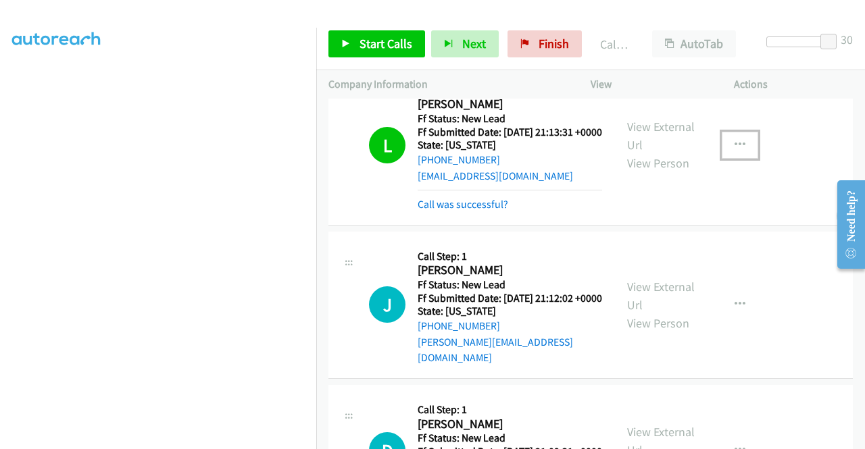
click at [723, 159] on button "button" at bounding box center [740, 145] width 36 height 27
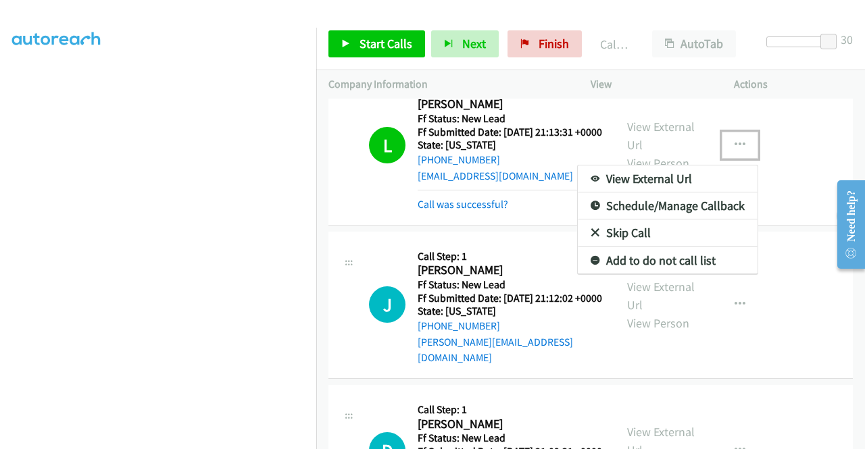
click at [691, 274] on link "Add to do not call list" at bounding box center [668, 260] width 180 height 27
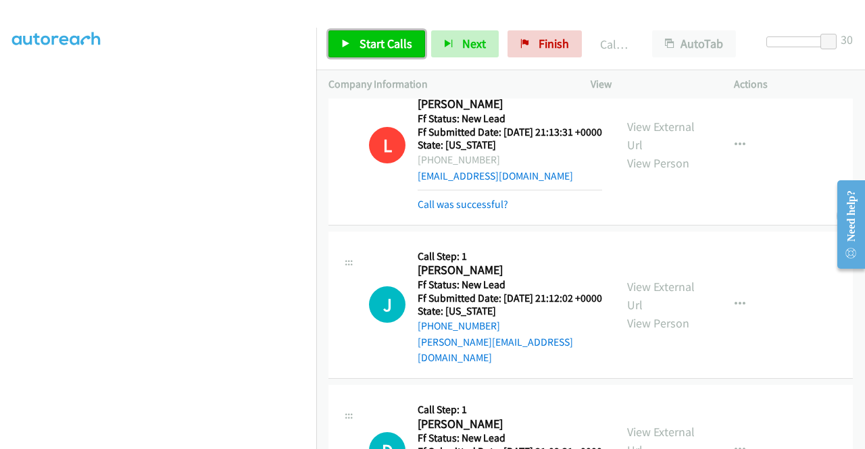
click at [380, 41] on span "Start Calls" at bounding box center [386, 44] width 53 height 16
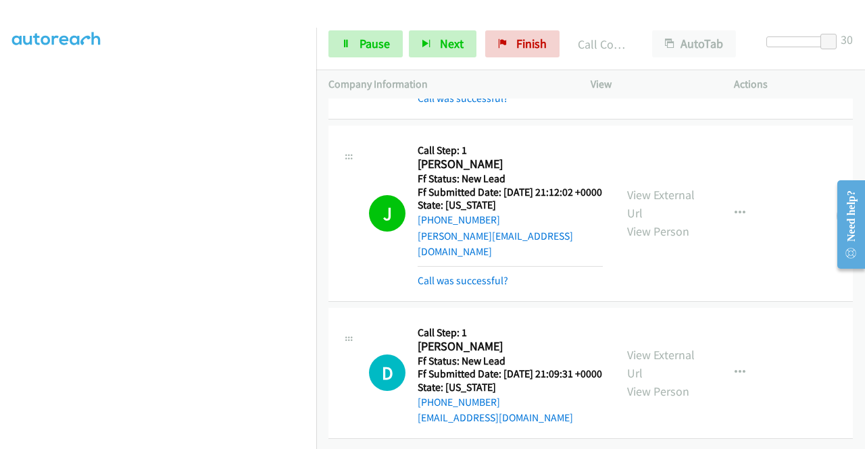
scroll to position [354, 0]
drag, startPoint x: 833, startPoint y: 38, endPoint x: 753, endPoint y: 52, distance: 81.0
click at [759, 39] on div "Start Calls Pause Next Finish Call Completed AutoTab AutoTab 0" at bounding box center [590, 44] width 549 height 52
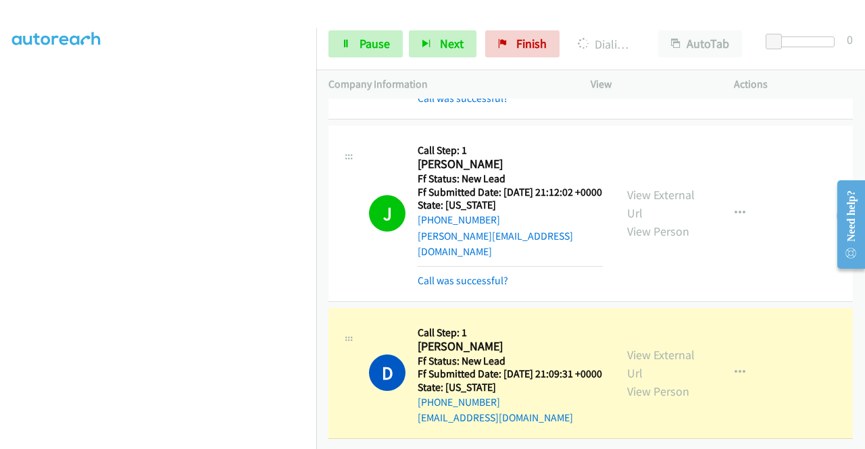
scroll to position [308, 0]
click at [372, 43] on span "Pause" at bounding box center [375, 44] width 30 height 16
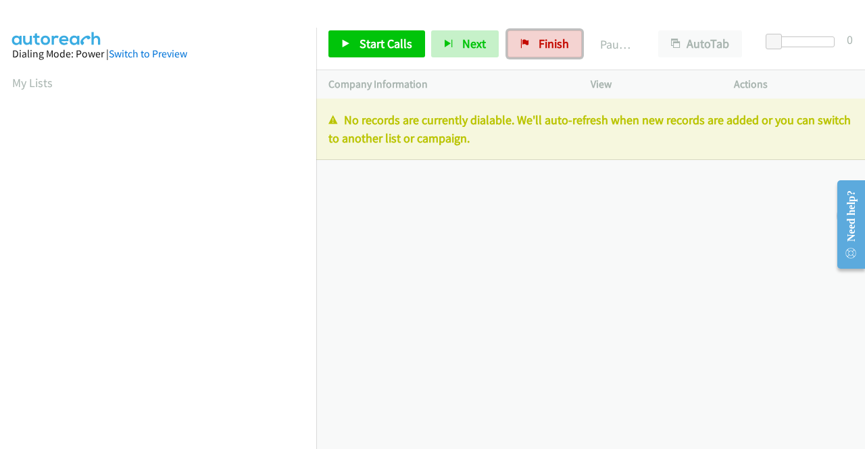
click at [539, 47] on span "Finish" at bounding box center [554, 44] width 30 height 16
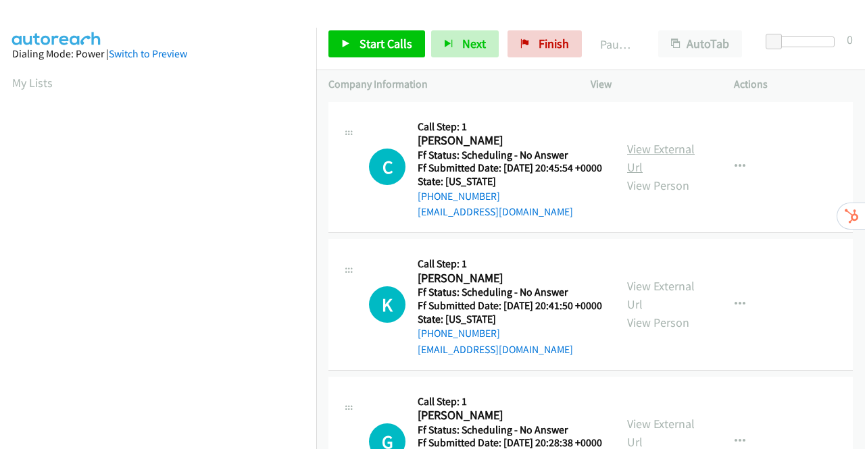
click at [678, 157] on link "View External Url" at bounding box center [661, 158] width 68 height 34
click at [635, 306] on link "View External Url" at bounding box center [661, 295] width 68 height 34
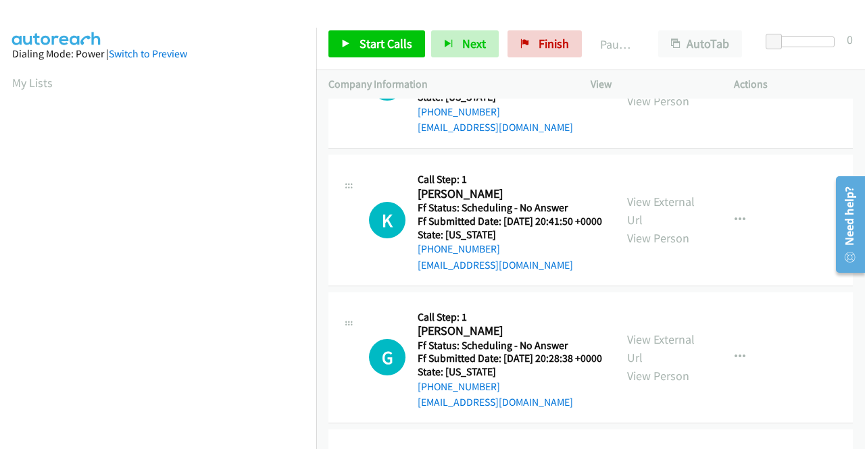
scroll to position [203, 0]
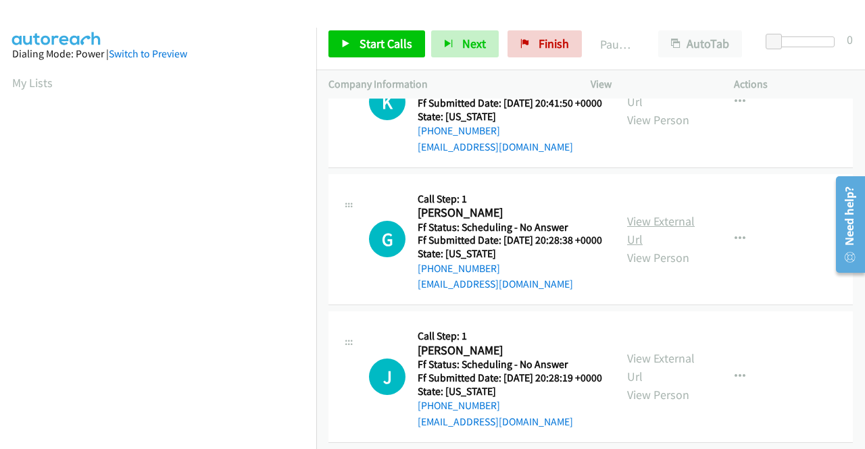
click at [665, 247] on link "View External Url" at bounding box center [661, 231] width 68 height 34
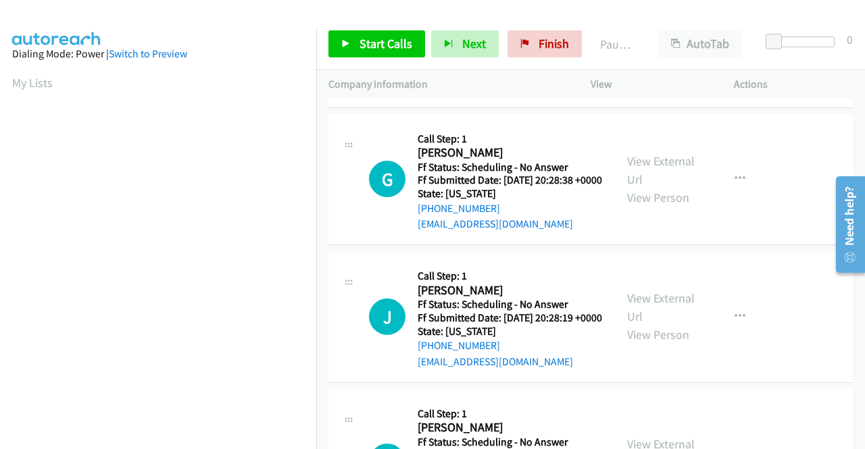
scroll to position [338, 0]
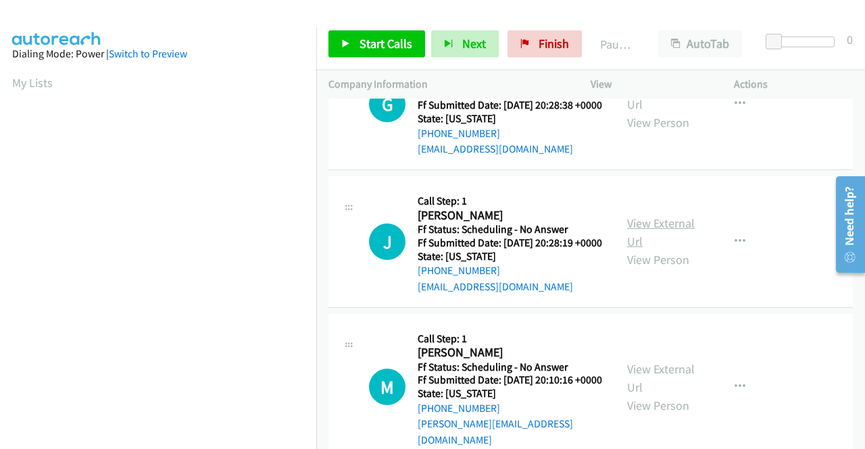
click at [662, 249] on link "View External Url" at bounding box center [661, 233] width 68 height 34
click at [365, 40] on span "Start Calls" at bounding box center [386, 44] width 53 height 16
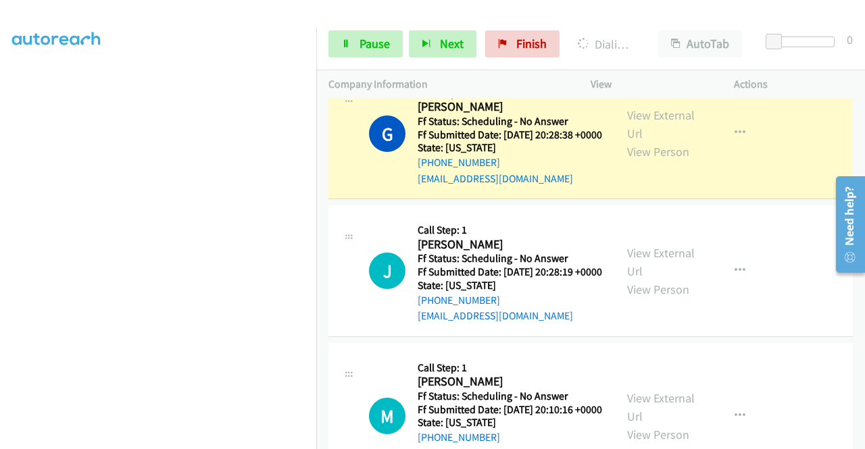
scroll to position [434, 0]
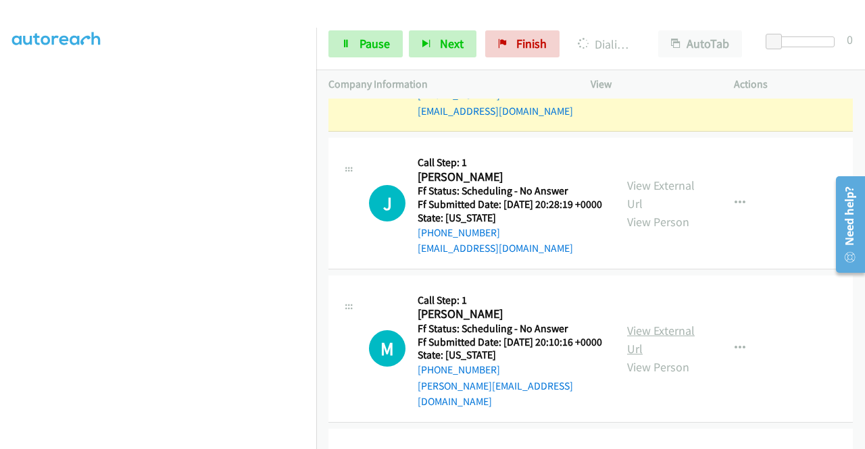
click at [655, 357] on link "View External Url" at bounding box center [661, 340] width 68 height 34
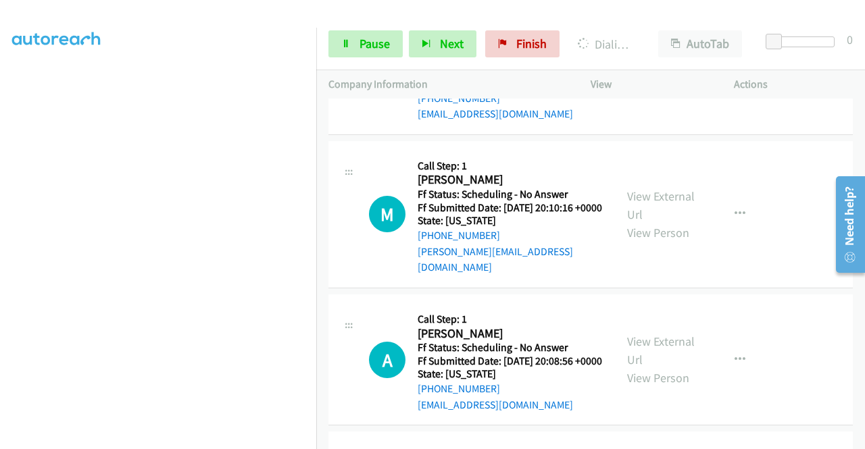
scroll to position [569, 0]
click at [650, 367] on link "View External Url" at bounding box center [661, 350] width 68 height 34
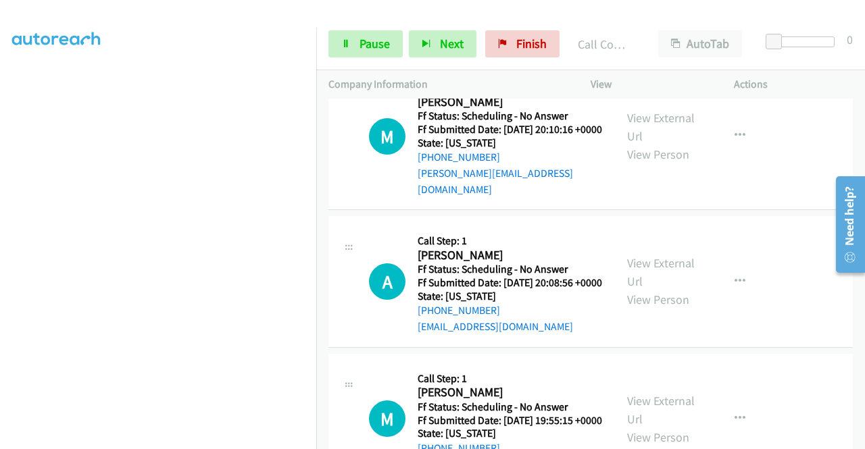
scroll to position [308, 0]
click at [366, 45] on span "Pause" at bounding box center [375, 44] width 30 height 16
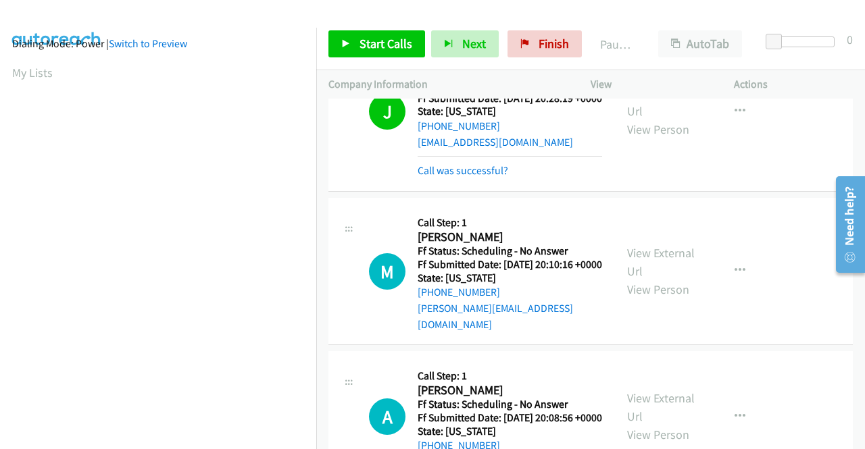
scroll to position [0, 0]
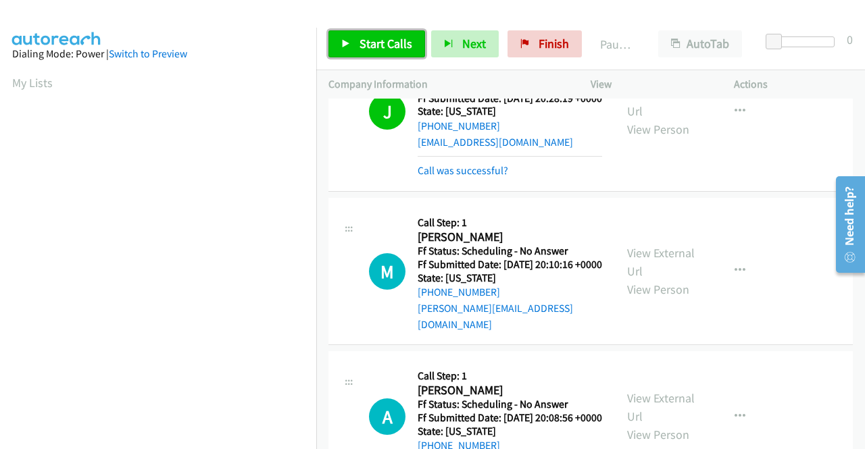
click at [373, 45] on span "Start Calls" at bounding box center [386, 44] width 53 height 16
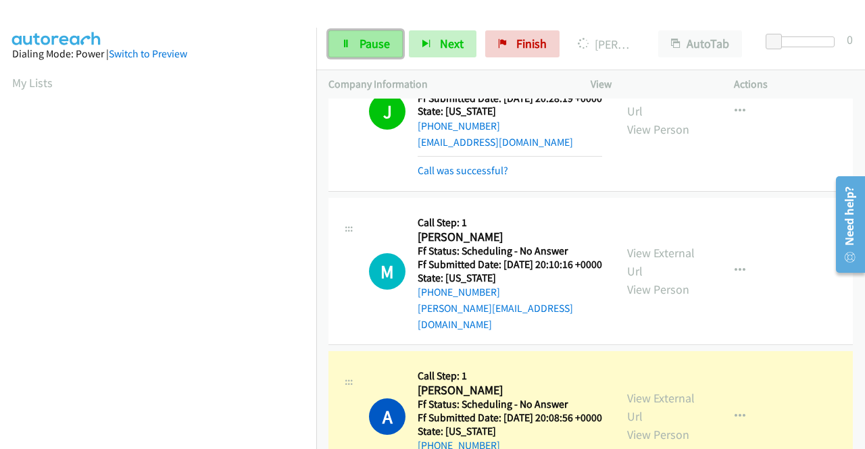
click at [374, 44] on span "Pause" at bounding box center [375, 44] width 30 height 16
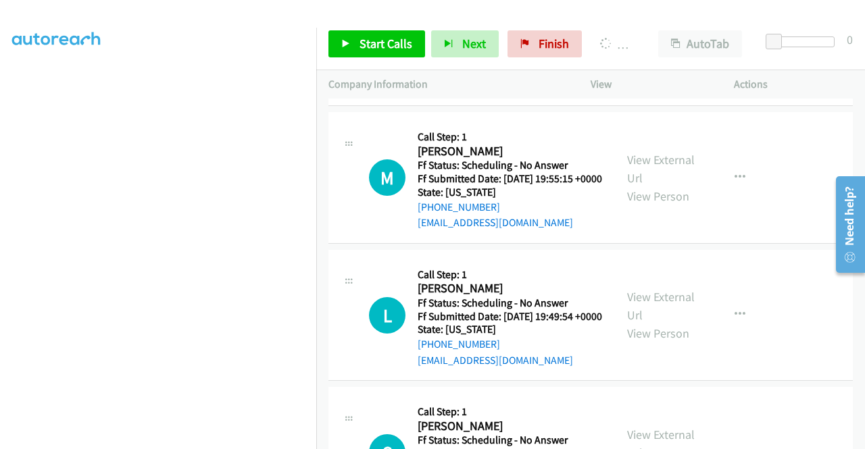
scroll to position [308, 0]
click at [364, 93] on div "A Callback Scheduled Call Step: 1 Anthony Soto America/Denver Ff Status: Schedu…" at bounding box center [472, 25] width 262 height 135
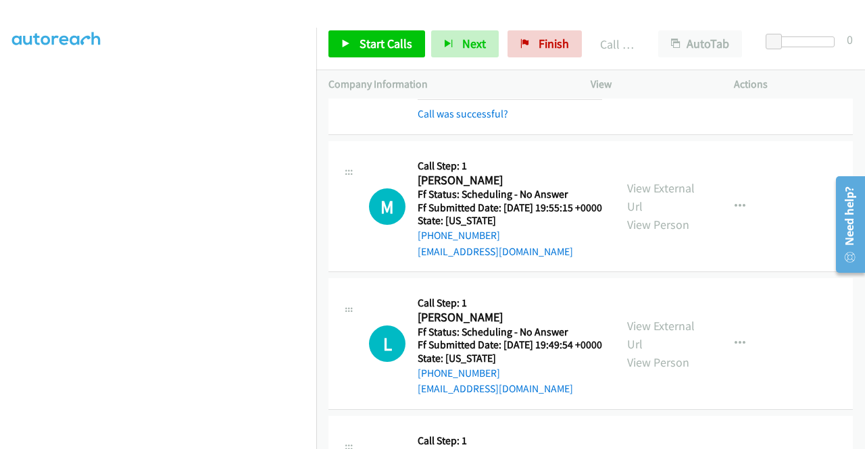
scroll to position [1003, 0]
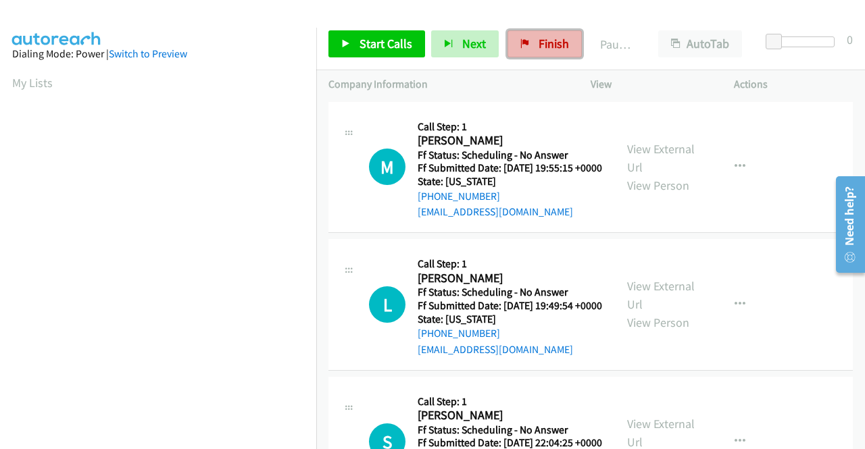
click at [528, 43] on link "Finish" at bounding box center [545, 43] width 74 height 27
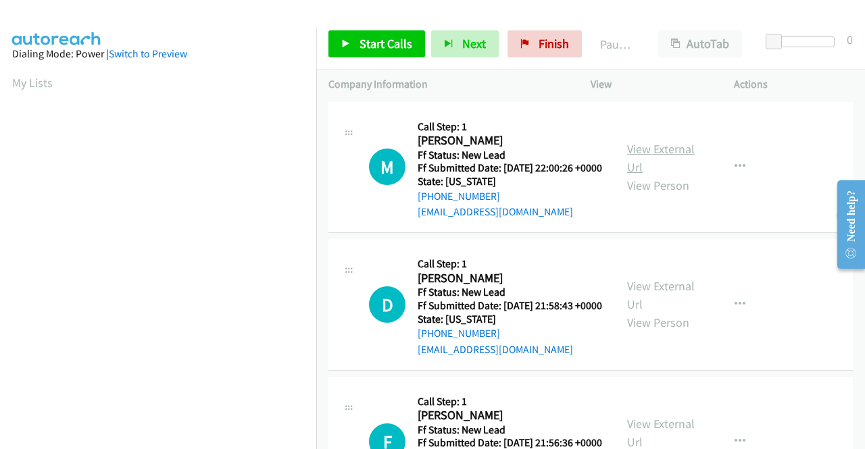
click at [666, 159] on link "View External Url" at bounding box center [661, 158] width 68 height 34
click at [641, 310] on link "View External Url" at bounding box center [661, 295] width 68 height 34
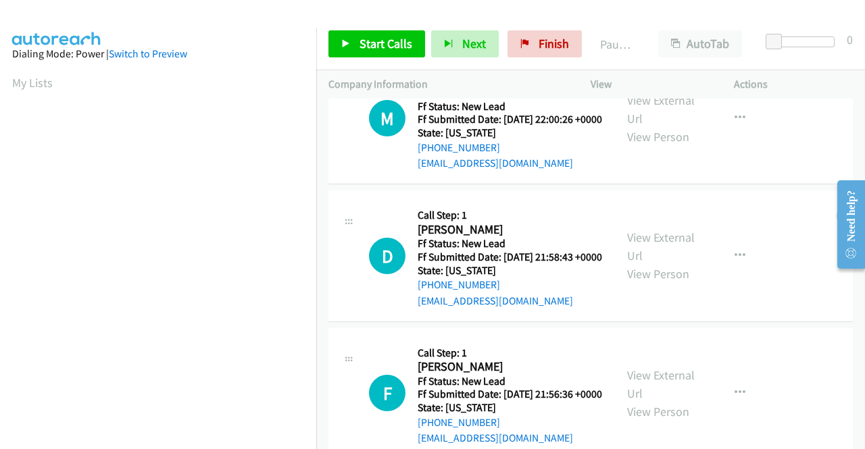
scroll to position [135, 0]
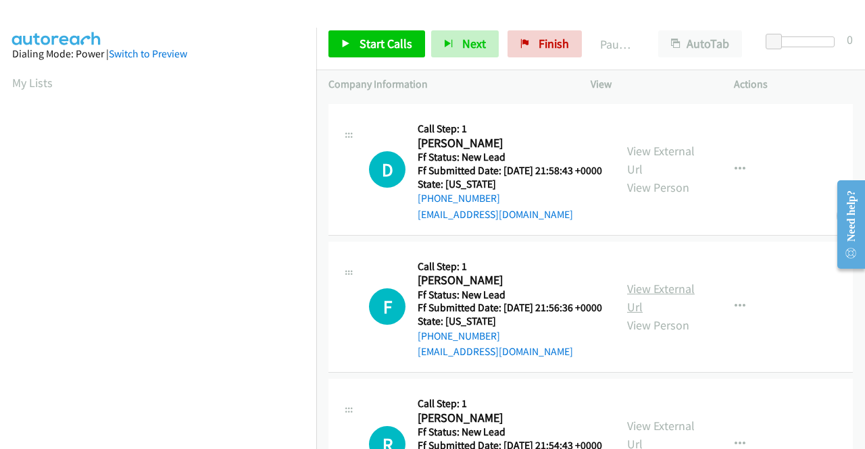
click at [649, 315] on link "View External Url" at bounding box center [661, 298] width 68 height 34
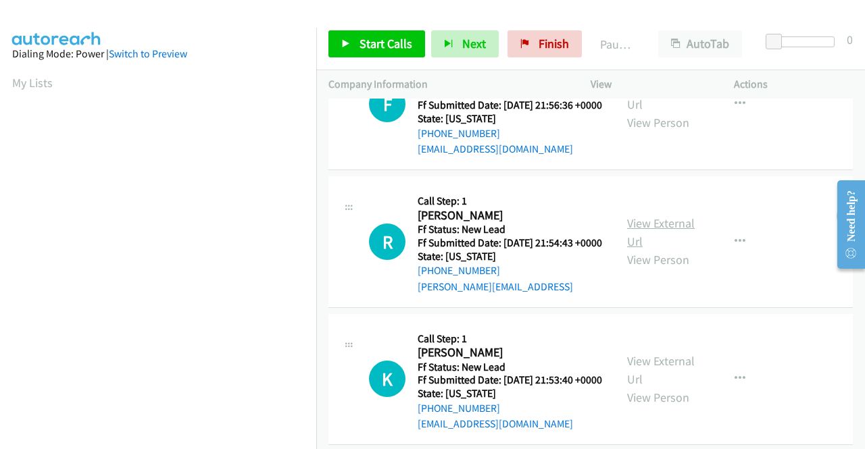
click at [664, 249] on link "View External Url" at bounding box center [661, 233] width 68 height 34
click at [382, 43] on span "Start Calls" at bounding box center [386, 44] width 53 height 16
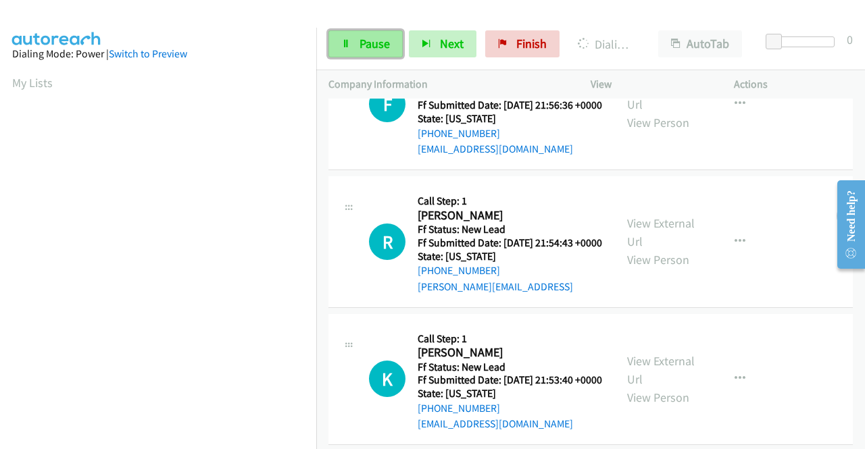
click at [364, 44] on span "Pause" at bounding box center [375, 44] width 30 height 16
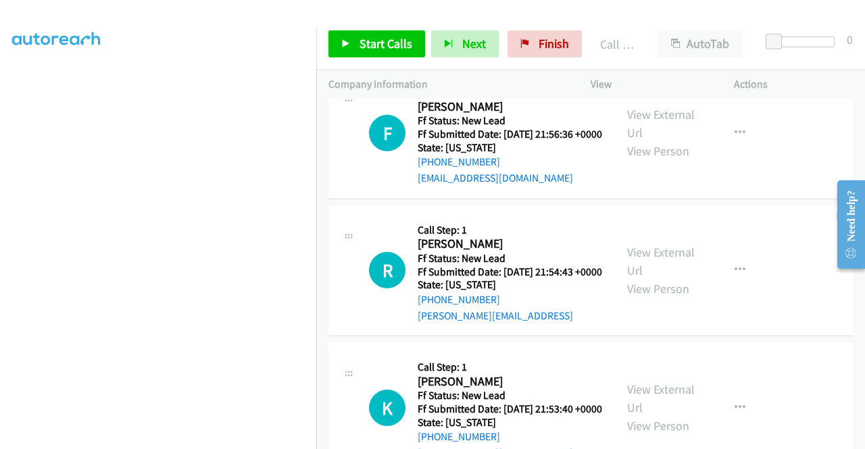
scroll to position [366, 0]
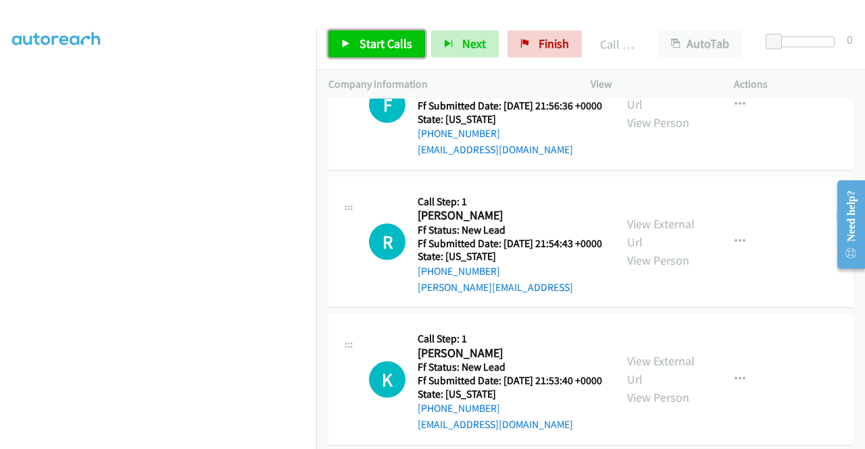
click at [357, 37] on link "Start Calls" at bounding box center [376, 43] width 97 height 27
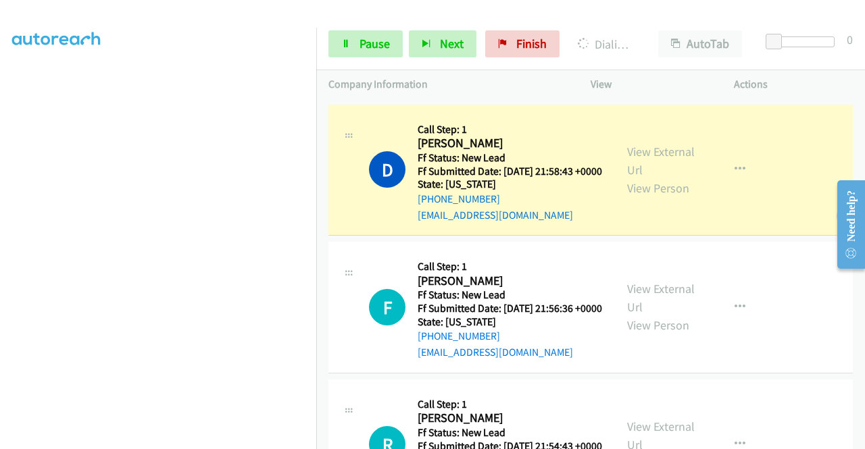
scroll to position [0, 0]
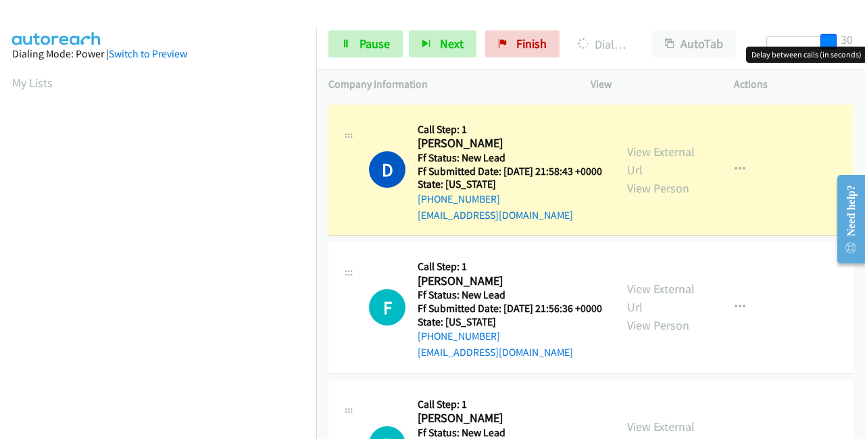
drag, startPoint x: 770, startPoint y: 36, endPoint x: 864, endPoint y: 53, distance: 96.2
click at [864, 53] on body "Start Calls Pause Next Finish Dialing [PERSON_NAME] AutoTab AutoTab 30 Company …" at bounding box center [432, 32] width 865 height 64
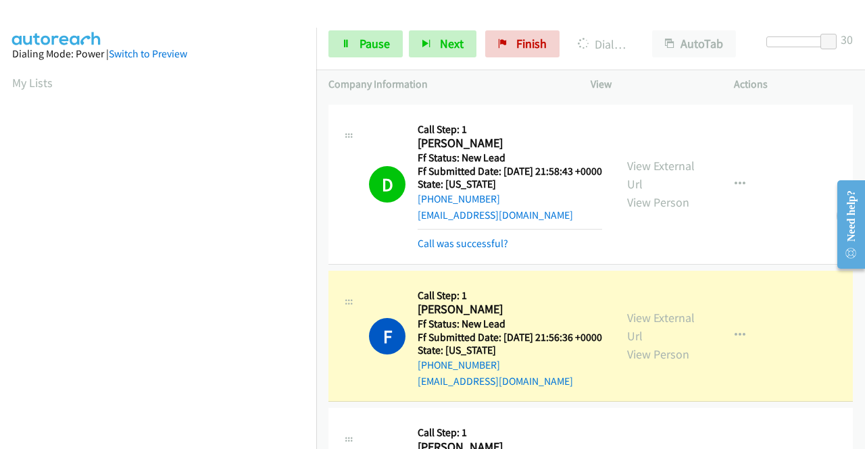
scroll to position [308, 0]
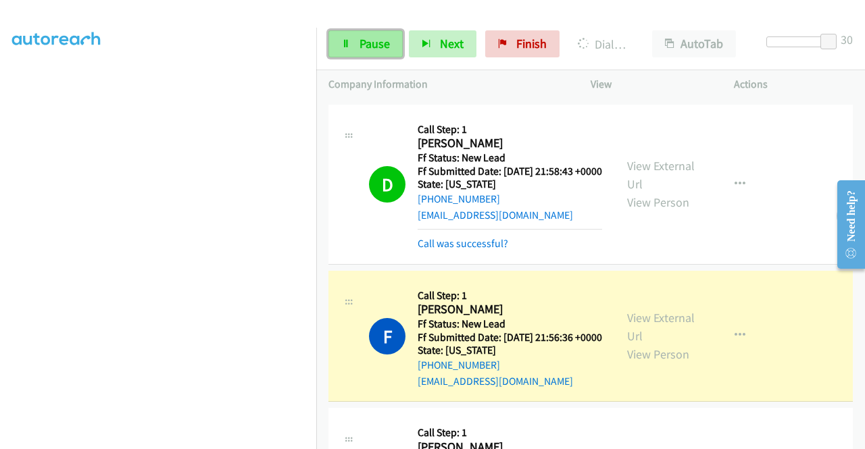
click at [364, 39] on span "Pause" at bounding box center [375, 44] width 30 height 16
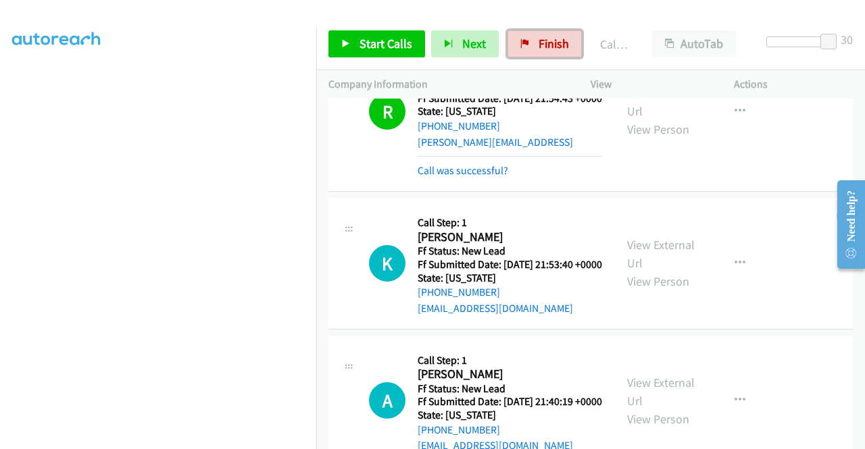
click at [530, 48] on link "Finish" at bounding box center [545, 43] width 74 height 27
